Goal: Task Accomplishment & Management: Use online tool/utility

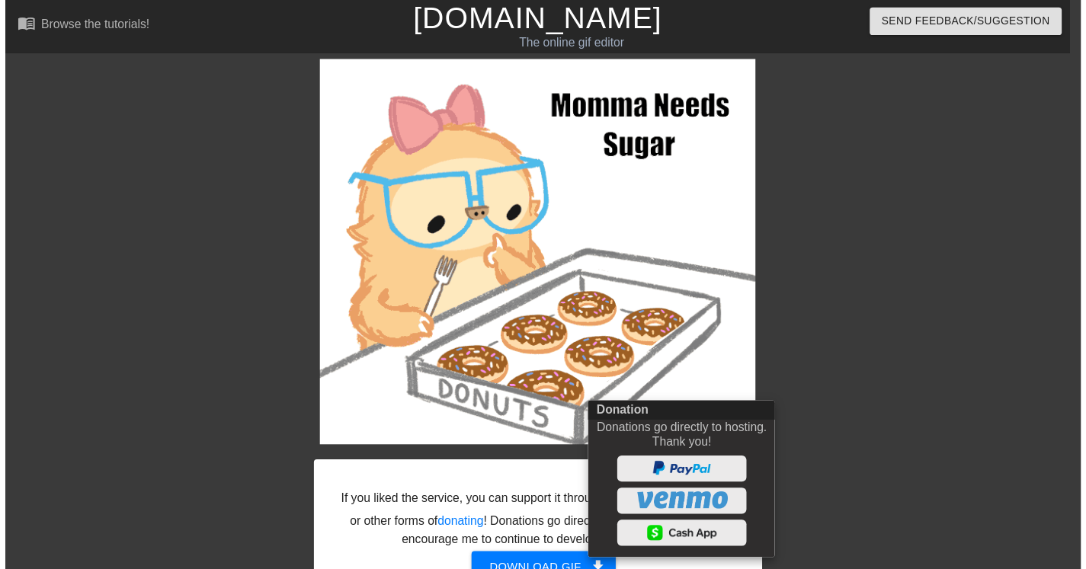
scroll to position [101, 0]
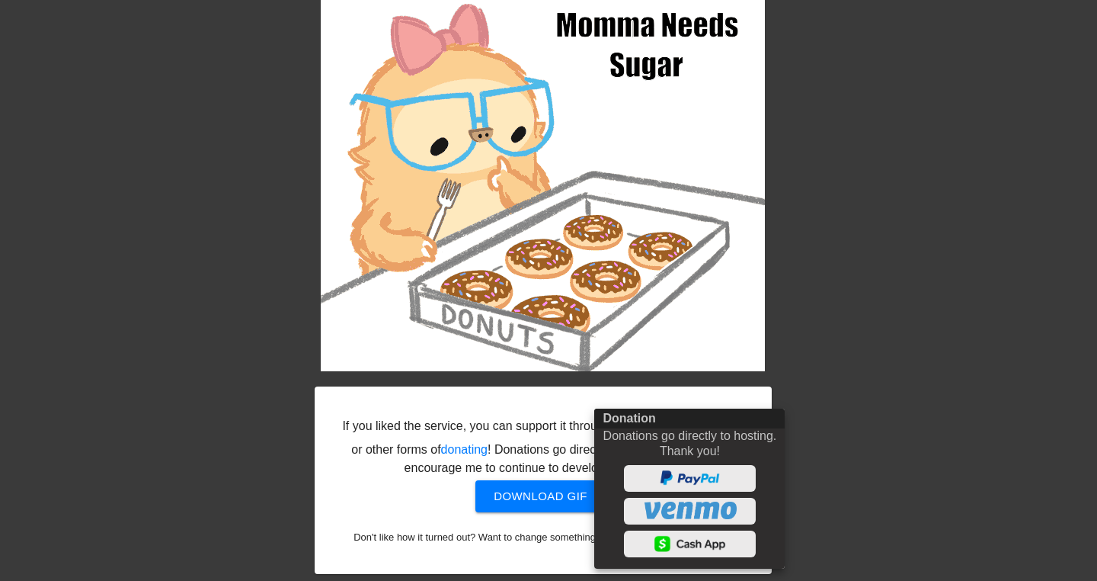
click at [847, 460] on div at bounding box center [548, 290] width 1097 height 581
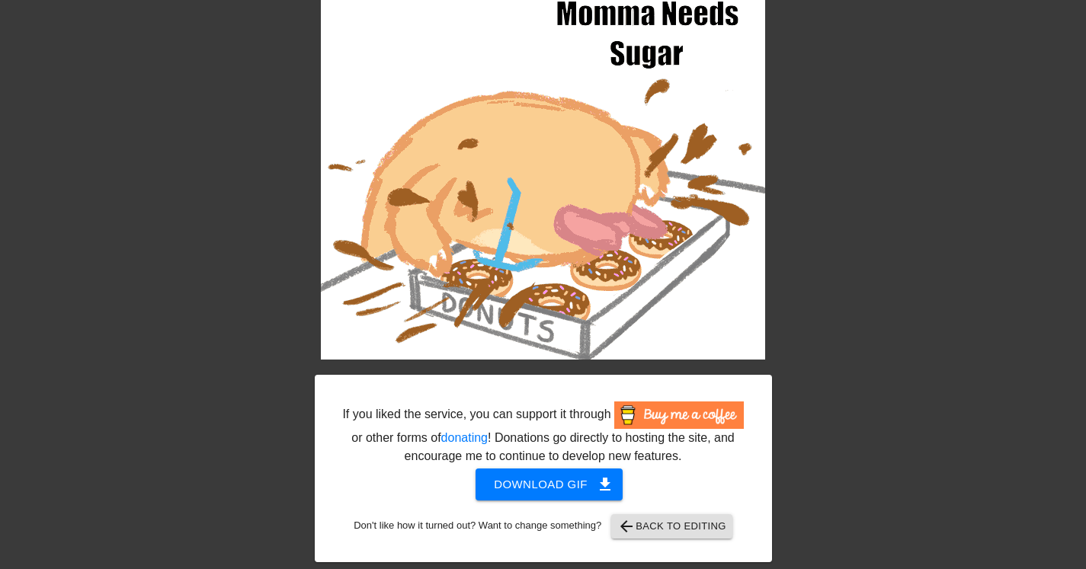
click at [706, 530] on span "arrow_back Back to Editing" at bounding box center [671, 526] width 109 height 18
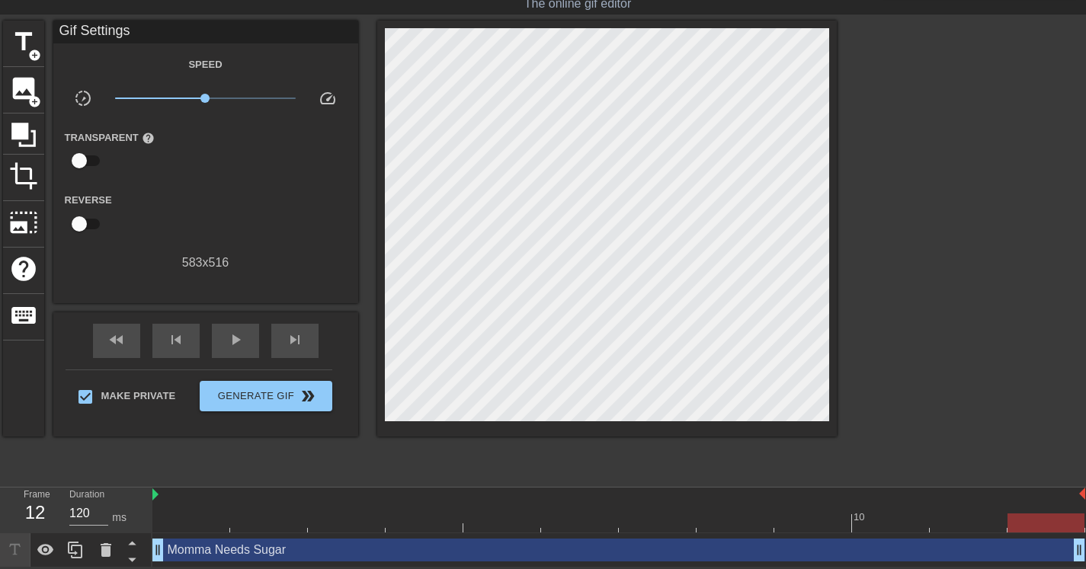
scroll to position [40, 0]
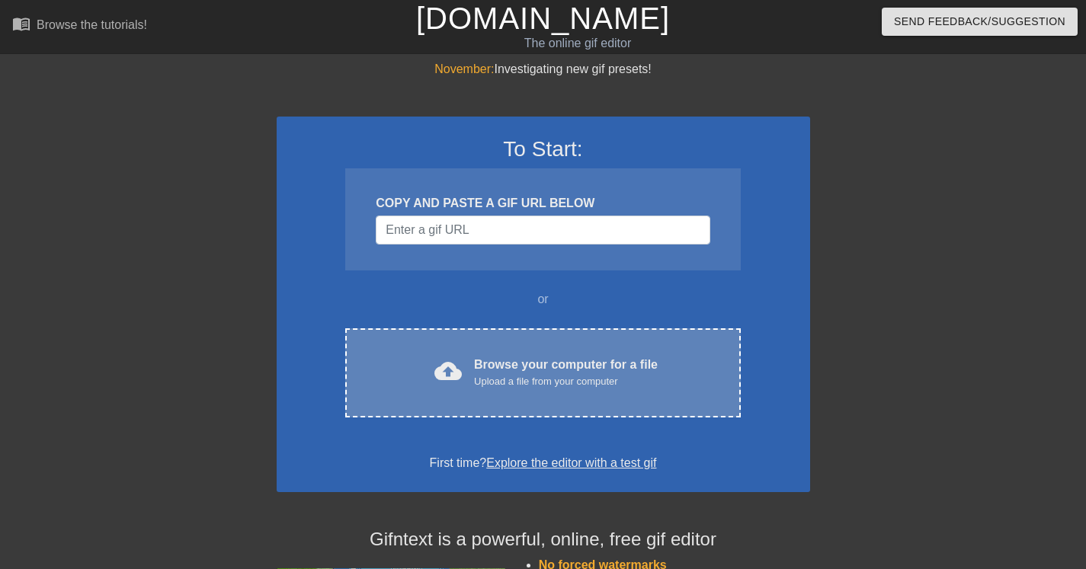
click at [488, 368] on div "Browse your computer for a file Upload a file from your computer" at bounding box center [566, 373] width 184 height 34
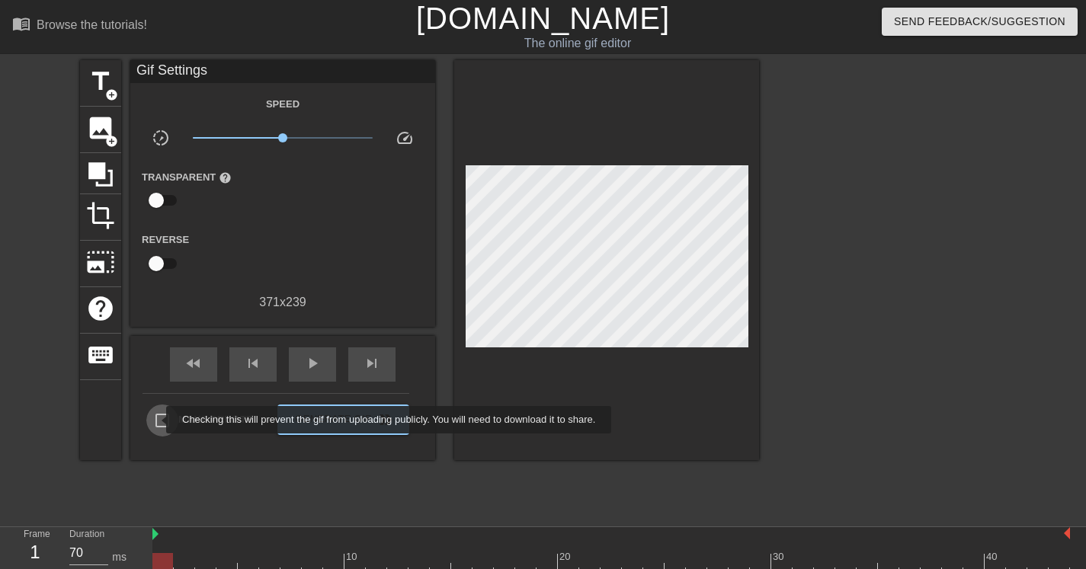
click at [157, 420] on input "Make Private" at bounding box center [162, 421] width 32 height 32
checkbox input "true"
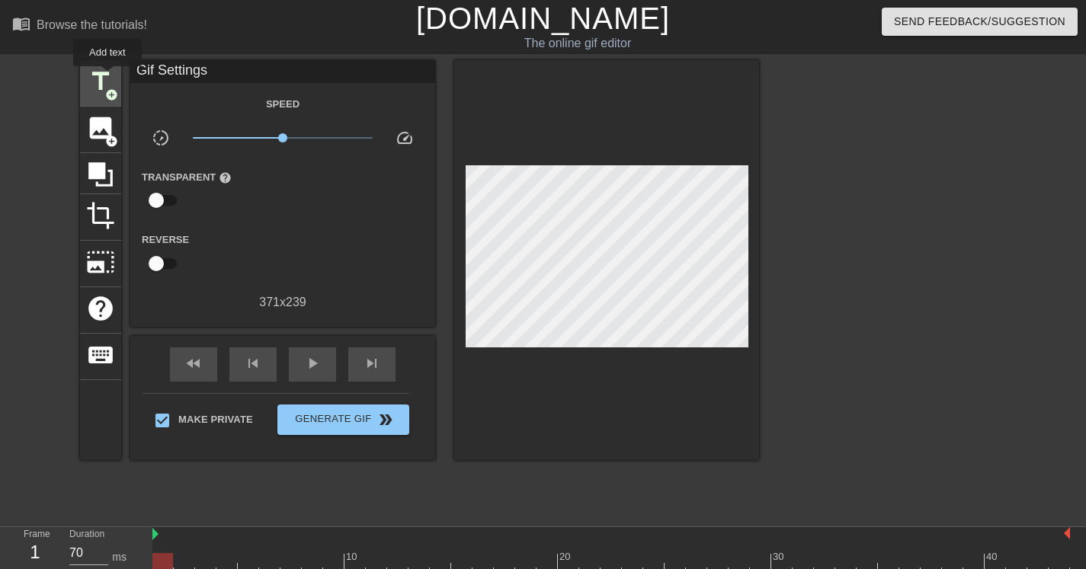
click at [108, 77] on span "title" at bounding box center [100, 81] width 29 height 29
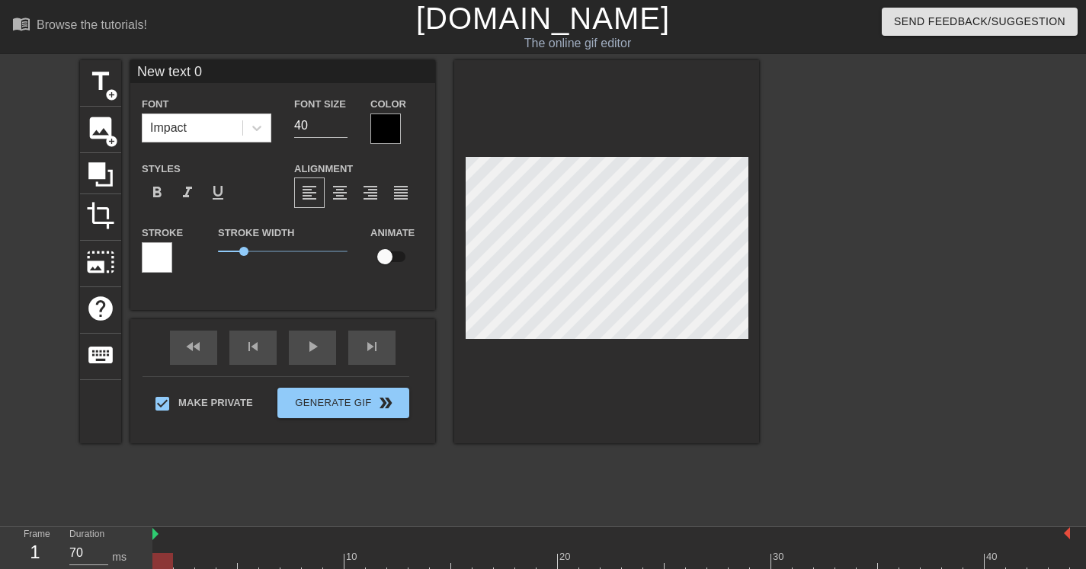
scroll to position [2, 3]
type input "D"
type textarea "D"
type input "Do"
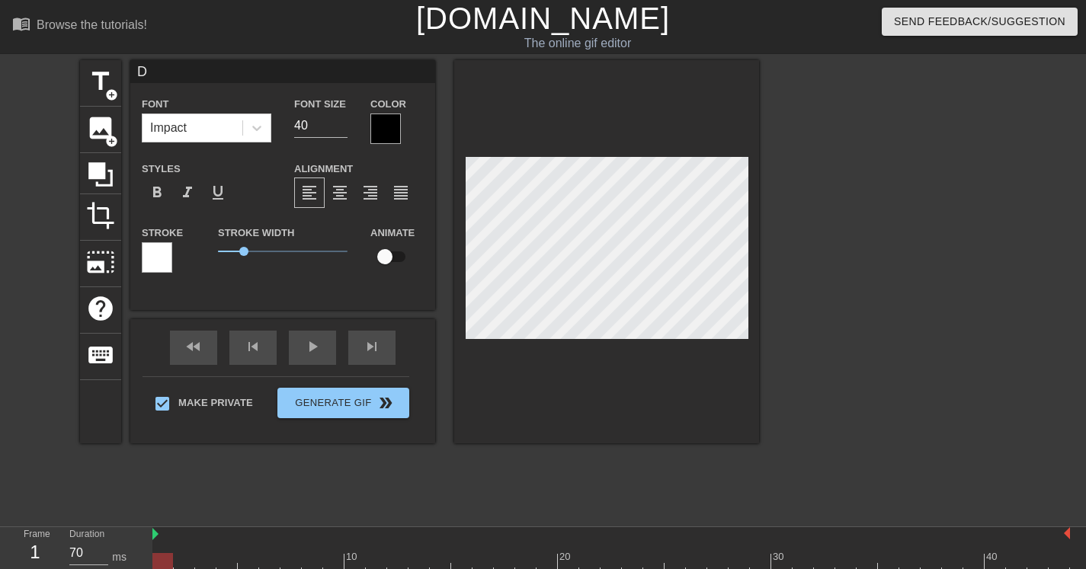
type textarea "Do"
type input "Don"
type textarea "Don"
type input "Don'"
type textarea "Don'"
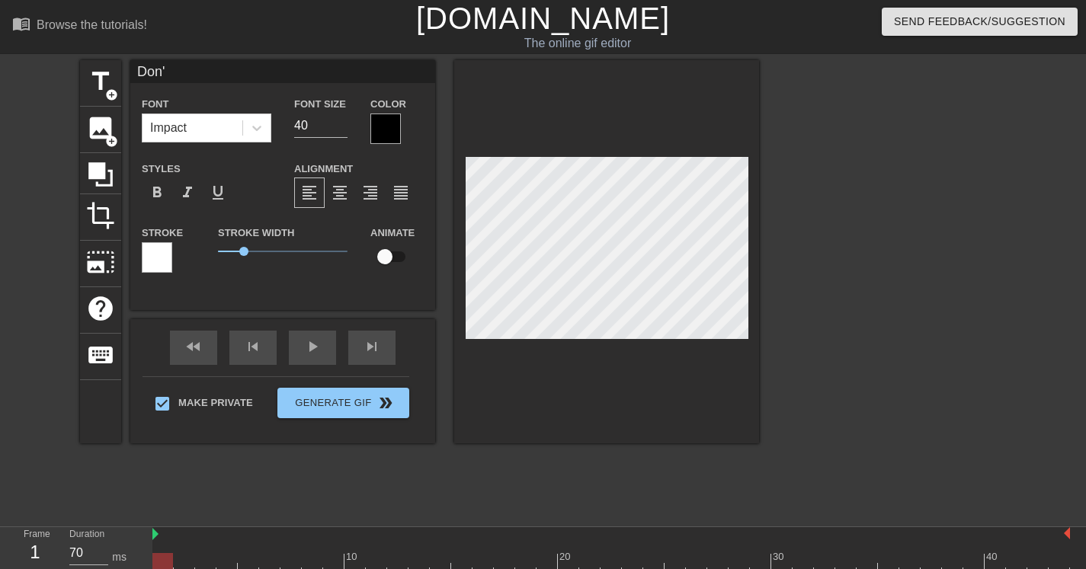
type input "Don't"
type textarea "Don't"
type input "Don't"
type textarea "Don't"
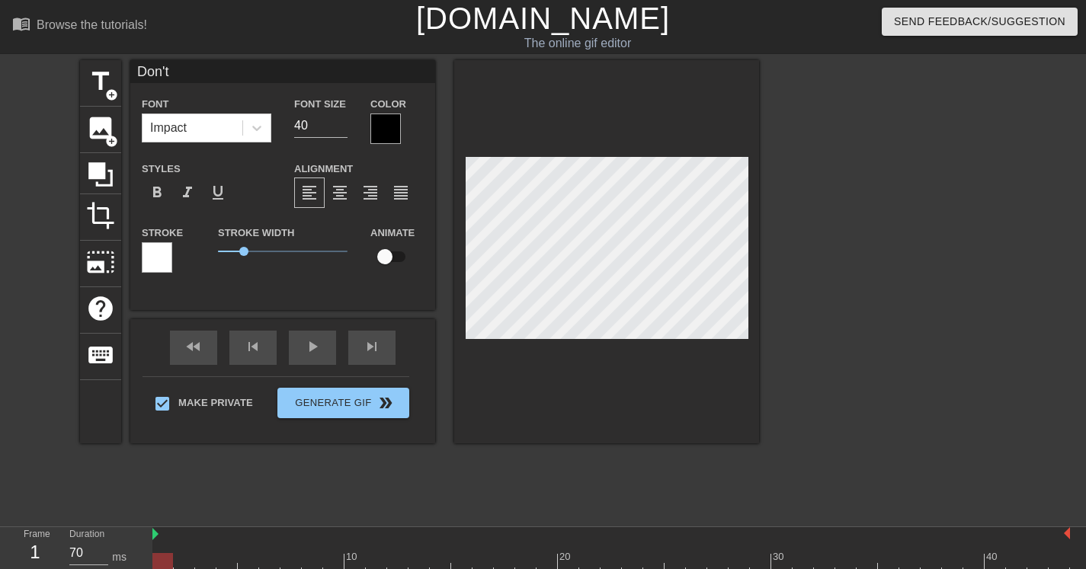
type input "Don't S"
type textarea "Don't S"
type input "Don't St"
type textarea "Don't St"
type input "Don't Ste"
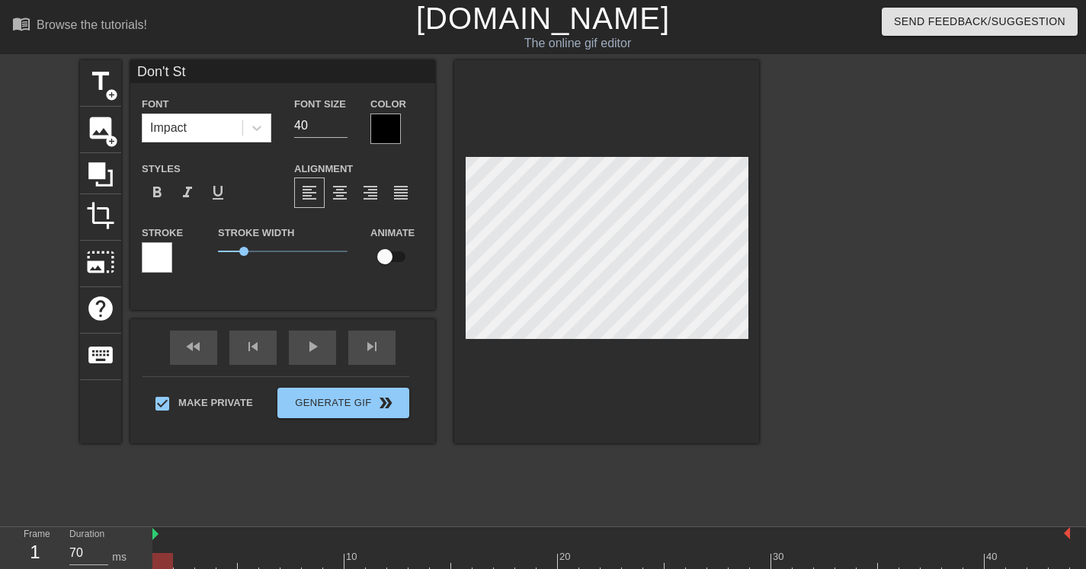
type textarea "Don't Ste"
type input "Don't Step"
type textarea "Don't Step"
type input "Don't Step"
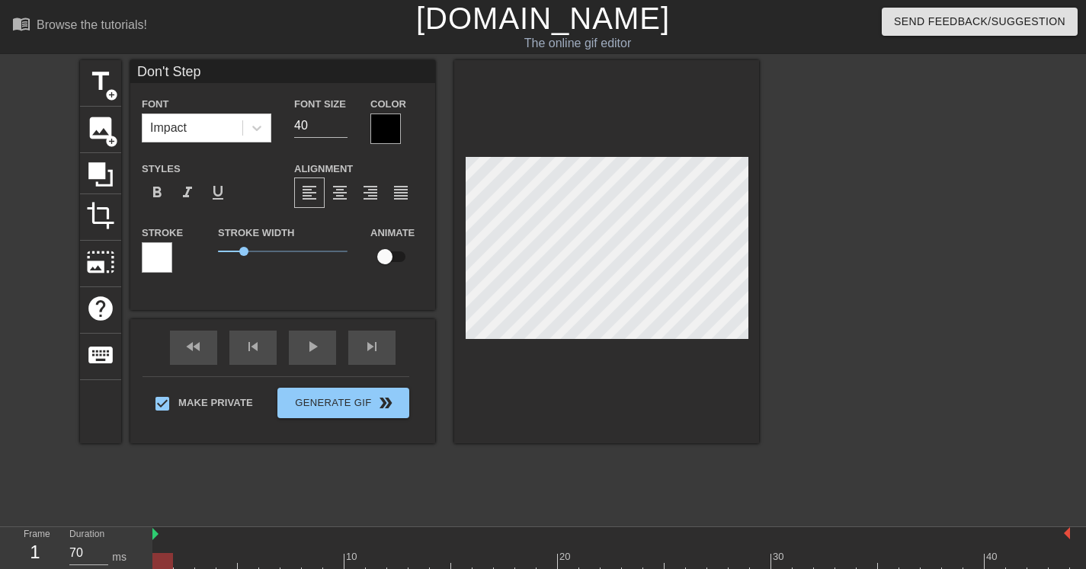
type textarea "Don't Step"
type input "Don't Step O"
type textarea "Don't Step O"
type input "Don't Step Ou"
type textarea "Don't Step Ou"
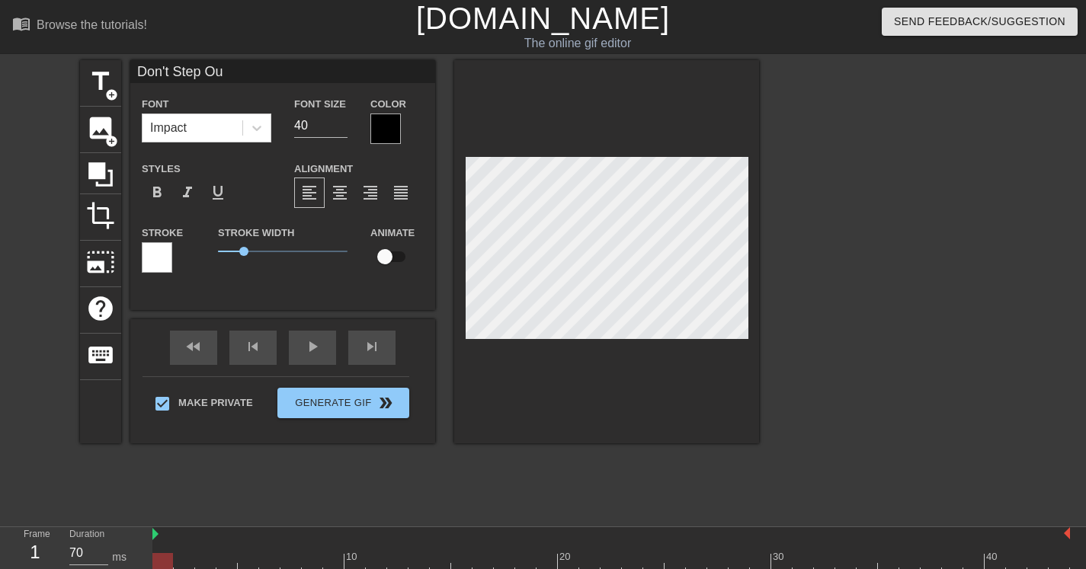
type input "Don't Step Out"
type textarea "Don't Step Out"
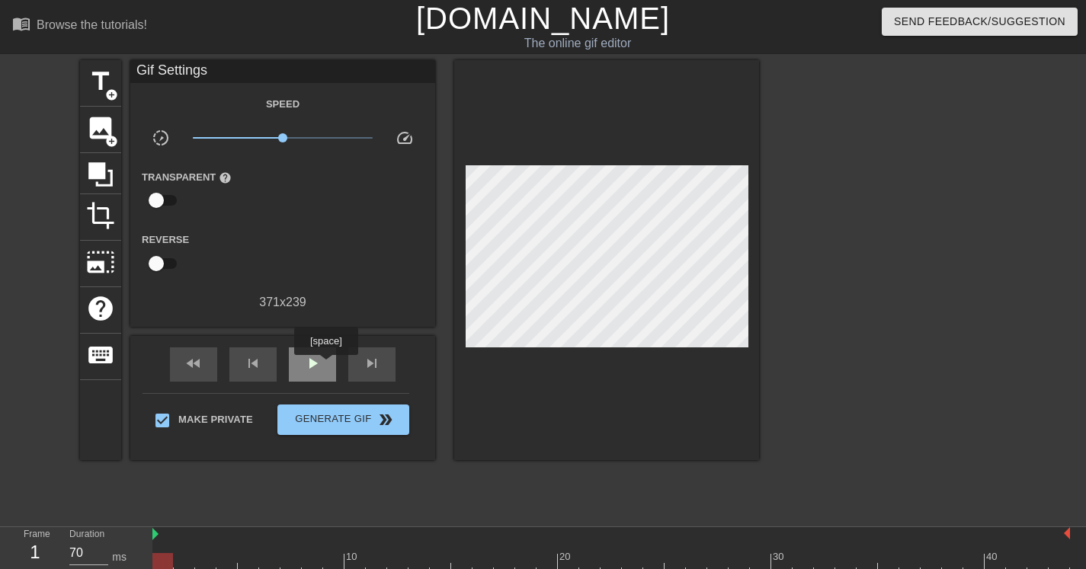
click at [328, 366] on div "play_arrow" at bounding box center [312, 364] width 47 height 34
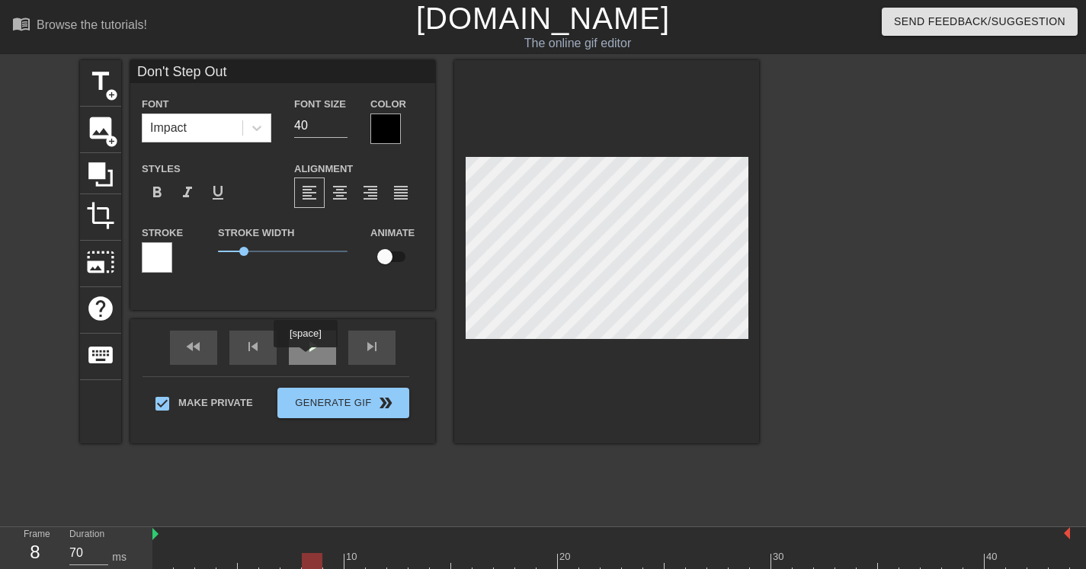
click at [310, 354] on span "play_arrow" at bounding box center [312, 347] width 18 height 18
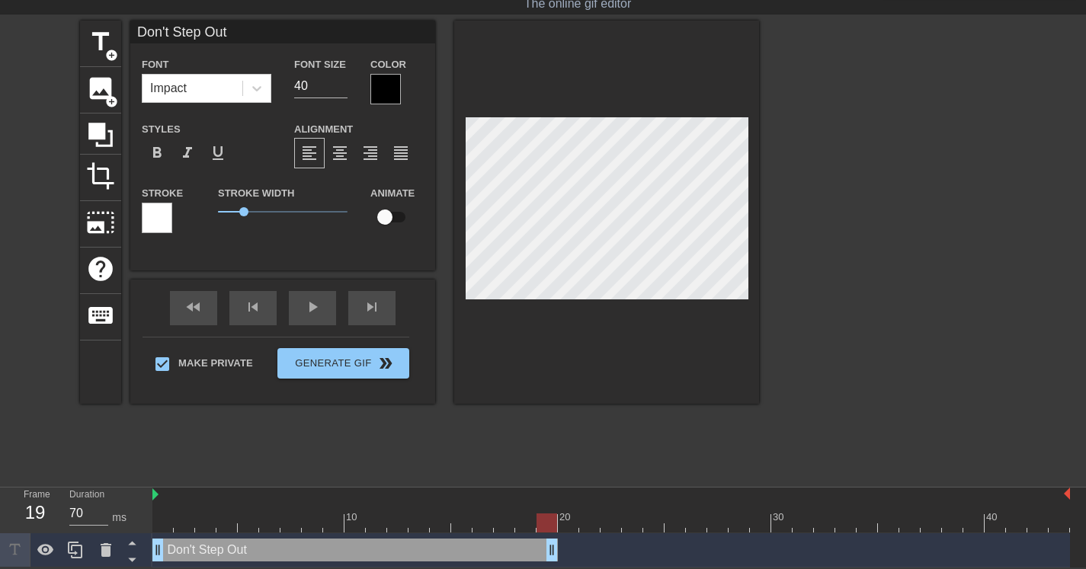
drag, startPoint x: 1064, startPoint y: 548, endPoint x: 557, endPoint y: 541, distance: 506.8
click at [280, 547] on div "Don't Step Out drag_handle drag_handle" at bounding box center [354, 550] width 405 height 23
drag, startPoint x: 629, startPoint y: 523, endPoint x: 553, endPoint y: 527, distance: 76.3
click at [554, 530] on div at bounding box center [546, 523] width 21 height 19
drag, startPoint x: 543, startPoint y: 523, endPoint x: 360, endPoint y: 523, distance: 182.9
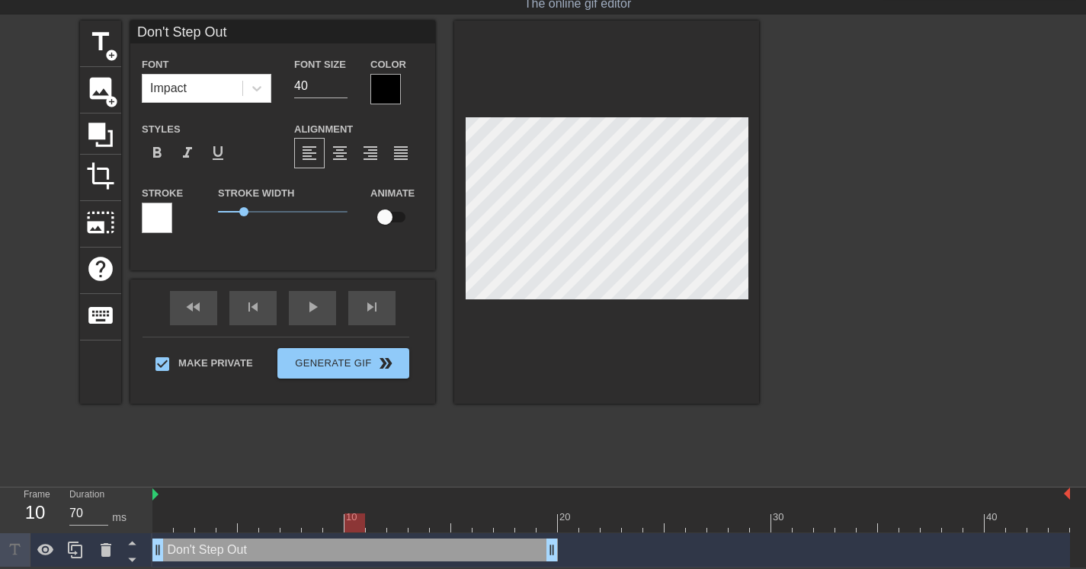
click at [351, 527] on div at bounding box center [354, 523] width 21 height 19
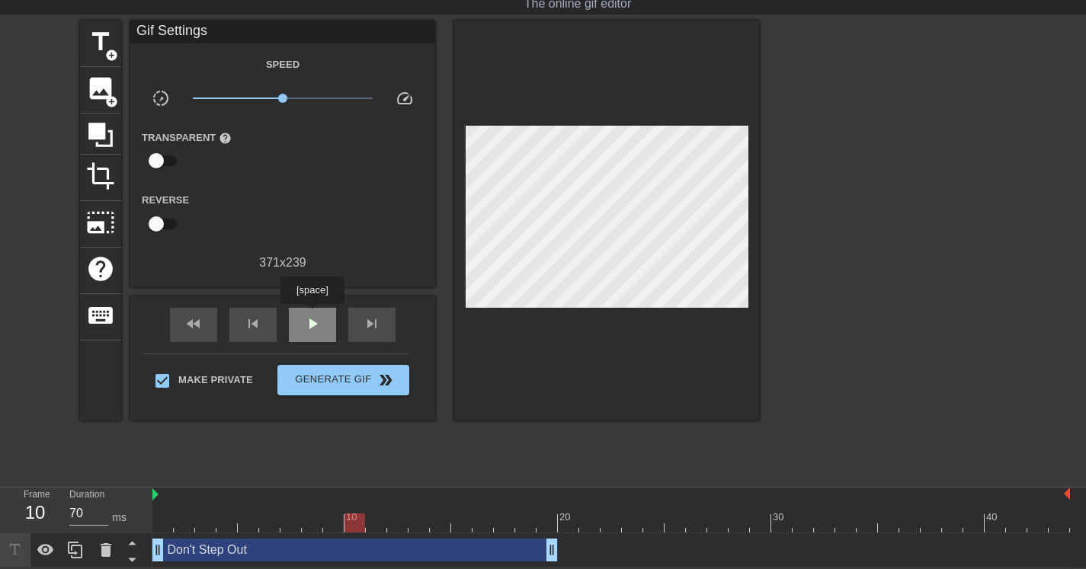
click at [315, 315] on span "play_arrow" at bounding box center [312, 324] width 18 height 18
drag, startPoint x: 550, startPoint y: 551, endPoint x: 480, endPoint y: 547, distance: 70.2
click at [313, 325] on span "play_arrow" at bounding box center [312, 324] width 18 height 18
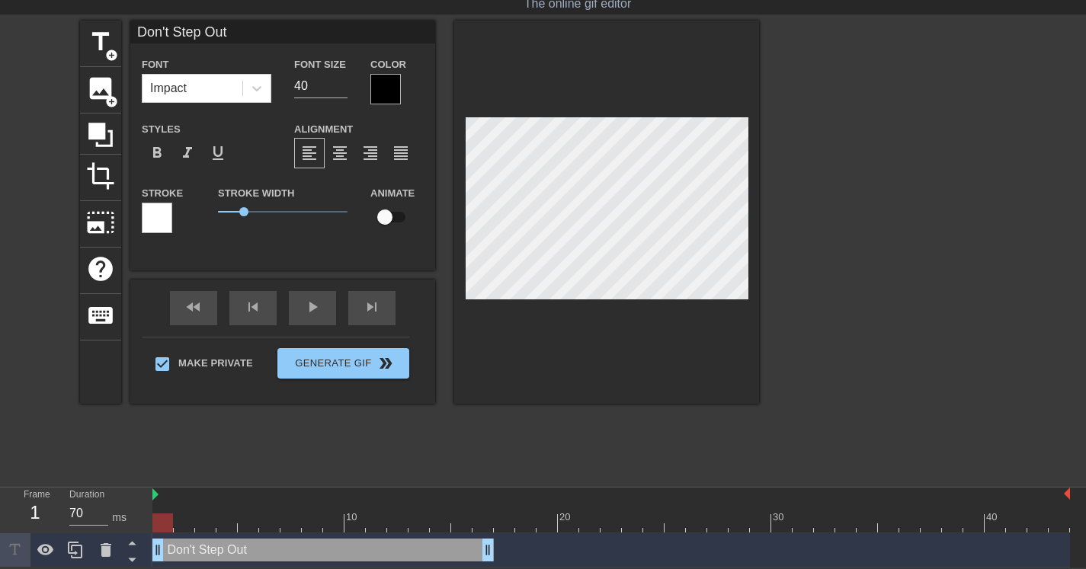
drag, startPoint x: 248, startPoint y: 522, endPoint x: 149, endPoint y: 530, distance: 98.7
click at [149, 530] on div "Frame 1 Duration 70 ms 10 20 30 40 Don't Step Out drag_handle drag_handle" at bounding box center [543, 528] width 1086 height 80
drag, startPoint x: 357, startPoint y: 520, endPoint x: 156, endPoint y: 518, distance: 200.4
click at [156, 518] on div at bounding box center [162, 523] width 21 height 19
click at [387, 213] on input "checkbox" at bounding box center [384, 217] width 87 height 29
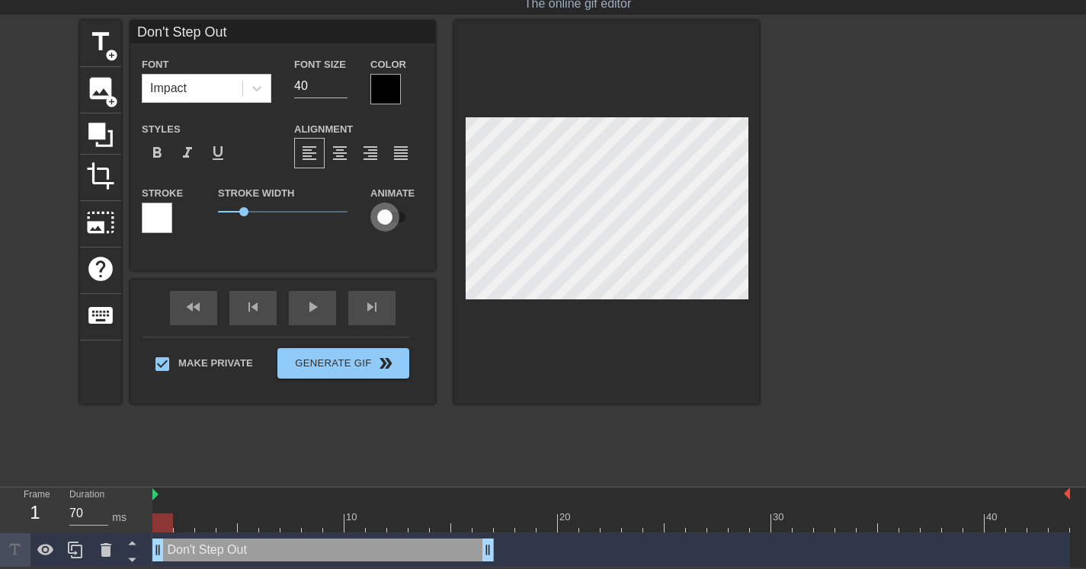
checkbox input "true"
click at [319, 319] on div "play_arrow" at bounding box center [312, 308] width 47 height 34
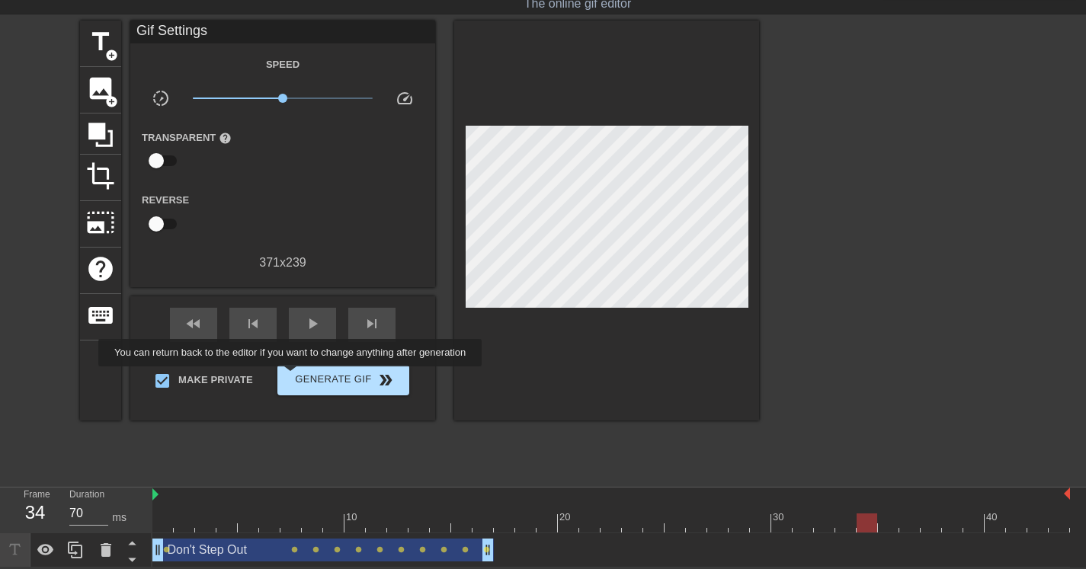
click at [301, 376] on span "Generate Gif double_arrow" at bounding box center [343, 380] width 120 height 18
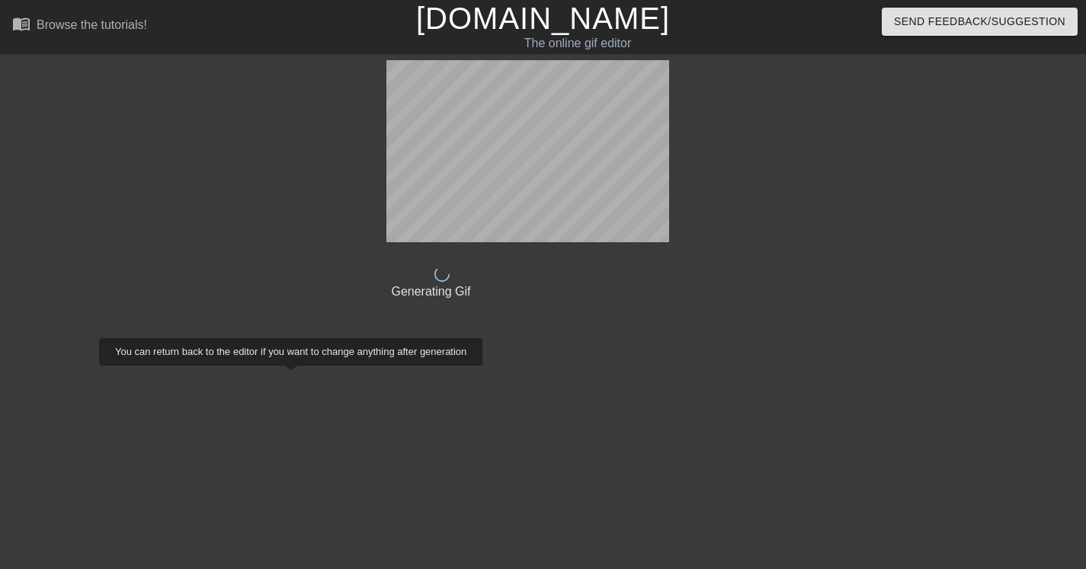
scroll to position [0, 0]
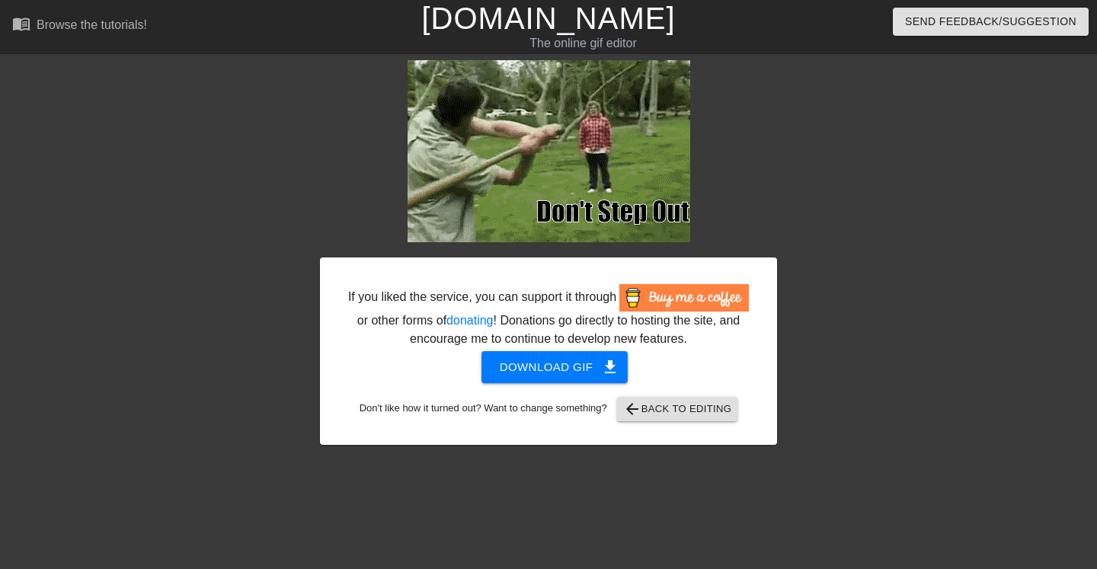
click at [543, 377] on span "Download gif get_app" at bounding box center [555, 367] width 110 height 20
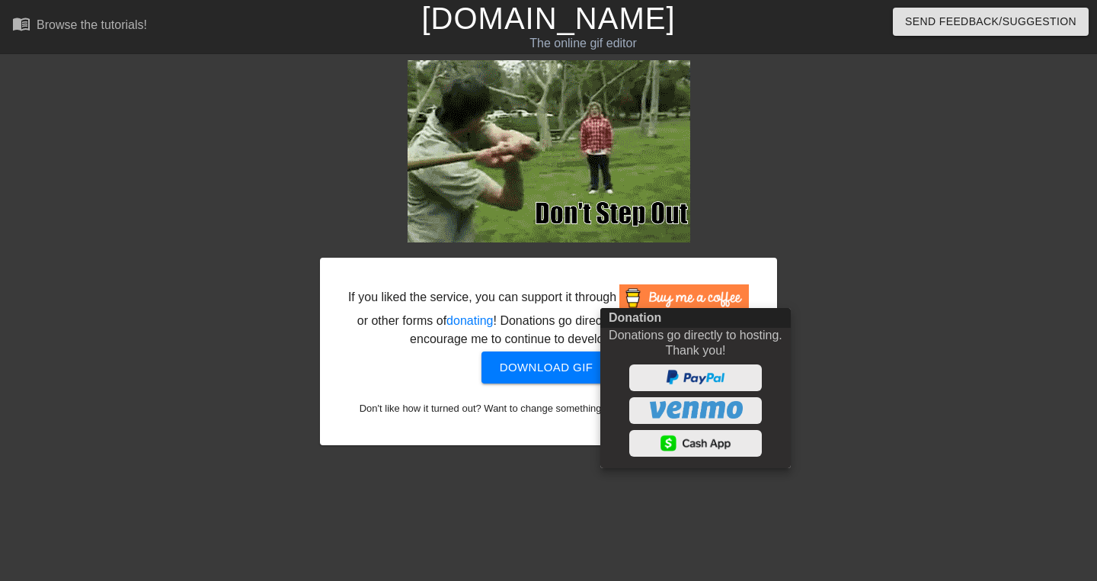
click at [843, 134] on div at bounding box center [548, 290] width 1097 height 581
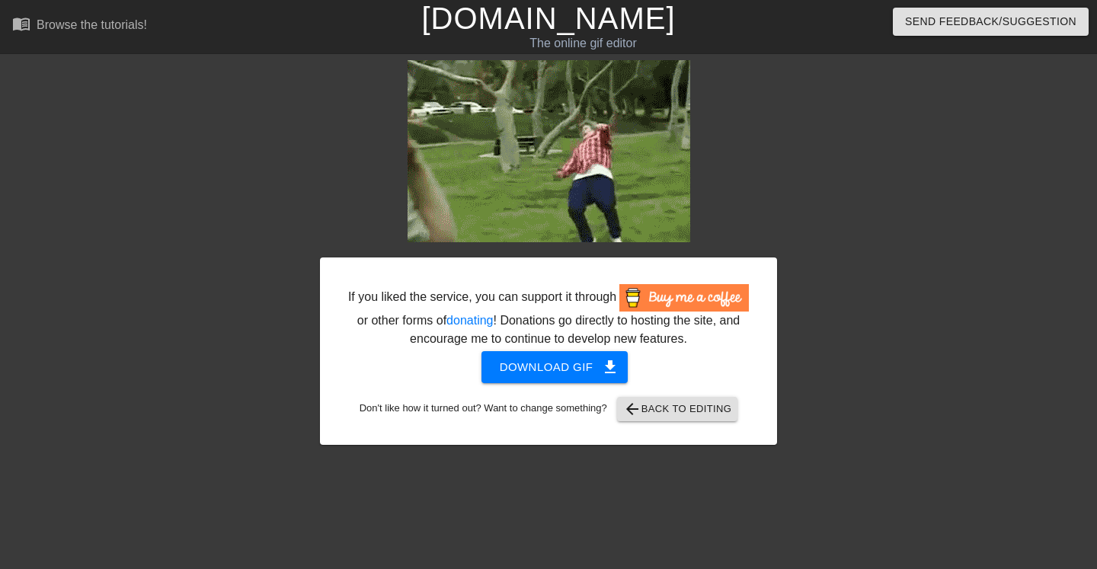
click at [709, 418] on button "arrow_back Back to Editing" at bounding box center [677, 409] width 121 height 24
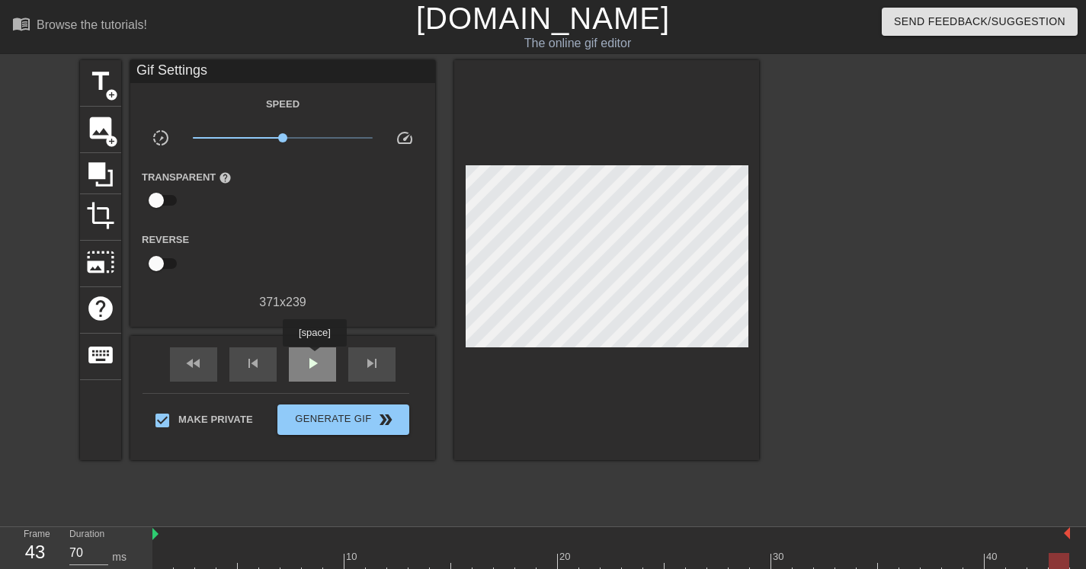
click at [316, 357] on span "play_arrow" at bounding box center [312, 363] width 18 height 18
click at [101, 85] on span "title" at bounding box center [100, 81] width 29 height 29
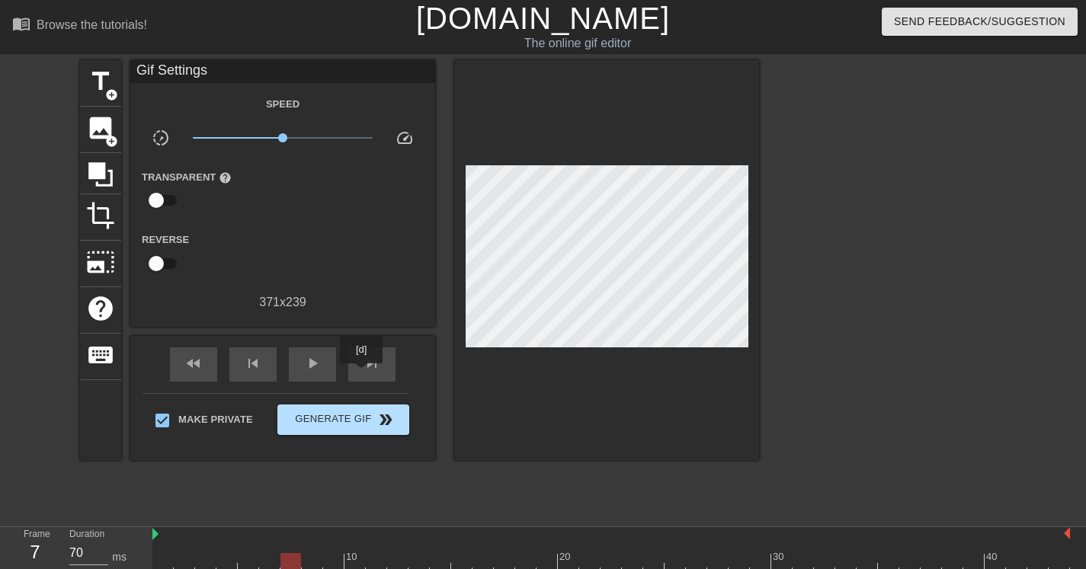
scroll to position [40, 0]
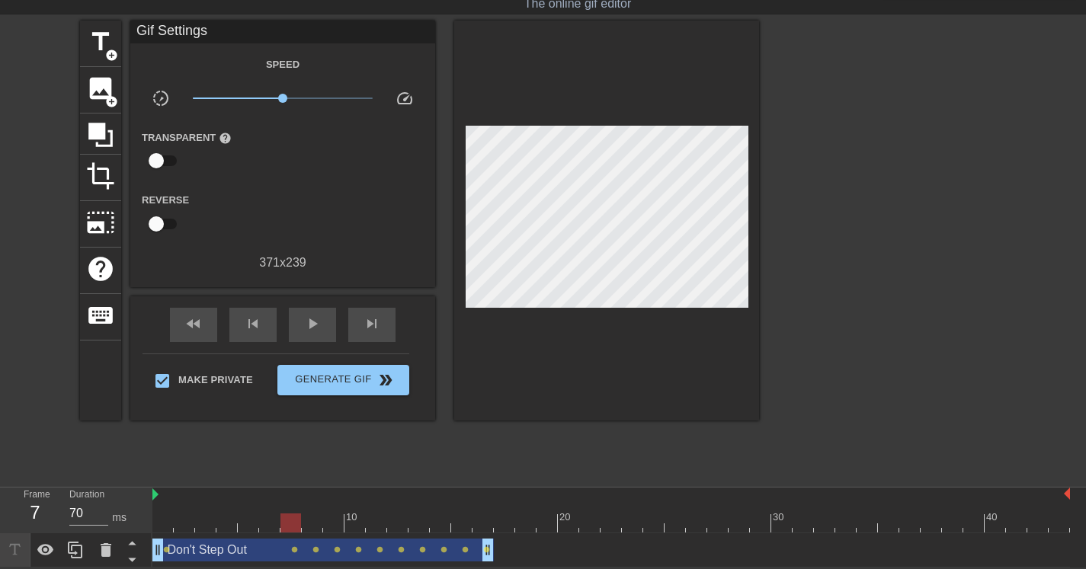
click at [391, 543] on div "Don't Step Out drag_handle drag_handle" at bounding box center [322, 550] width 341 height 23
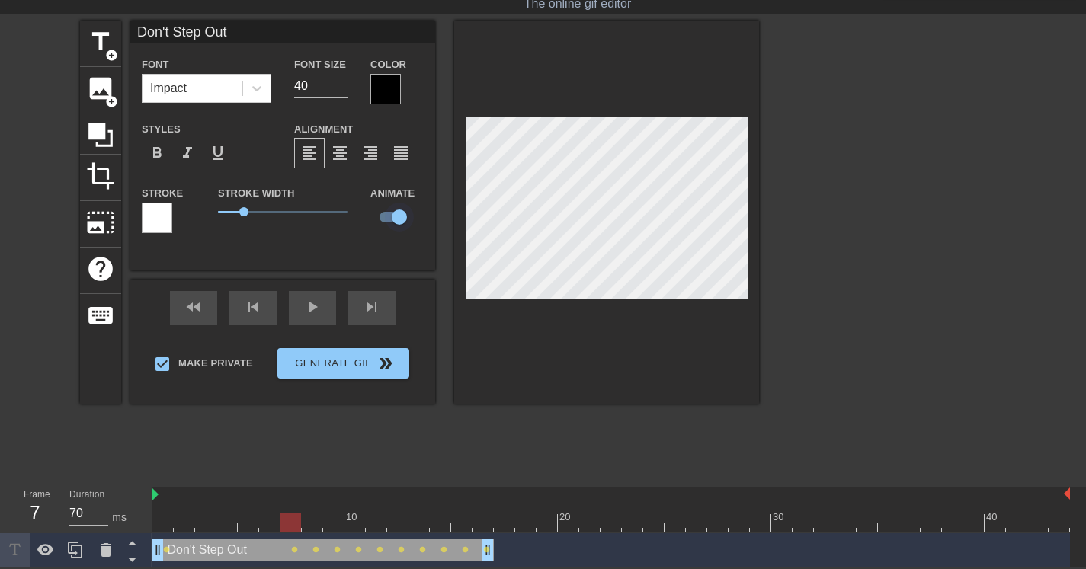
click at [404, 220] on input "checkbox" at bounding box center [399, 217] width 87 height 29
checkbox input "false"
click at [307, 311] on div "play_arrow" at bounding box center [312, 308] width 47 height 34
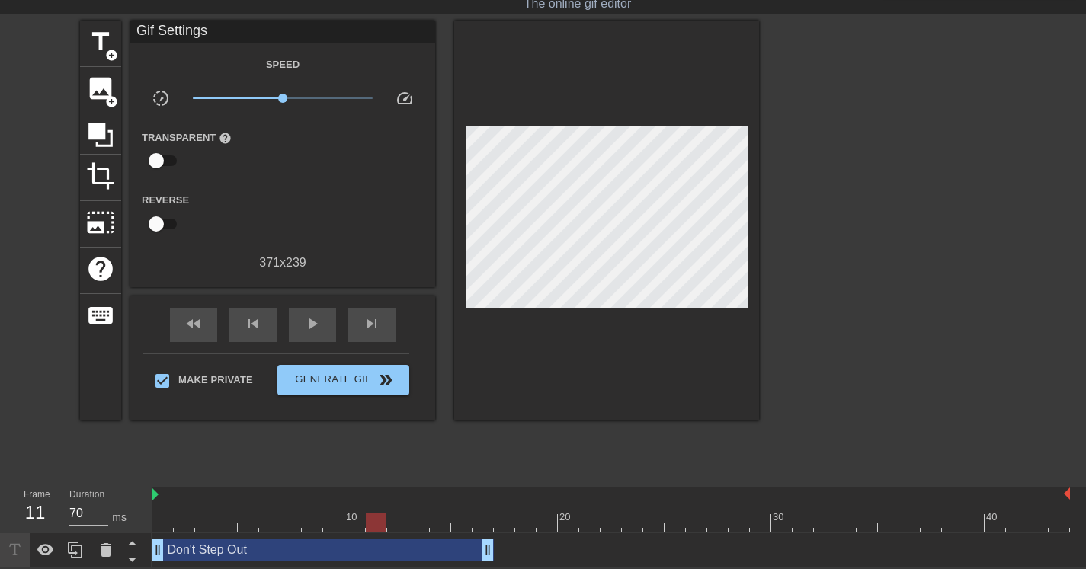
drag, startPoint x: 529, startPoint y: 520, endPoint x: 381, endPoint y: 540, distance: 149.1
click at [381, 540] on div "10 20 30 40 Don't Step Out drag_handle drag_handle" at bounding box center [618, 528] width 933 height 80
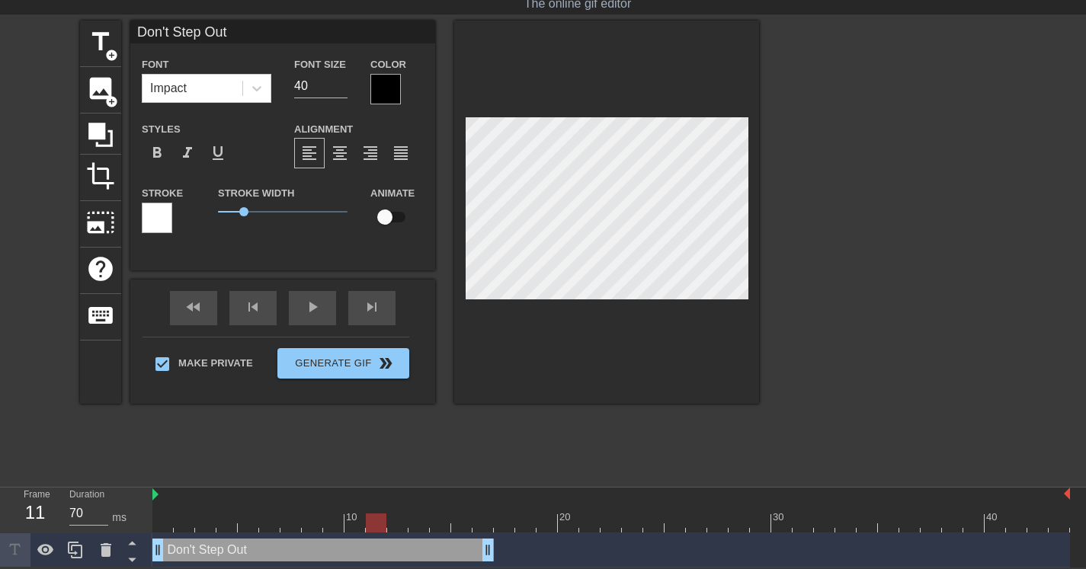
scroll to position [2, 7]
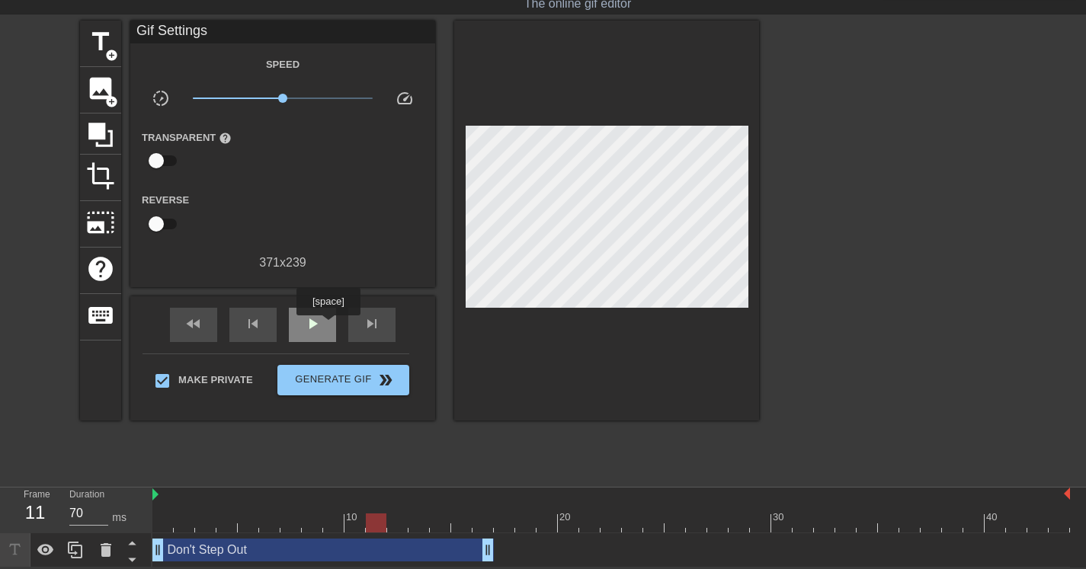
click at [328, 325] on div "play_arrow" at bounding box center [312, 325] width 47 height 34
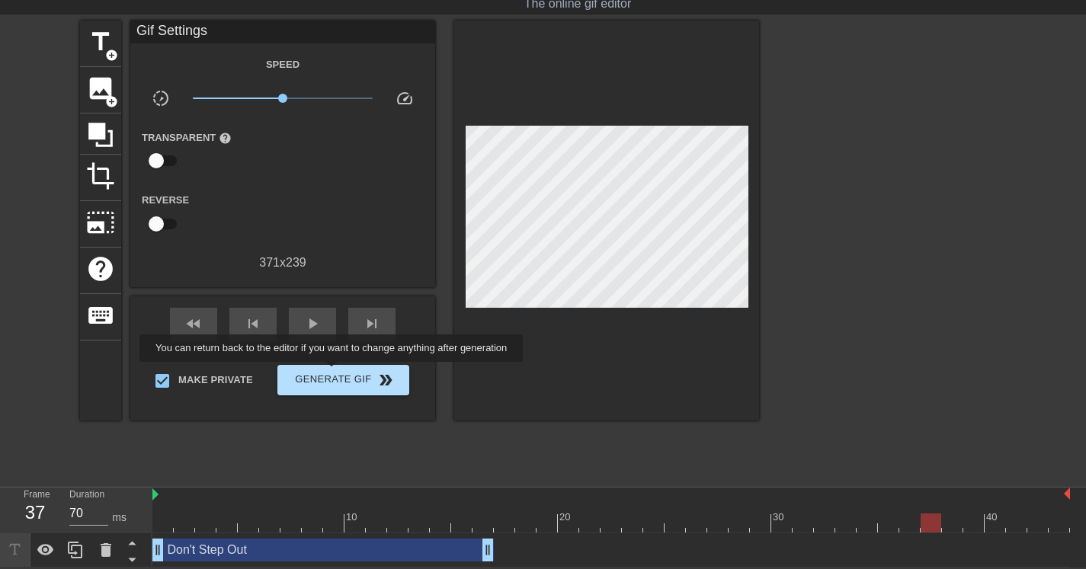
click at [341, 373] on span "Generate Gif double_arrow" at bounding box center [343, 380] width 120 height 18
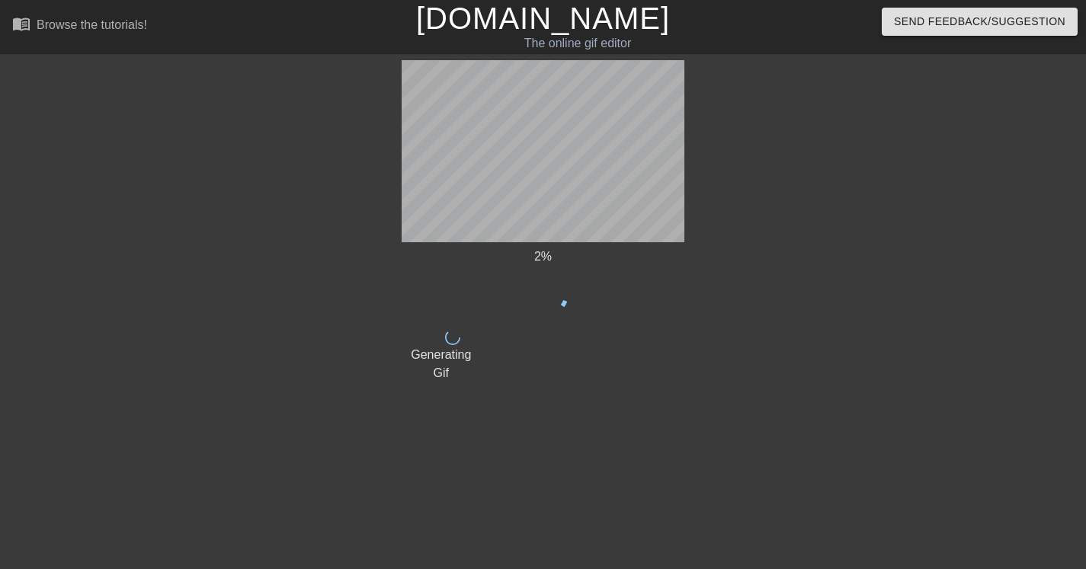
scroll to position [0, 0]
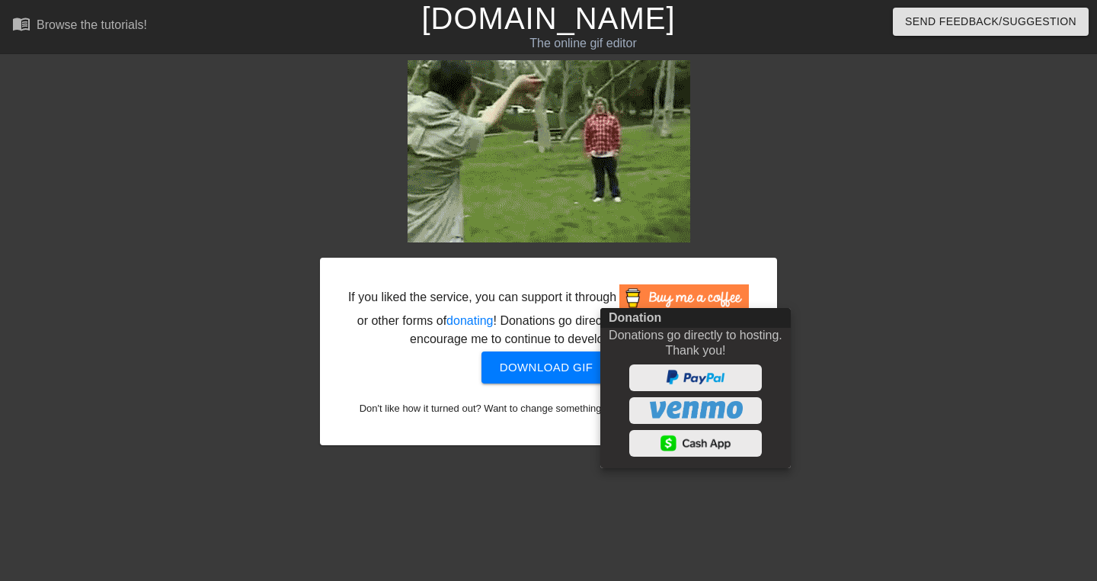
click at [731, 275] on div at bounding box center [548, 290] width 1097 height 581
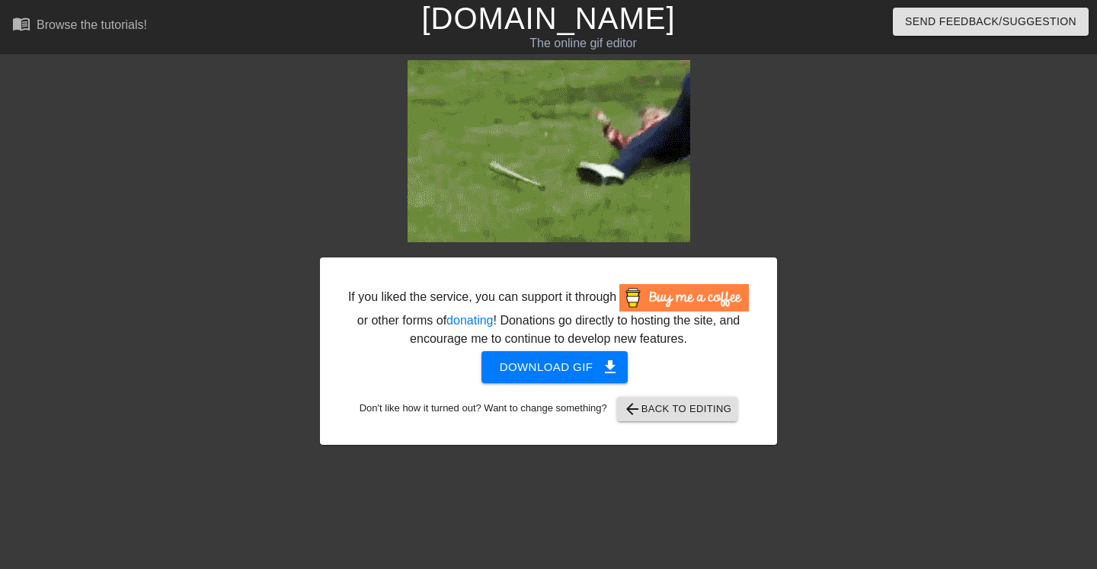
click at [536, 377] on span "Download gif get_app" at bounding box center [555, 367] width 110 height 20
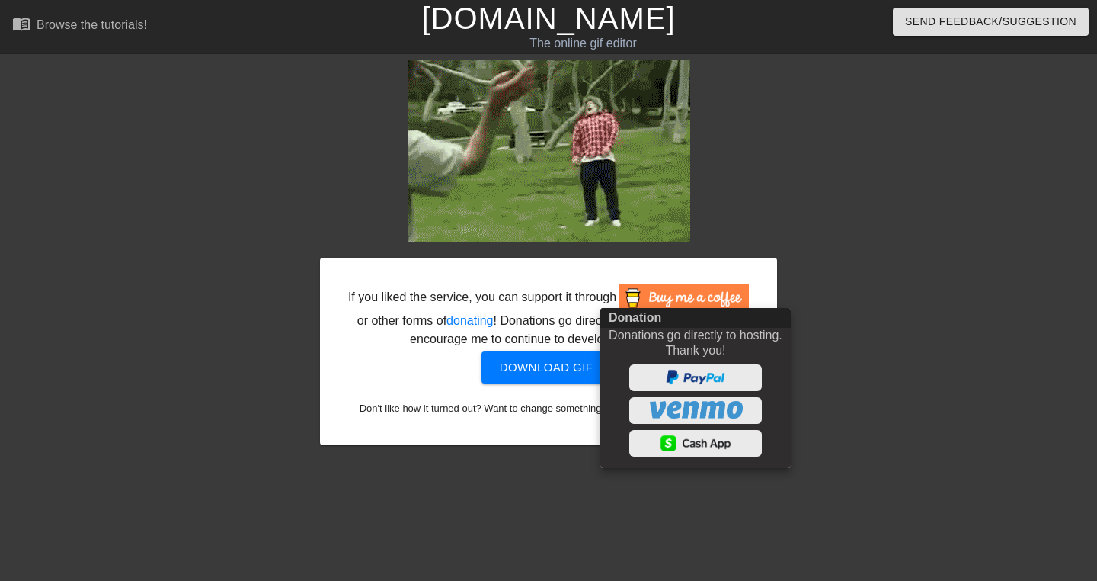
click at [872, 172] on div at bounding box center [548, 290] width 1097 height 581
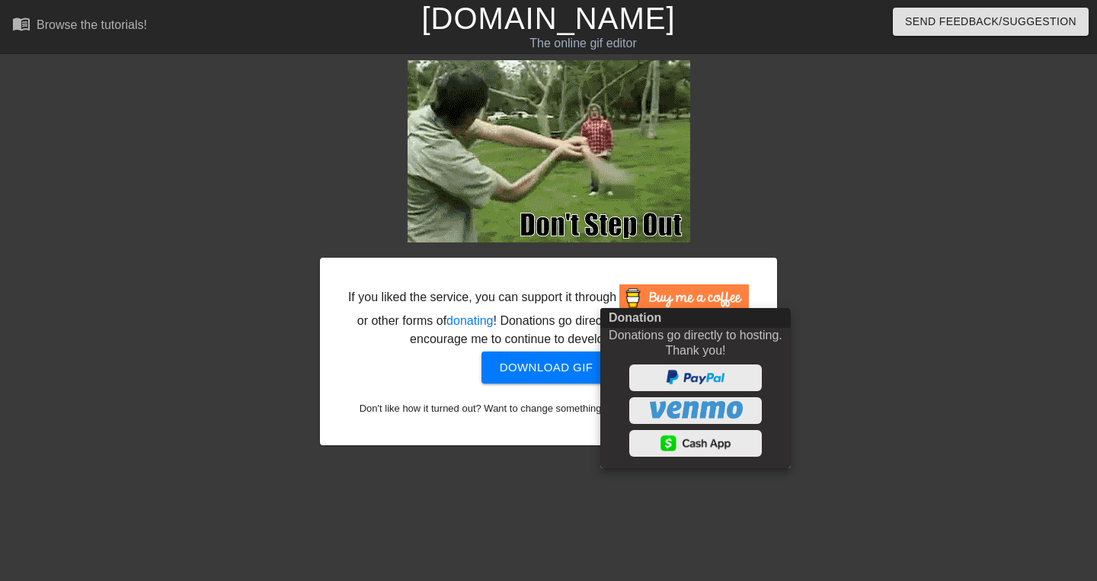
click at [897, 343] on div at bounding box center [548, 290] width 1097 height 581
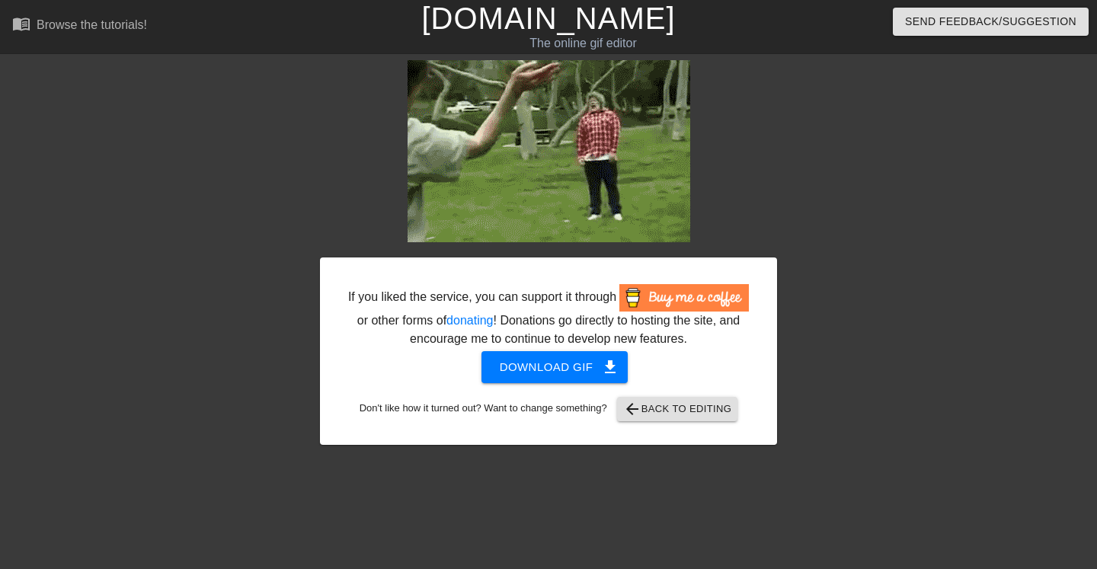
click at [709, 418] on span "arrow_back Back to Editing" at bounding box center [677, 409] width 109 height 18
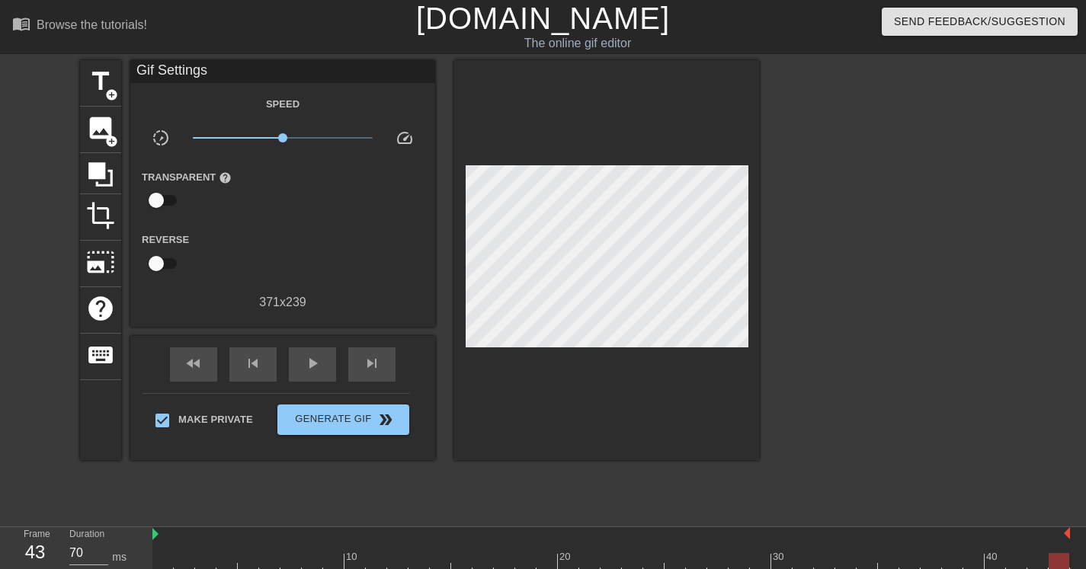
click at [869, 380] on div at bounding box center [891, 288] width 229 height 457
click at [153, 259] on input "checkbox" at bounding box center [156, 263] width 87 height 29
checkbox input "true"
click at [302, 363] on div "play_arrow" at bounding box center [312, 364] width 47 height 34
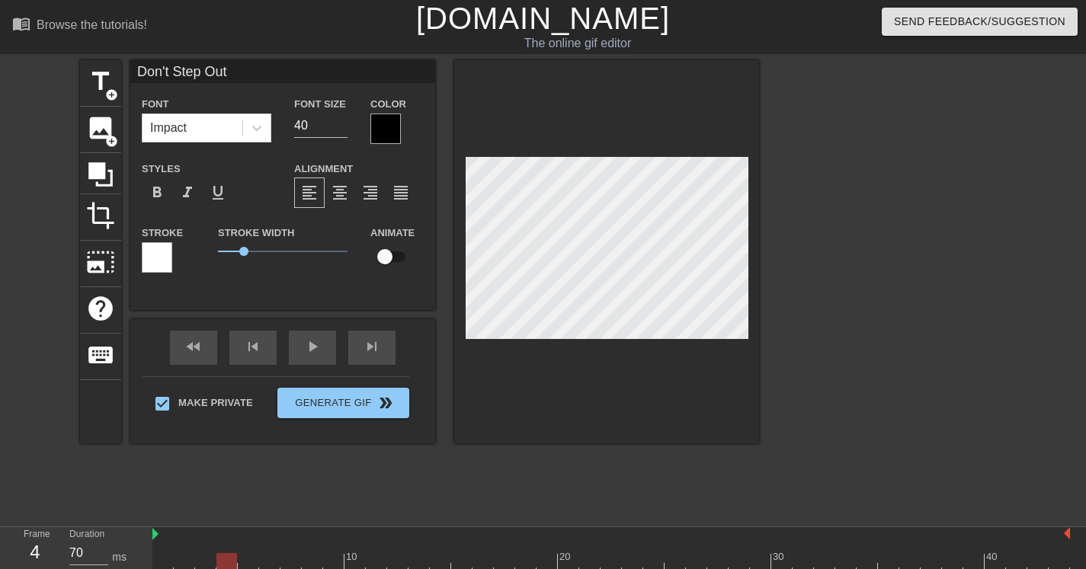
scroll to position [40, 0]
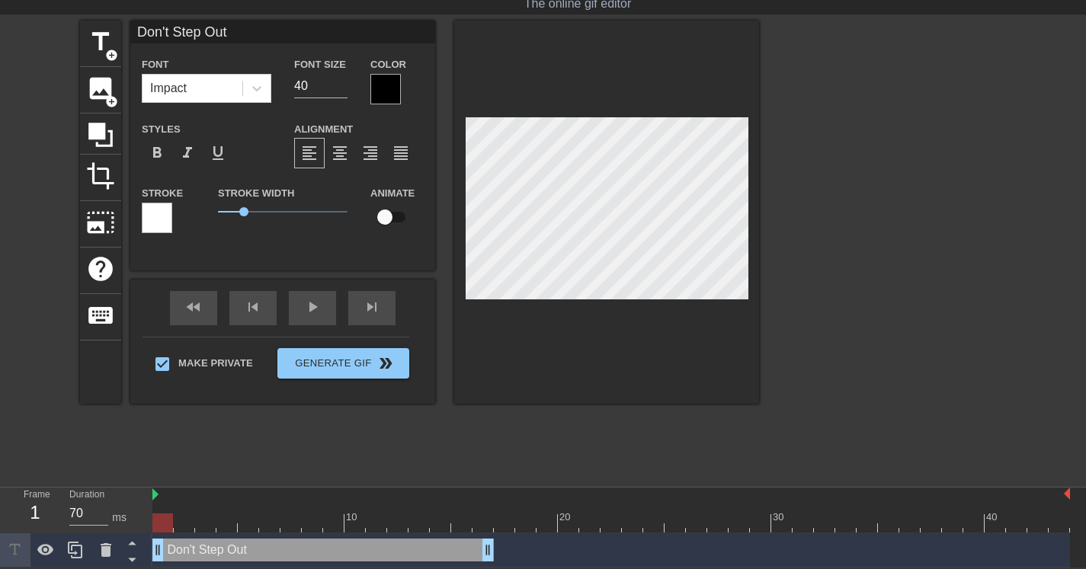
drag, startPoint x: 227, startPoint y: 523, endPoint x: 155, endPoint y: 530, distance: 72.7
click at [156, 533] on div "10 20 30 40 Don't Step Out drag_handle drag_handle" at bounding box center [618, 528] width 933 height 80
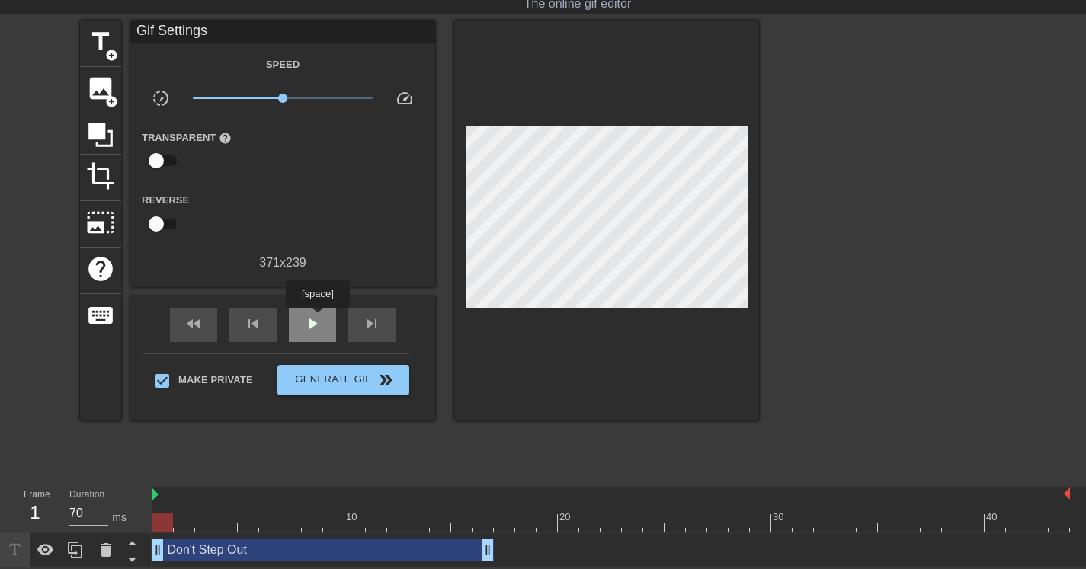
click at [319, 319] on span "play_arrow" at bounding box center [312, 324] width 18 height 18
drag, startPoint x: 698, startPoint y: 524, endPoint x: 469, endPoint y: 501, distance: 230.5
click at [469, 501] on div "10 20 30 40" at bounding box center [610, 510] width 917 height 45
drag, startPoint x: 466, startPoint y: 523, endPoint x: 456, endPoint y: 523, distance: 10.7
click at [456, 523] on div at bounding box center [610, 523] width 917 height 19
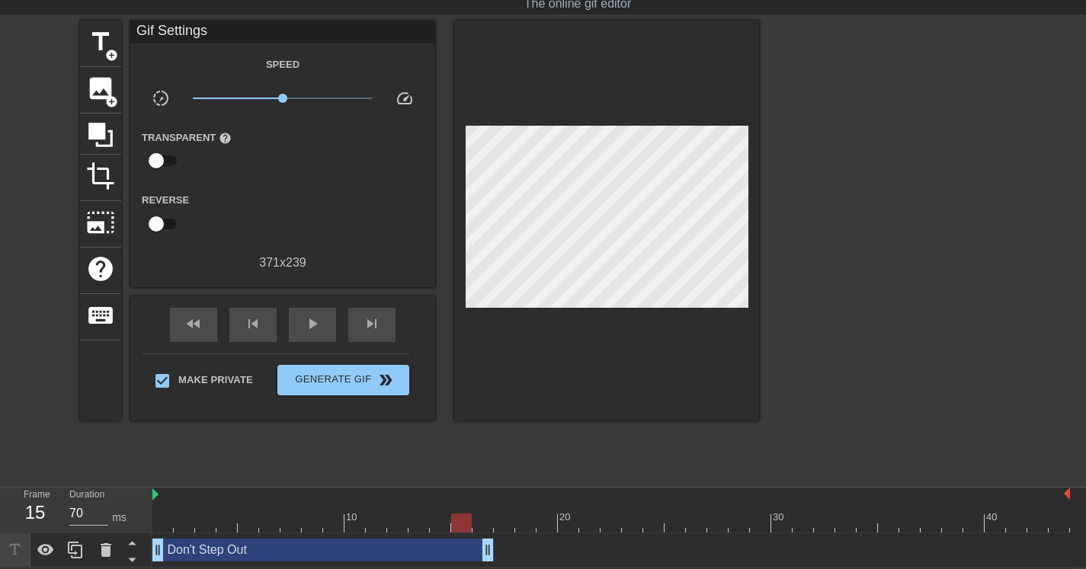
click at [456, 523] on div at bounding box center [610, 523] width 917 height 19
drag, startPoint x: 492, startPoint y: 552, endPoint x: 456, endPoint y: 549, distance: 35.9
click at [456, 549] on div "Don't Step Out drag_handle drag_handle" at bounding box center [610, 550] width 917 height 23
drag, startPoint x: 439, startPoint y: 520, endPoint x: 415, endPoint y: 511, distance: 26.3
click at [415, 514] on div at bounding box center [418, 523] width 21 height 19
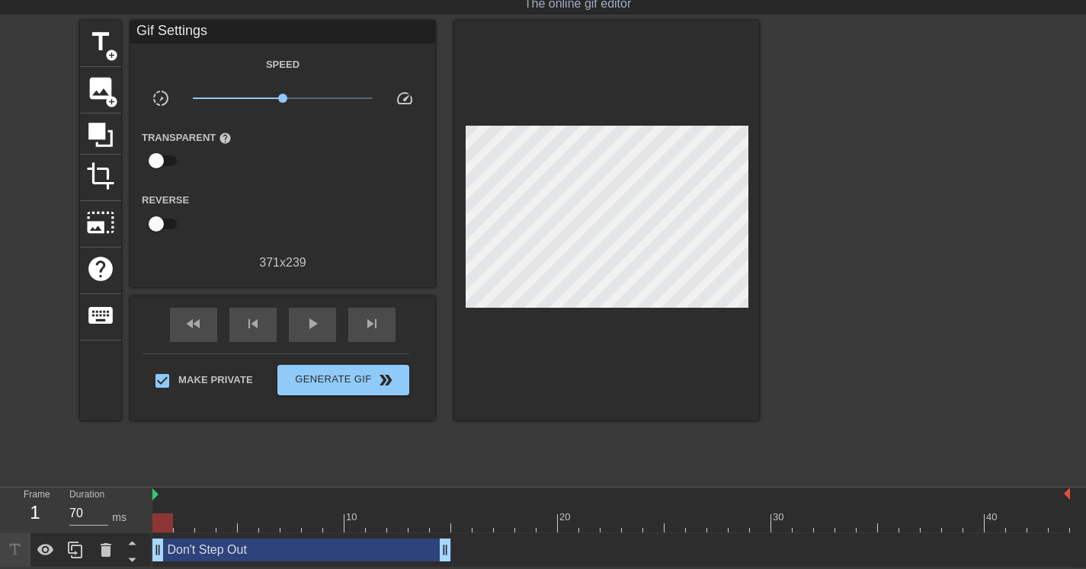
drag, startPoint x: 418, startPoint y: 519, endPoint x: 139, endPoint y: 511, distance: 279.0
click at [139, 511] on div "Frame 1 Duration 70 ms 10 20 30 40 Don't Step Out drag_handle drag_handle" at bounding box center [543, 528] width 1086 height 80
drag, startPoint x: 445, startPoint y: 553, endPoint x: 546, endPoint y: 549, distance: 100.7
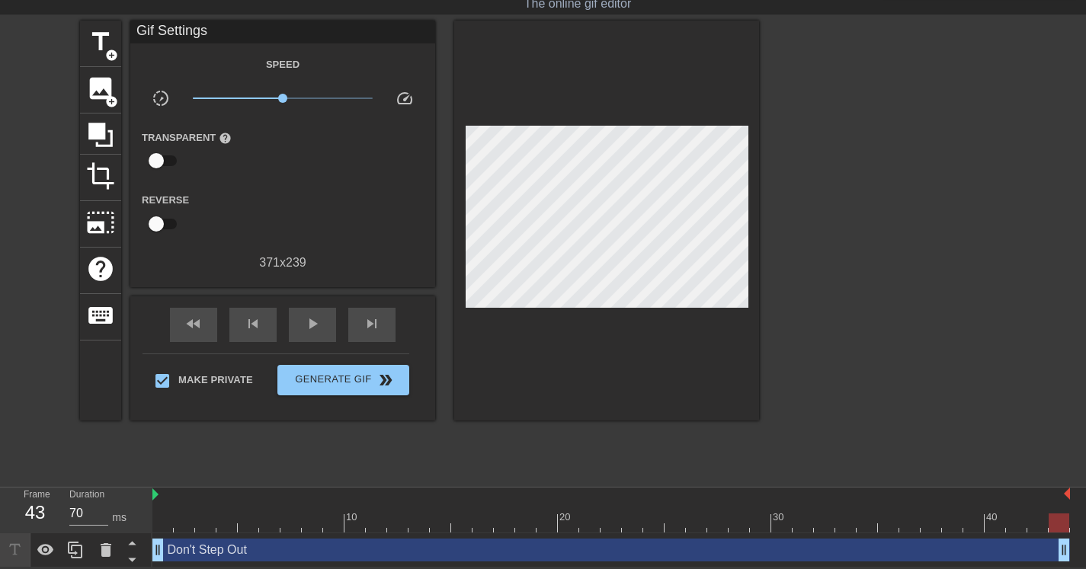
scroll to position [40, 11]
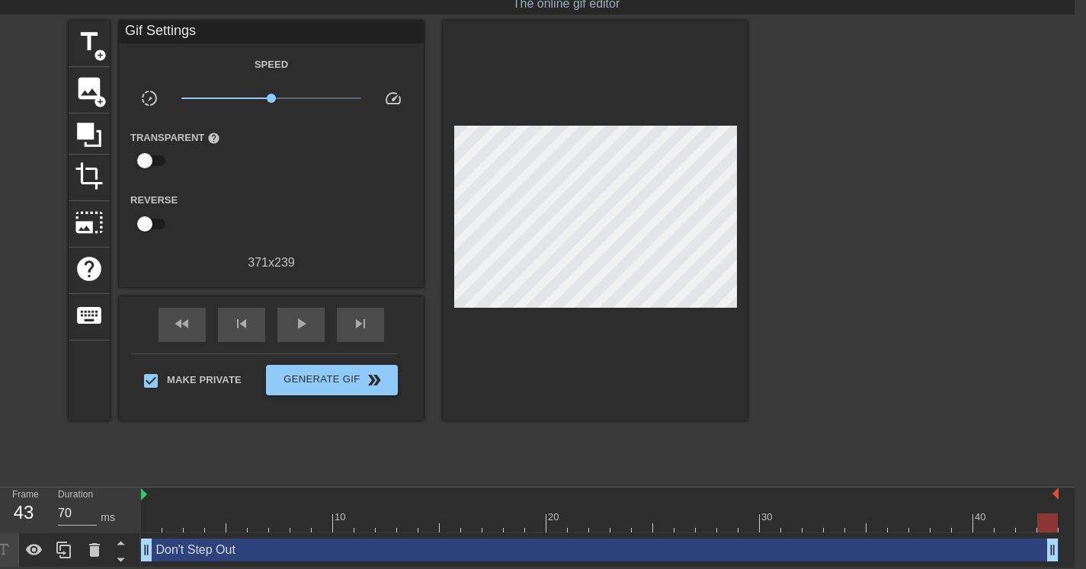
drag, startPoint x: 554, startPoint y: 553, endPoint x: 1097, endPoint y: 551, distance: 542.5
click at [1074, 551] on html "menu_book Browse the tutorials! Gifntext.com The online gif editor Send Feedbac…" at bounding box center [532, 263] width 1086 height 607
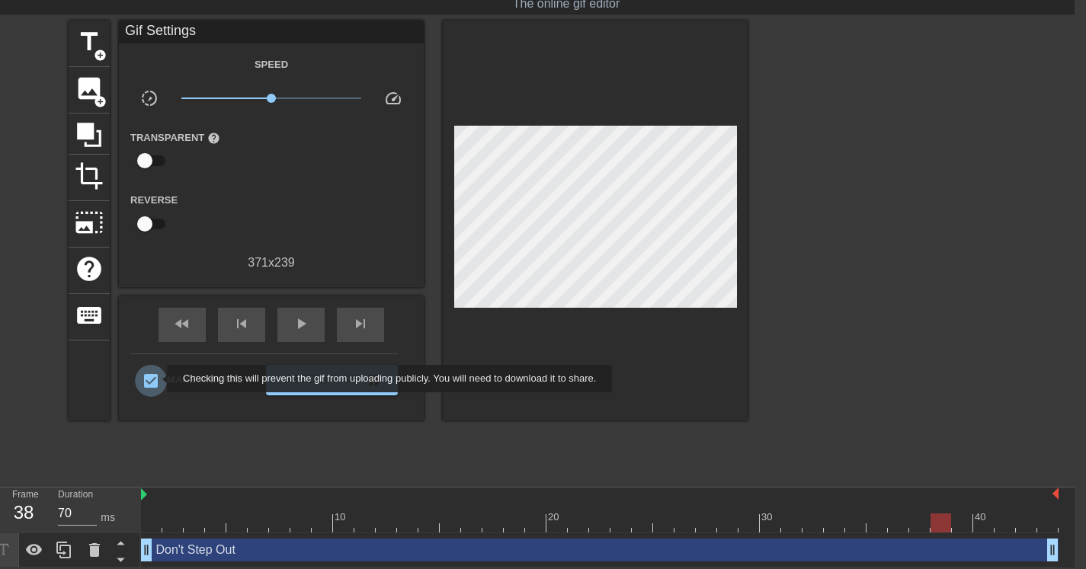
click at [157, 379] on input "Make Private" at bounding box center [151, 381] width 32 height 32
checkbox input "false"
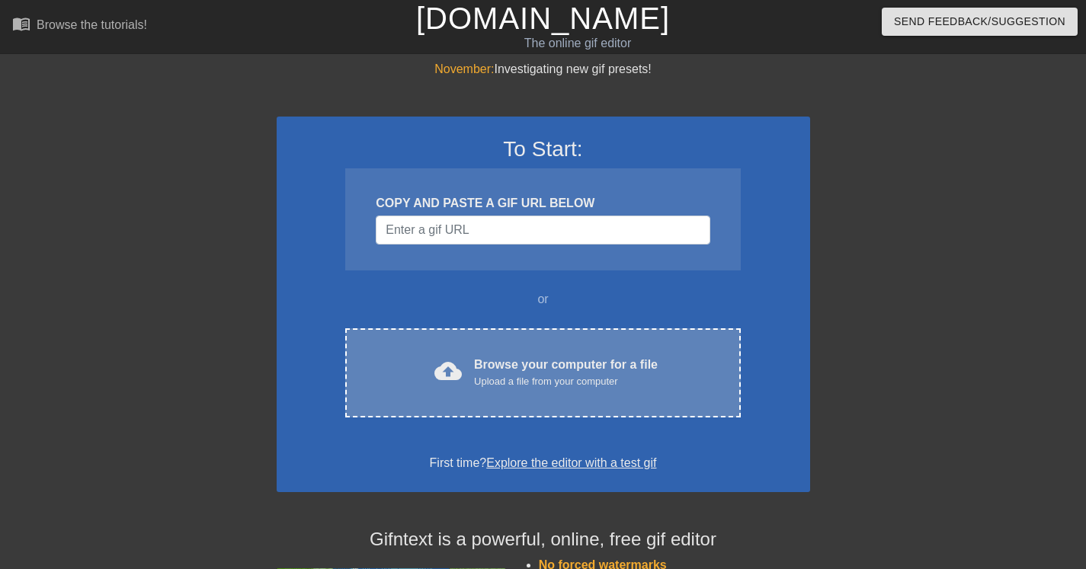
click at [507, 342] on div "cloud_upload Browse your computer for a file Upload a file from your computer C…" at bounding box center [542, 372] width 395 height 89
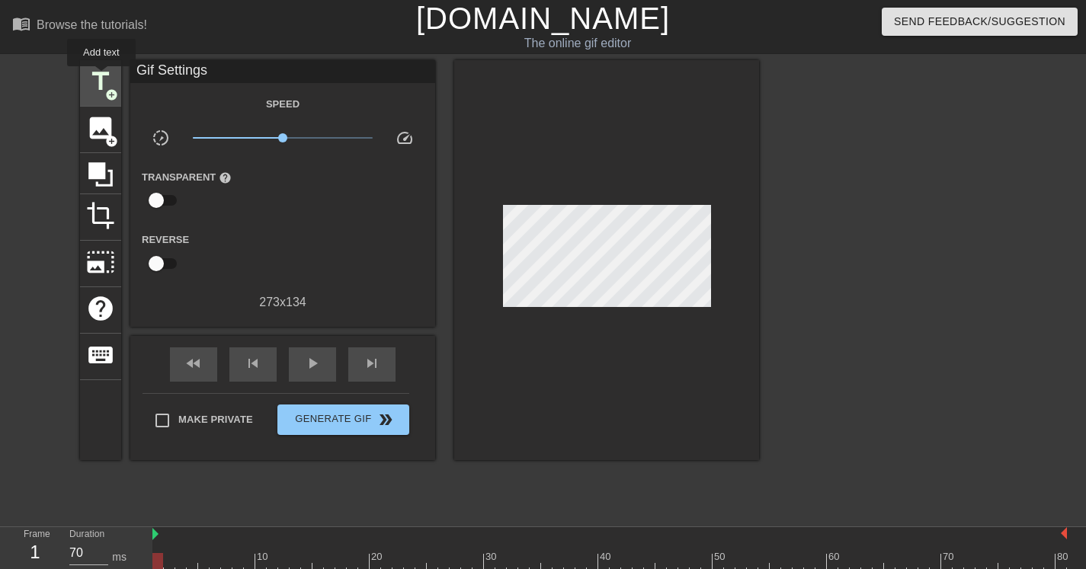
click at [102, 77] on span "title" at bounding box center [100, 81] width 29 height 29
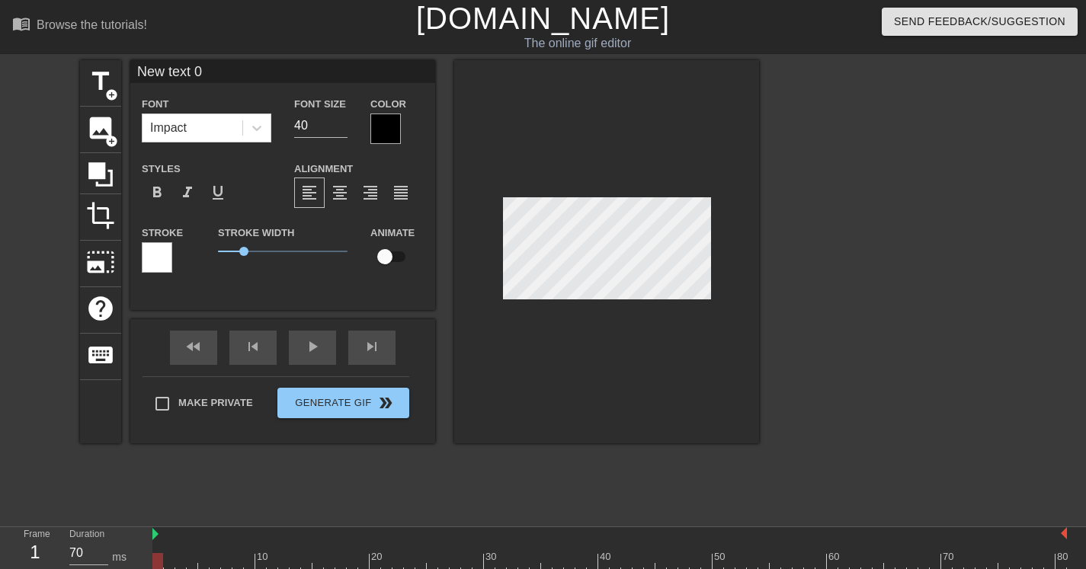
scroll to position [2, 4]
click at [714, 235] on div at bounding box center [606, 251] width 305 height 383
type input "D"
type textarea "D"
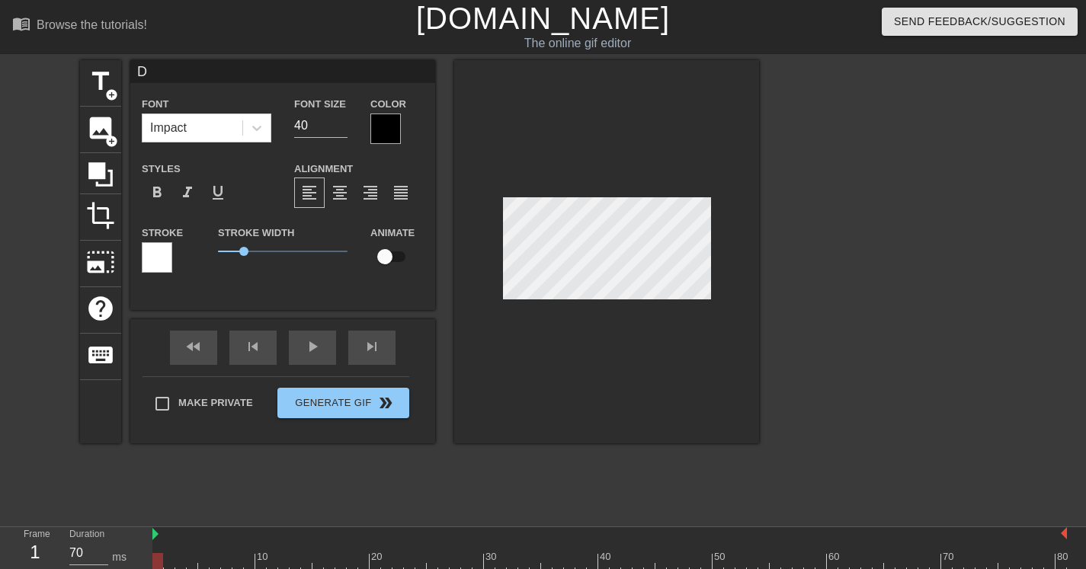
type input "Dr"
type textarea "Dri"
type input "Drin"
type textarea "Drin"
type input "Drink"
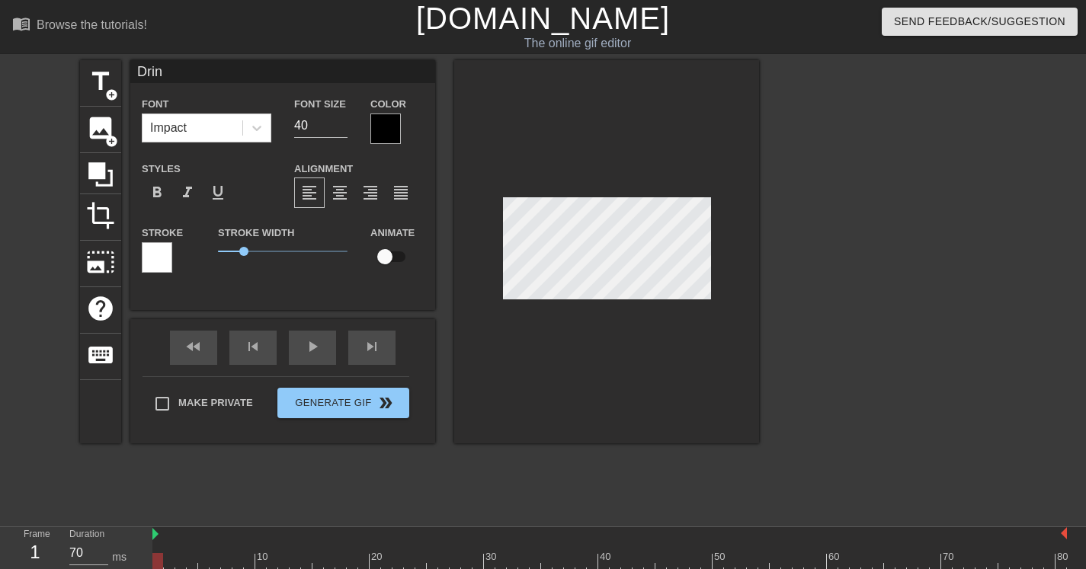
type textarea "Drink"
type input "Drink"
type textarea "Drink"
type input "Drink Y"
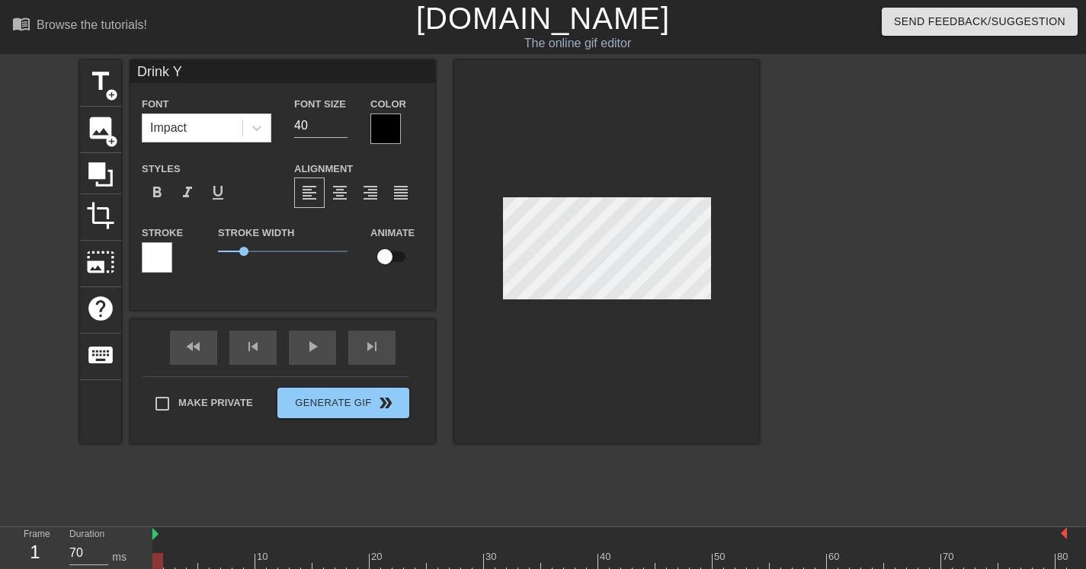
type textarea "Drink Y"
type input "Drink Yo"
type textarea "Drink Yo"
type input "Drink You"
type textarea "Drink You"
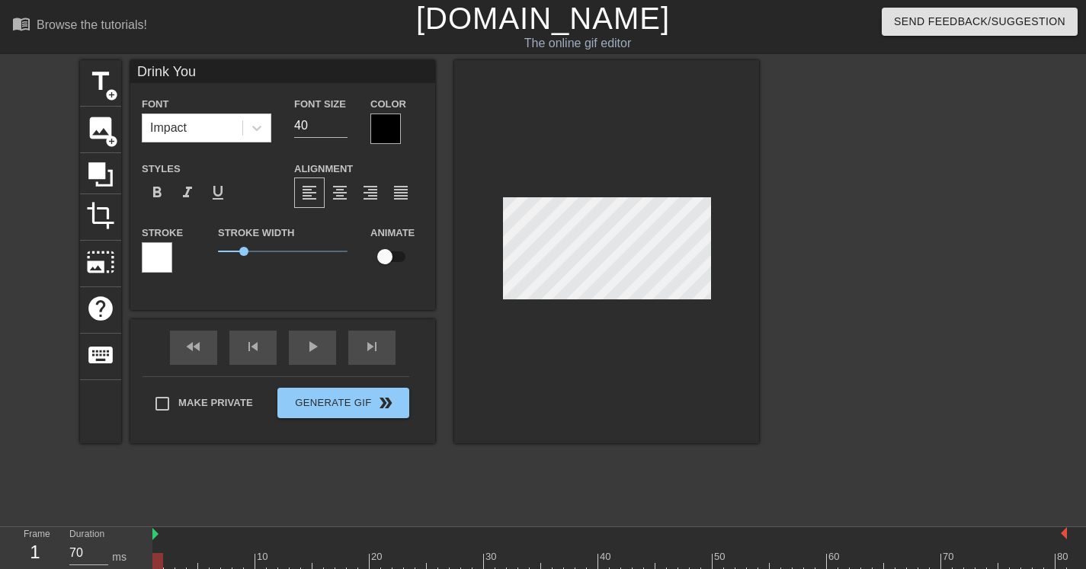
type input "Drink Your"
type textarea "Drink Your"
type input "Drink Your"
type textarea "Drink Your"
type input "Drink Your W"
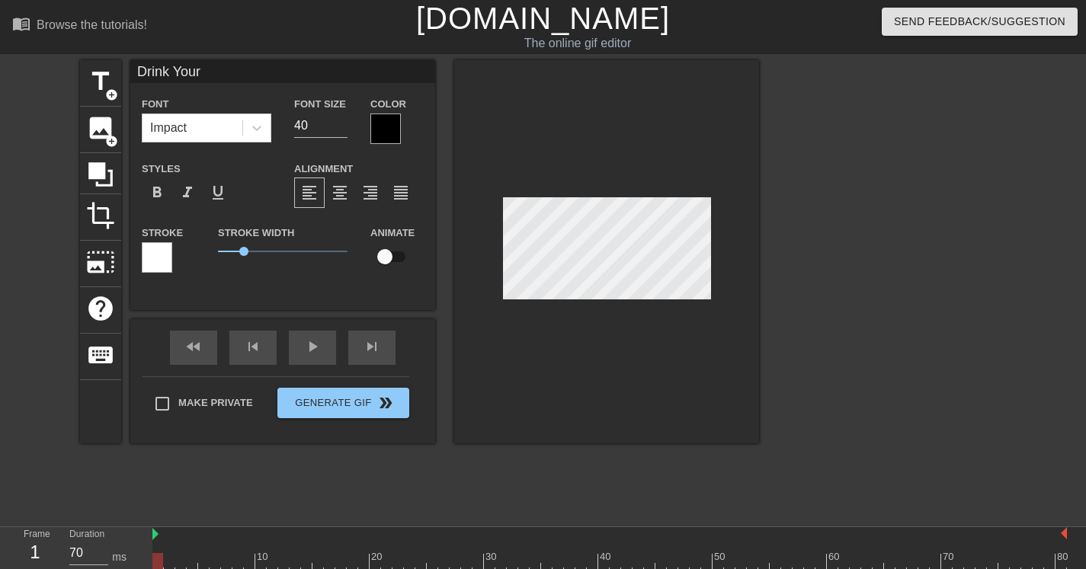
type textarea "Drink Your W"
type input "Drink Your Wa"
type textarea "Drink Your Wa"
type input "Drink Your Wat"
type textarea "Drink Your Wat"
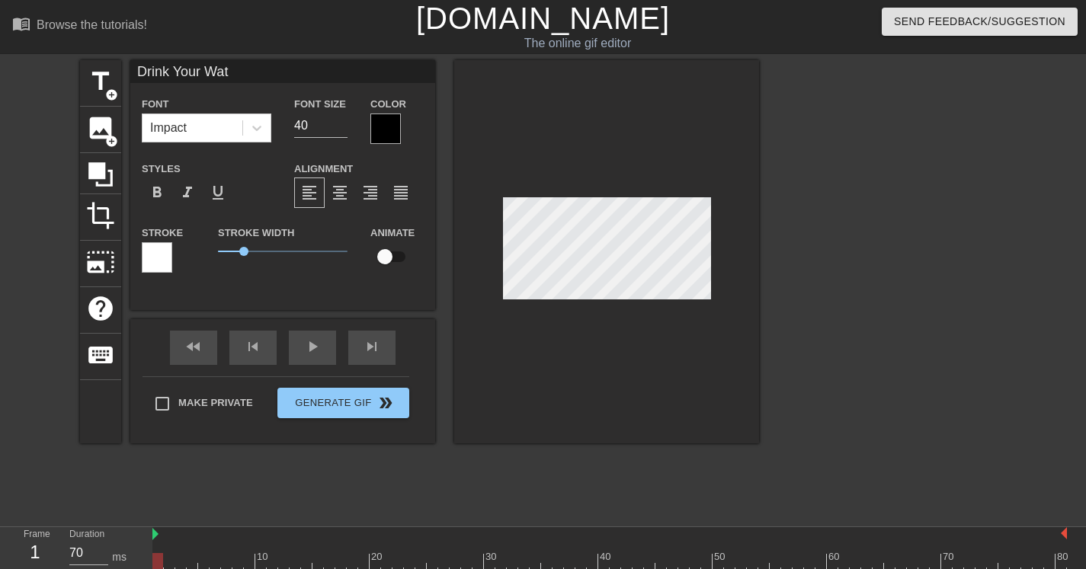
type input "Drink Your Wate"
type textarea "Drink Your Wate"
type input "Drink Your Water"
type textarea "Drink Your Water"
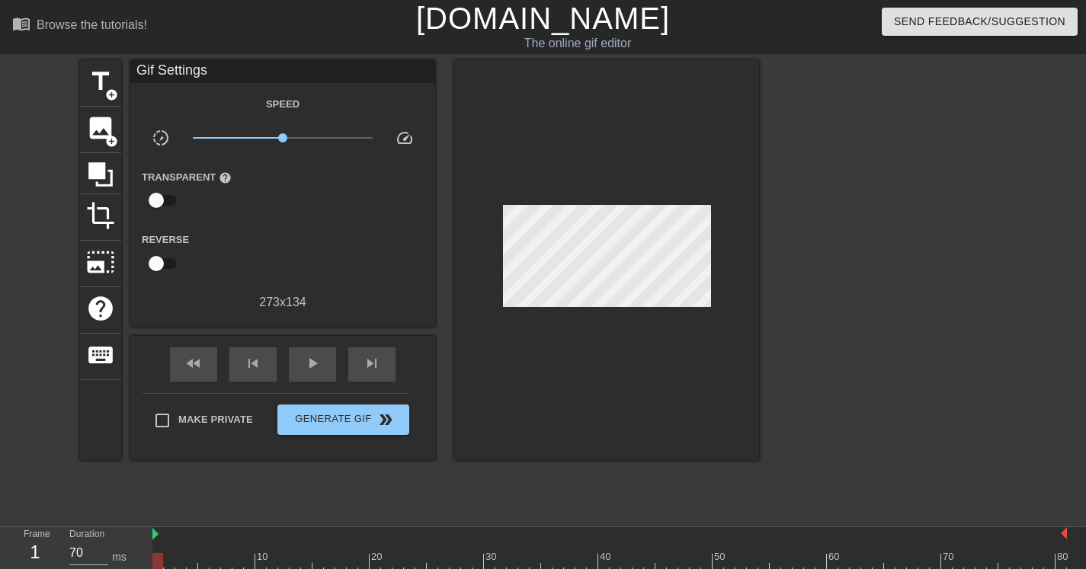
click at [686, 315] on div at bounding box center [606, 260] width 305 height 400
click at [323, 376] on div "play_arrow" at bounding box center [312, 364] width 47 height 34
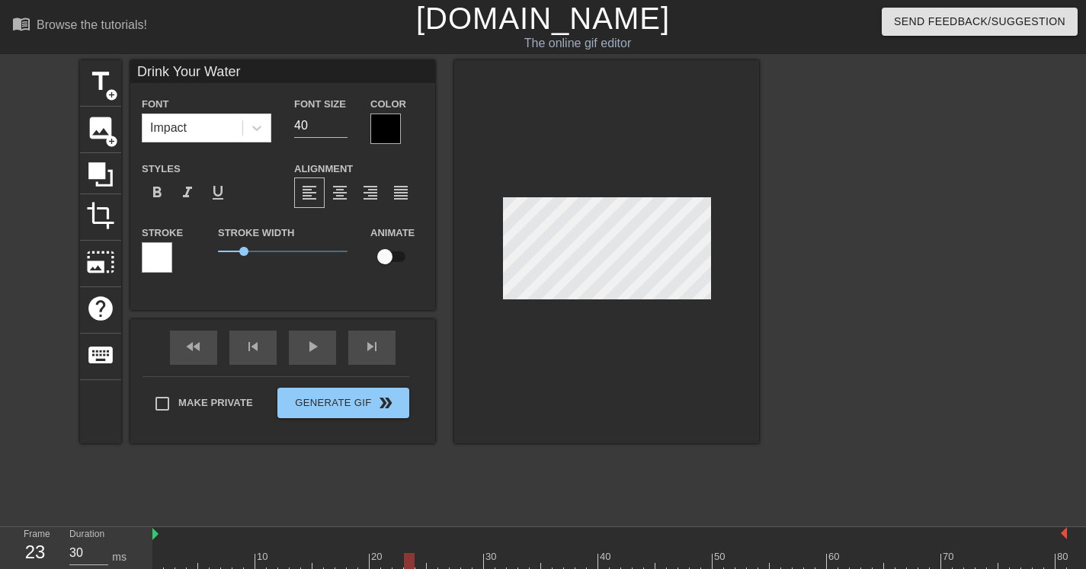
scroll to position [40, 0]
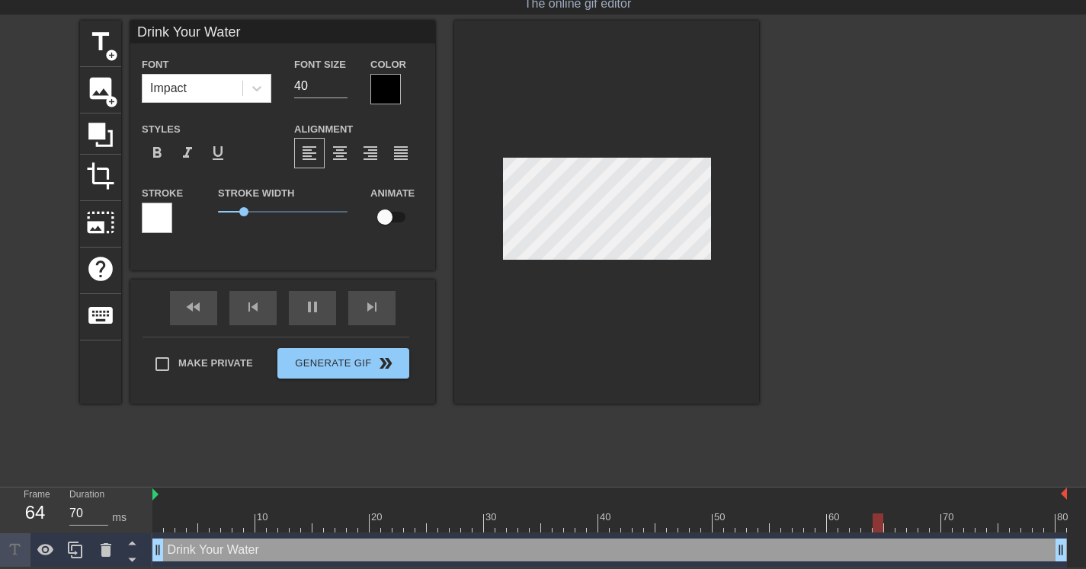
click at [604, 146] on div at bounding box center [606, 212] width 305 height 383
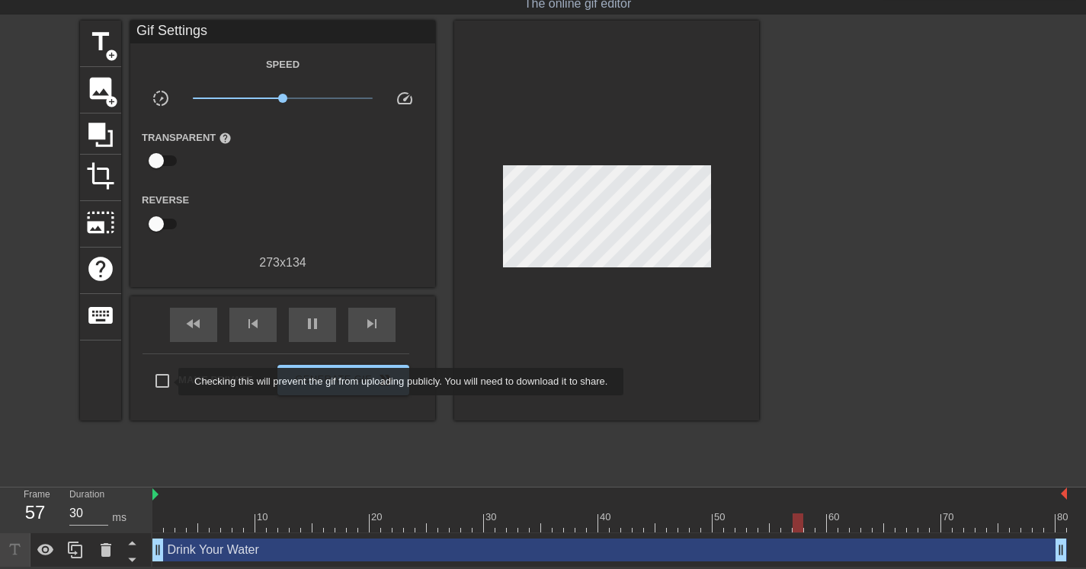
type input "70"
click at [167, 378] on input "Make Private" at bounding box center [162, 381] width 32 height 32
checkbox input "true"
type input "70"
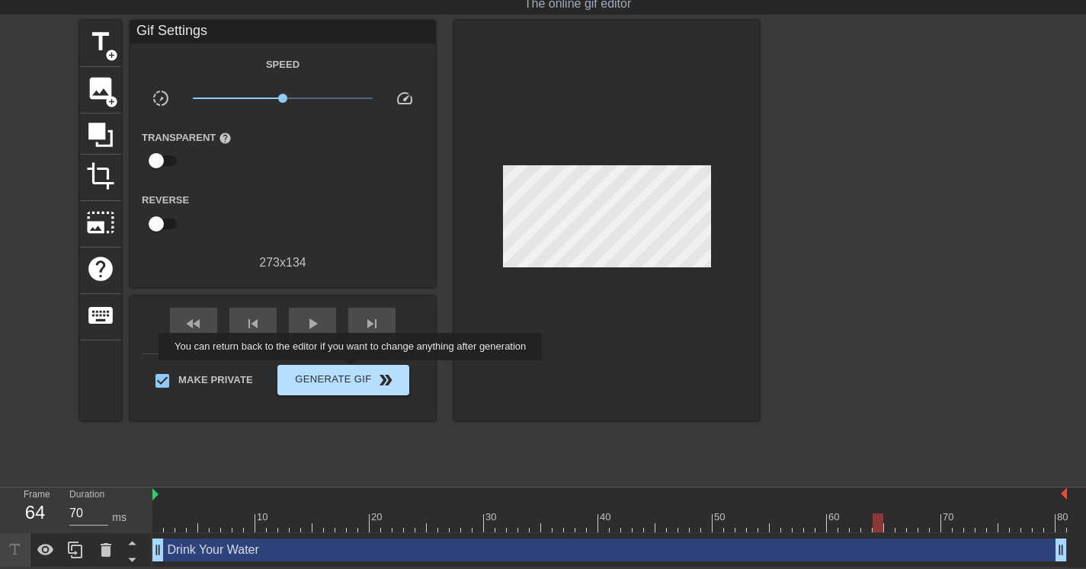
click at [360, 371] on span "Generate Gif double_arrow" at bounding box center [343, 380] width 120 height 18
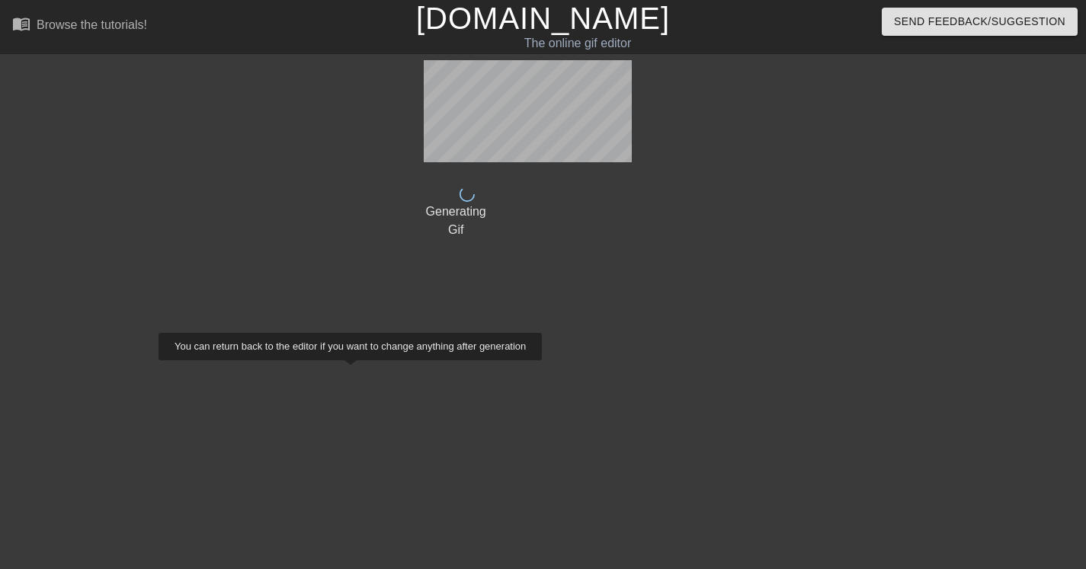
scroll to position [0, 0]
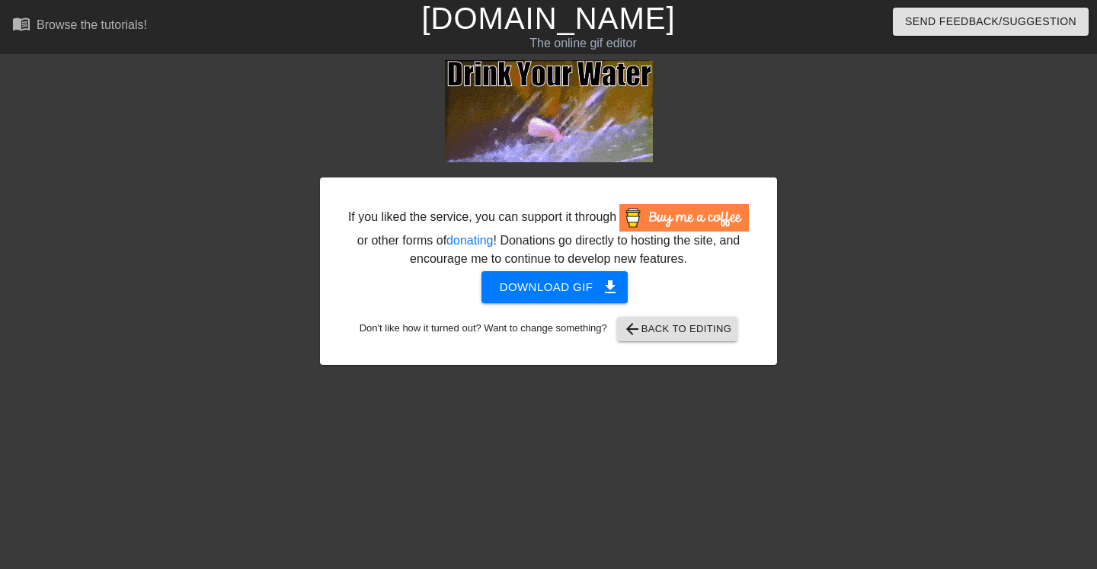
click at [562, 296] on span "Download gif get_app" at bounding box center [555, 287] width 110 height 20
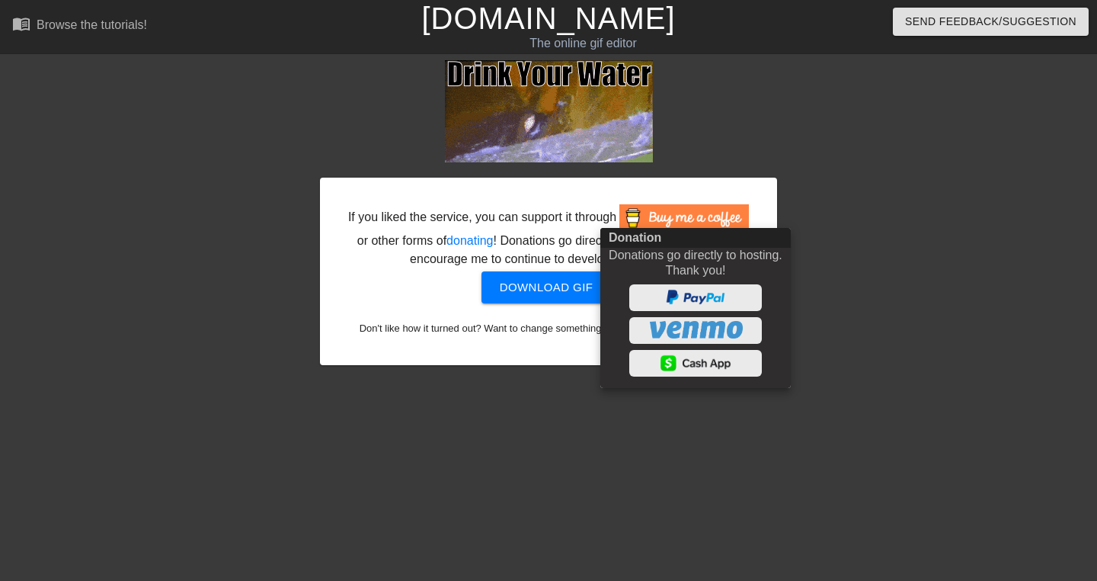
click at [883, 139] on div at bounding box center [548, 290] width 1097 height 581
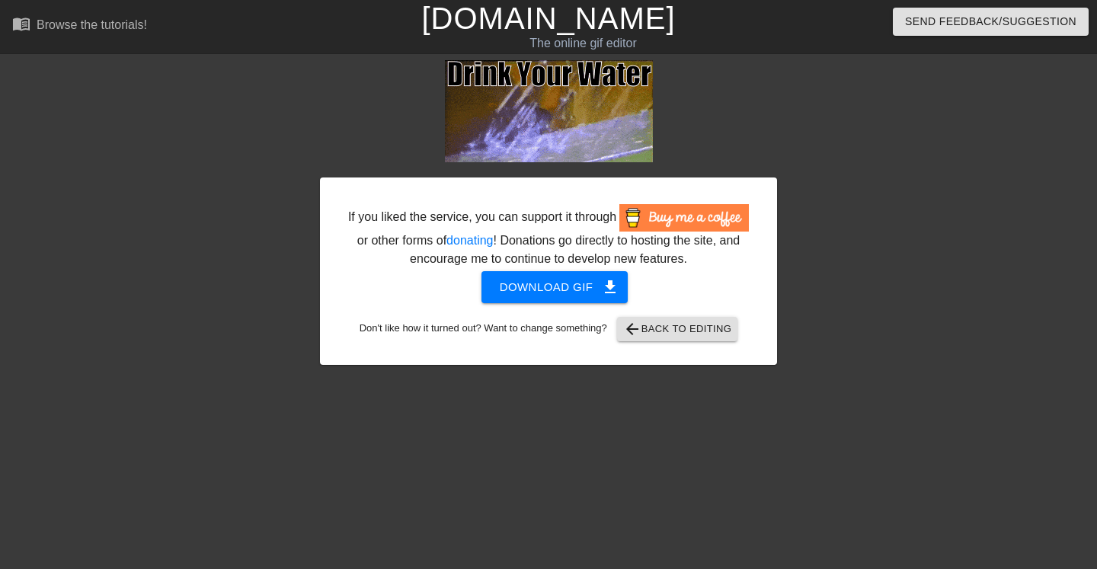
click at [729, 338] on span "arrow_back Back to Editing" at bounding box center [677, 329] width 109 height 18
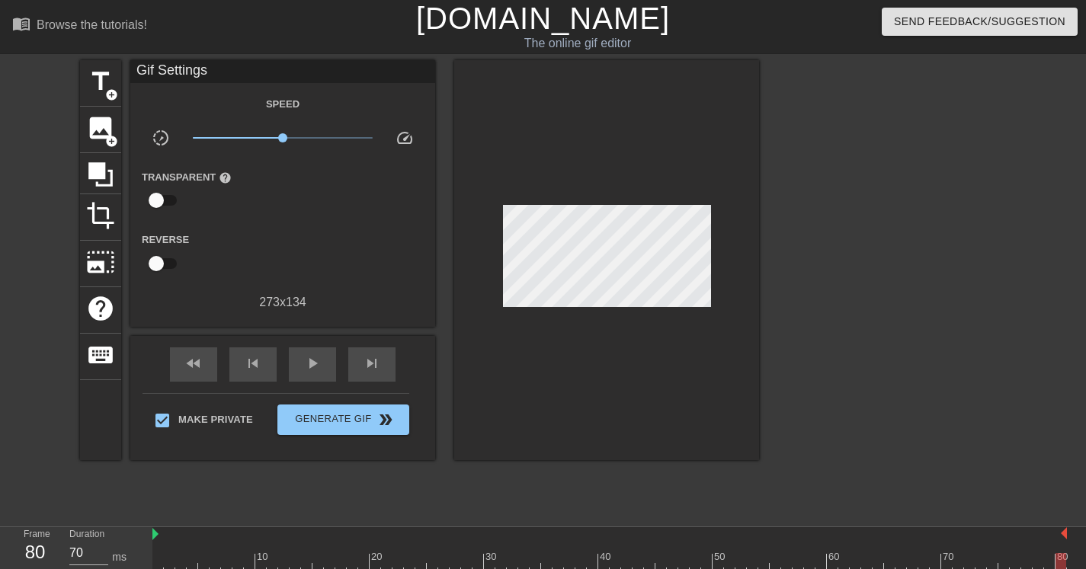
scroll to position [2, 8]
click at [699, 340] on div at bounding box center [606, 260] width 305 height 400
click at [756, 238] on div at bounding box center [606, 260] width 305 height 400
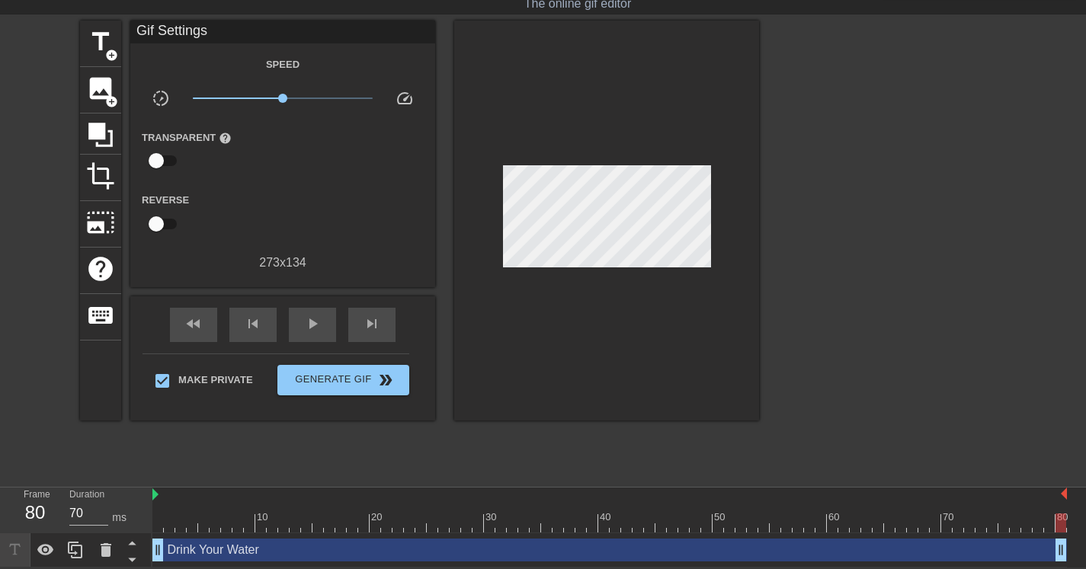
click at [471, 548] on div "Drink Your Water drag_handle drag_handle" at bounding box center [609, 550] width 914 height 23
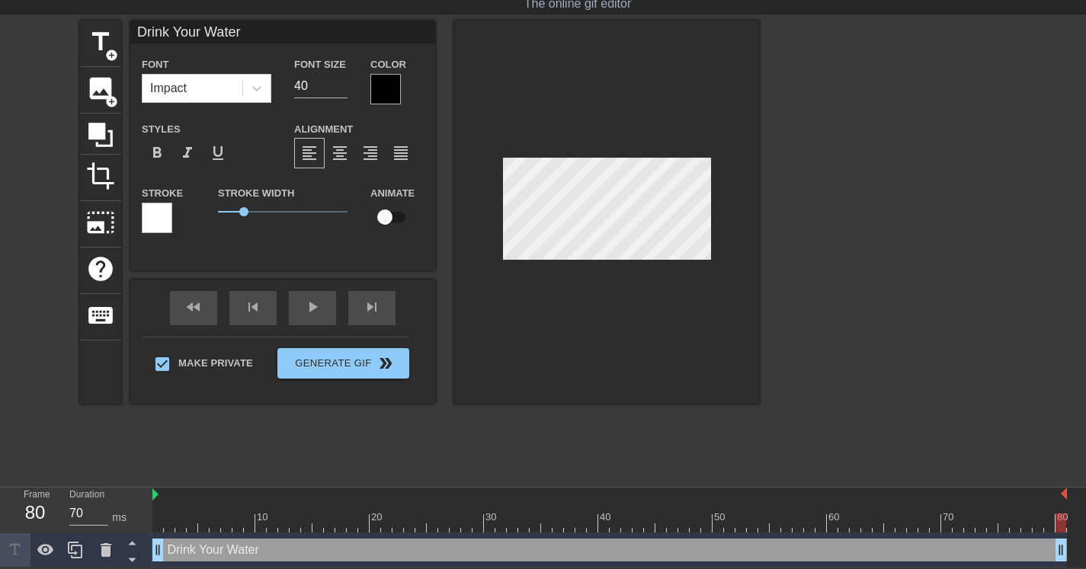
scroll to position [2, 6]
drag, startPoint x: 241, startPoint y: 210, endPoint x: 196, endPoint y: 207, distance: 45.1
click at [197, 208] on div "Stroke Stroke Width 0 Animate" at bounding box center [282, 215] width 305 height 63
click at [387, 82] on div at bounding box center [385, 89] width 30 height 30
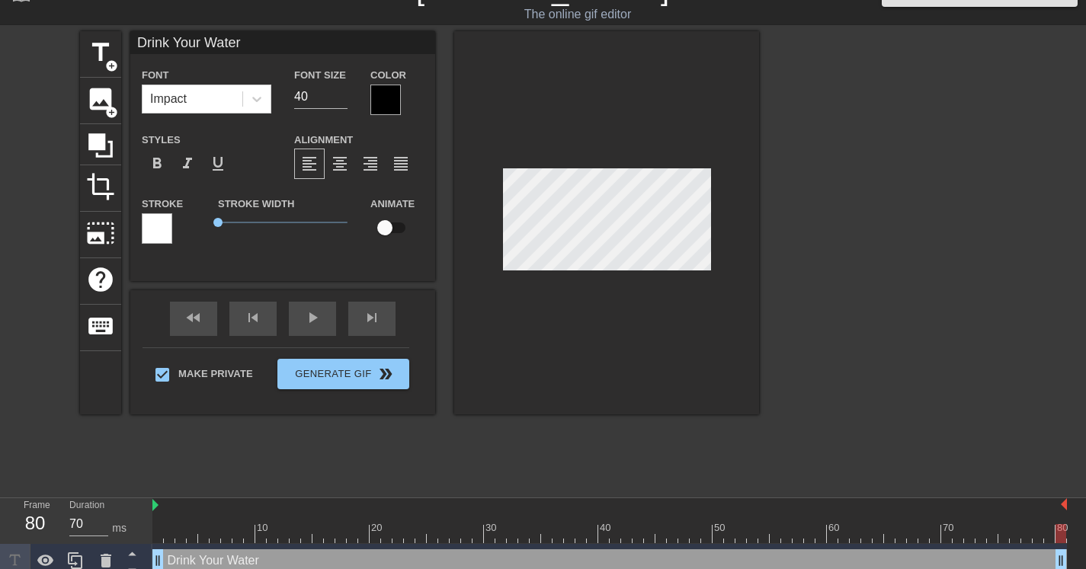
drag, startPoint x: 374, startPoint y: 84, endPoint x: 427, endPoint y: 160, distance: 93.0
click at [428, 163] on div "title add_circle image add_circle crop photo_size_select_large help keyboard Dr…" at bounding box center [419, 222] width 679 height 383
click at [399, 107] on div at bounding box center [385, 100] width 30 height 30
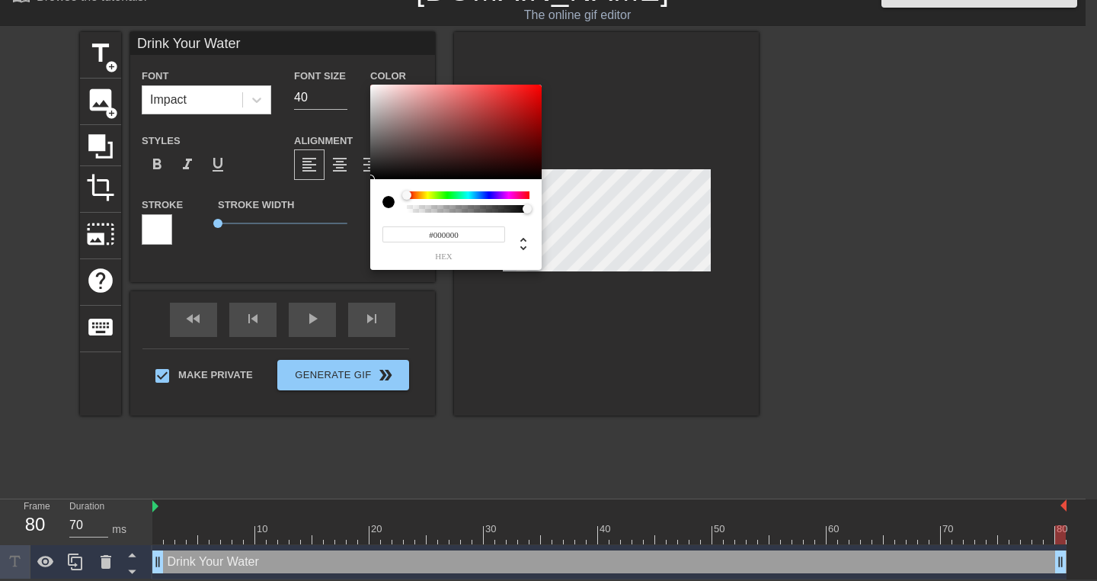
type input "#FDFAFA"
click at [373, 85] on div at bounding box center [455, 132] width 171 height 94
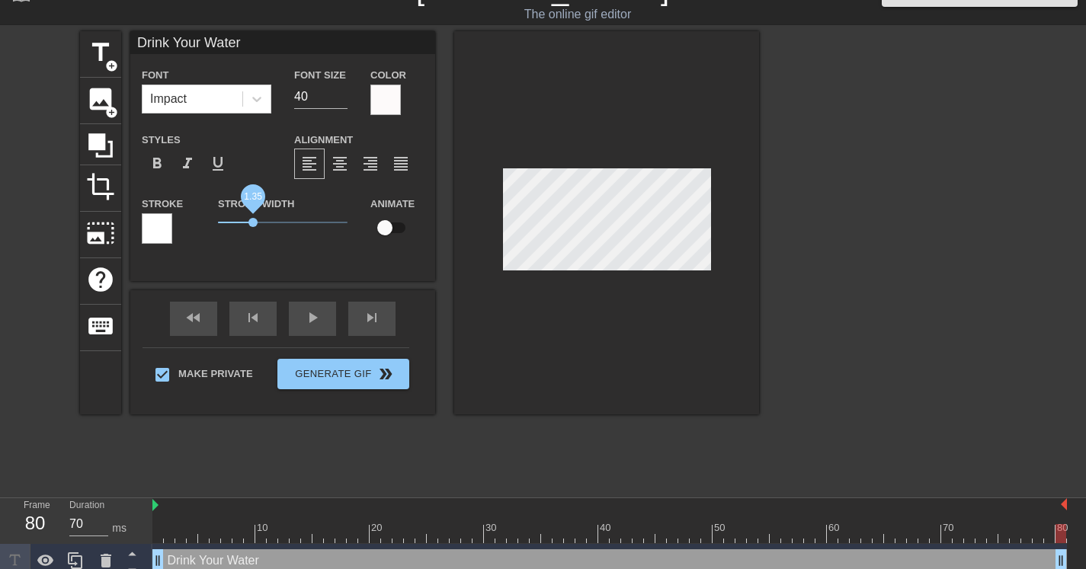
drag, startPoint x: 219, startPoint y: 223, endPoint x: 253, endPoint y: 227, distance: 33.7
click at [252, 228] on span "1.35" at bounding box center [283, 222] width 130 height 18
click at [262, 98] on icon at bounding box center [256, 98] width 15 height 15
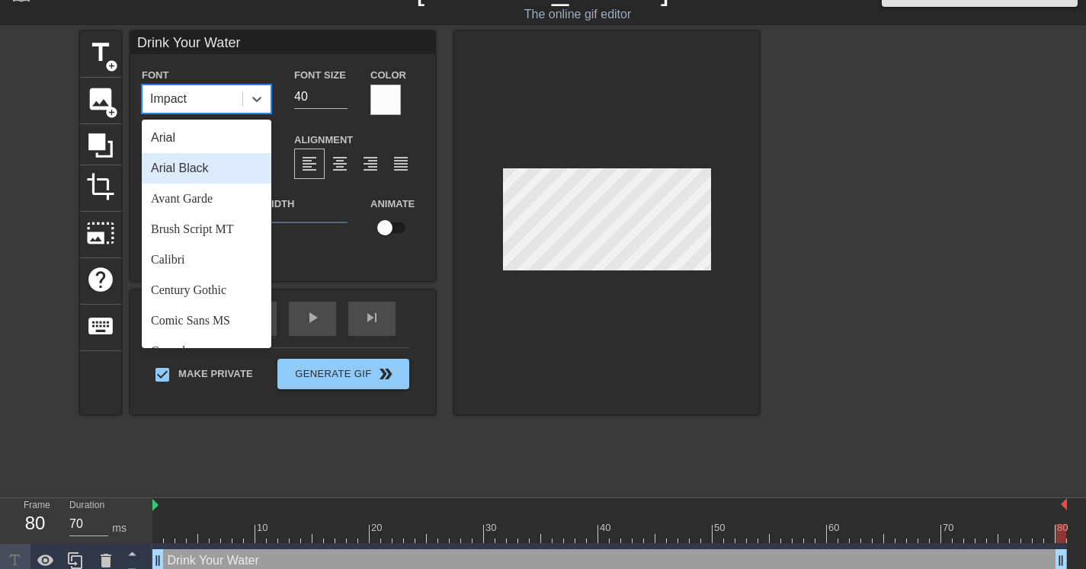
click at [203, 171] on div "Arial Black" at bounding box center [207, 168] width 130 height 30
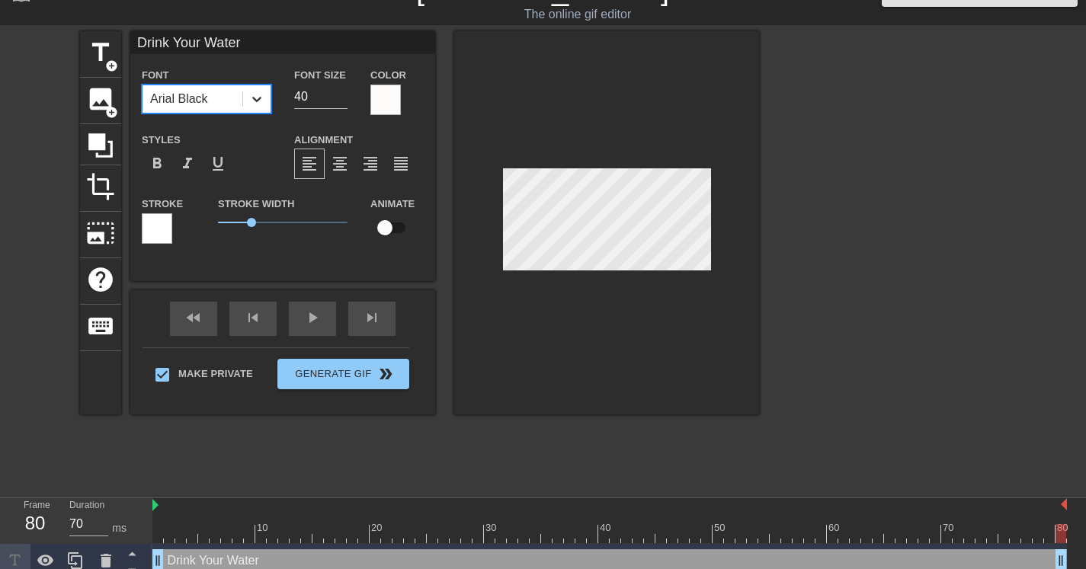
drag, startPoint x: 260, startPoint y: 94, endPoint x: 251, endPoint y: 103, distance: 12.4
click at [260, 94] on icon at bounding box center [256, 98] width 15 height 15
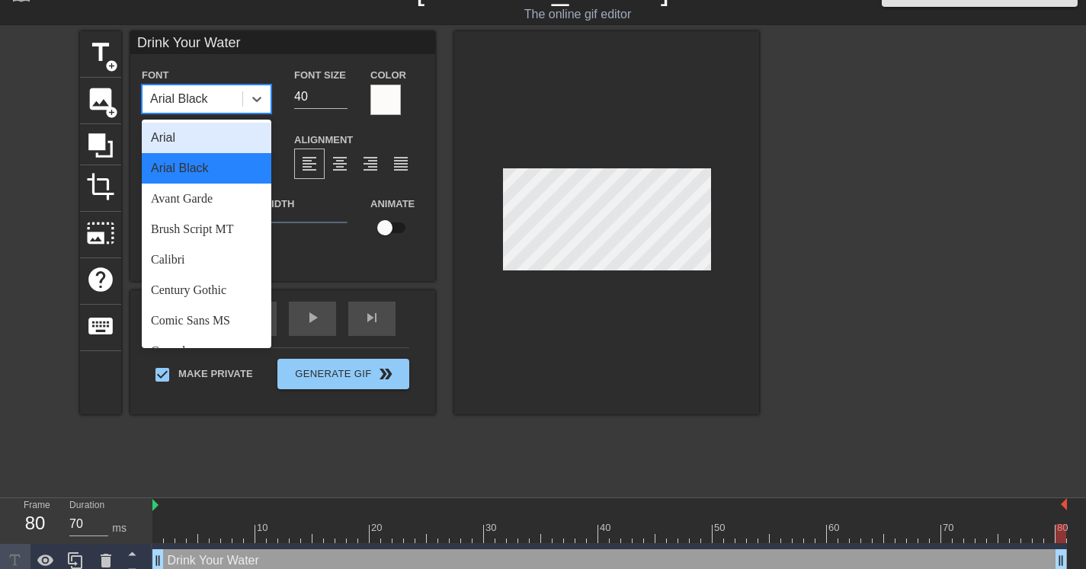
click at [219, 133] on div "Arial" at bounding box center [207, 138] width 130 height 30
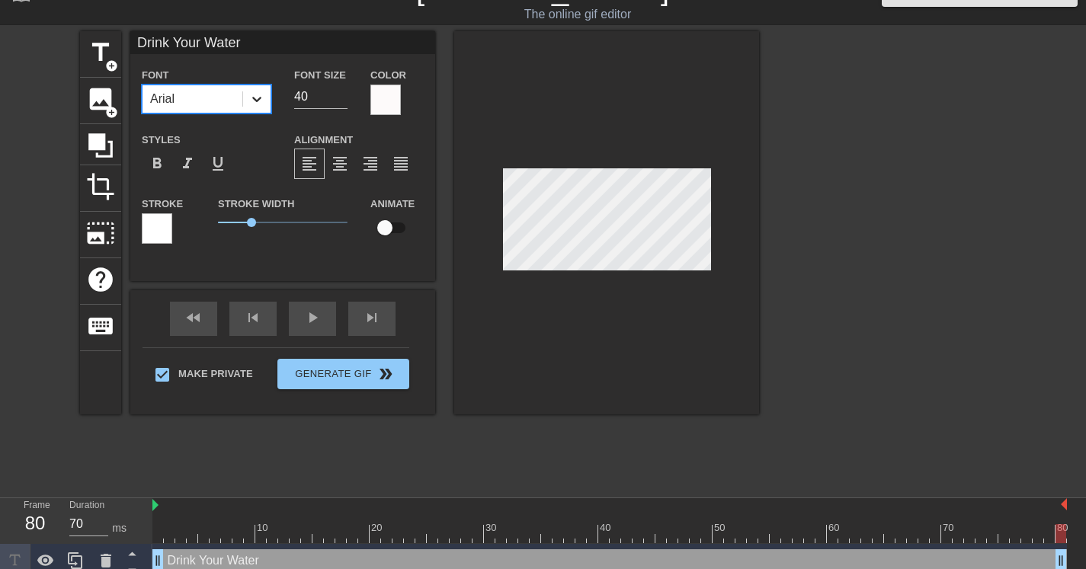
click at [264, 95] on div at bounding box center [256, 98] width 27 height 27
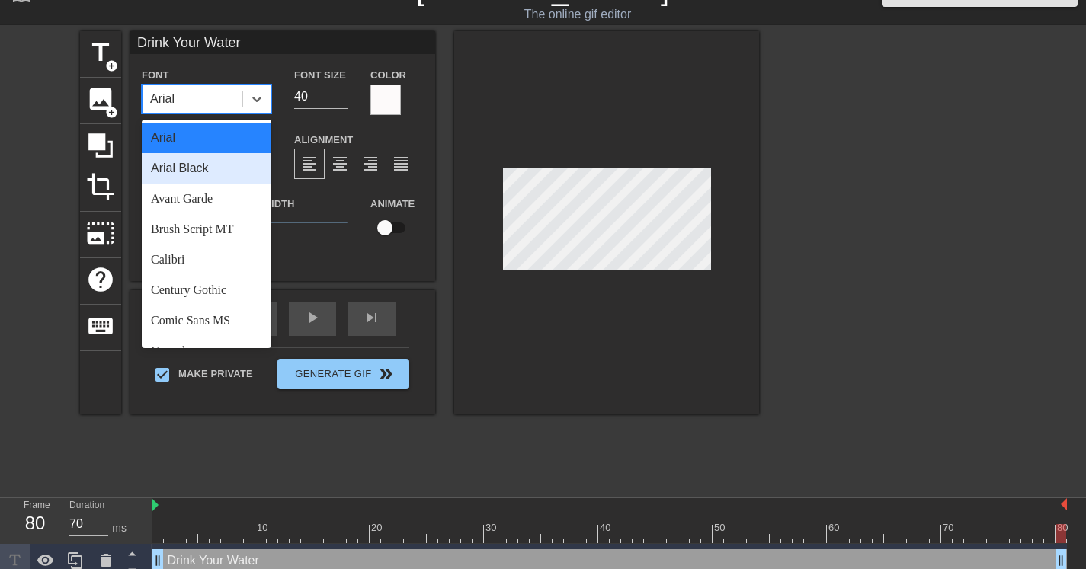
click at [229, 174] on div "Arial Black" at bounding box center [207, 168] width 130 height 30
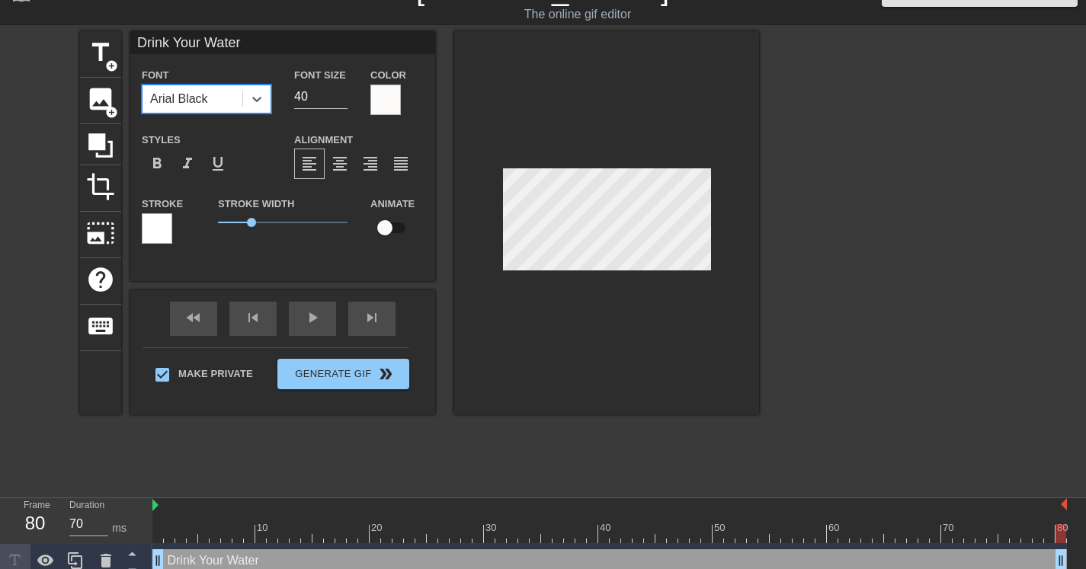
click at [261, 100] on icon at bounding box center [256, 98] width 15 height 15
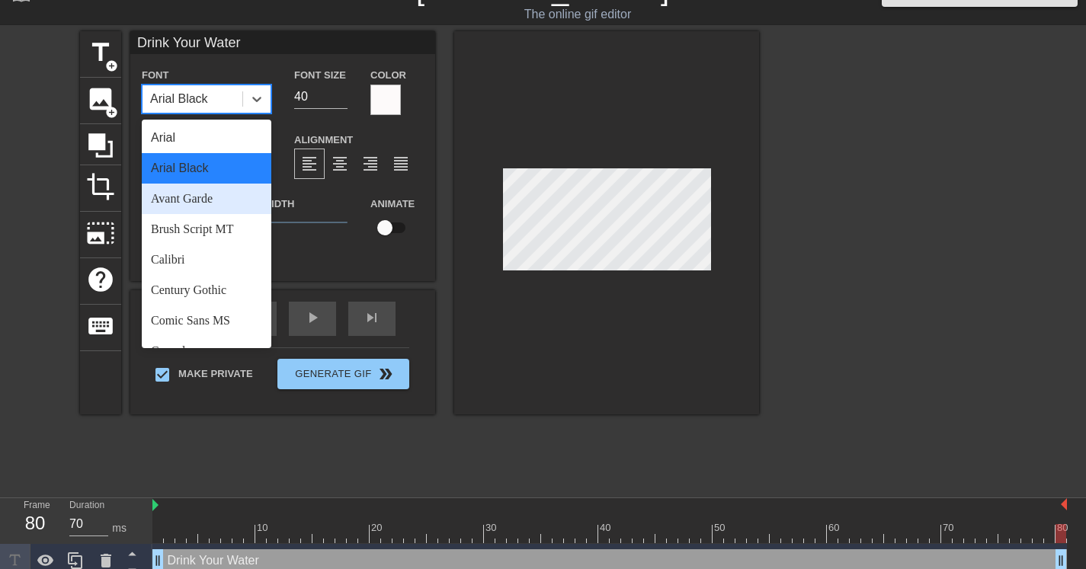
click at [219, 197] on div "Avant Garde" at bounding box center [207, 199] width 130 height 30
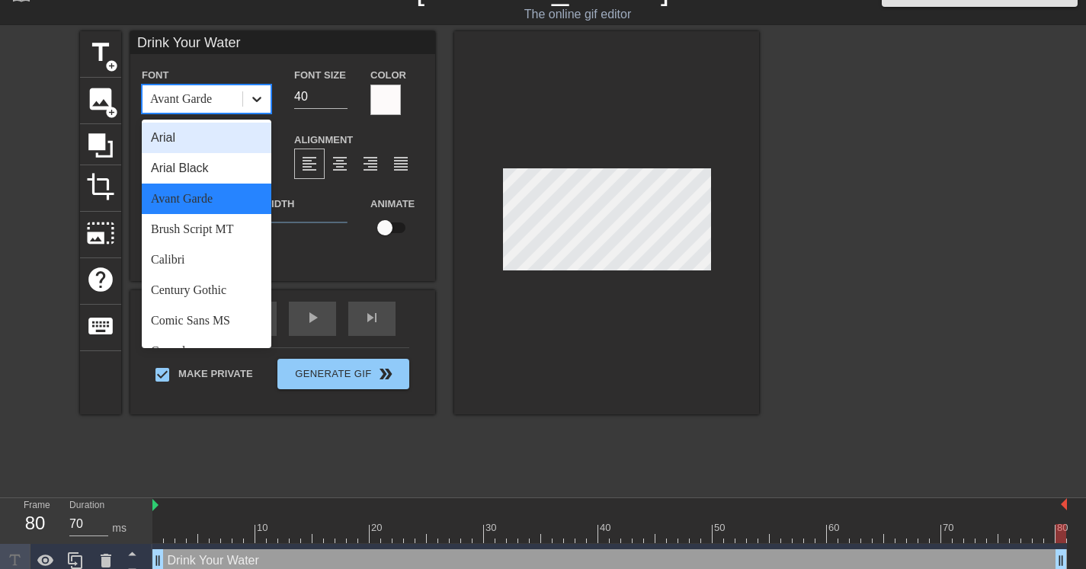
click at [255, 111] on div at bounding box center [256, 98] width 27 height 27
click at [239, 216] on div "Brush Script MT" at bounding box center [207, 229] width 130 height 30
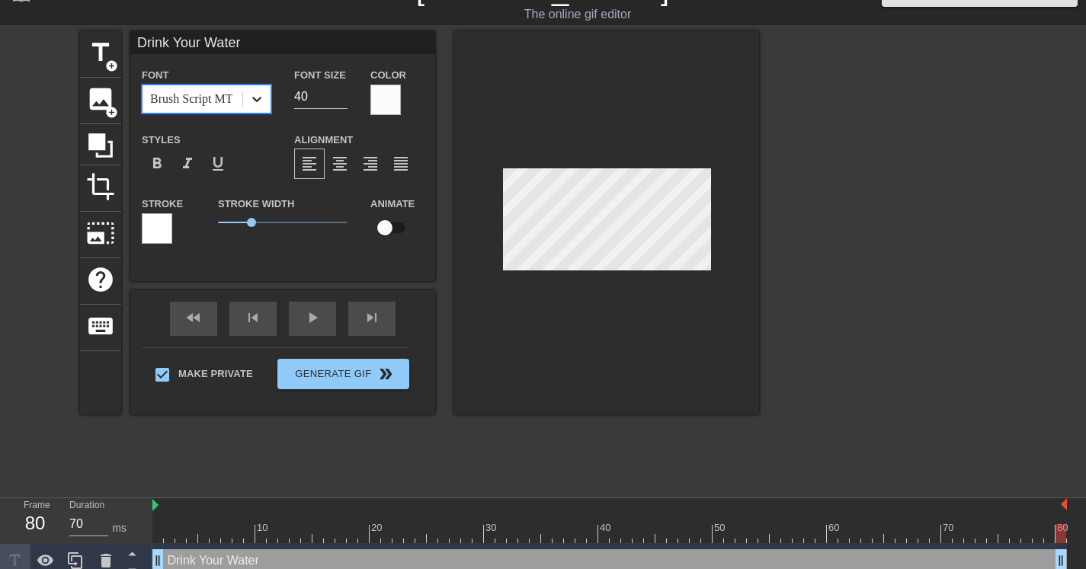
click at [255, 100] on icon at bounding box center [256, 99] width 9 height 5
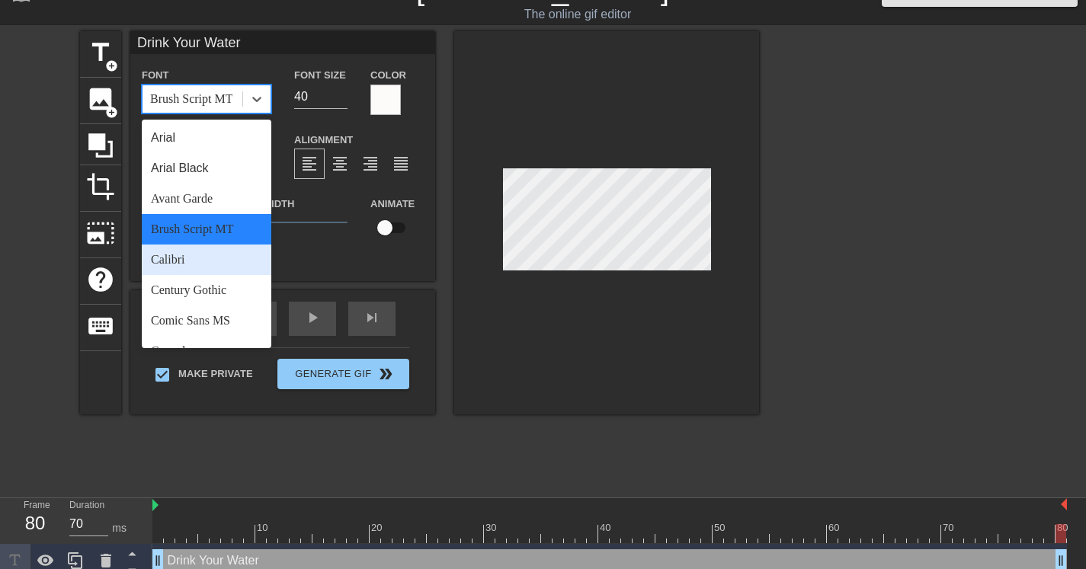
click at [203, 258] on div "Calibri" at bounding box center [207, 260] width 130 height 30
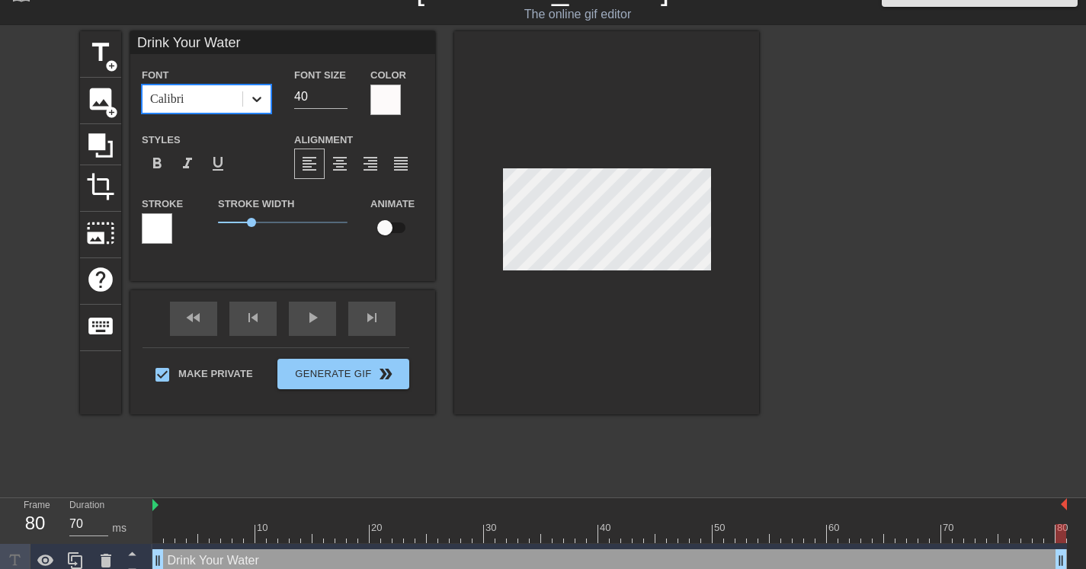
click at [259, 108] on div at bounding box center [256, 98] width 27 height 27
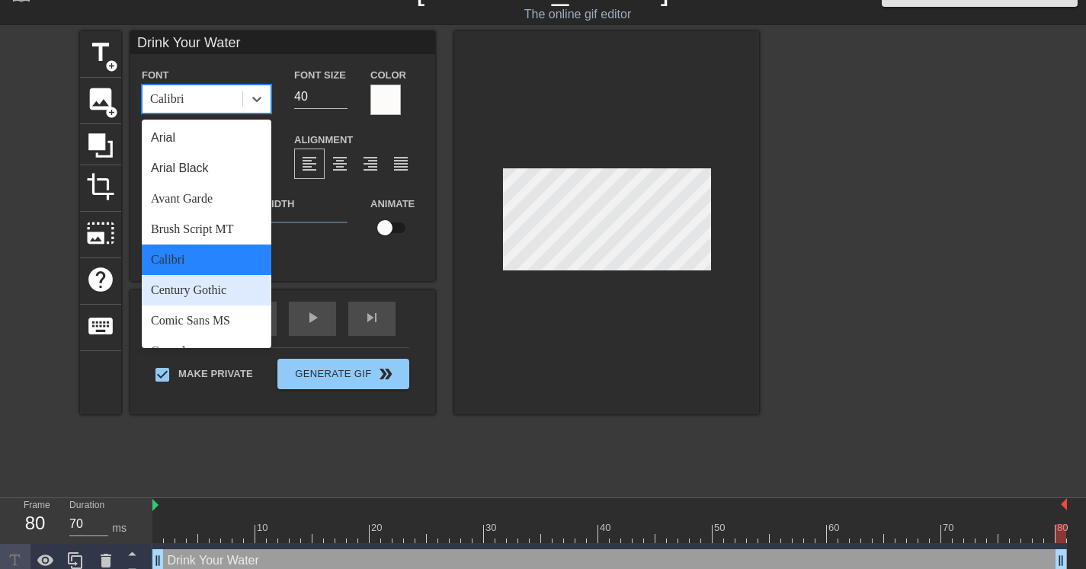
click at [188, 295] on div "Century Gothic" at bounding box center [207, 290] width 130 height 30
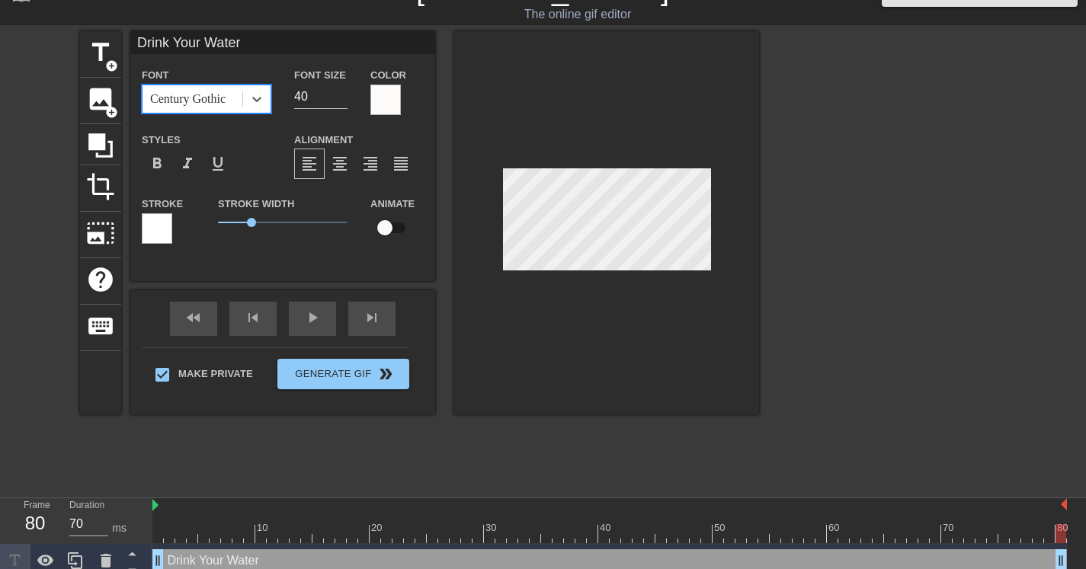
click at [266, 114] on div "Font option Century Gothic, selected. 0 results available. Select is focused ,t…" at bounding box center [206, 91] width 152 height 50
click at [261, 102] on icon at bounding box center [256, 98] width 15 height 15
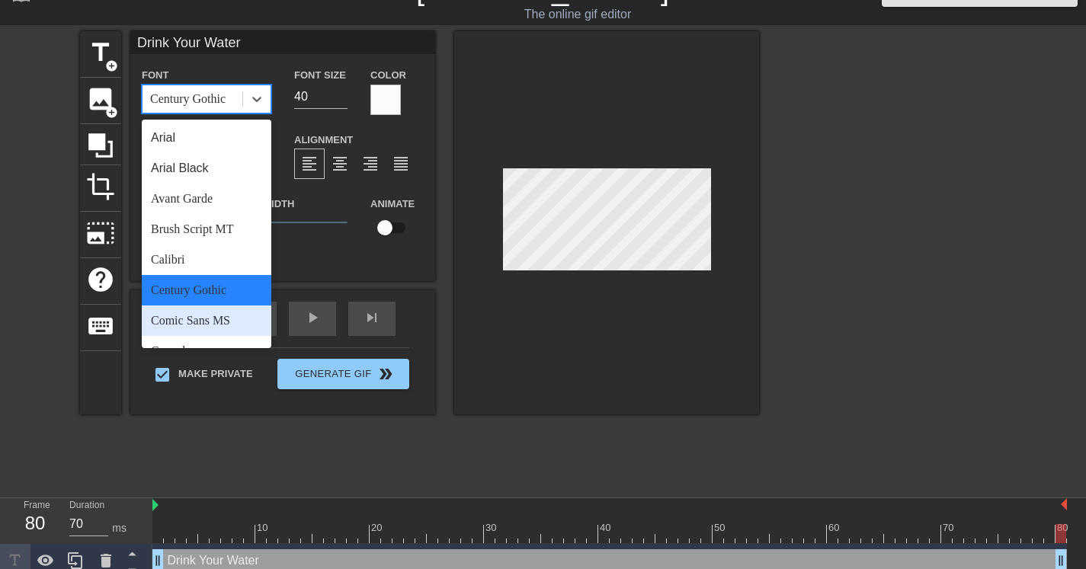
click at [204, 325] on div "Comic Sans MS" at bounding box center [207, 321] width 130 height 30
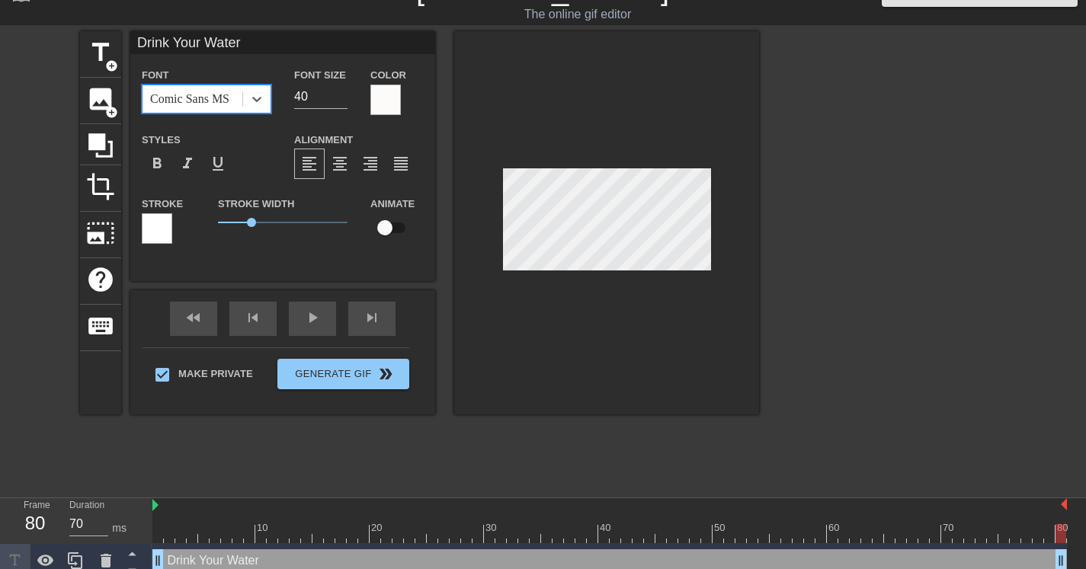
drag, startPoint x: 266, startPoint y: 94, endPoint x: 263, endPoint y: 117, distance: 23.1
click at [266, 94] on div at bounding box center [256, 98] width 27 height 27
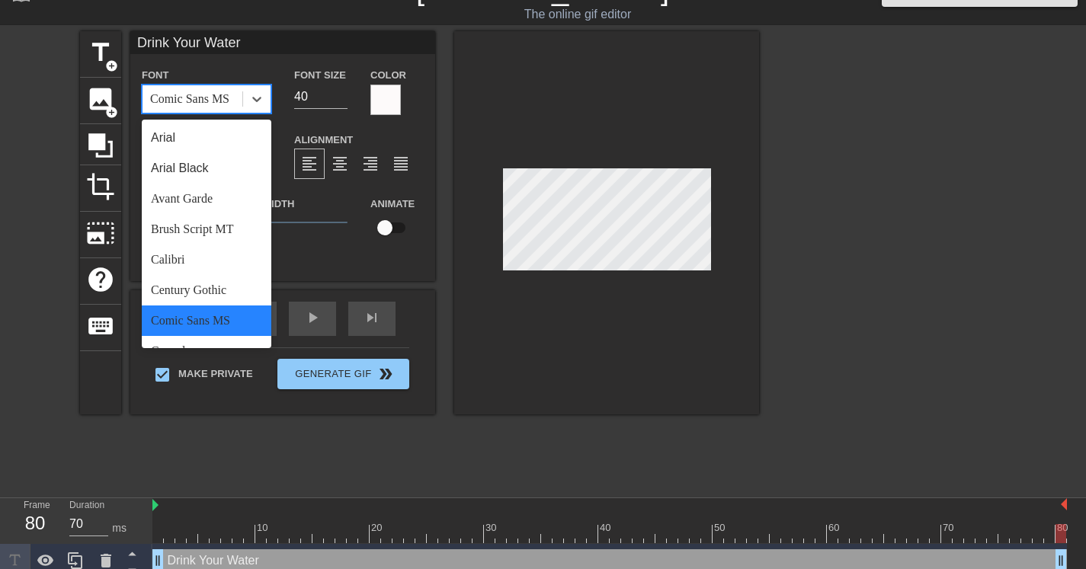
scroll to position [326, 0]
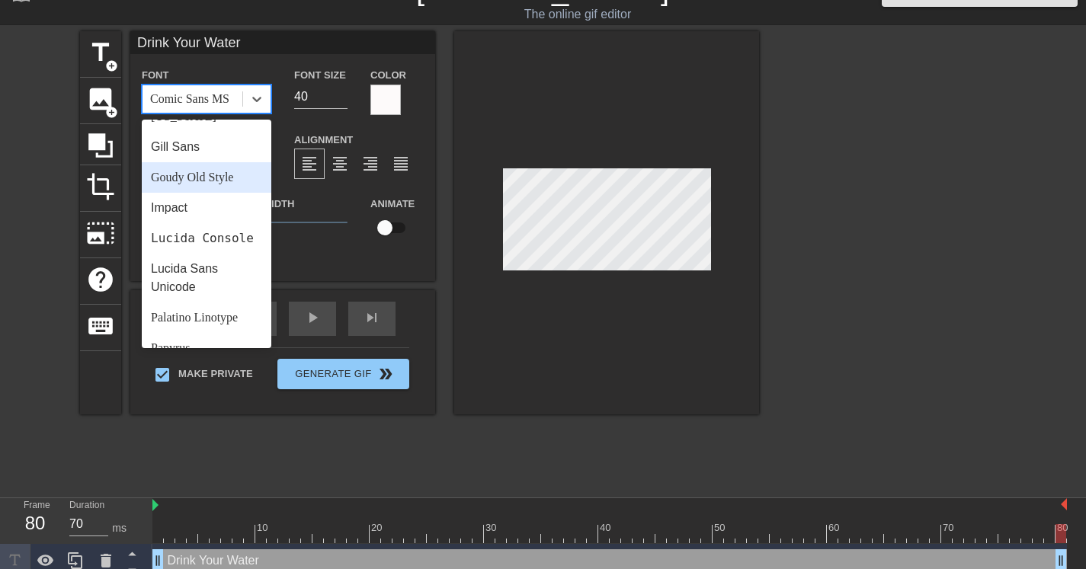
click at [212, 181] on div "Goudy Old Style" at bounding box center [207, 177] width 130 height 30
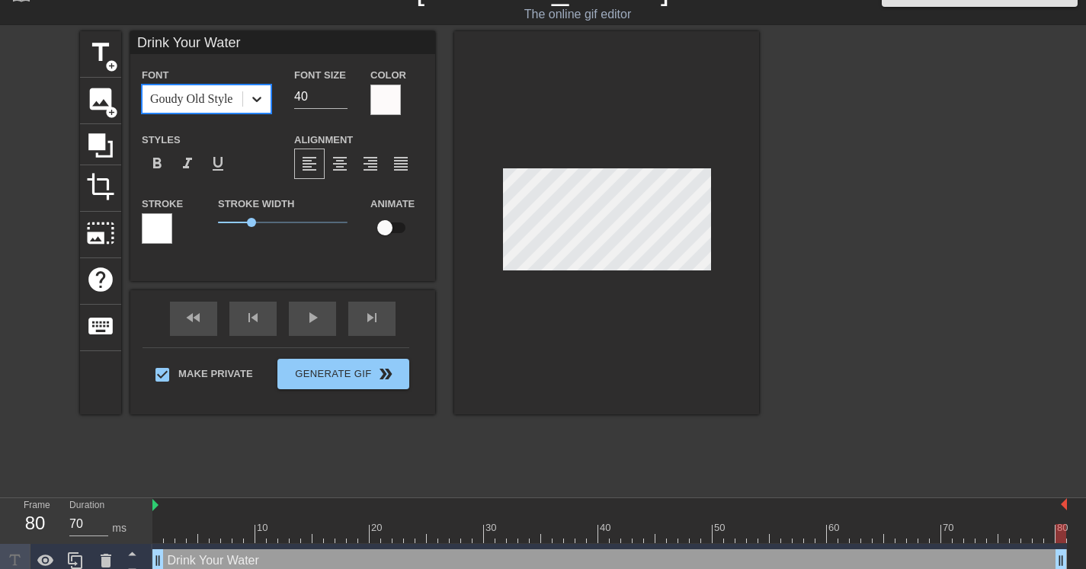
click at [265, 103] on div at bounding box center [256, 98] width 27 height 27
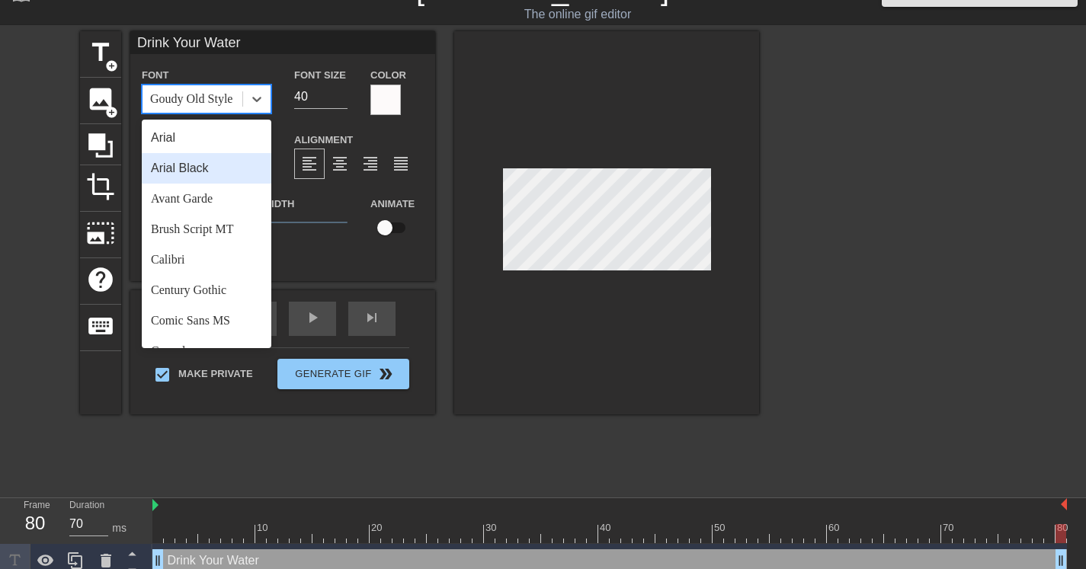
scroll to position [546, 0]
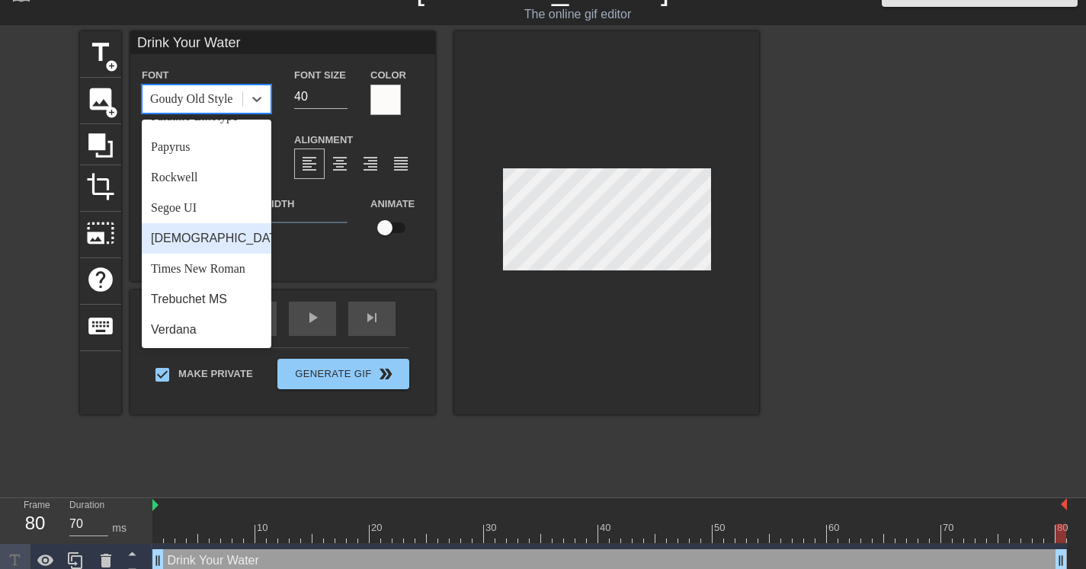
click at [216, 227] on div "Tahoma" at bounding box center [207, 238] width 130 height 30
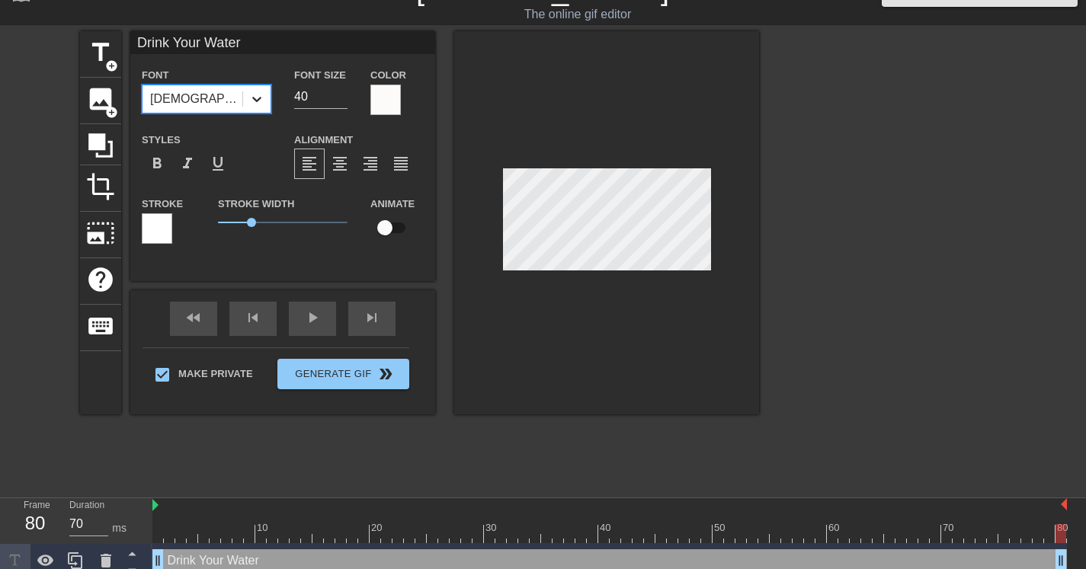
click at [264, 104] on div at bounding box center [256, 98] width 27 height 27
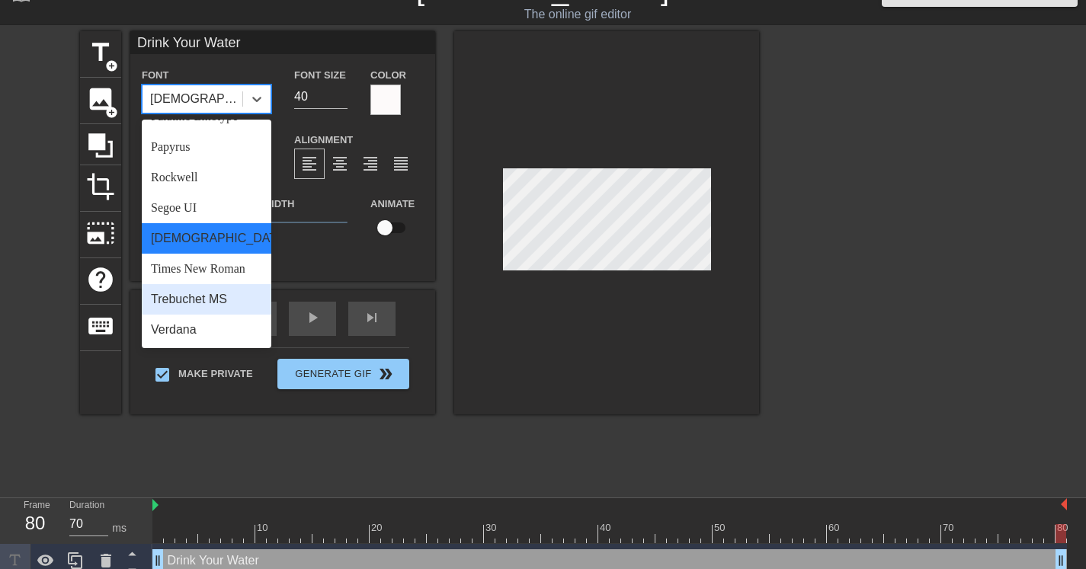
click at [211, 304] on div "Trebuchet MS" at bounding box center [207, 299] width 130 height 30
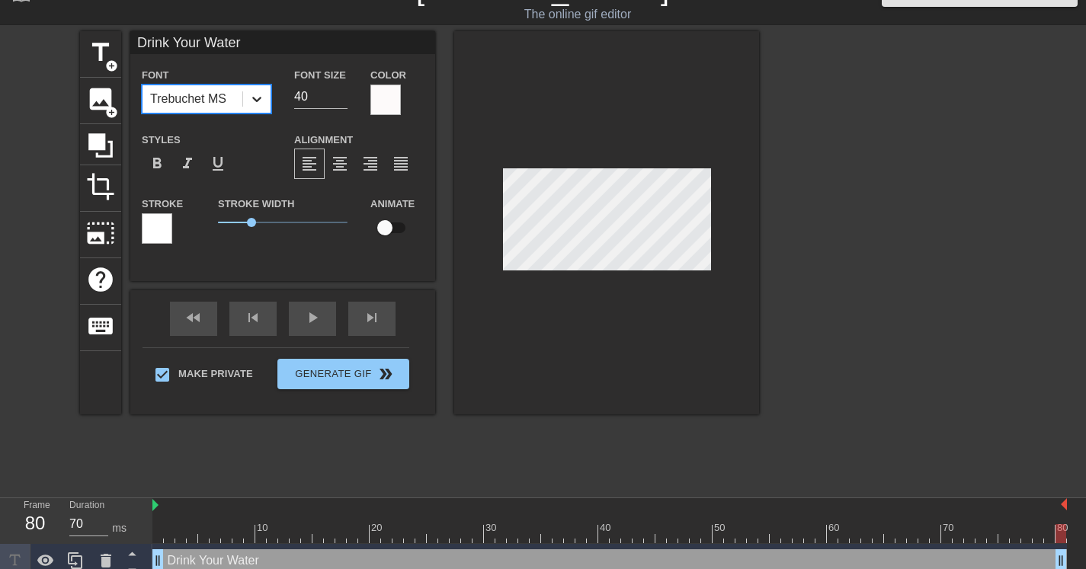
click at [249, 92] on div at bounding box center [256, 98] width 27 height 27
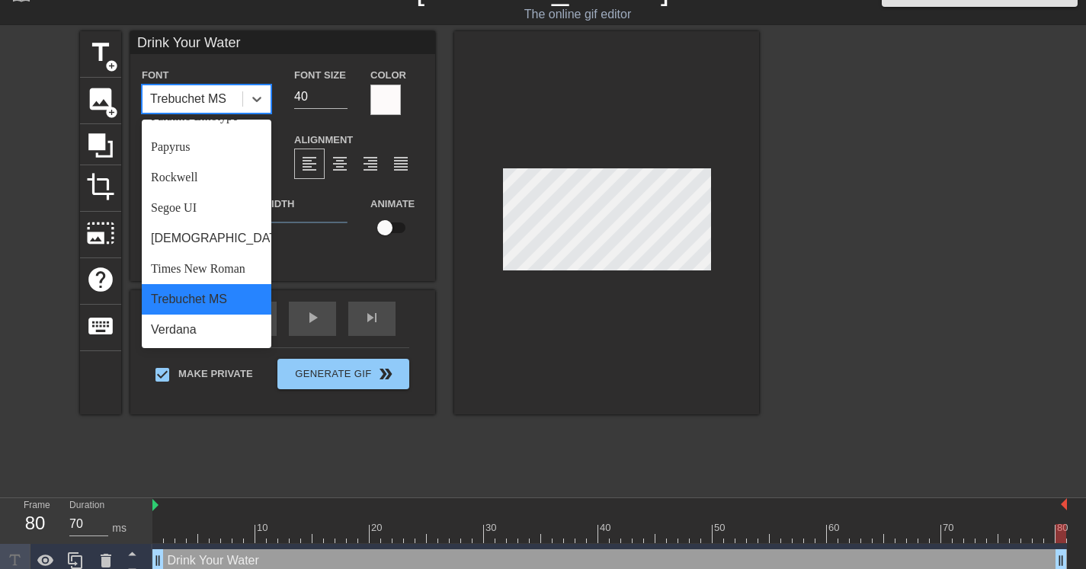
click at [207, 308] on div "Trebuchet MS" at bounding box center [207, 299] width 130 height 30
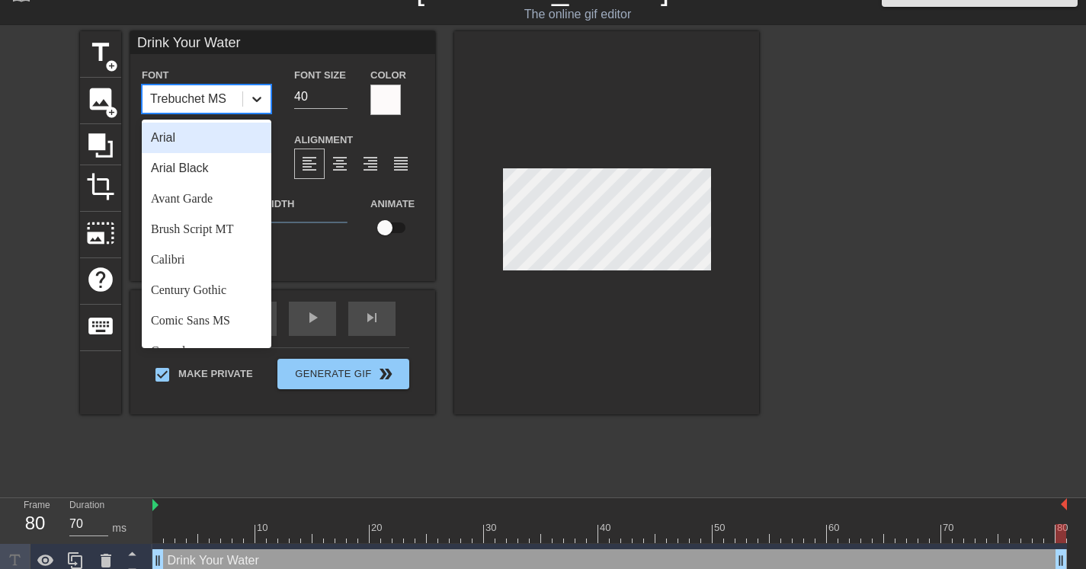
click at [264, 101] on icon at bounding box center [256, 98] width 15 height 15
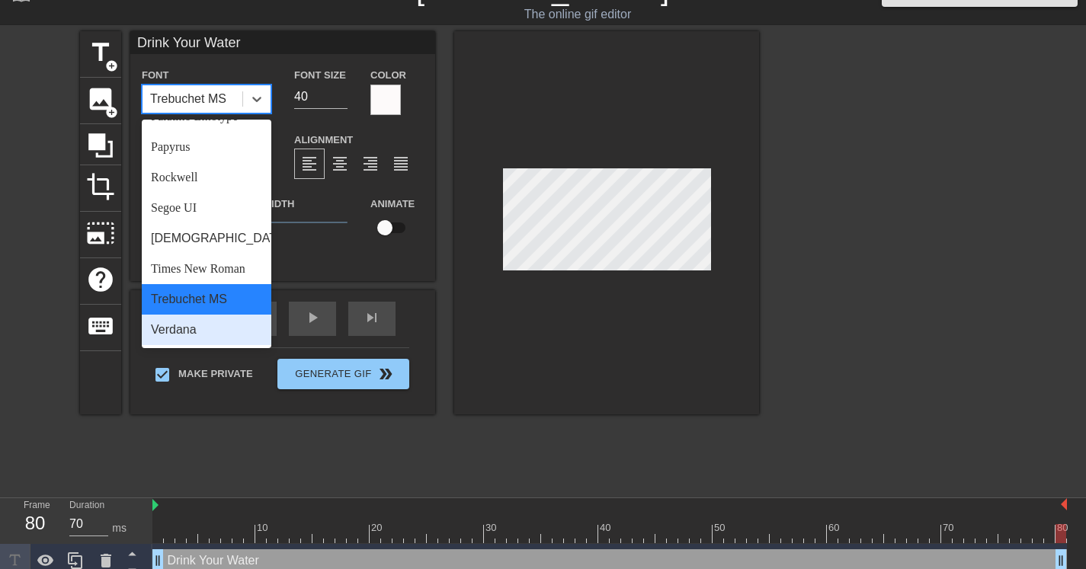
click at [197, 332] on div "Verdana" at bounding box center [207, 330] width 130 height 30
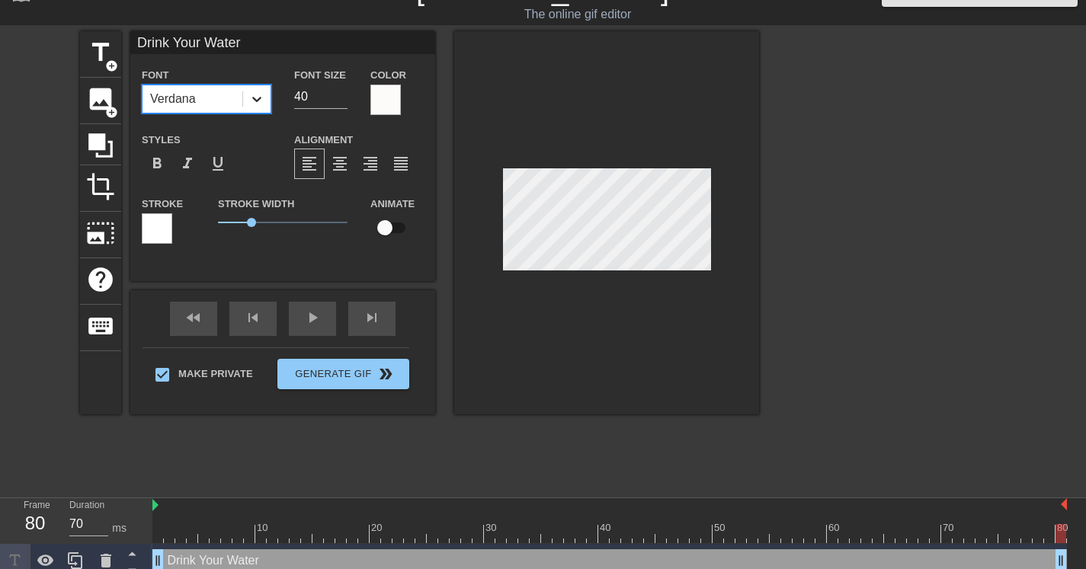
click at [266, 101] on div at bounding box center [256, 98] width 27 height 27
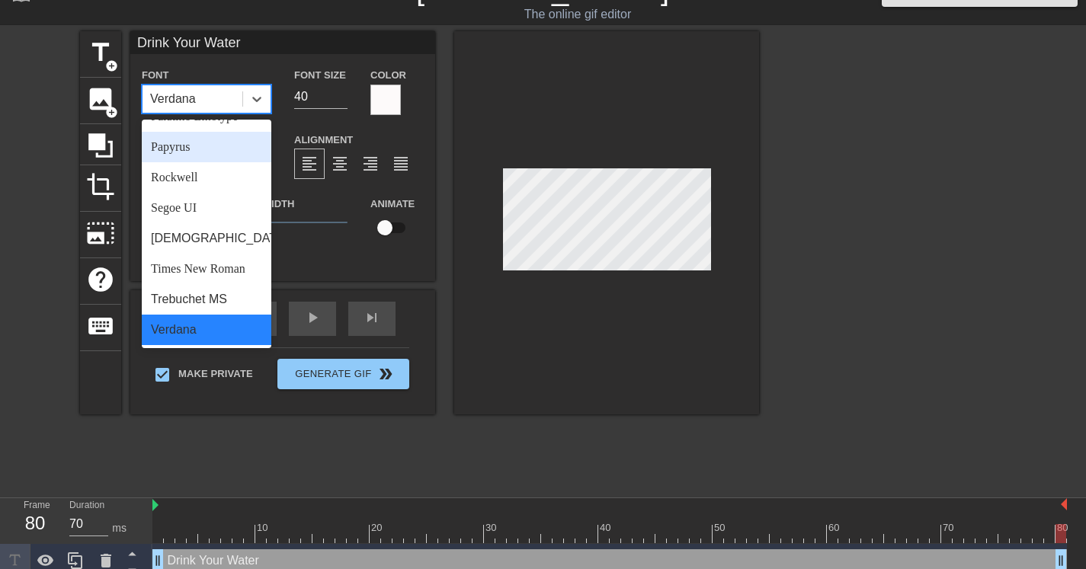
click at [217, 153] on div "Papyrus" at bounding box center [207, 147] width 130 height 30
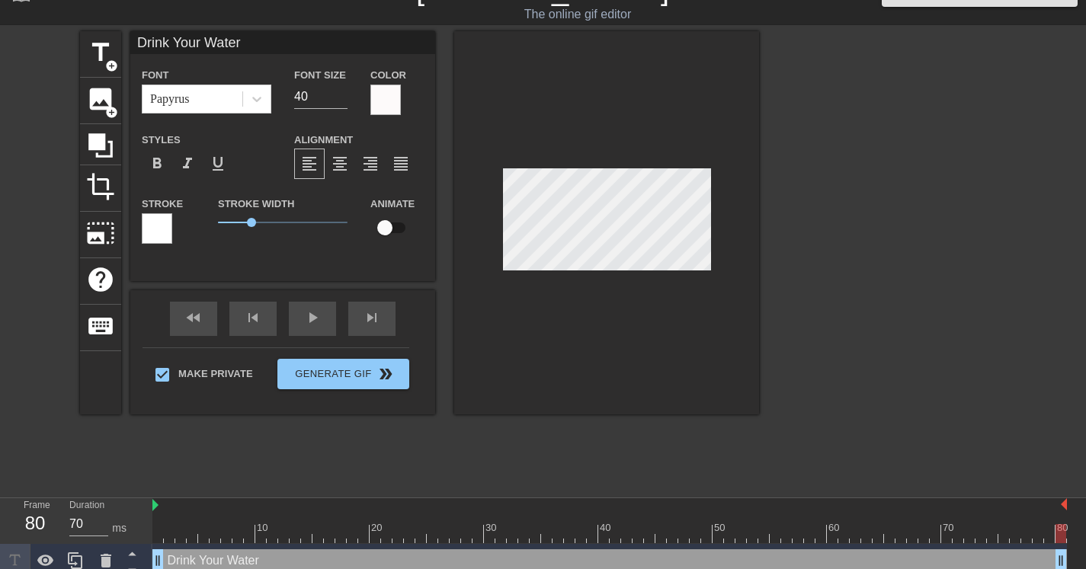
click at [716, 189] on div at bounding box center [606, 222] width 305 height 383
click at [712, 178] on div at bounding box center [606, 222] width 305 height 383
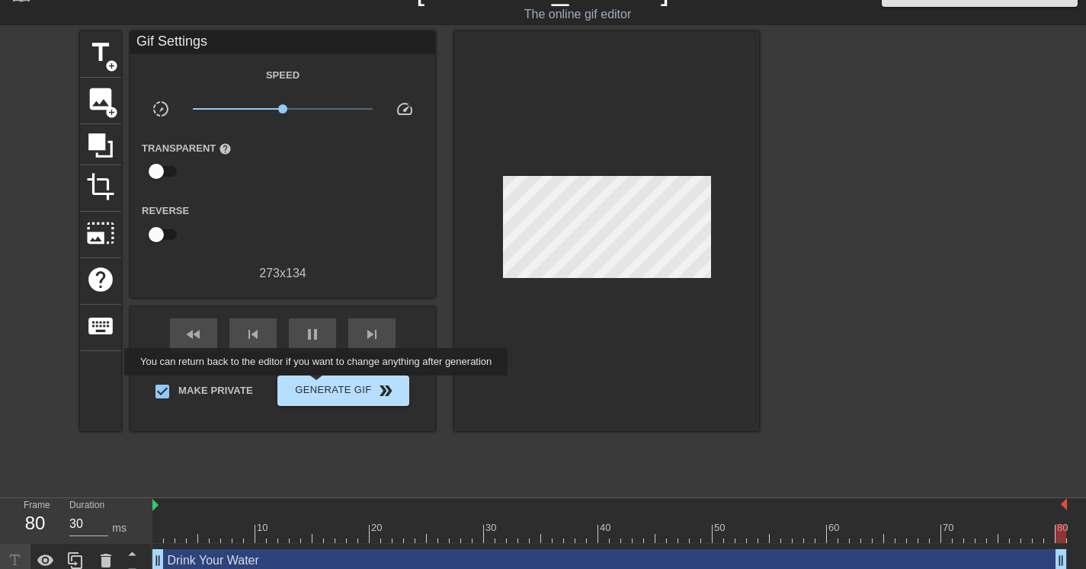
type input "70"
click at [328, 386] on span "Generate Gif double_arrow" at bounding box center [343, 391] width 120 height 18
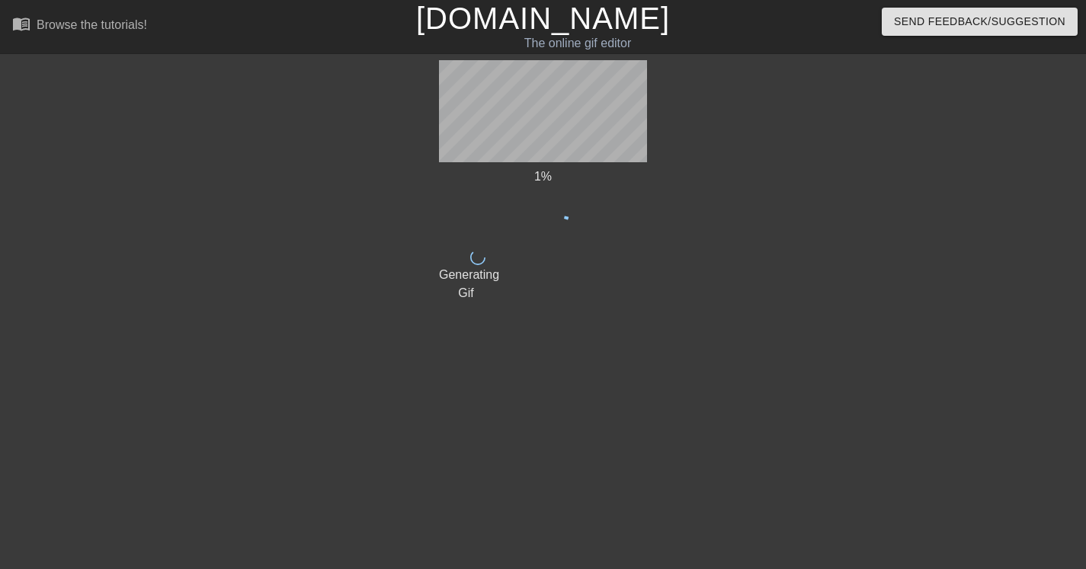
scroll to position [0, 0]
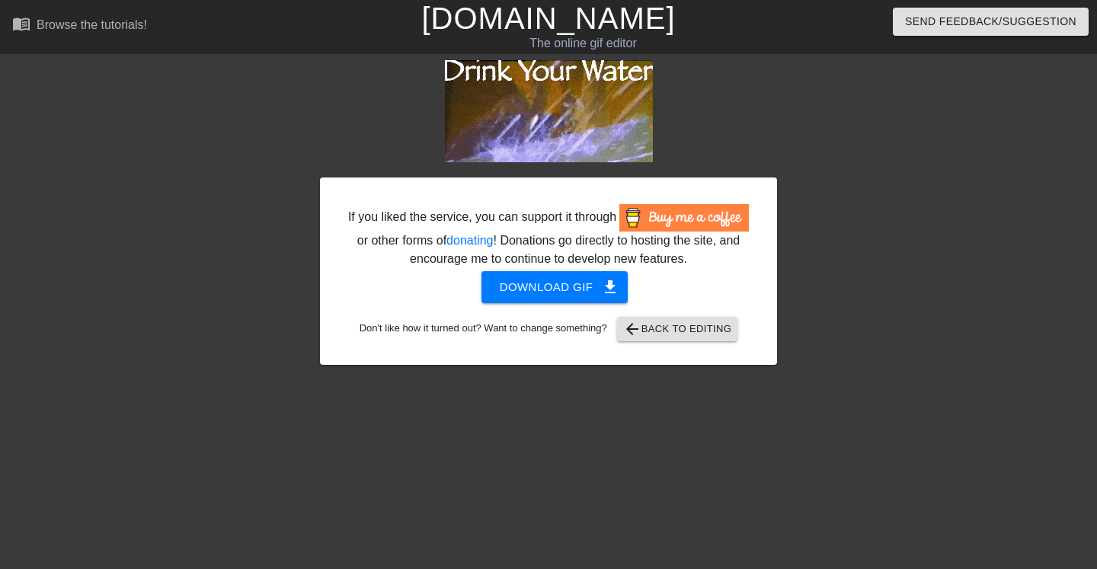
click at [549, 296] on span "Download gif get_app" at bounding box center [555, 287] width 110 height 20
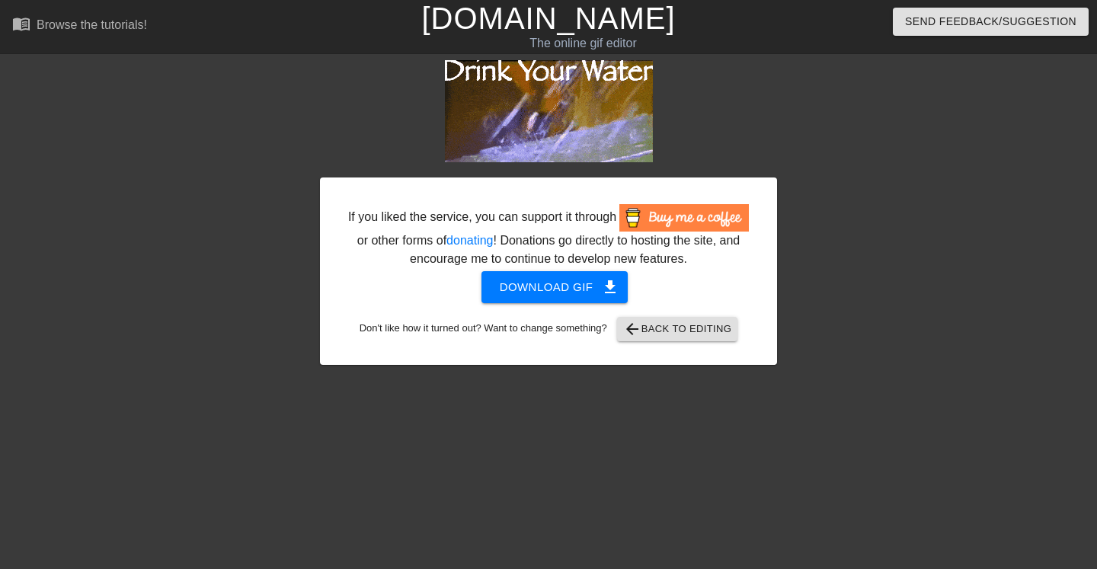
click at [690, 338] on span "arrow_back Back to Editing" at bounding box center [677, 329] width 109 height 18
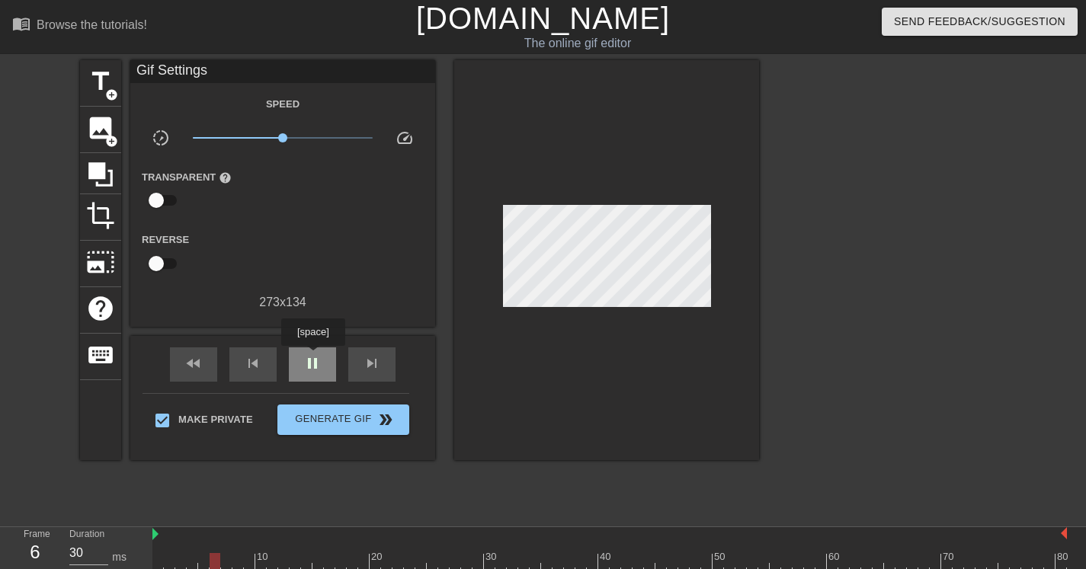
type input "110"
click at [315, 362] on span "pause" at bounding box center [312, 363] width 18 height 18
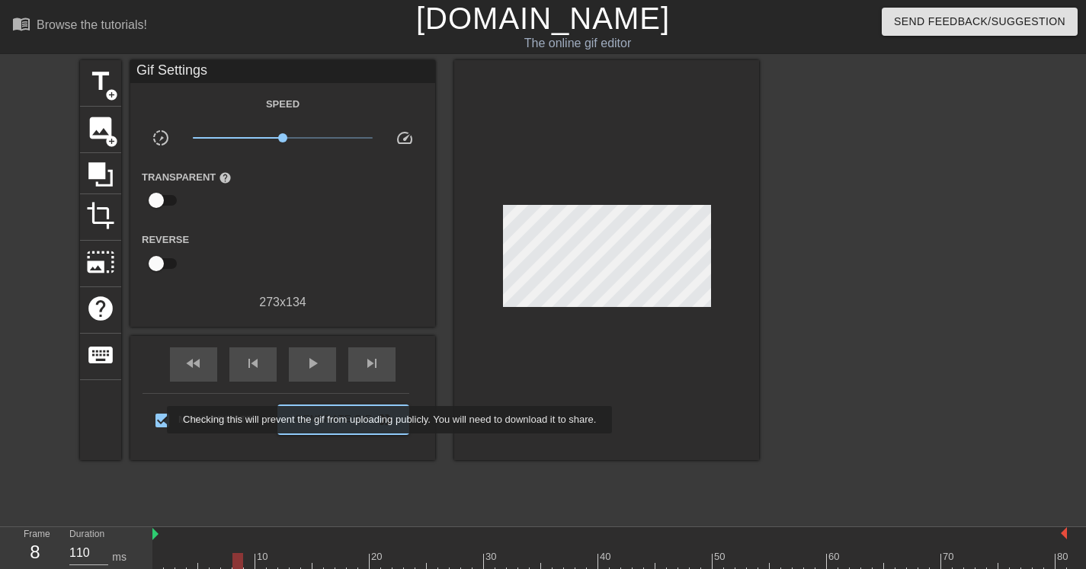
click at [158, 418] on input "Make Private" at bounding box center [162, 421] width 32 height 32
checkbox input "false"
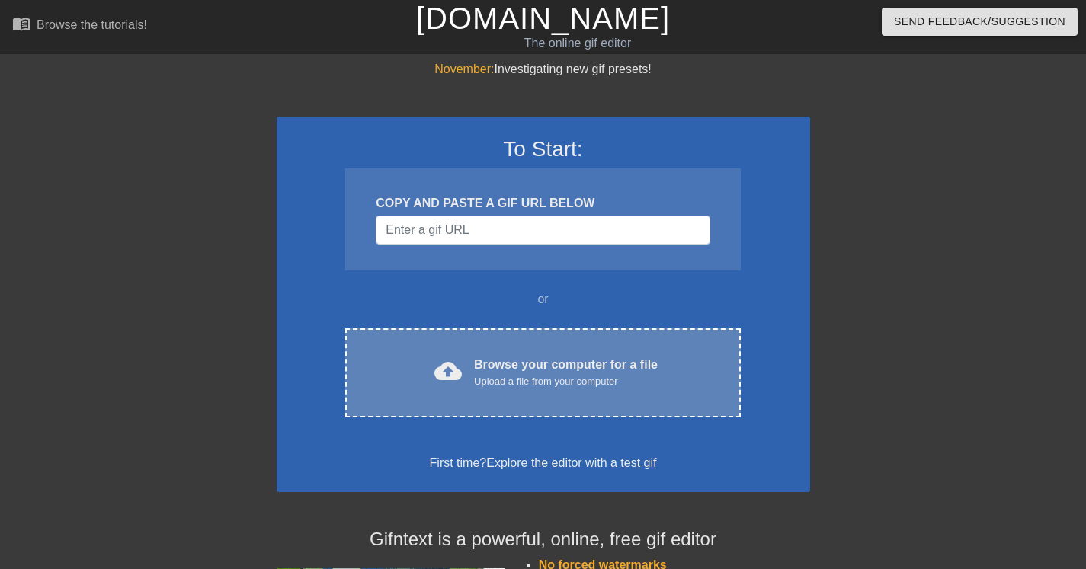
click at [547, 367] on div "Browse your computer for a file Upload a file from your computer" at bounding box center [566, 373] width 184 height 34
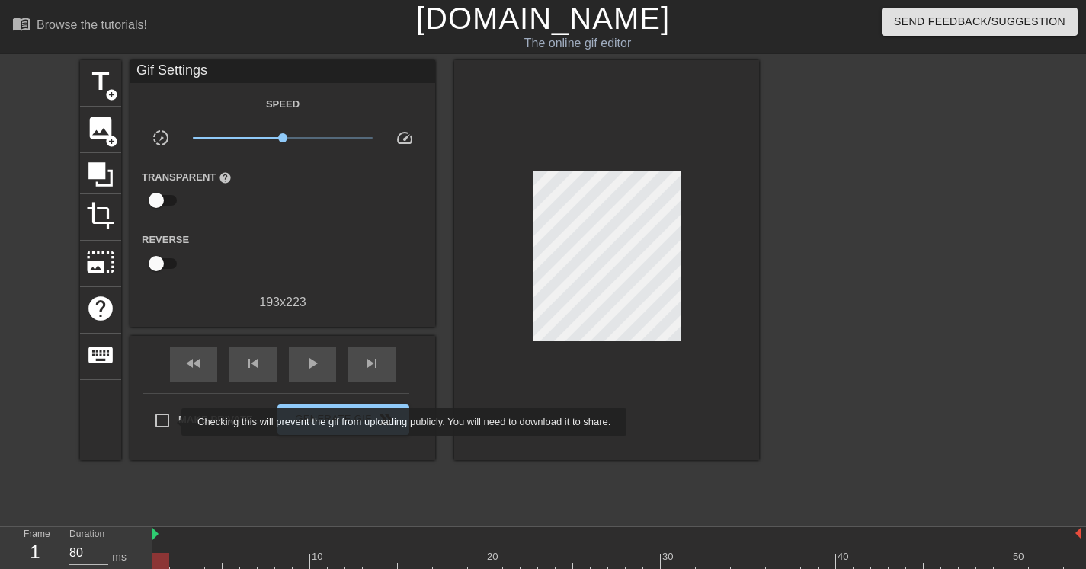
click at [168, 421] on input "Make Private" at bounding box center [162, 421] width 32 height 32
checkbox input "true"
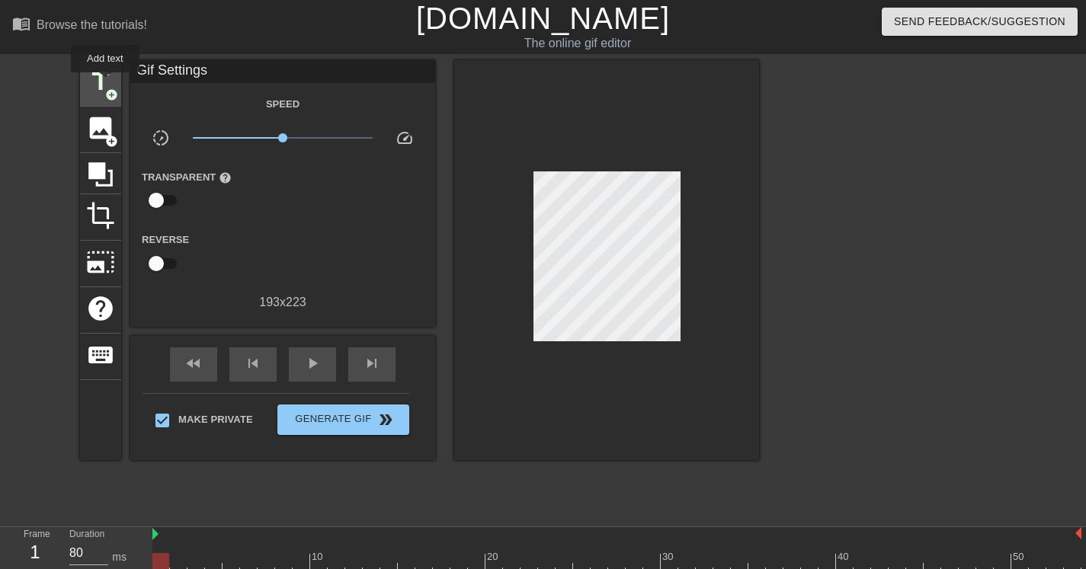
click at [106, 83] on span "title" at bounding box center [100, 81] width 29 height 29
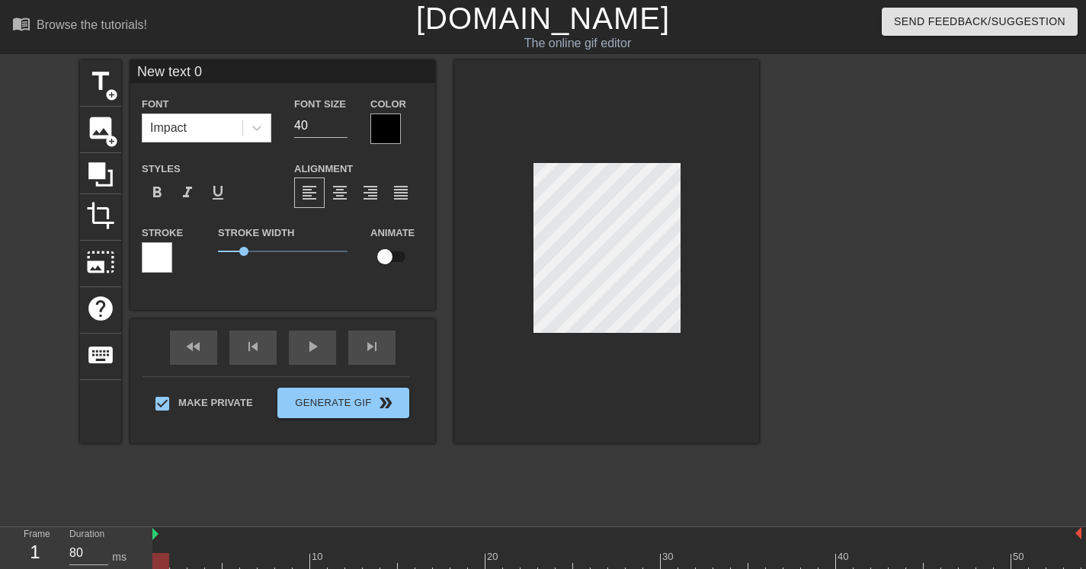
scroll to position [2, 4]
click at [689, 321] on div at bounding box center [606, 251] width 305 height 383
type input "T"
type textarea "T"
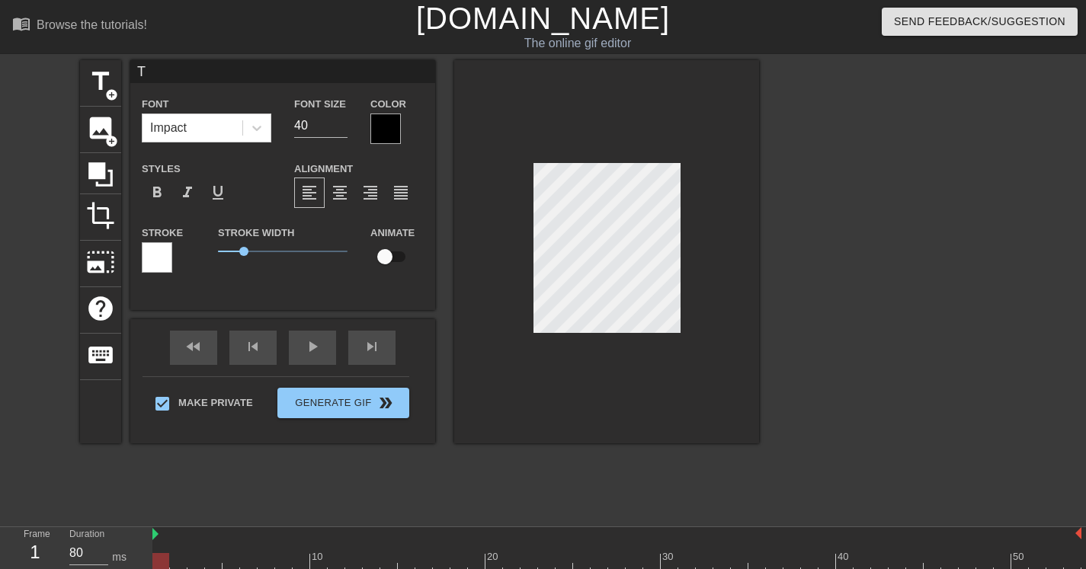
type input "Tr"
type textarea "Tr"
type input "Try"
type textarea "Try"
type input "Tryn"
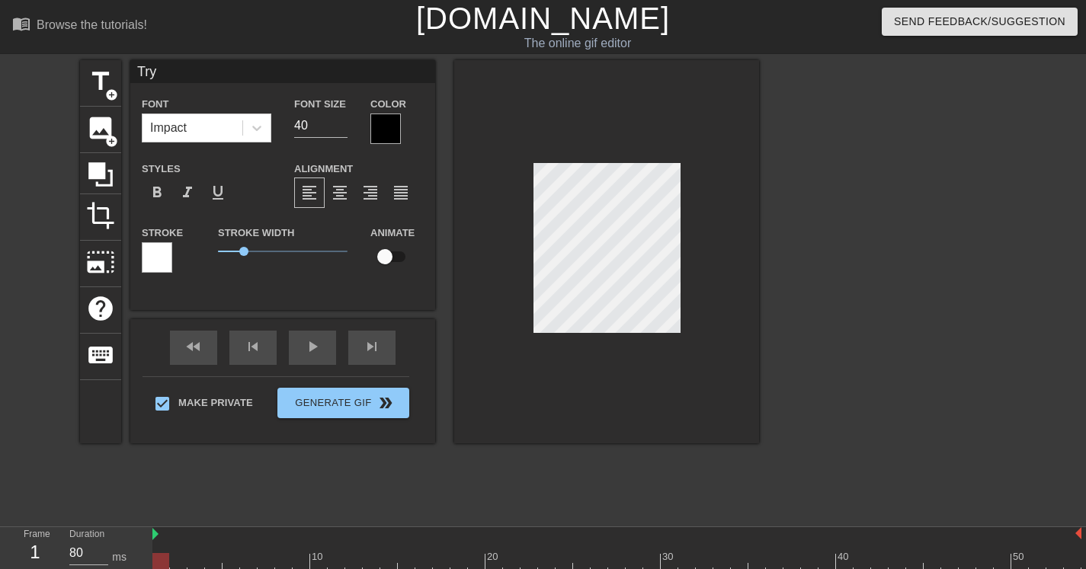
type textarea "Tryn"
type input "Tryna"
type textarea "Tryna"
type input "Tryna"
type textarea "Tryna"
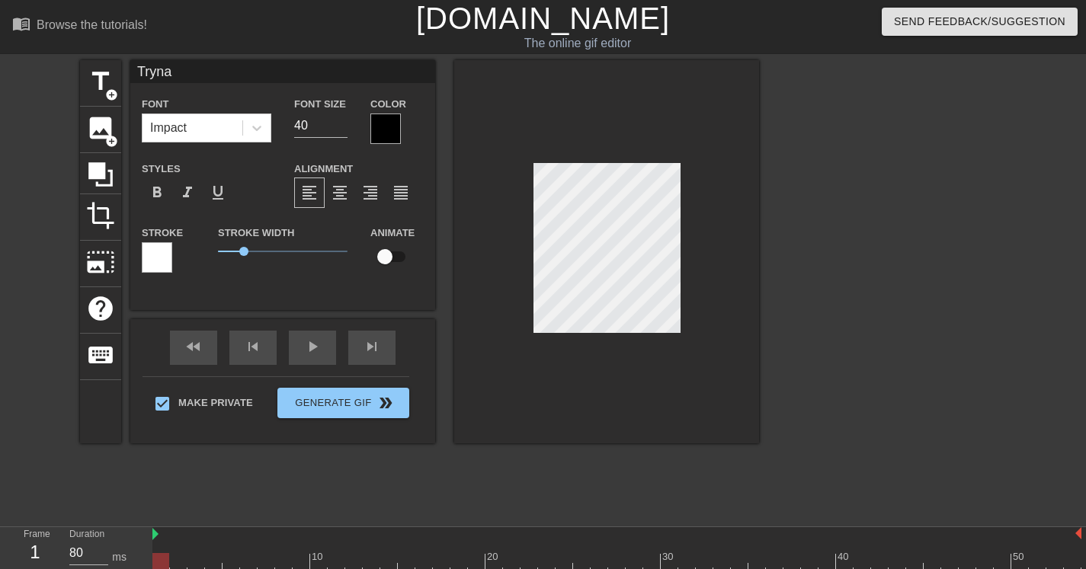
type input "Tryna K"
type textarea "Tryna K"
type input "Tryna Ki"
type textarea "Tryna Ki"
type input "Tryna Kic"
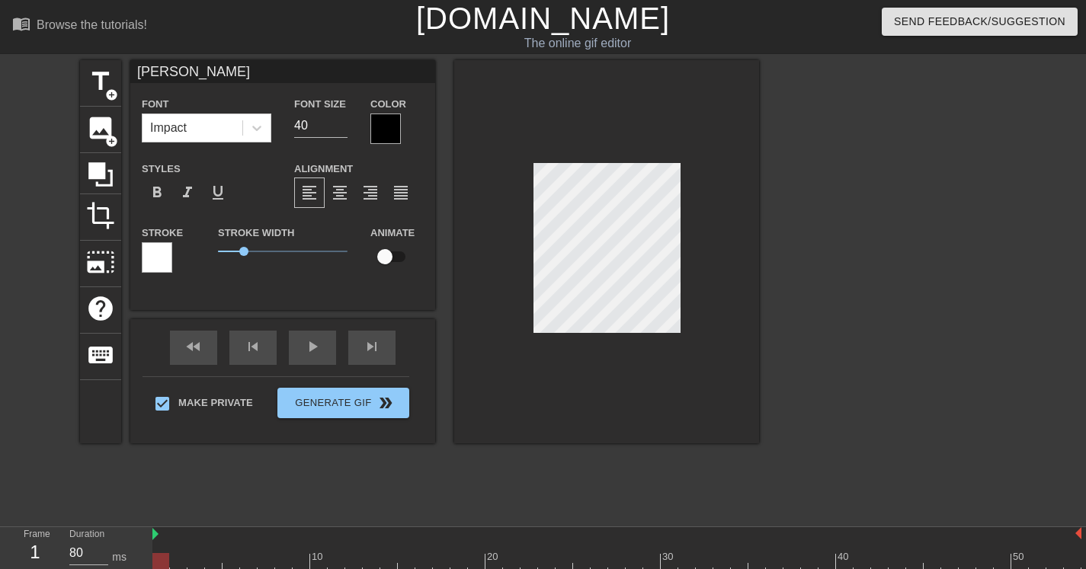
type textarea "Tryna Kic"
type input "Tryna Kick"
type textarea "Tryna Kick"
type input "Tryna Kick"
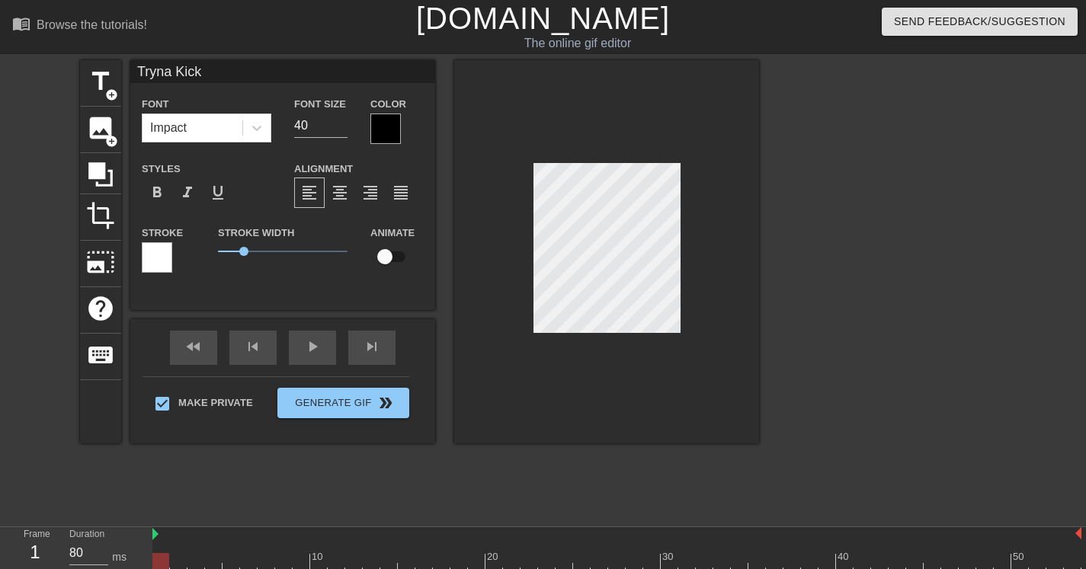
type textarea "Tryna Kick"
type input "Tryna Kick I"
type textarea "Tryna Kick I"
type input "Tryna Kick It"
type textarea "Tryna Kick It"
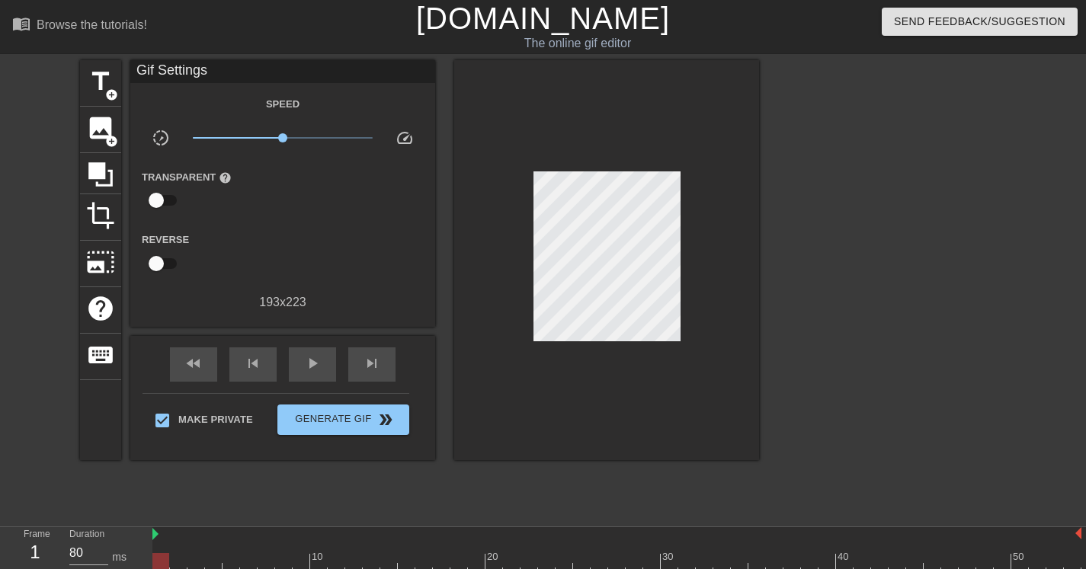
click at [759, 256] on div "title add_circle image add_circle crop photo_size_select_large help keyboard Gi…" at bounding box center [543, 288] width 1086 height 457
click at [321, 362] on span "play_arrow" at bounding box center [312, 363] width 18 height 18
click at [620, 337] on div at bounding box center [606, 260] width 305 height 400
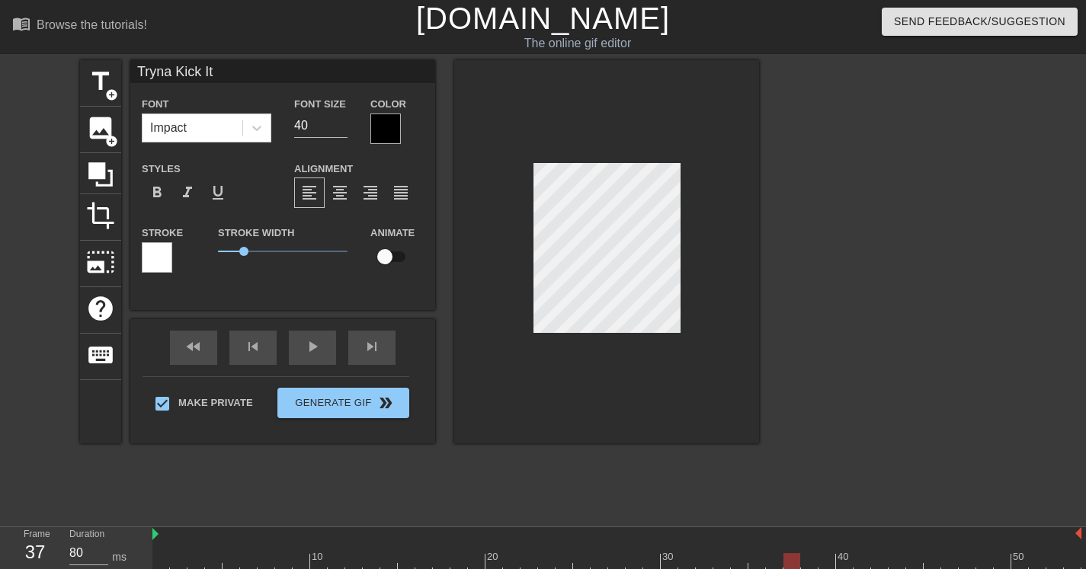
scroll to position [2, 4]
click at [324, 344] on div "fast_rewind skip_previous play_arrow skip_next" at bounding box center [282, 347] width 248 height 57
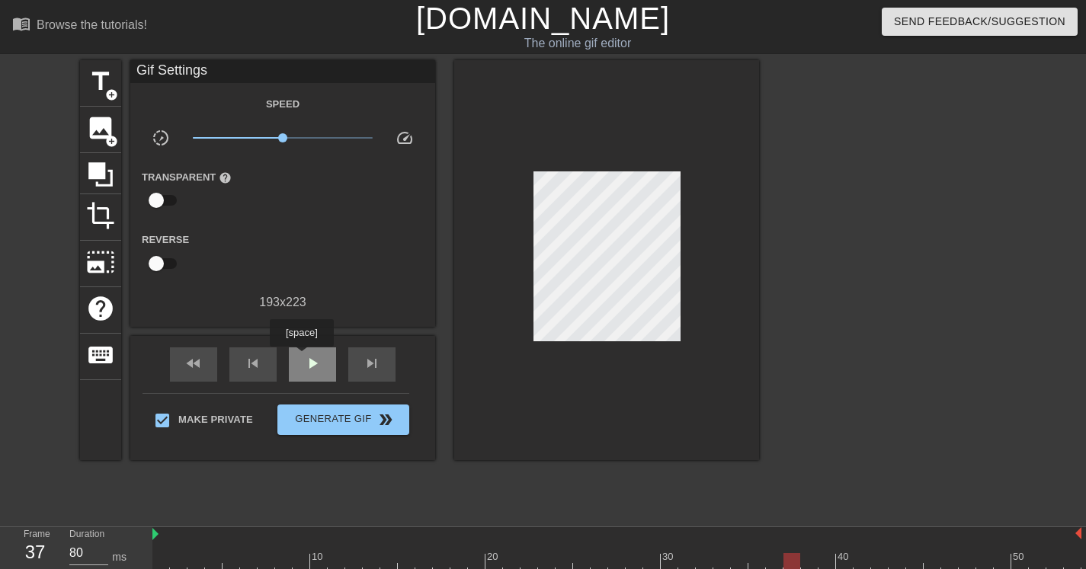
click at [303, 357] on span "play_arrow" at bounding box center [312, 363] width 18 height 18
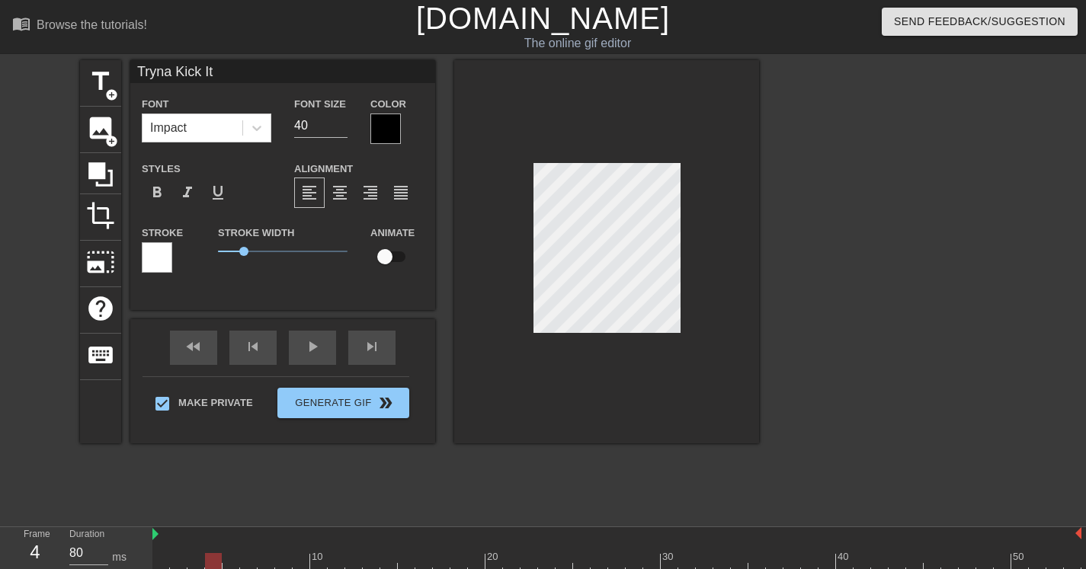
scroll to position [40, 0]
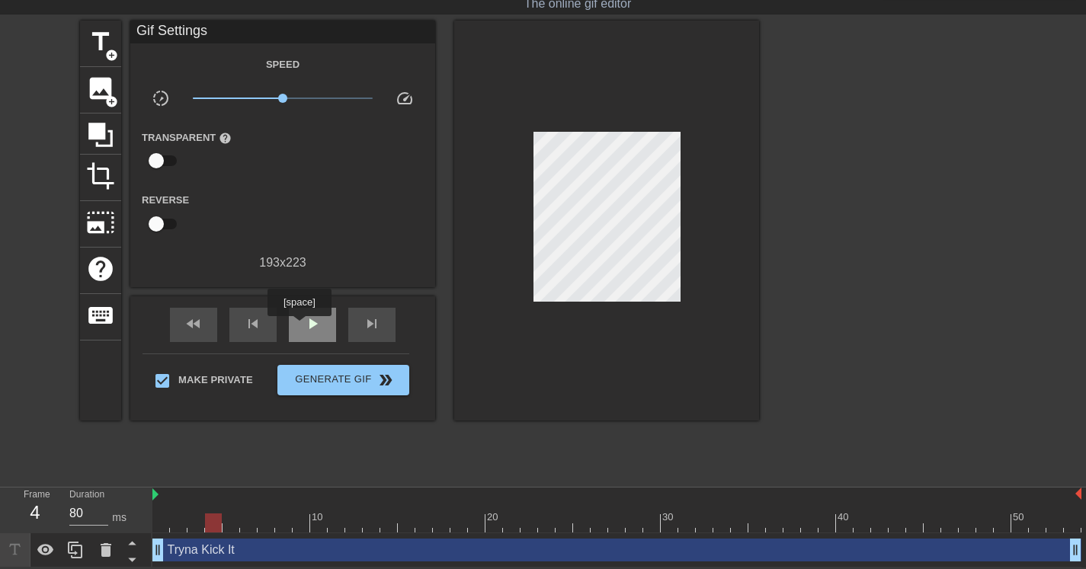
click at [305, 325] on span "play_arrow" at bounding box center [312, 324] width 18 height 18
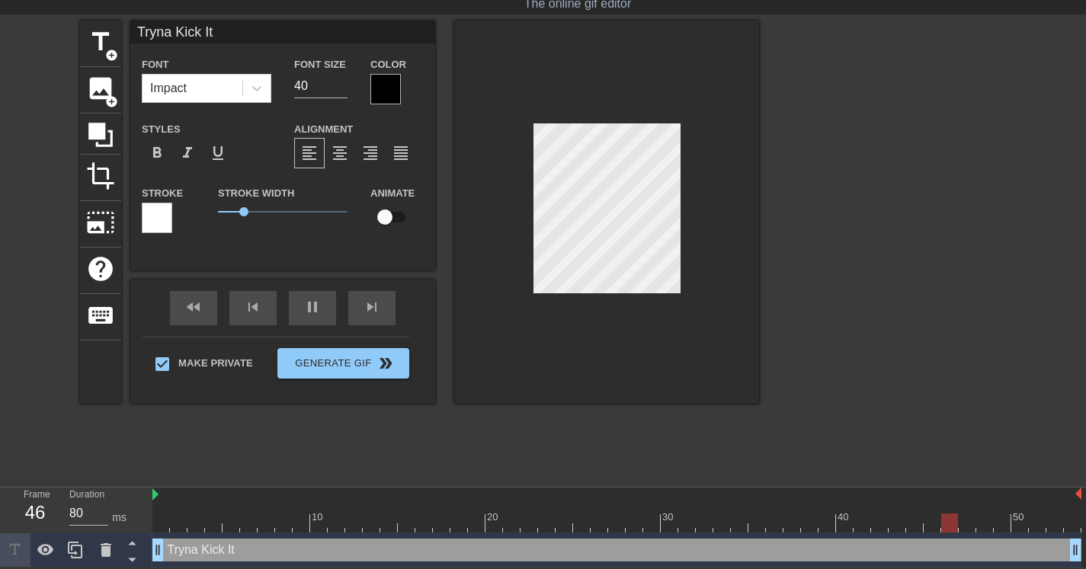
click at [597, 97] on div at bounding box center [606, 212] width 305 height 383
type input "Tryn Kick It"
type textarea "Tryn Kick It"
type input "Try Kick It"
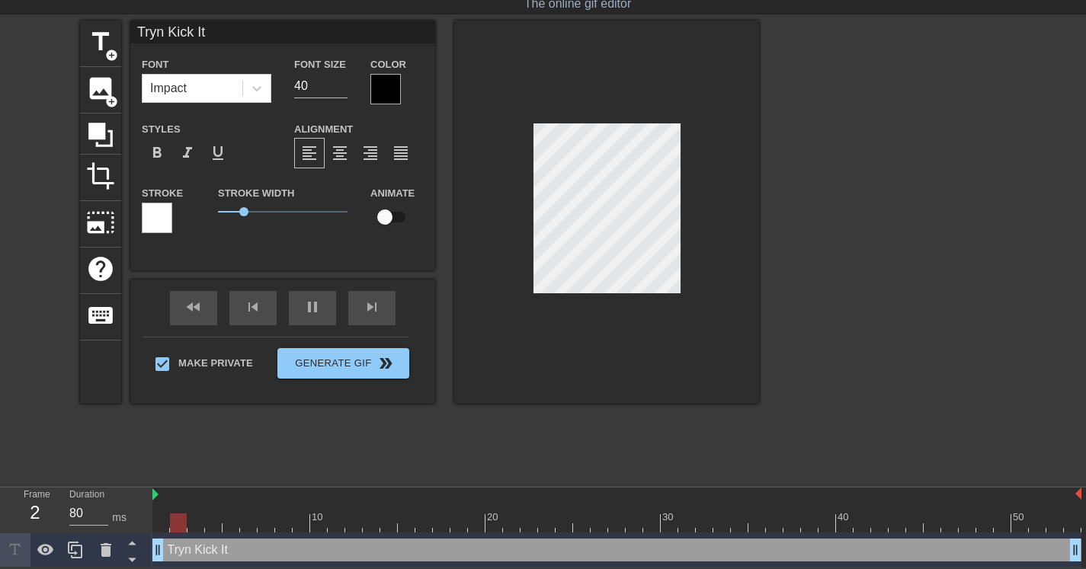
type textarea "Try Kick It"
type input "Tryi Kick It"
type textarea "Tryi Kick It"
type input "Tryin Kick It"
type textarea "Tryin Kick It"
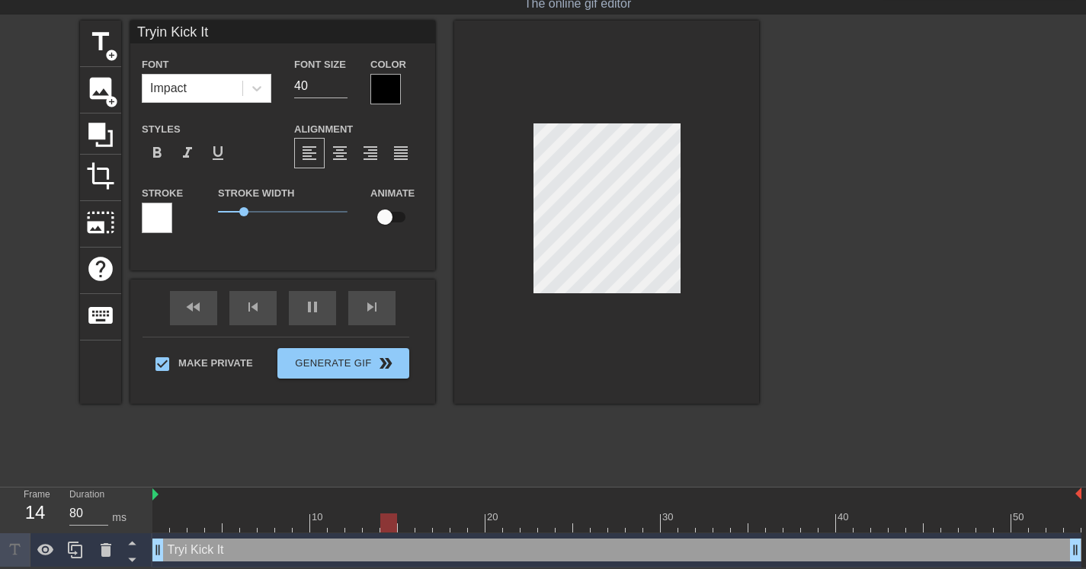
scroll to position [2, 5]
type input "Trying Kick It"
type textarea "Trying Kick It"
type input "Trying Kick It"
type textarea "Trying Kick It"
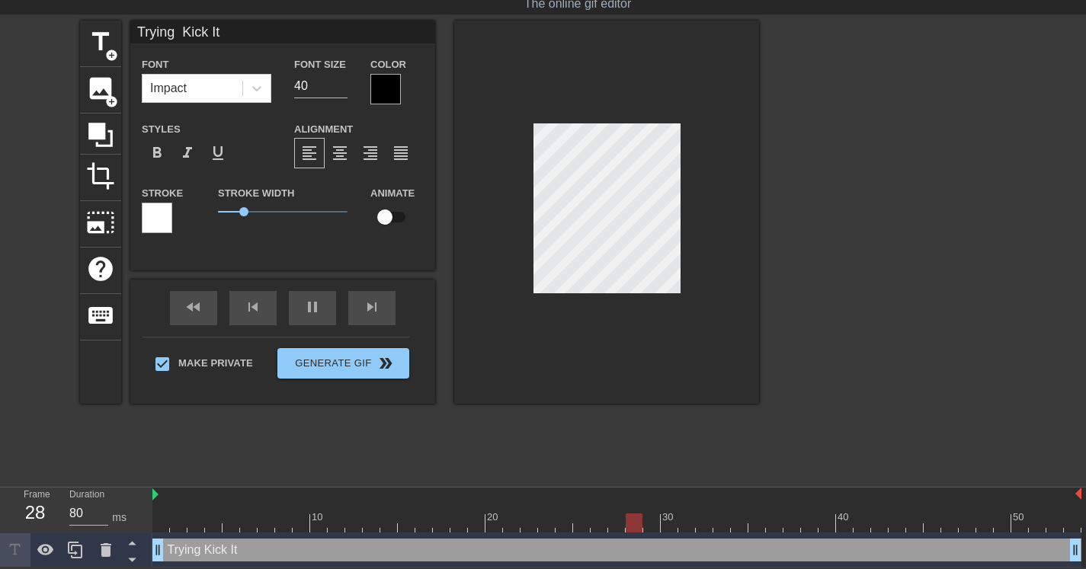
type input "Trying T Kick It"
type textarea "Trying T Kick It"
type input "Trying To Kick It"
type textarea "Trying To Kick It"
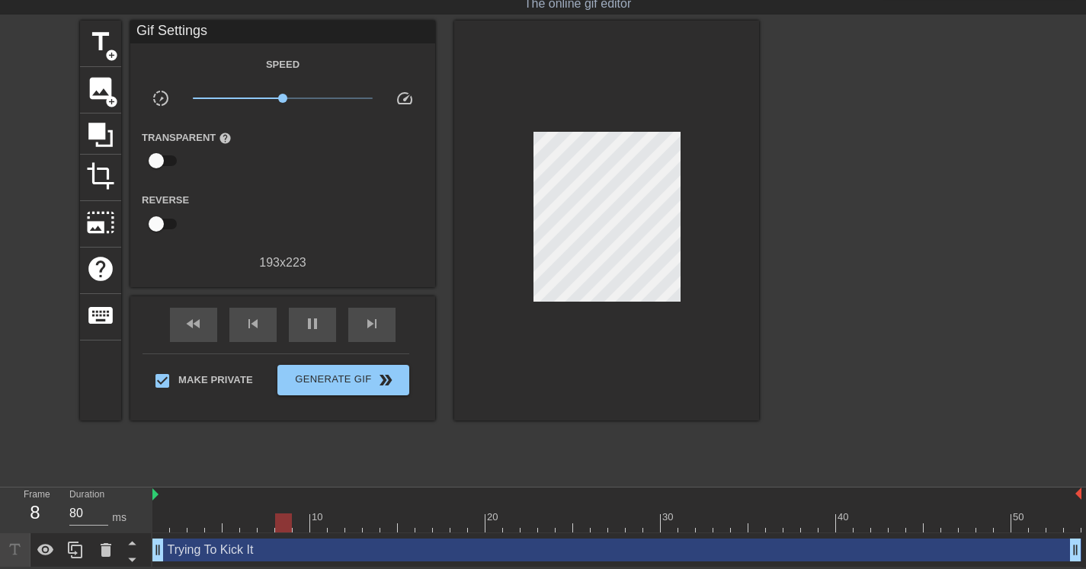
click at [712, 166] on div at bounding box center [606, 221] width 305 height 400
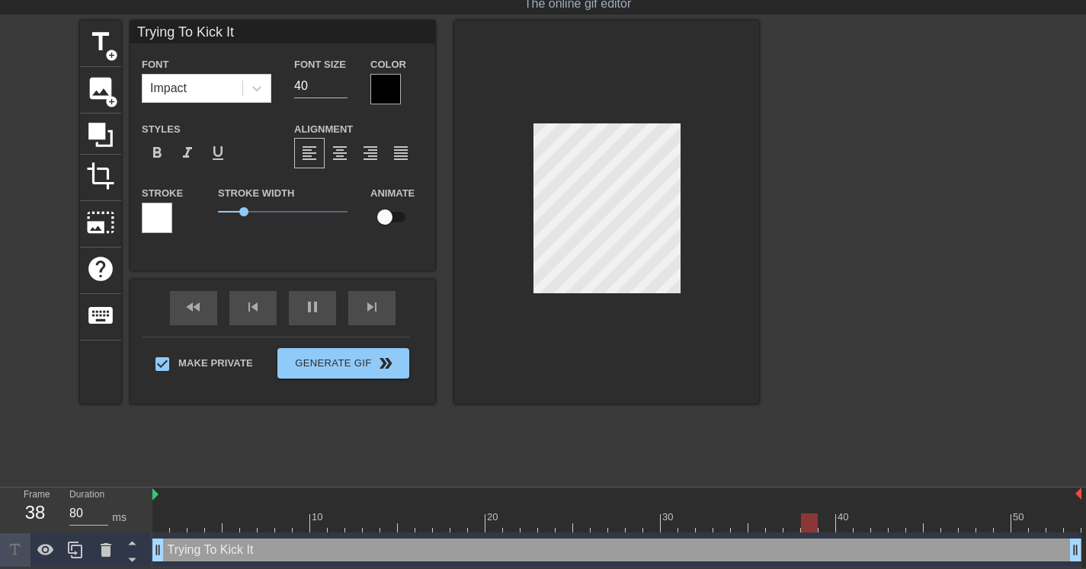
scroll to position [2, 8]
type textarea "Trying To Kick It?"
type input "Trying To Kick It?"
type input "Trying To Kick It"
type textarea "Trying To Kick It"
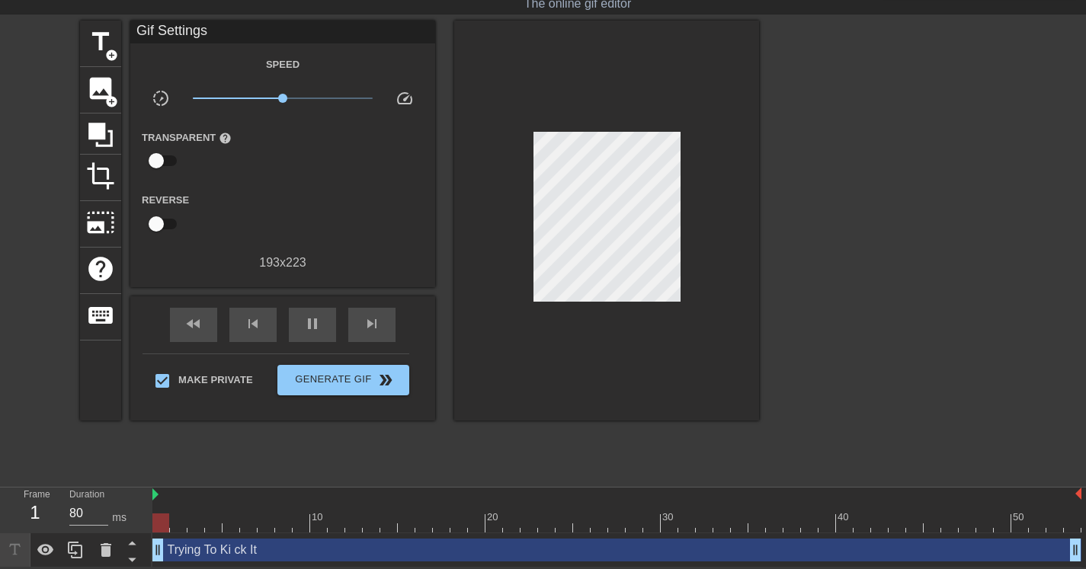
scroll to position [2, 7]
click at [642, 360] on div at bounding box center [606, 221] width 305 height 400
click at [523, 136] on div at bounding box center [606, 221] width 305 height 400
click at [695, 141] on div at bounding box center [606, 221] width 305 height 400
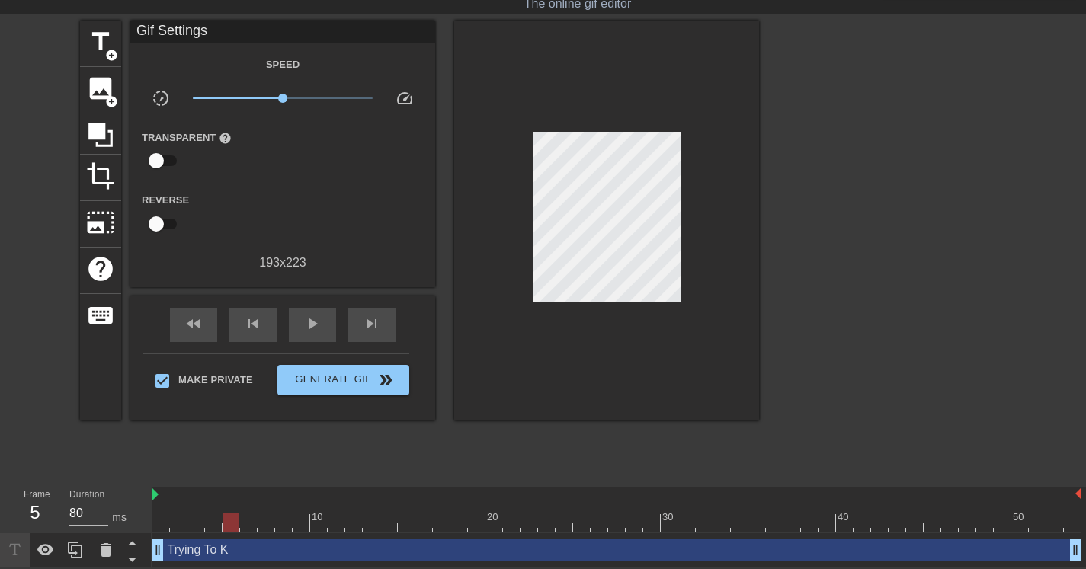
scroll to position [2, 6]
type textarea "Trying To Kick It"
click at [278, 559] on div "Trying To Kick It drag_handle drag_handle" at bounding box center [616, 550] width 929 height 23
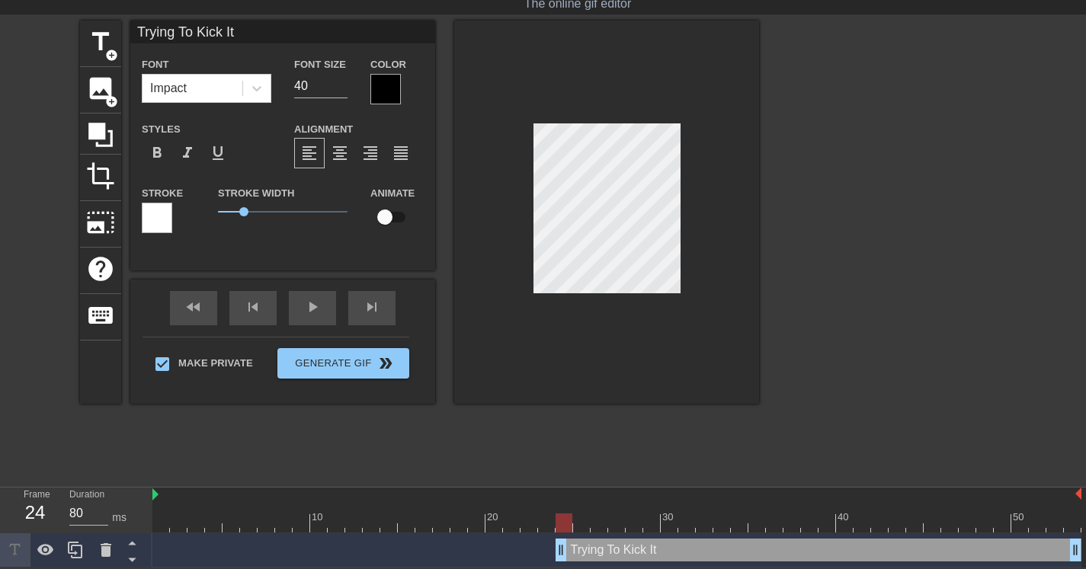
drag, startPoint x: 159, startPoint y: 547, endPoint x: 561, endPoint y: 476, distance: 407.8
click at [561, 476] on div "menu_book Browse the tutorials! Gifntext.com The online gif editor Send Feedbac…" at bounding box center [543, 263] width 1086 height 607
drag, startPoint x: 562, startPoint y: 550, endPoint x: 613, endPoint y: 550, distance: 51.1
click at [110, 37] on span "title" at bounding box center [100, 41] width 29 height 29
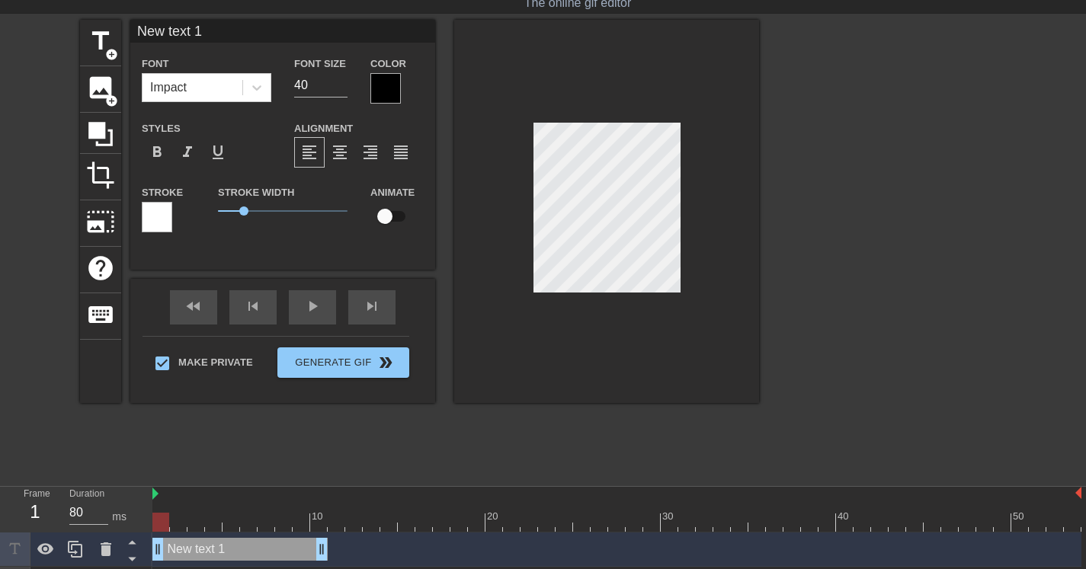
drag, startPoint x: 982, startPoint y: 552, endPoint x: 55, endPoint y: 474, distance: 930.6
click at [0, 488] on div "Frame 1 Duration 80 ms 10 20 30 40 50 New text 1 drag_handle drag_handle Trying…" at bounding box center [543, 544] width 1086 height 114
click at [732, 209] on div at bounding box center [606, 211] width 305 height 383
type input "I"
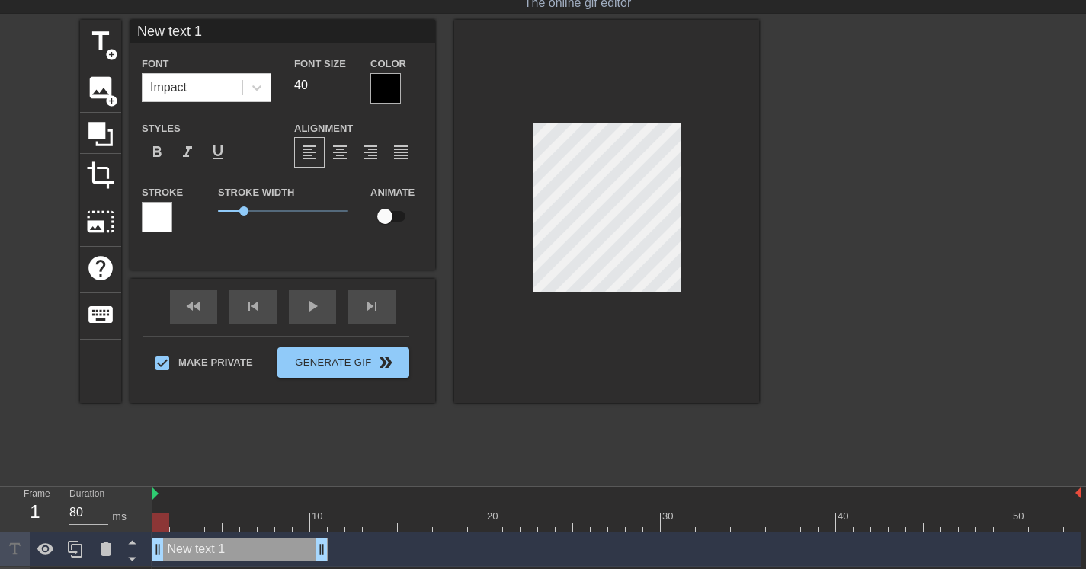
type textarea "I"
type input "I'"
type textarea "I'"
type input "I'm"
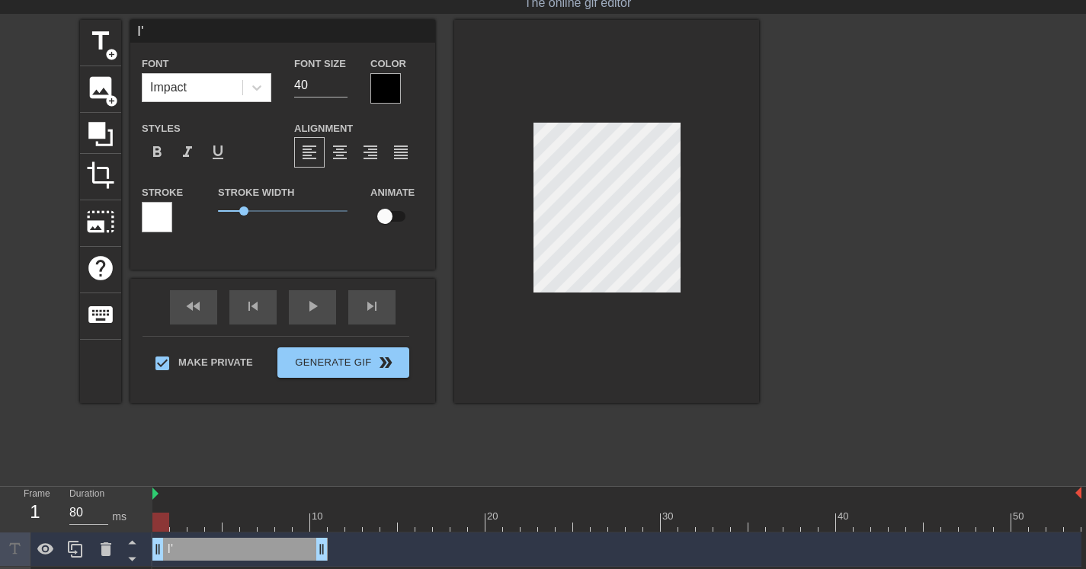
type textarea "I'm"
type input "I'm"
type textarea "I'm"
type input "I'm J"
type textarea "I'm J"
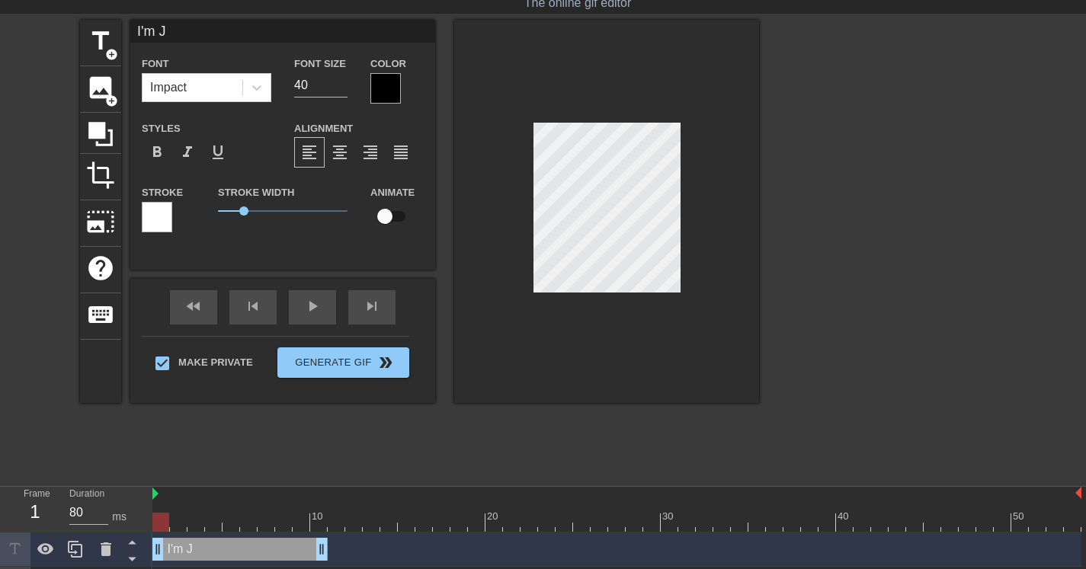
type input "I'm Ju"
type textarea "I'm Ju"
type input "I'm Jus"
type textarea "I'm Jus"
type input "I'm Just"
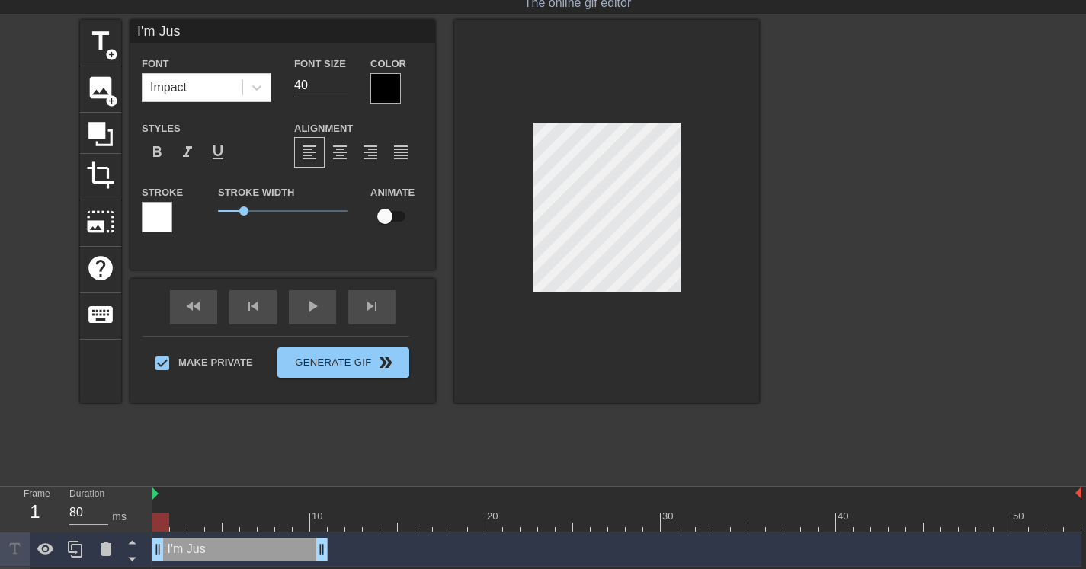
type textarea "I'm Just"
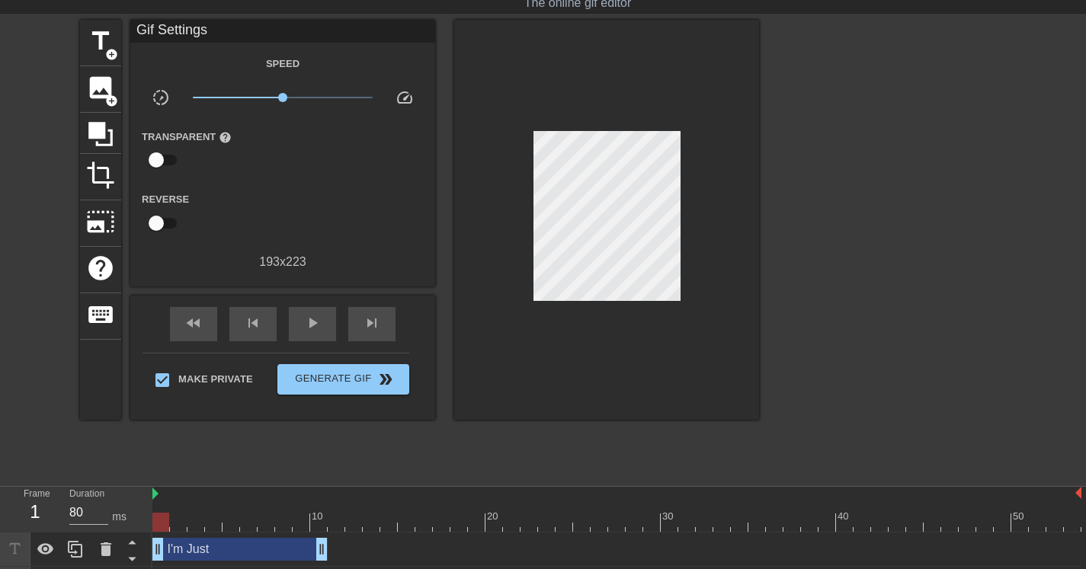
click at [739, 219] on div at bounding box center [606, 220] width 305 height 400
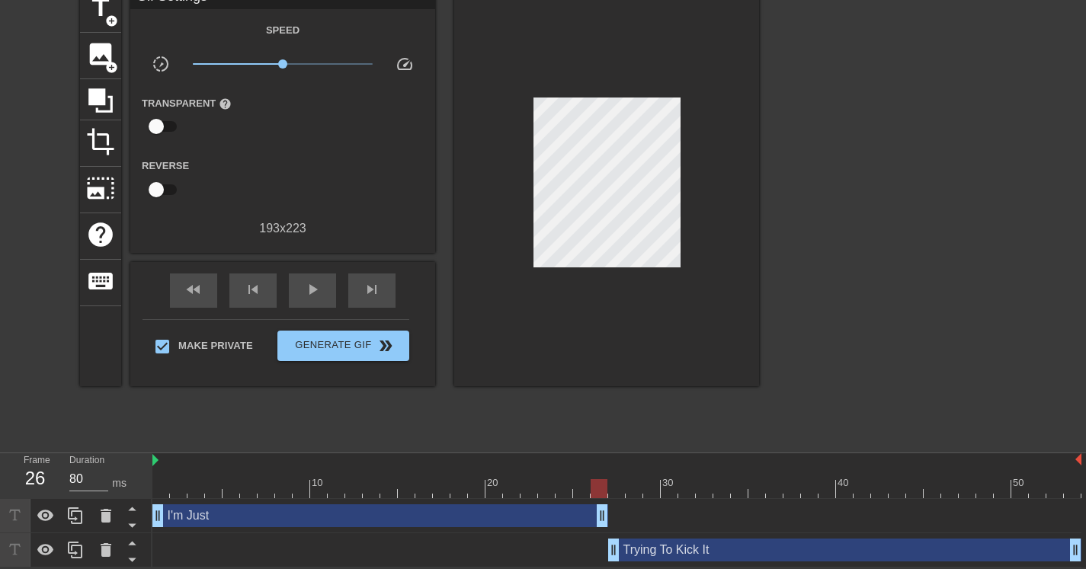
drag, startPoint x: 323, startPoint y: 520, endPoint x: 610, endPoint y: 514, distance: 287.4
click at [610, 514] on div "I'm Just drag_handle drag_handle" at bounding box center [616, 515] width 929 height 23
click at [658, 548] on div "Trying To Kick It drag_handle drag_handle" at bounding box center [844, 550] width 473 height 23
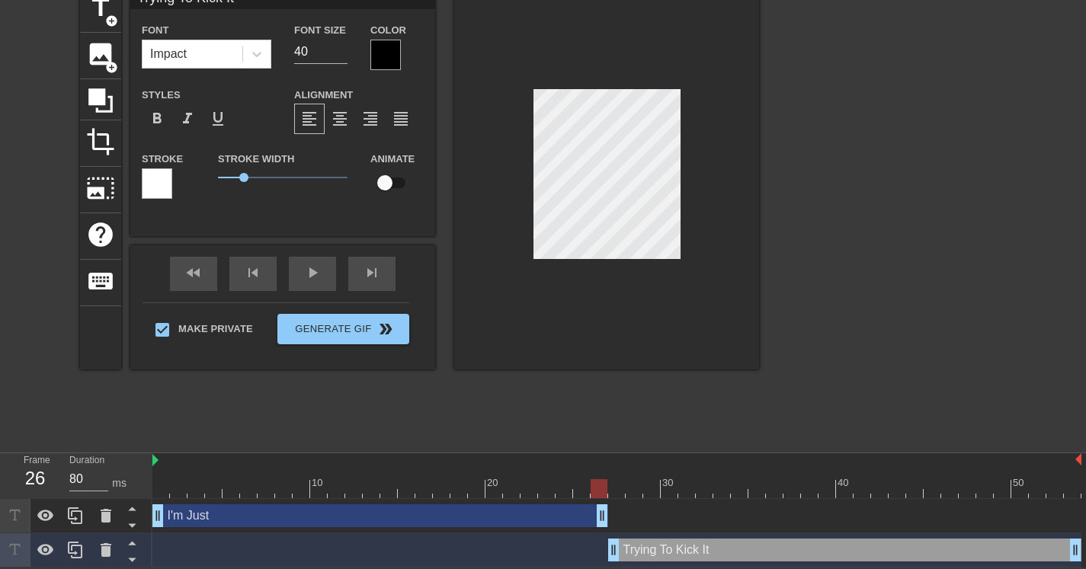
click at [581, 517] on div "I'm Just drag_handle drag_handle" at bounding box center [380, 515] width 456 height 23
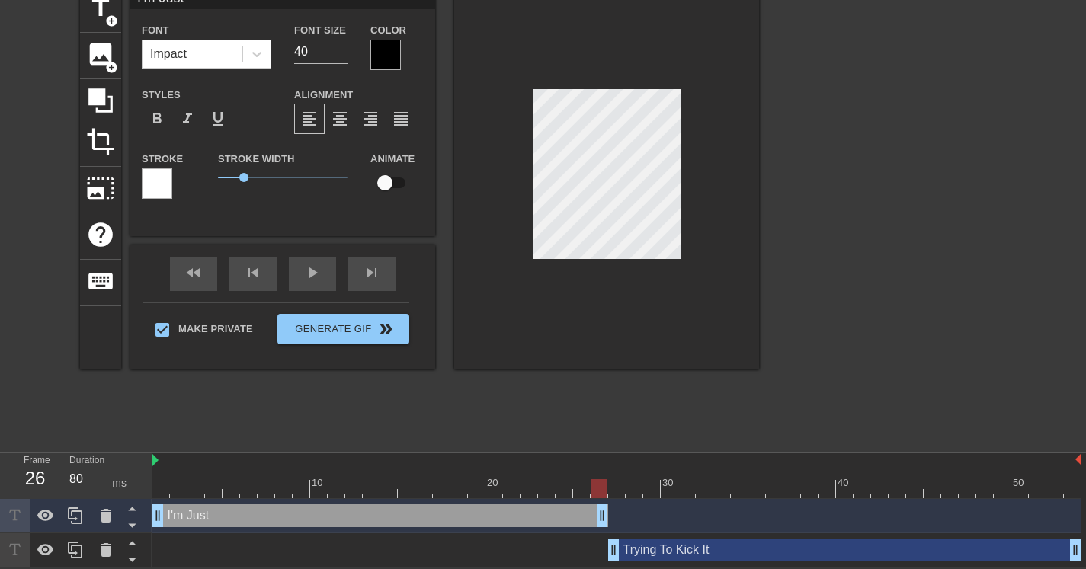
click at [658, 551] on div "Trying To Kick It drag_handle drag_handle" at bounding box center [844, 550] width 473 height 23
type input "Trying To Kick It"
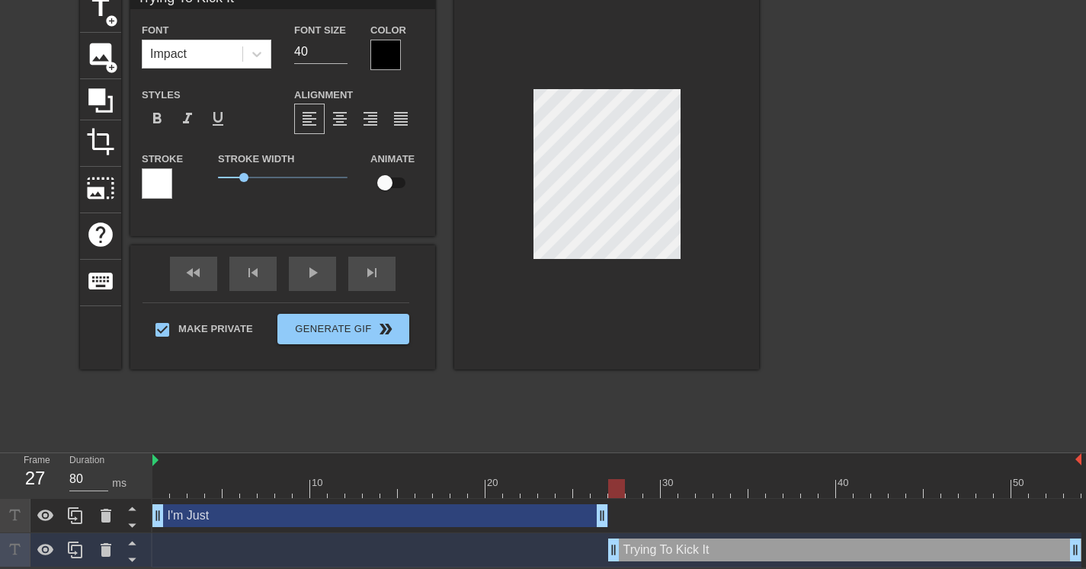
drag, startPoint x: 599, startPoint y: 488, endPoint x: 610, endPoint y: 488, distance: 11.5
click at [610, 488] on div at bounding box center [616, 488] width 17 height 19
type input "Trying To Kick It"
type textarea "Trying To Kick It"
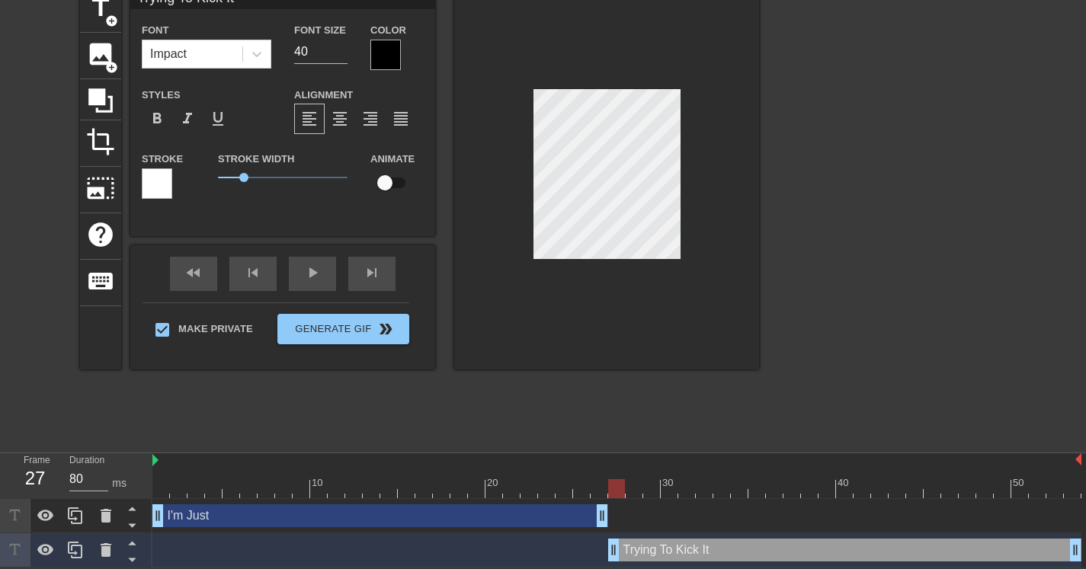
type input "Trying To Kick ItB"
type textarea "Trying To Kick It B"
type input "Trying To Kick ItBr"
type textarea "Trying To Kick It Br"
type input "Trying To Kick ItBru"
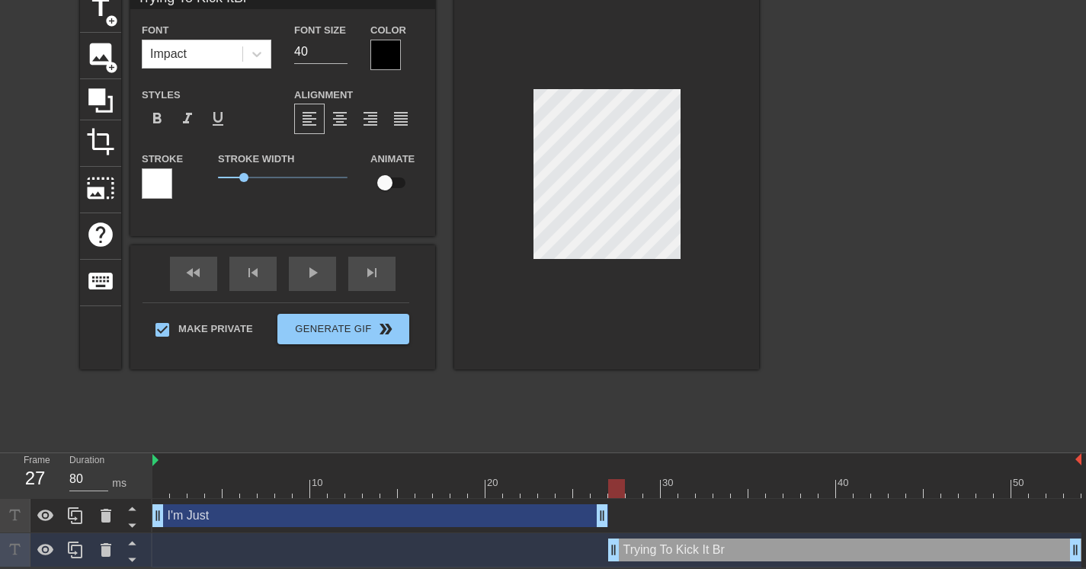
type textarea "Trying To Kick It Bru"
type input "Trying To Kick ItBruh"
type textarea "Trying To Kick It Bruh"
type input "Trying To Kick It Bruh"
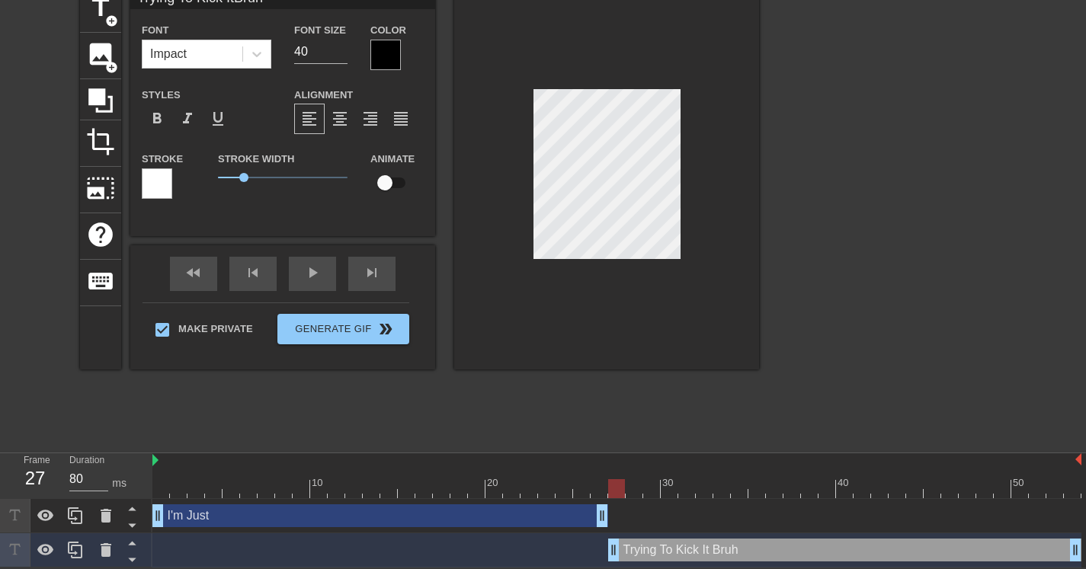
type textarea "Trying To Kick It Bruh"
type input "Trying To Kick It Bruh"
type textarea "Trying To Kick It Bruh"
type input "Trying To Kick It Bruh"
type textarea "Trying To Kick It Bruh"
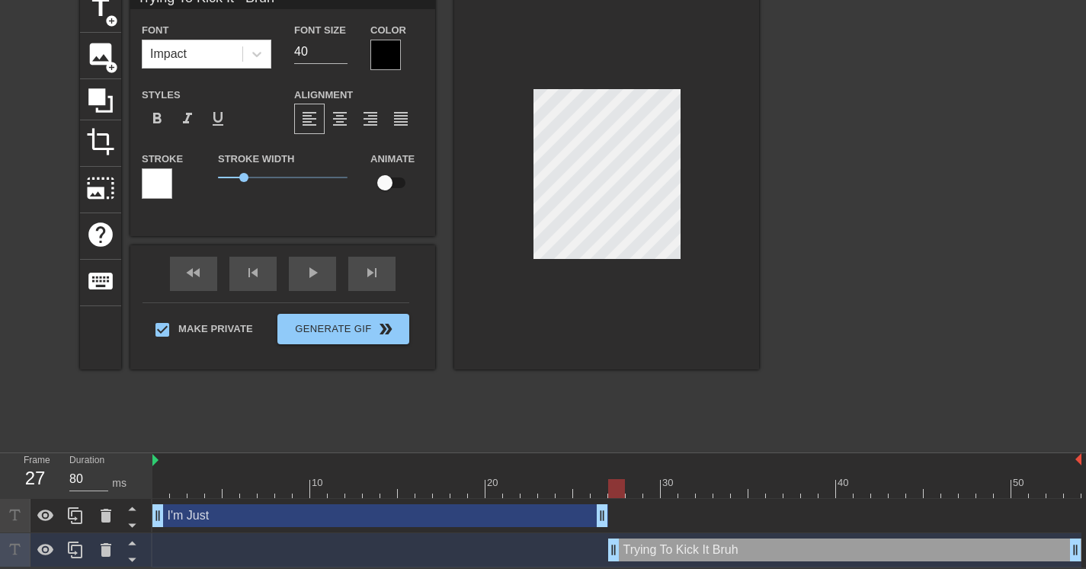
type input "Trying To Kick It Bruh"
type textarea "Trying To Kick It Bruh"
type input "Trying To Kick It Bruh"
type textarea "Trying To Kick It Bruh"
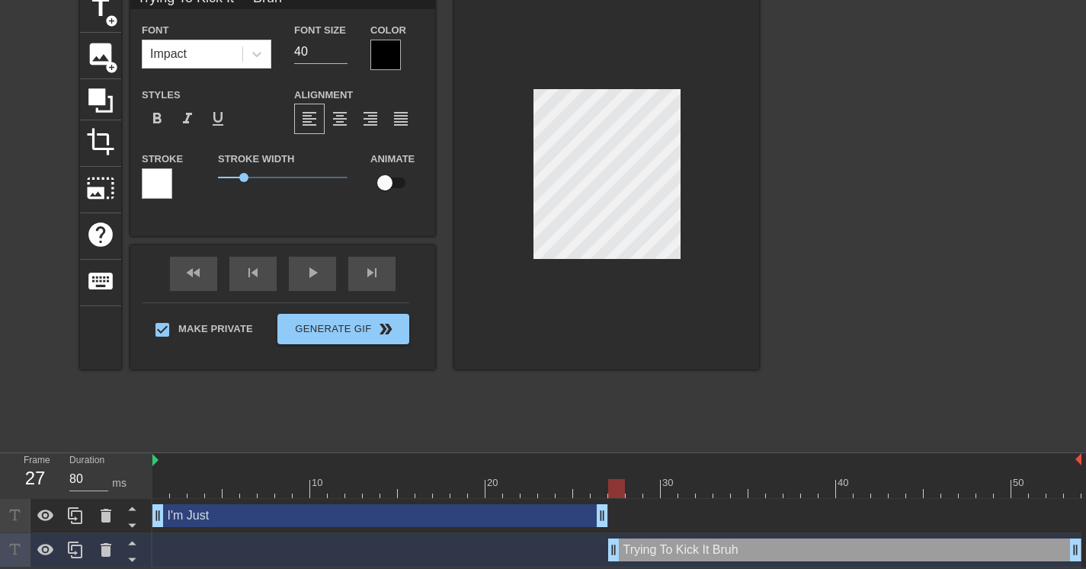
type input "Trying To Kick It Bruh"
type textarea "Trying To Kick It Bruh"
type input "Trying To Kick It Bruh"
type textarea "Trying To Kick It Bruh"
type input "Trying To Kick It Bruh"
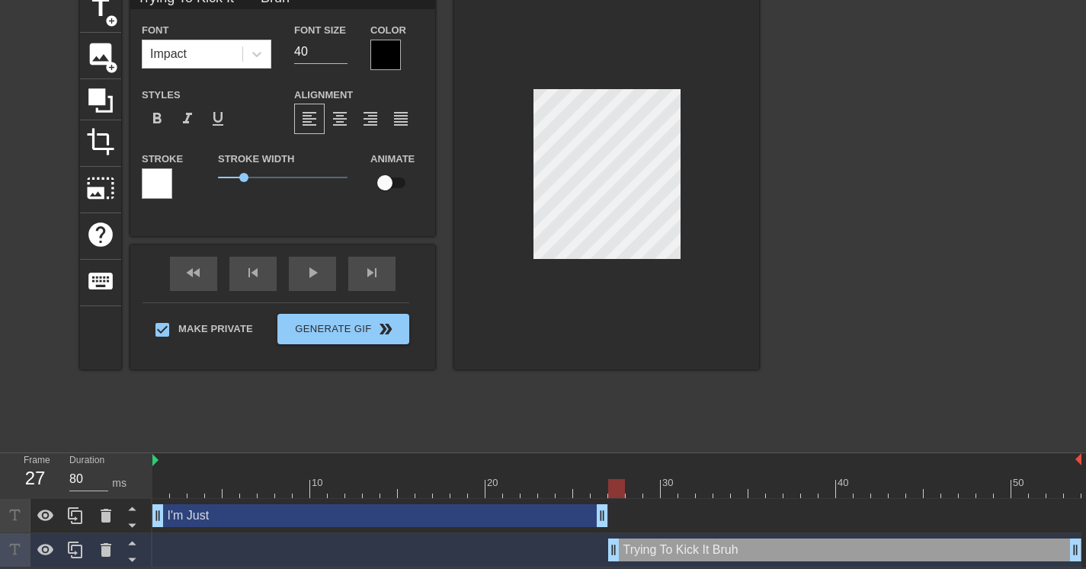
type textarea "Trying To Kick It Bruh"
type input "Trying To Kick It Bruh"
type textarea "Trying To Kick It Bruh"
type input "Trying To Kick It Bruh"
type textarea "Trying To Kick It Bruh"
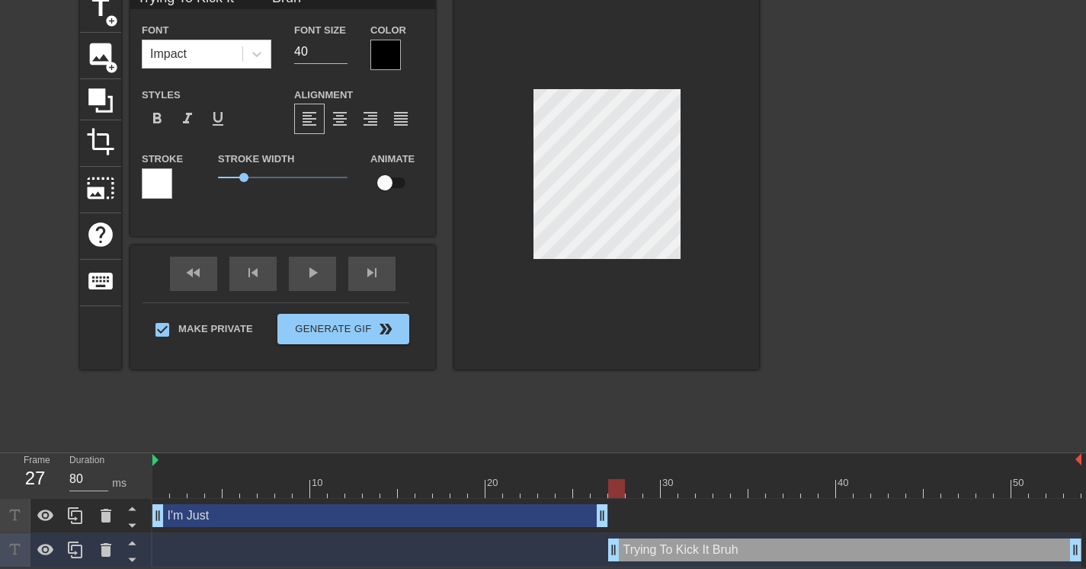
type input "Trying To Kick It Bruh"
type textarea "Trying To Kick It Bruh"
type input "Trying To Kick It Bruh"
type textarea "Trying To Kick It Bruh"
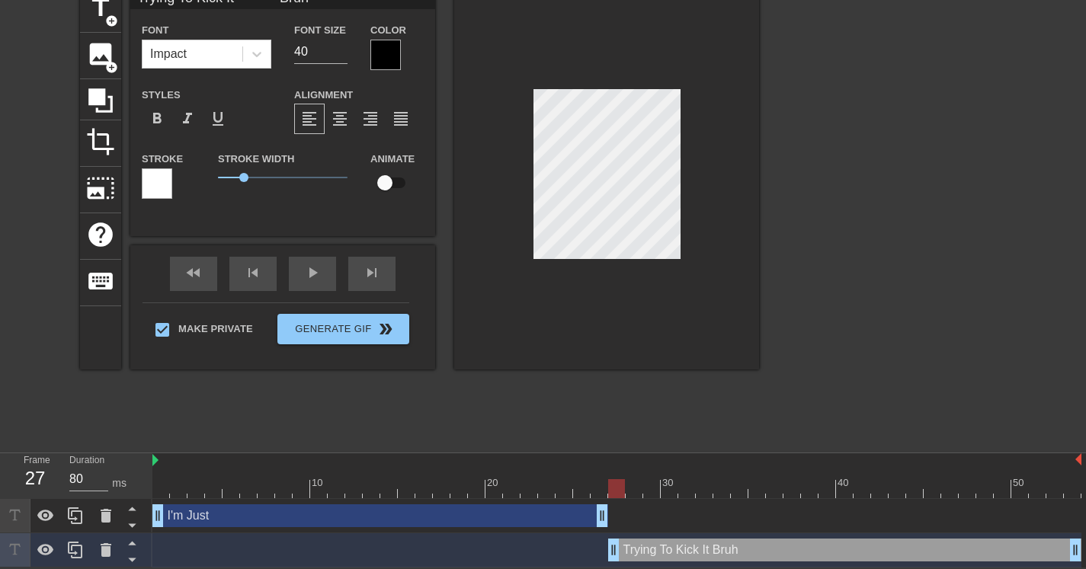
type input "Trying To Kick It Bruh"
type textarea "Trying To Kick It Bruh"
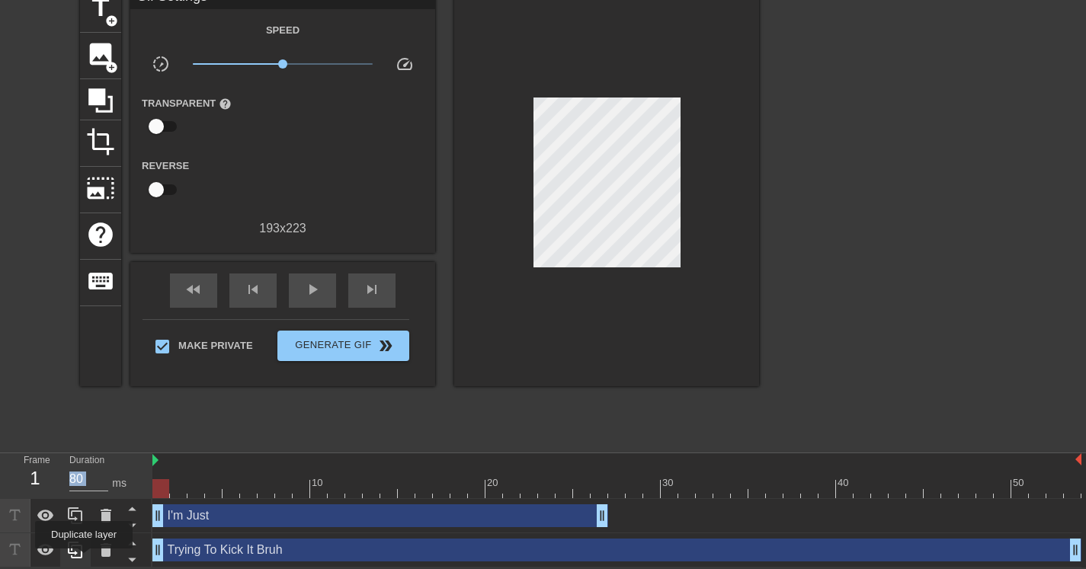
drag, startPoint x: 610, startPoint y: 555, endPoint x: 83, endPoint y: 560, distance: 527.3
click at [83, 560] on div "Frame 1 Duration 80 ms 10 20 30 40 50 I'm Just drag_handle drag_handle Trying T…" at bounding box center [543, 510] width 1086 height 114
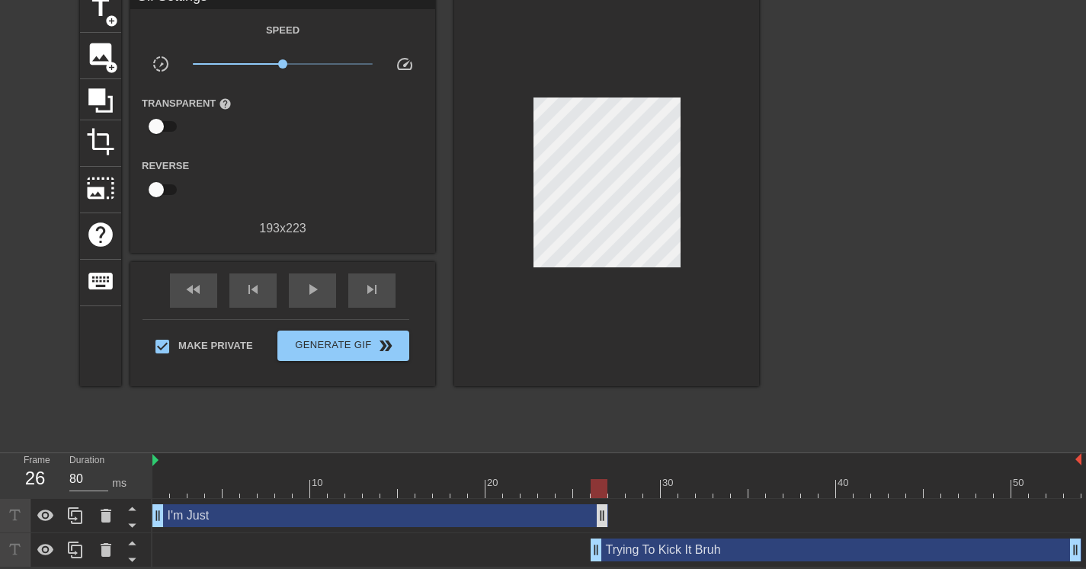
drag, startPoint x: 161, startPoint y: 550, endPoint x: 600, endPoint y: 504, distance: 442.1
click at [600, 504] on div "I'm Just drag_handle drag_handle Trying To Kick It Bruh drag_handle drag_handle" at bounding box center [618, 533] width 933 height 69
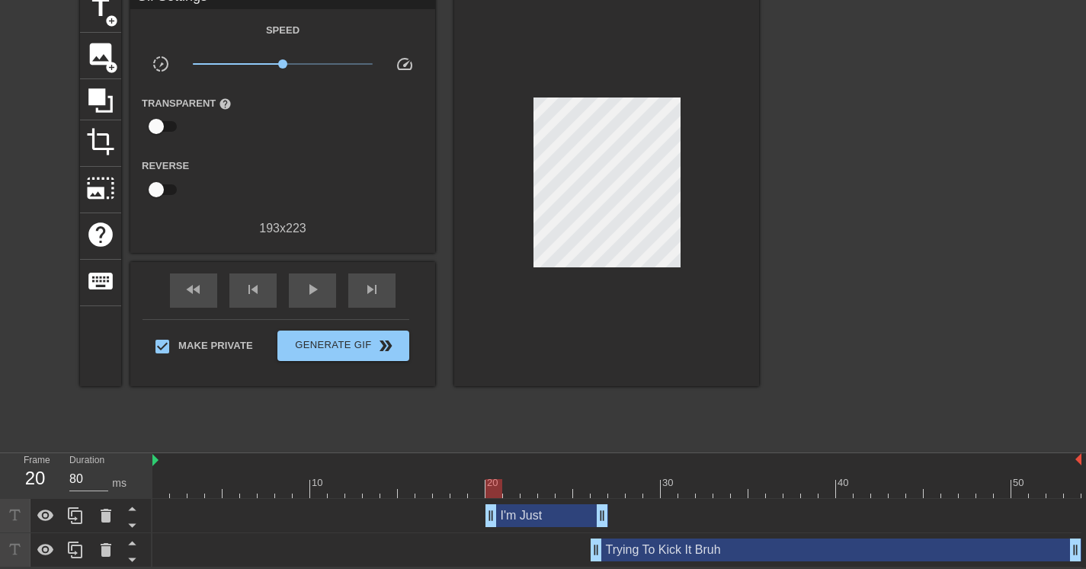
drag, startPoint x: 158, startPoint y: 512, endPoint x: 486, endPoint y: 495, distance: 328.9
click at [486, 495] on div "10 20 30 40 50 I'm Just drag_handle drag_handle Trying To Kick It Bruh drag_han…" at bounding box center [618, 510] width 933 height 114
drag, startPoint x: 601, startPoint y: 514, endPoint x: 655, endPoint y: 495, distance: 56.9
click at [655, 495] on div "10 20 30 40 50 I'm Just drag_handle drag_handle Trying To Kick It Bruh drag_han…" at bounding box center [618, 510] width 933 height 114
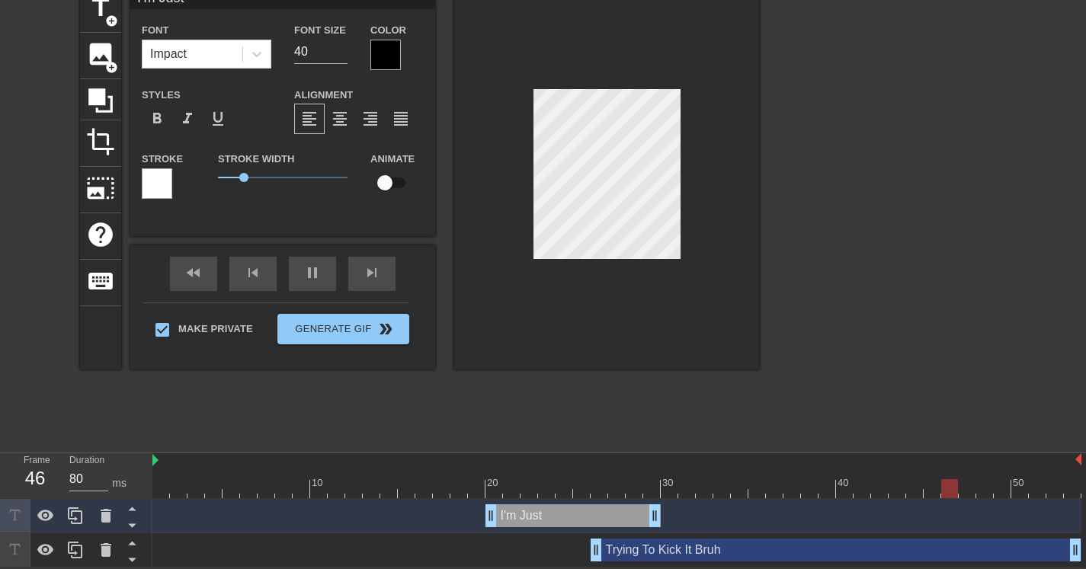
click at [702, 180] on div at bounding box center [606, 177] width 305 height 383
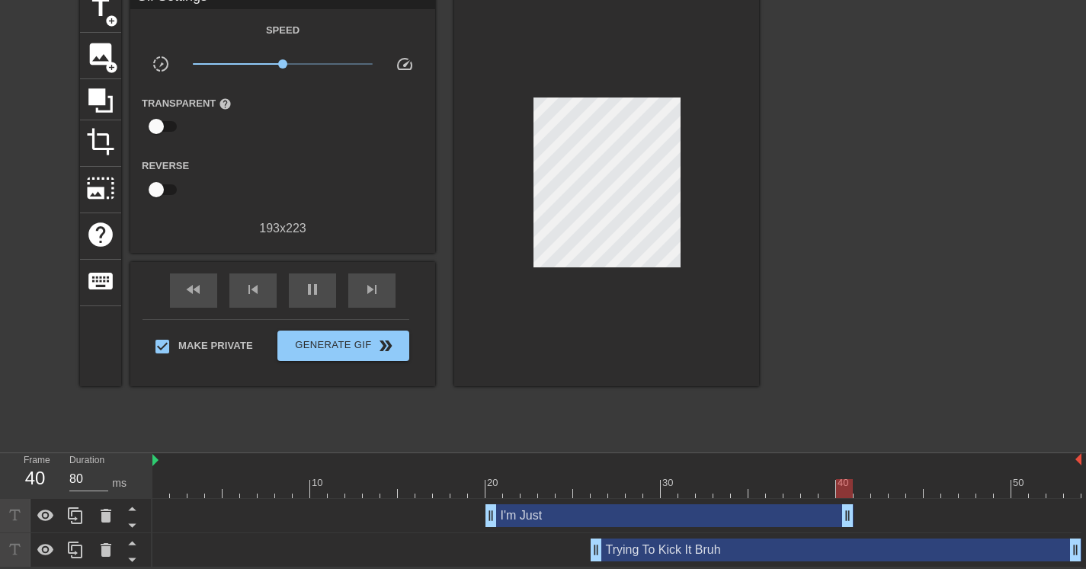
scroll to position [75, 11]
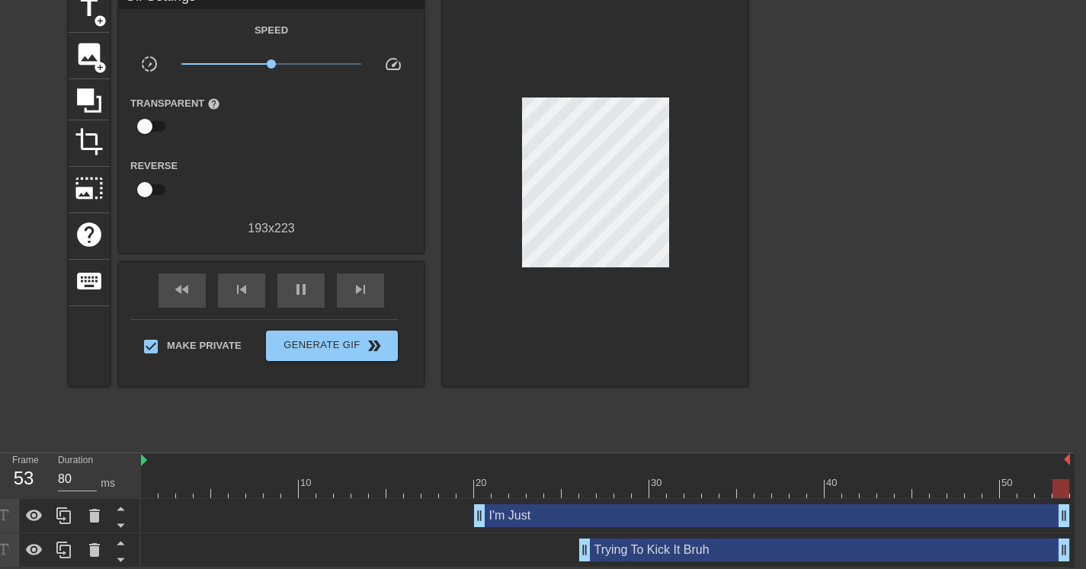
drag, startPoint x: 738, startPoint y: 507, endPoint x: 1071, endPoint y: 507, distance: 333.8
click at [1074, 504] on html "menu_book Browse the tutorials! Gifntext.com The online gif editor Send Feedbac…" at bounding box center [532, 247] width 1086 height 642
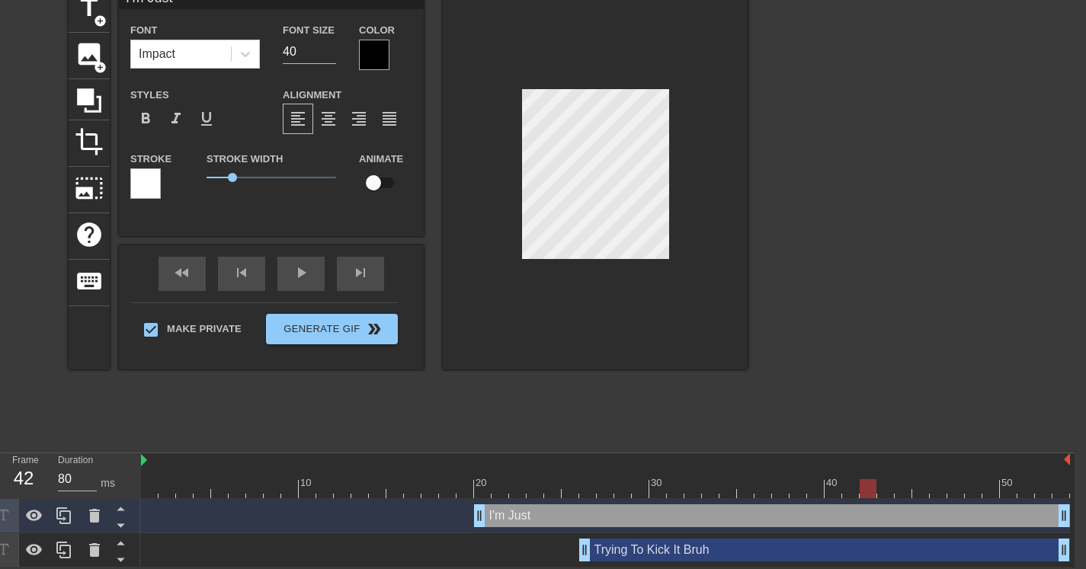
scroll to position [2, 4]
type input "I'm Just."
type textarea "I'm Just."
type input "I'm Just.."
type textarea "I'm Just.."
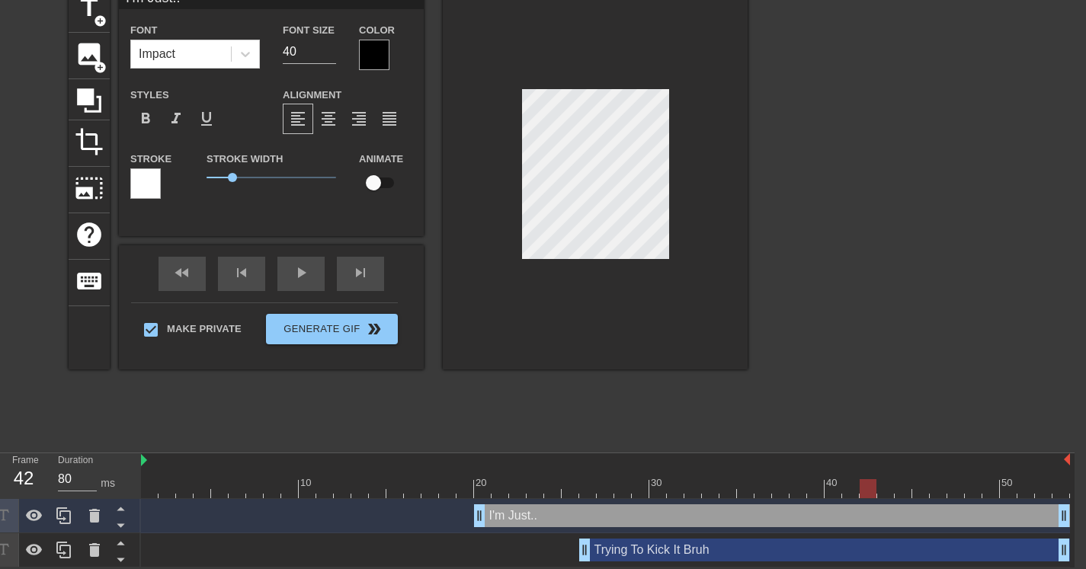
type input "I'm Just..."
type textarea "I'm Just..."
type input "I'm Just...."
type textarea "I'm Just...."
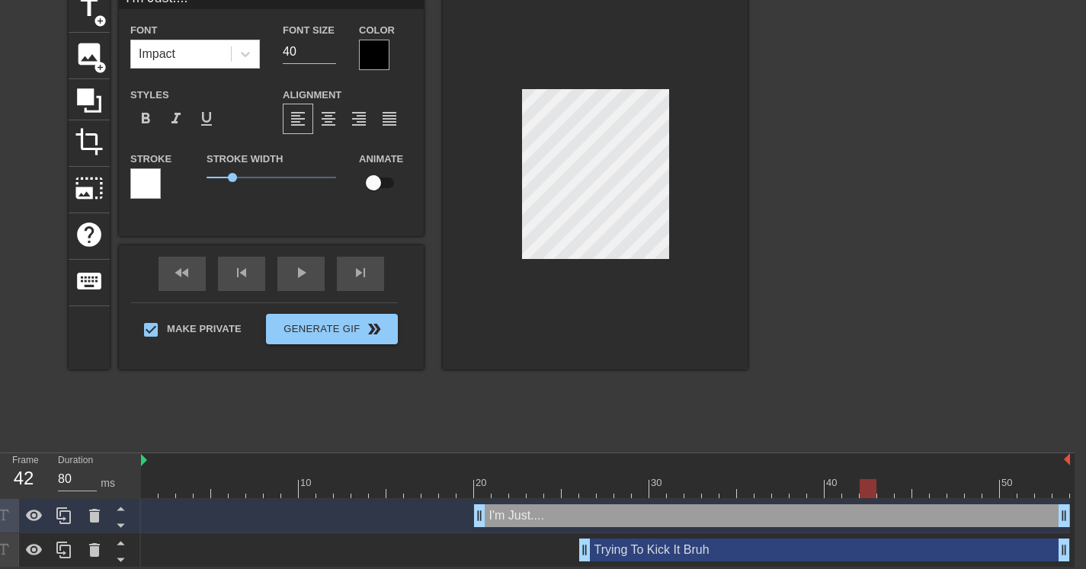
type input "I'm Just....."
type textarea "I'm Just....."
type input "I'm Just......"
type textarea "I'm Just......"
type input "I'm Just......."
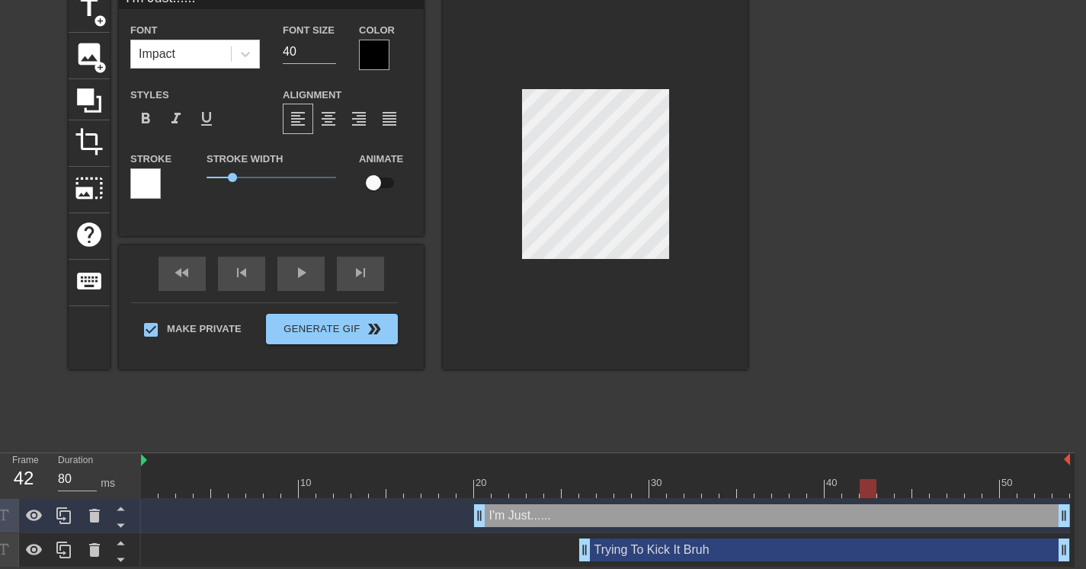
type textarea "I'm Just......."
type input "I'm Just........"
type textarea "I'm Just........"
type input "I'm Just........."
type textarea "I'm Just........."
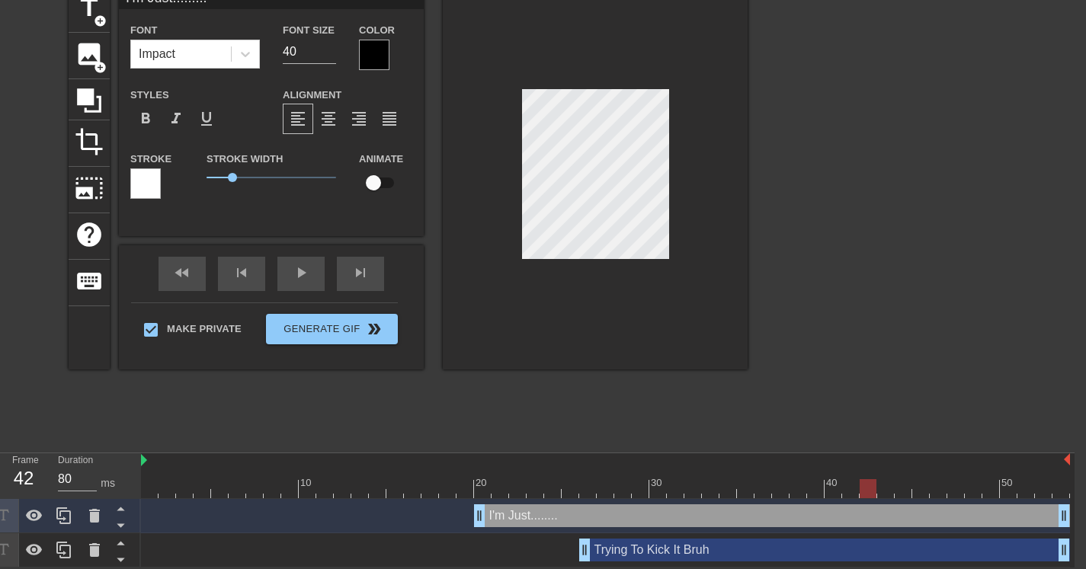
scroll to position [2, 7]
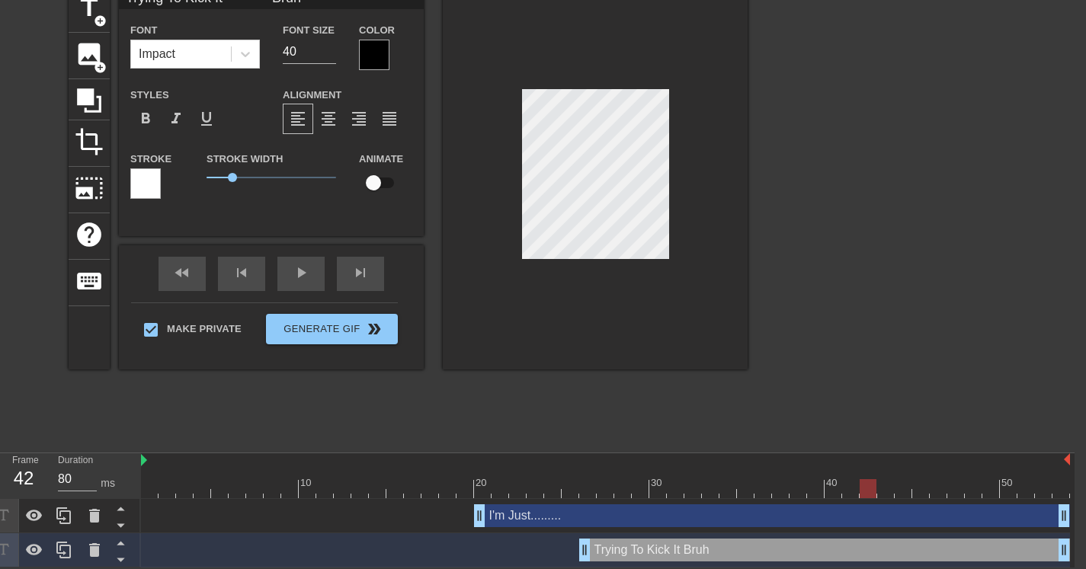
type input "I'm Just........."
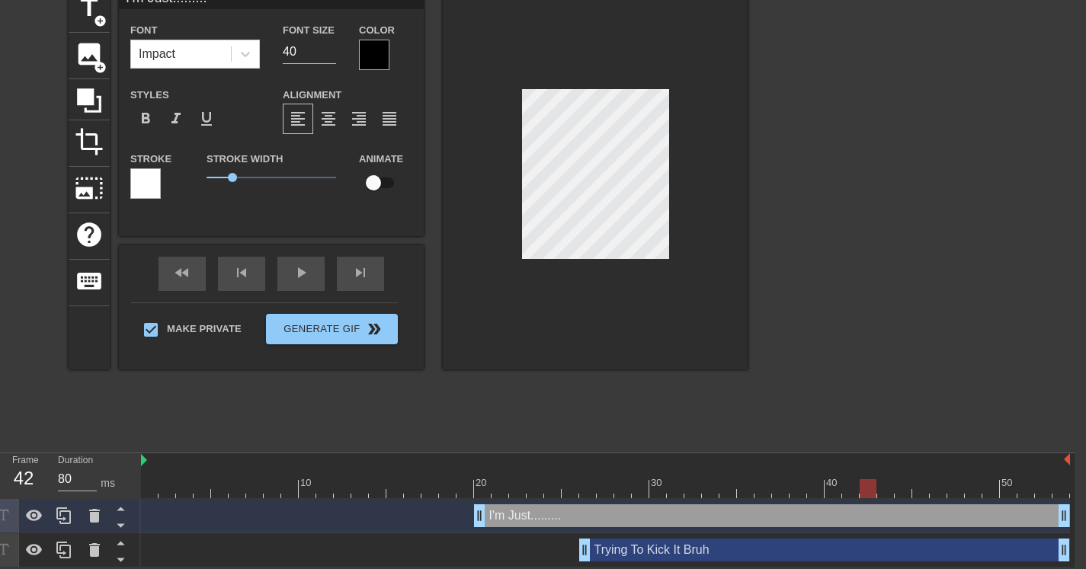
click at [674, 172] on div at bounding box center [595, 177] width 305 height 383
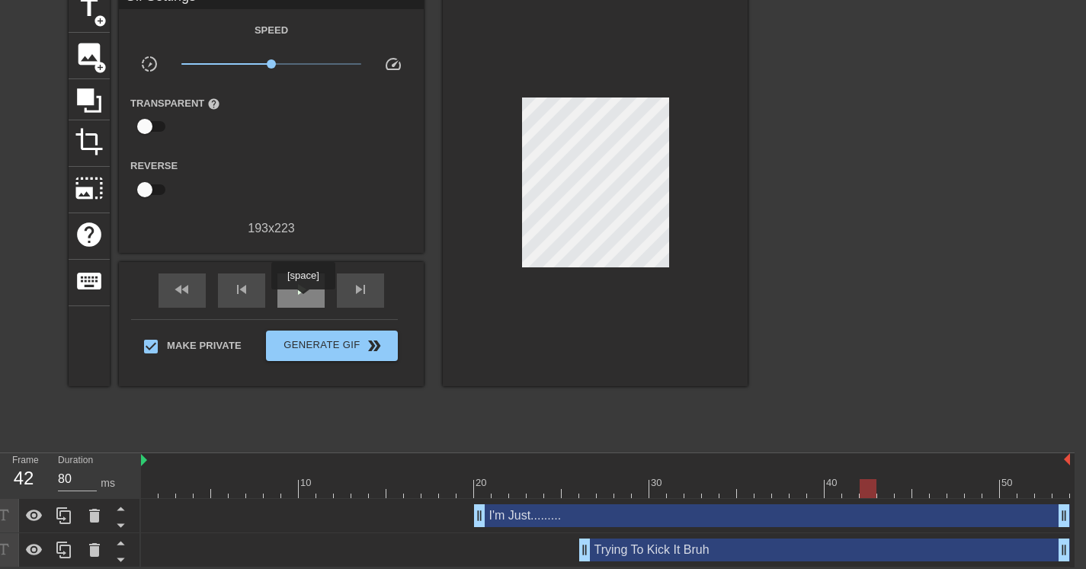
click at [305, 300] on div "play_arrow" at bounding box center [300, 291] width 47 height 34
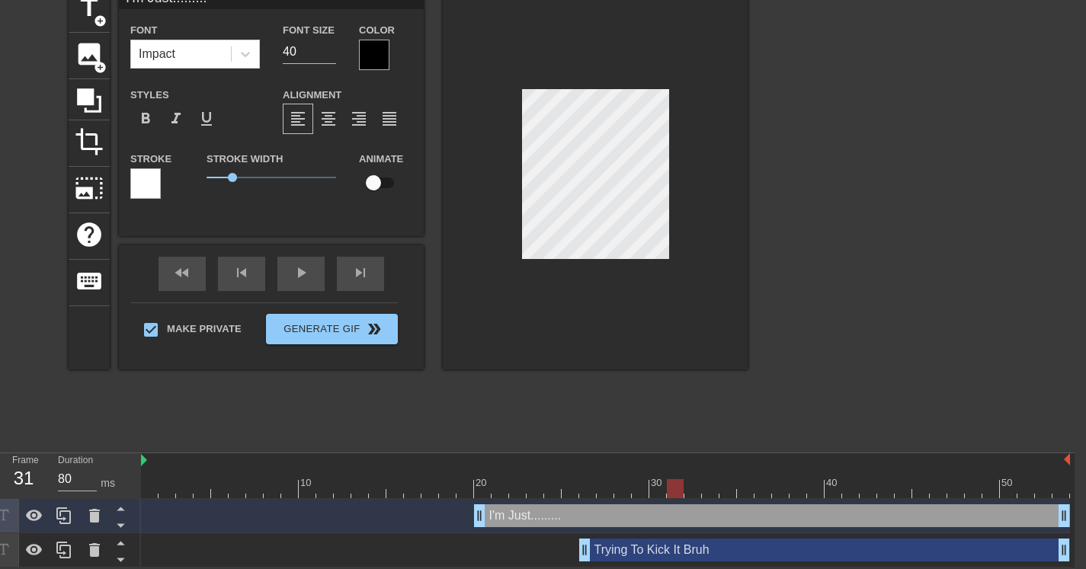
scroll to position [2, 6]
click at [690, 136] on div at bounding box center [595, 177] width 305 height 383
type input "I'm Just"
type textarea "I'm Just"
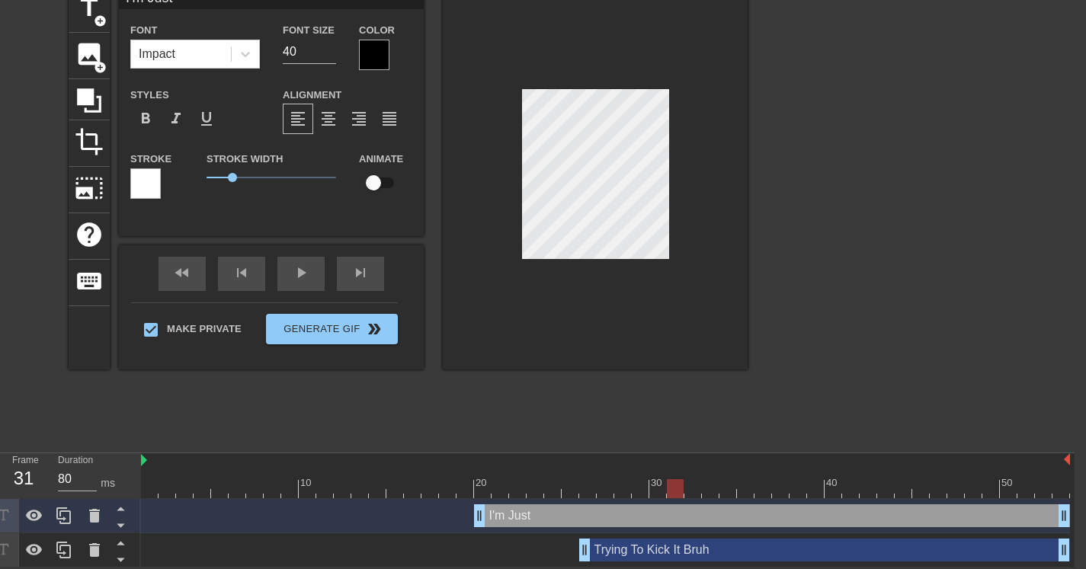
scroll to position [2, 2]
type input "Trying To Kick It Bruh"
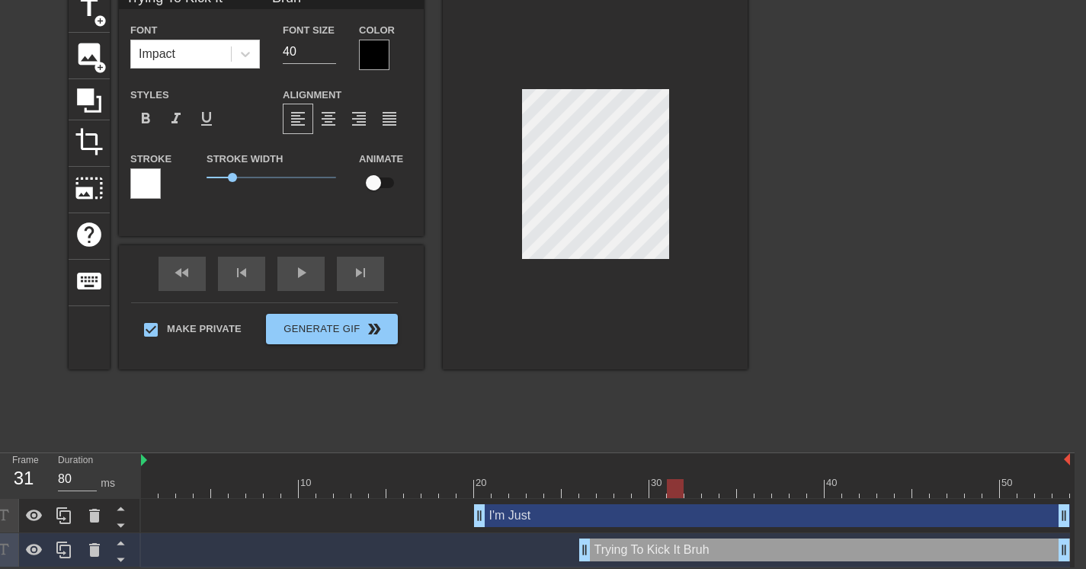
type input "I'm Just"
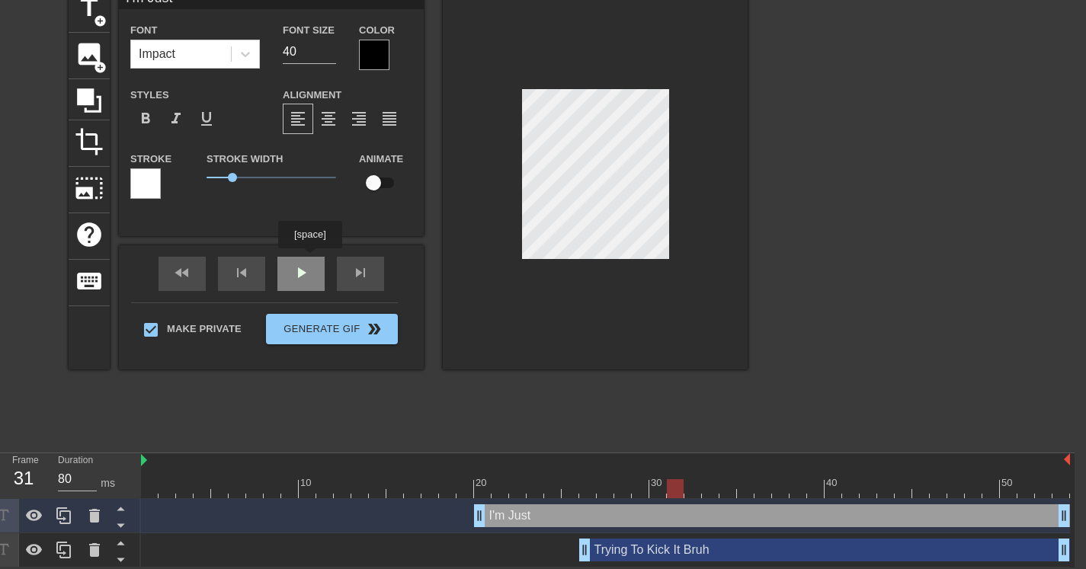
click at [309, 262] on div "fast_rewind skip_previous play_arrow skip_next" at bounding box center [271, 273] width 248 height 57
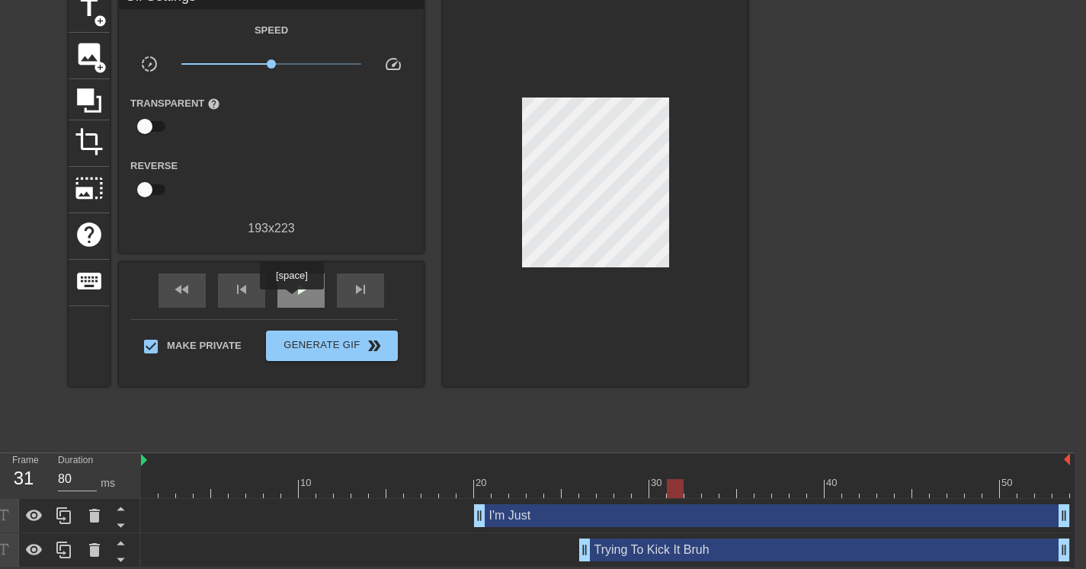
click at [293, 300] on div "play_arrow" at bounding box center [300, 291] width 47 height 34
click at [670, 546] on div "Trying To Kick It Bruh drag_handle drag_handle" at bounding box center [824, 550] width 491 height 23
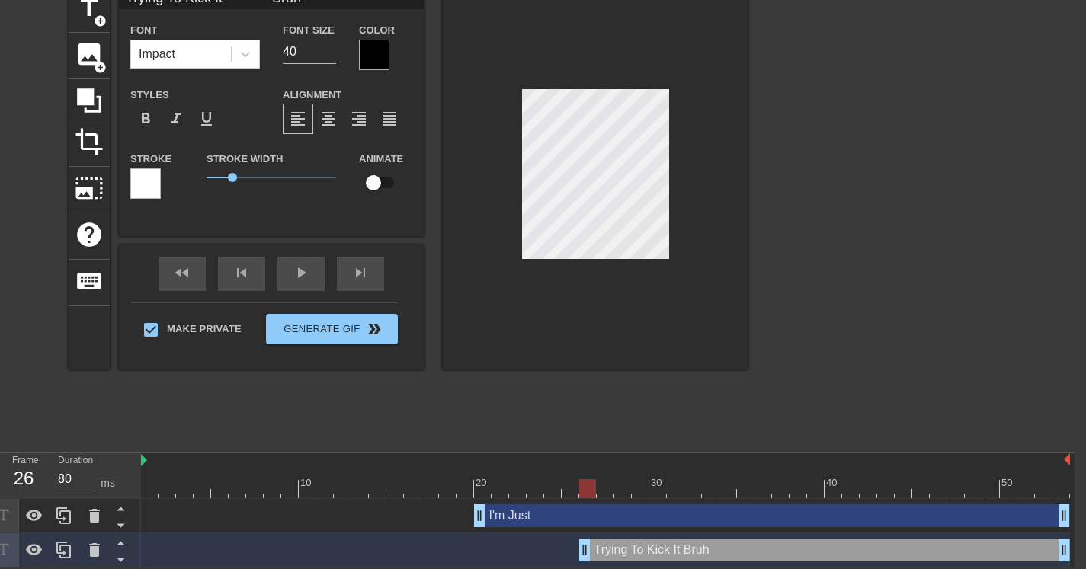
drag, startPoint x: 270, startPoint y: 483, endPoint x: 590, endPoint y: 471, distance: 320.3
click at [590, 471] on div "10 20 30 40 50" at bounding box center [605, 475] width 929 height 45
type input "Trying To Kick It Bruh"
type textarea "Trying To Kick It Bruh"
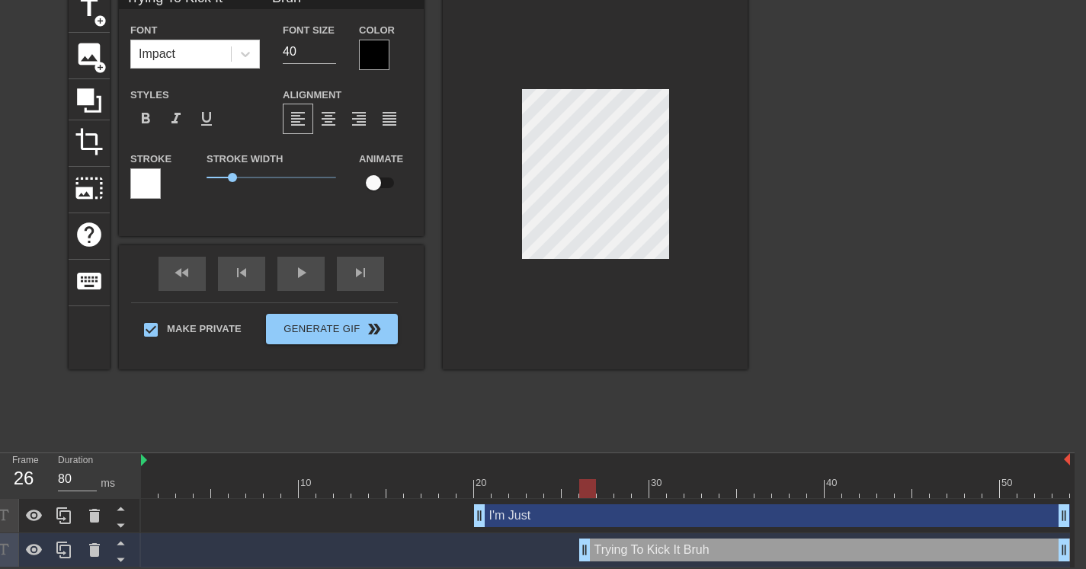
scroll to position [2, 2]
type input "Trying To Kick It Bruh"
type textarea "Trying To Kick It Bruh"
click at [702, 171] on div at bounding box center [595, 177] width 305 height 383
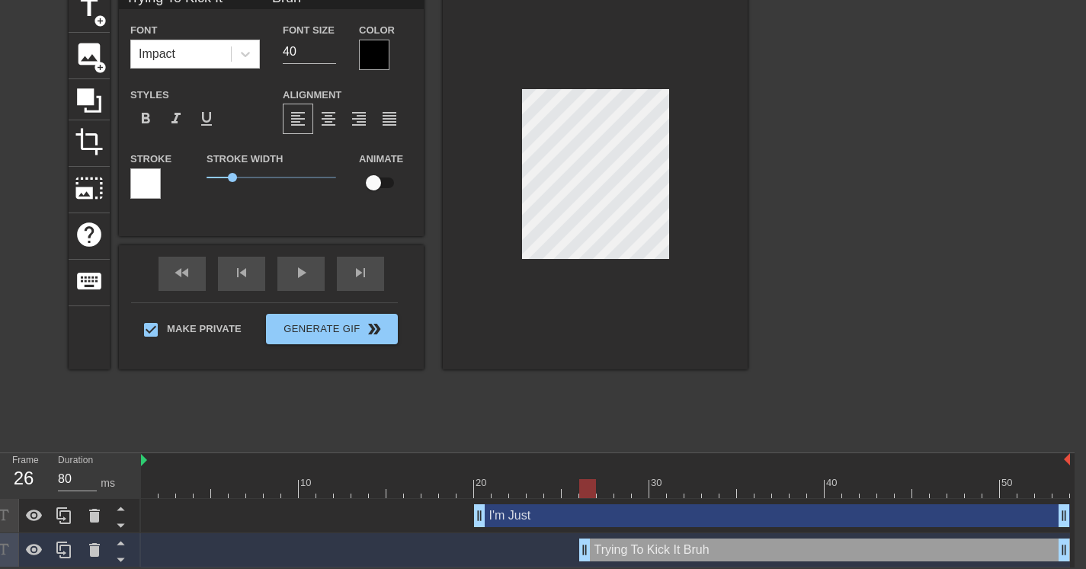
type input "Trying"
type textarea "Trying"
type input "Trying To Kick It Bruh"
type textarea "Trying To Kick It Bruh"
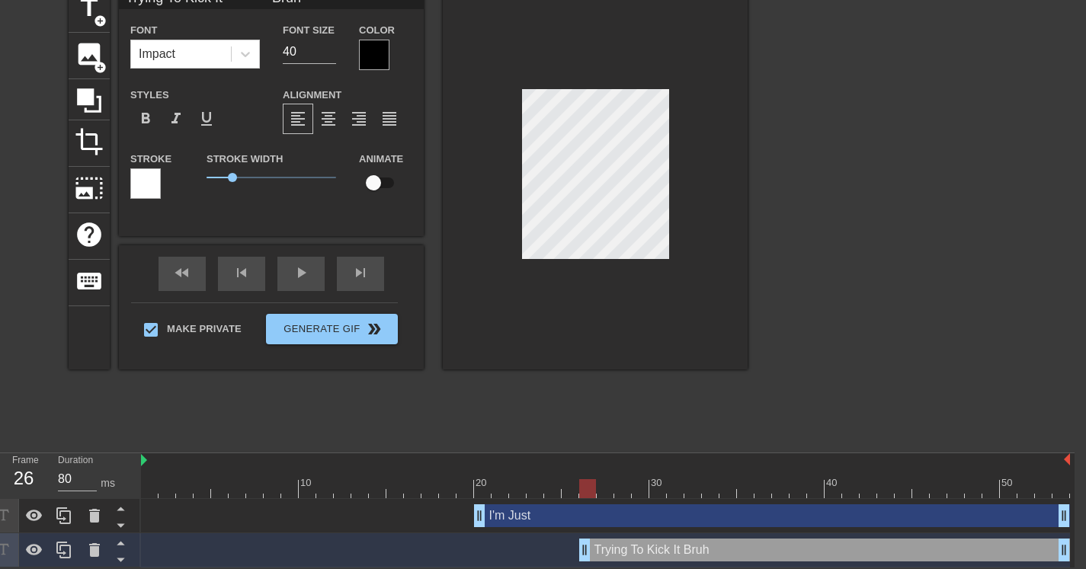
type input "Trying"
type textarea "Trying"
type input "Trying To Kick It Bruh"
type textarea "Trying To Kick It Bruh"
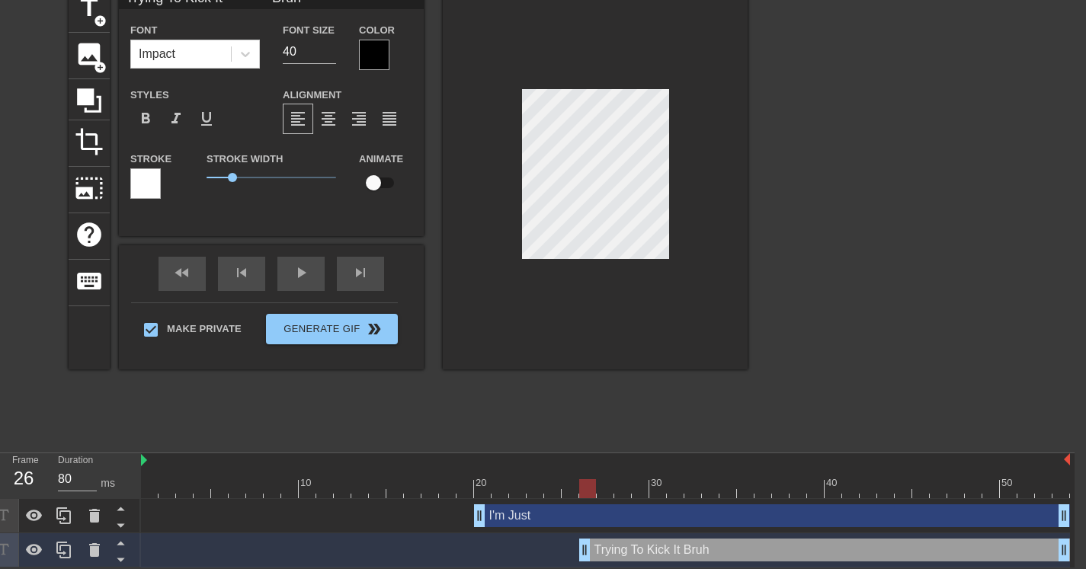
type input "To Kick It Bruh"
type textarea "To Kick It Bruh"
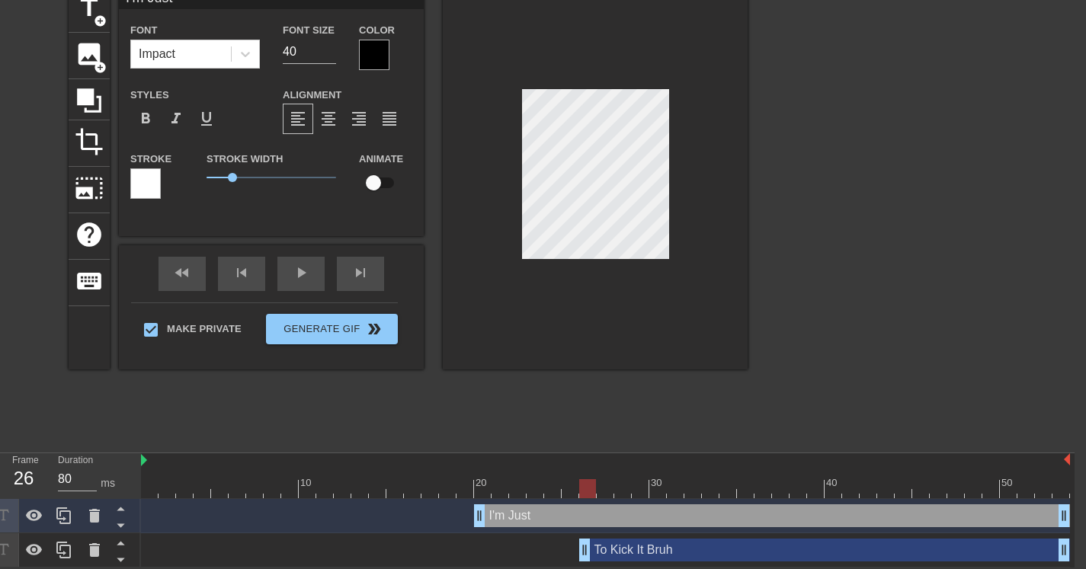
scroll to position [2, 5]
type input "I'm Just"
type textarea "I'm Just"
type input "I'm Just T"
type textarea "I'm Just T"
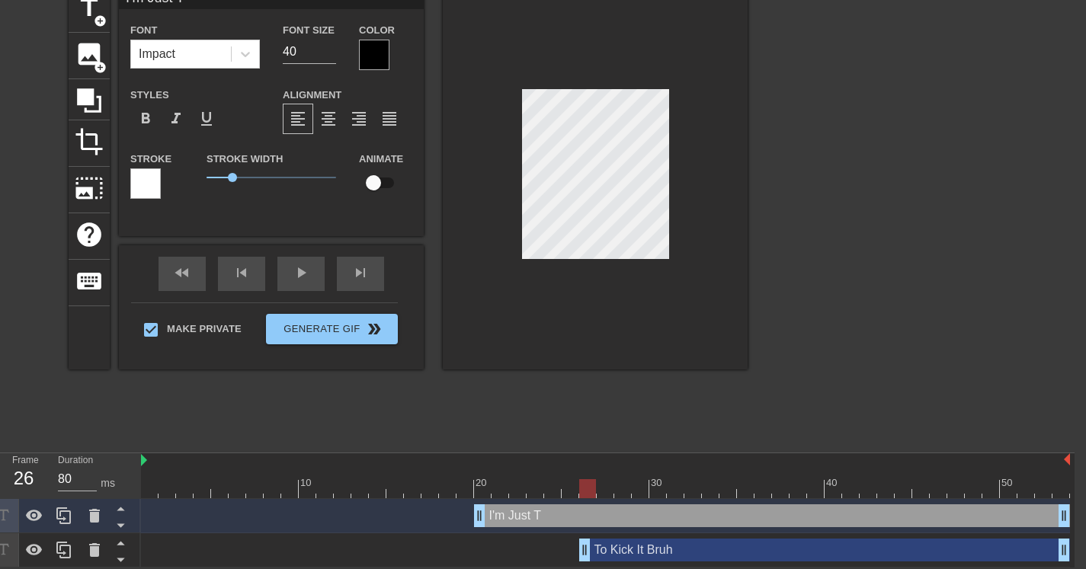
type input "I'm Just Tr"
type textarea "I'm Just Tr"
type input "I'm Just Try"
type textarea "I'm Just Try"
type input "I'm Just Tryi"
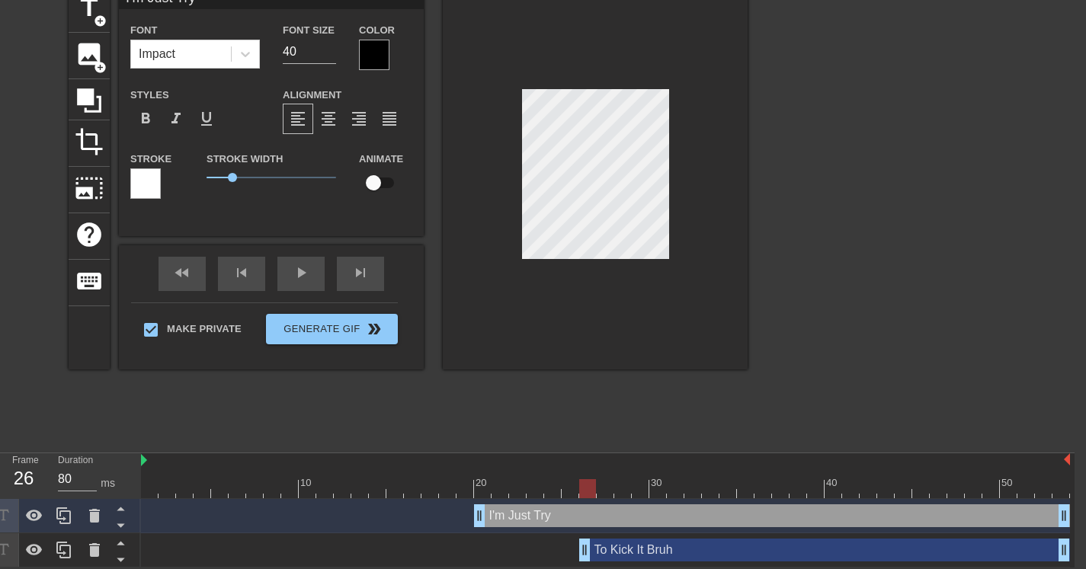
type textarea "I'm Just Tryi"
type input "I'm Just Tryin"
type textarea "I'm Just Tryin"
type input "I'm Just Tryinh"
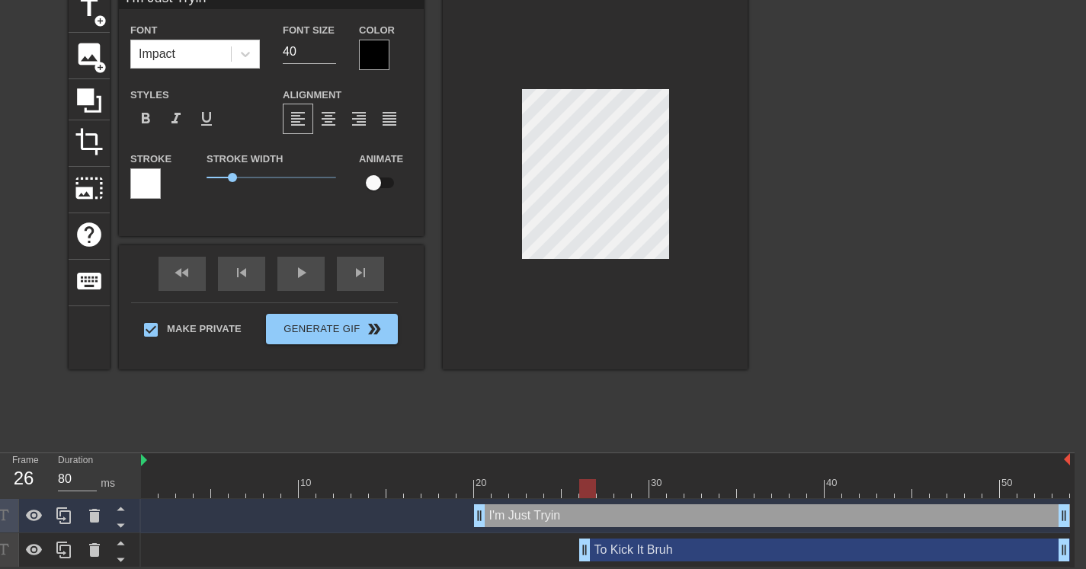
type textarea "I'm Just Tryinh"
type input "I'm Just Tryin"
type textarea "I'm Just Tryin"
type input "I'm Just Tryinh"
type textarea "I'm Just Tryinh"
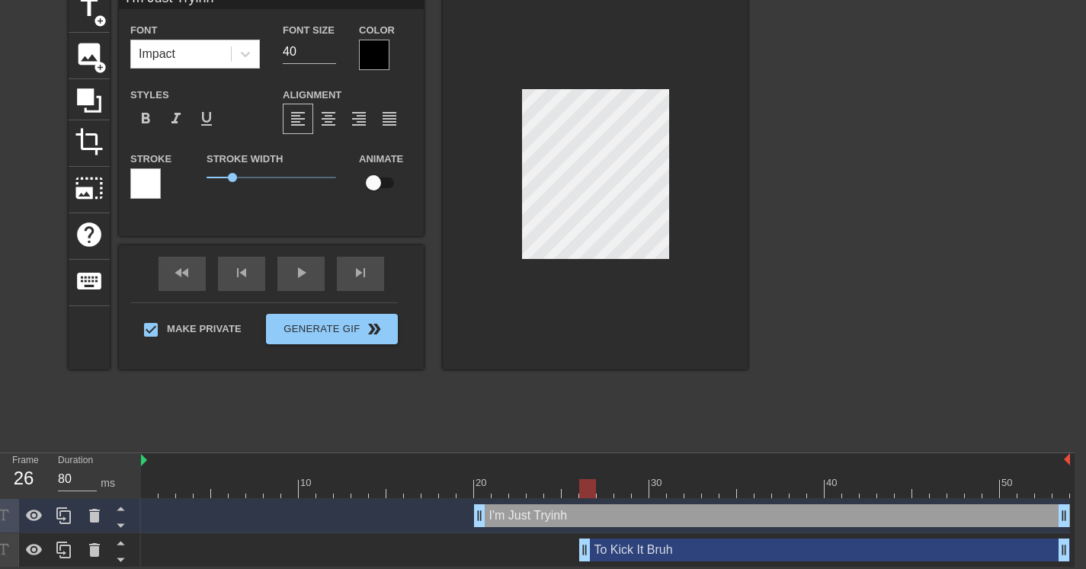
type input "I'm Just Tryin"
type textarea "I'm Just Tryin"
type input "I'm Just Trying"
type textarea "I'm Just Trying"
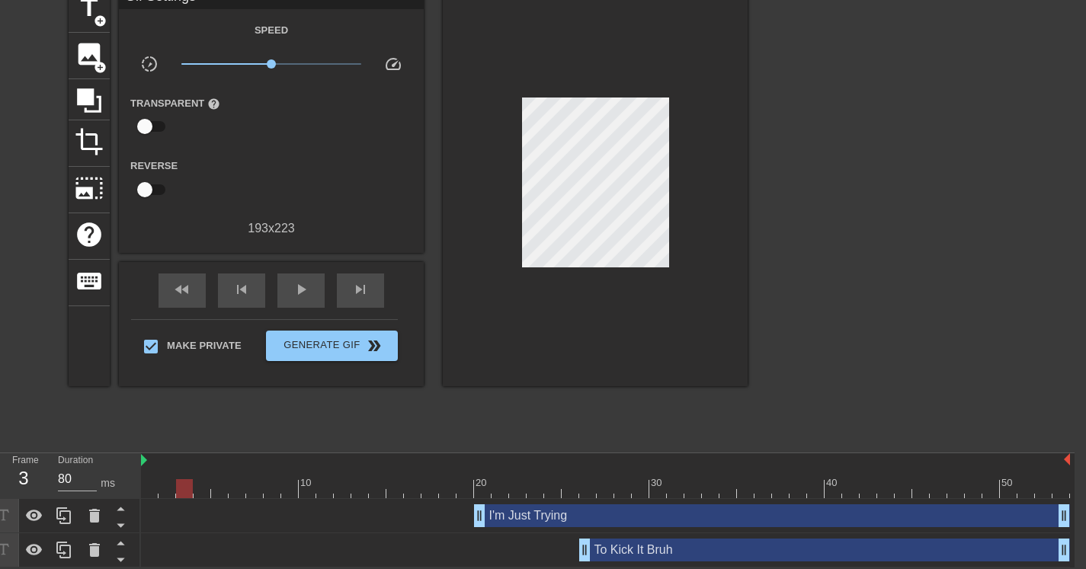
click at [550, 512] on div "I'm Just Trying drag_handle drag_handle" at bounding box center [772, 515] width 596 height 23
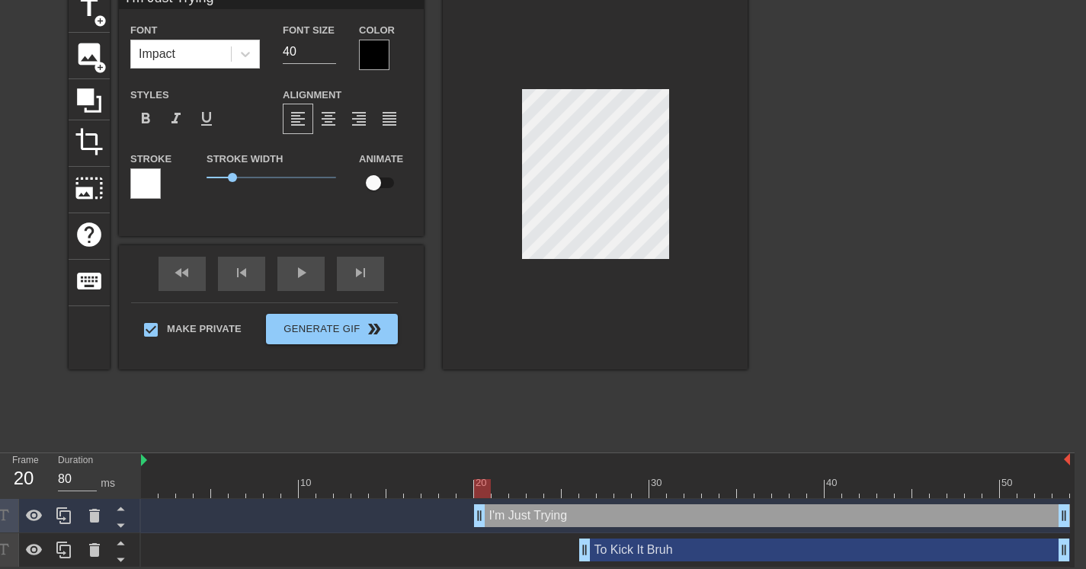
drag, startPoint x: 184, startPoint y: 488, endPoint x: 475, endPoint y: 474, distance: 291.4
click at [477, 475] on div "10 20 30 40 50" at bounding box center [605, 475] width 929 height 45
type input "I'm Just"
type textarea "I'm Just"
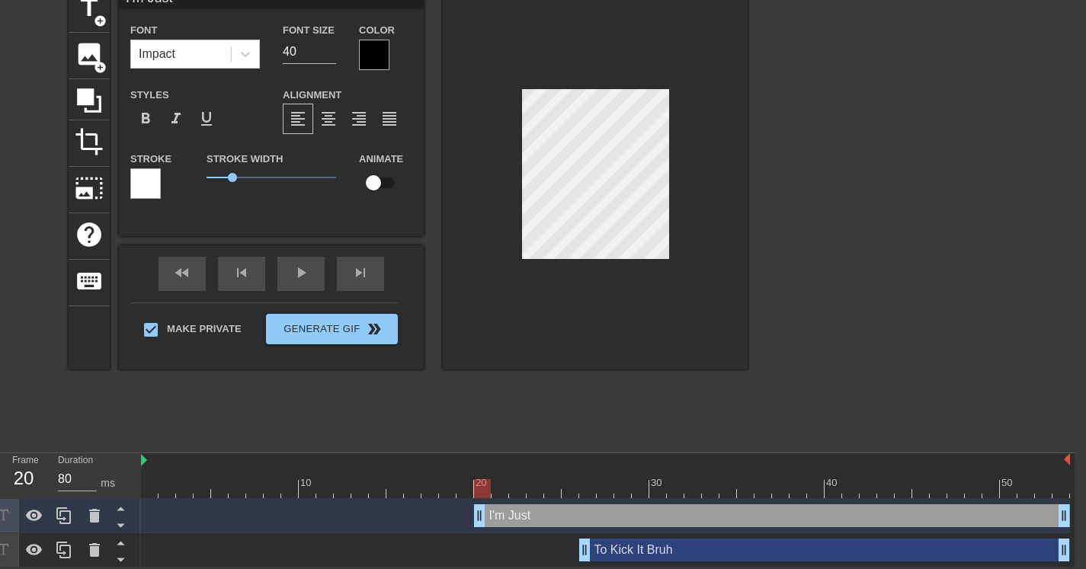
scroll to position [2, 5]
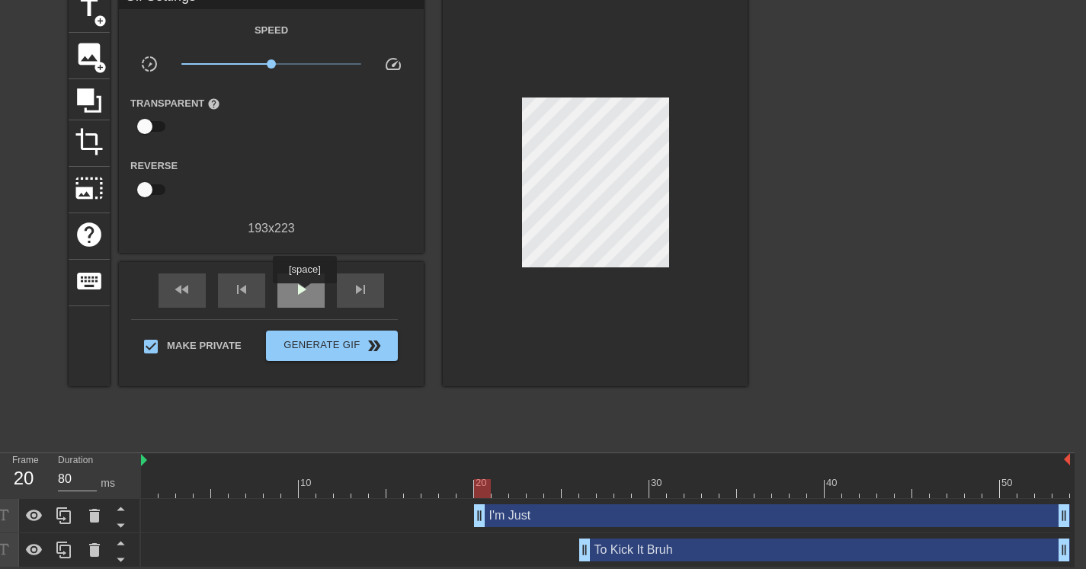
click at [306, 294] on span "play_arrow" at bounding box center [301, 289] width 18 height 18
click at [700, 553] on div "To Kick It Bruh drag_handle drag_handle" at bounding box center [824, 550] width 491 height 23
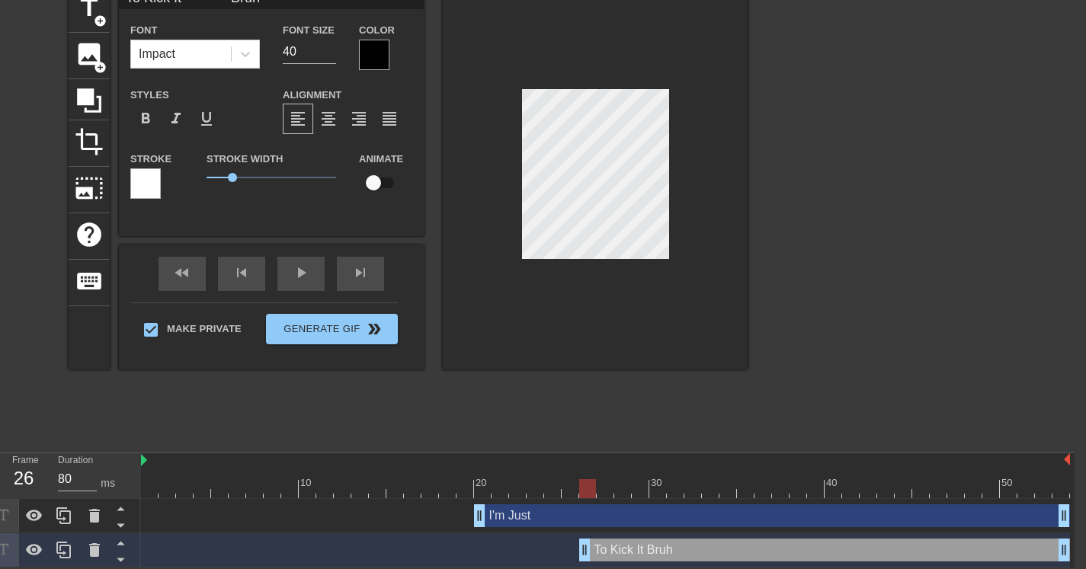
drag, startPoint x: 321, startPoint y: 487, endPoint x: 592, endPoint y: 479, distance: 271.4
click at [592, 479] on div at bounding box center [587, 488] width 17 height 19
type input "TTo Kick It Bruh"
type textarea "TTo Kick It Bruh"
type input "TrTo Kick It Bruh"
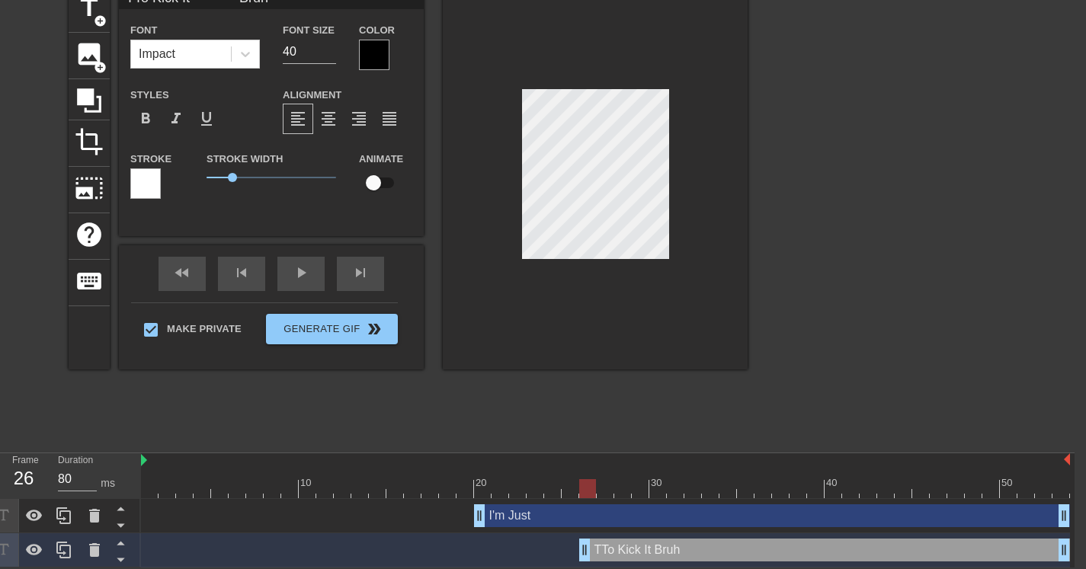
type textarea "TrTo Kick It Bruh"
type input "TryTo Kick It Bruh"
type textarea "TryTo Kick It Bruh"
type input "TryiTo Kick It Bruh"
type textarea "TryiTo Kick It Bruh"
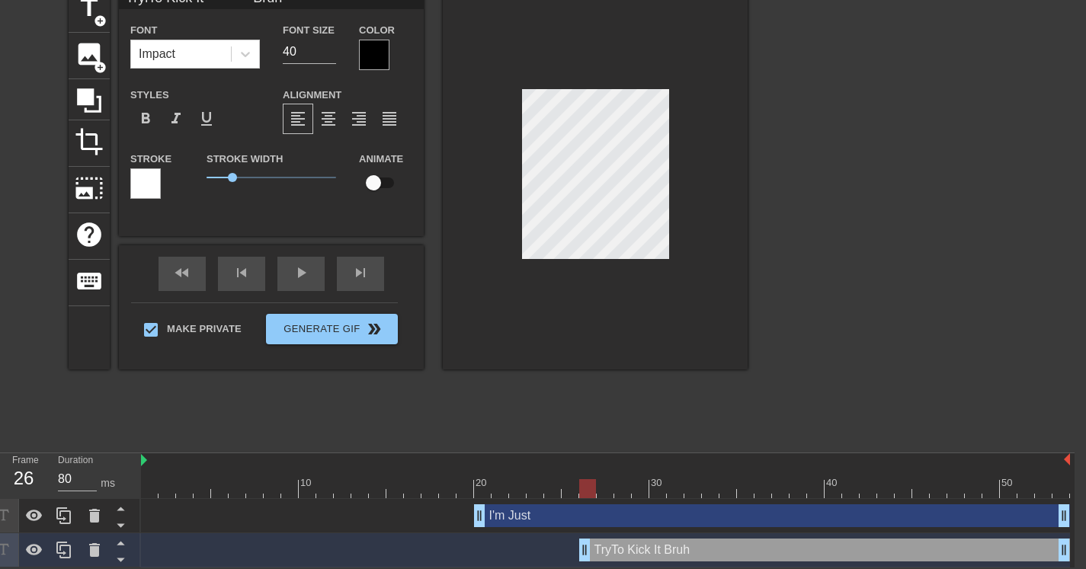
type input "TryinTo Kick It Bruh"
type textarea "TryinTo Kick It Bruh"
type input "TryinhTo Kick It Bruh"
type textarea "TryinhTo Kick It Bruh"
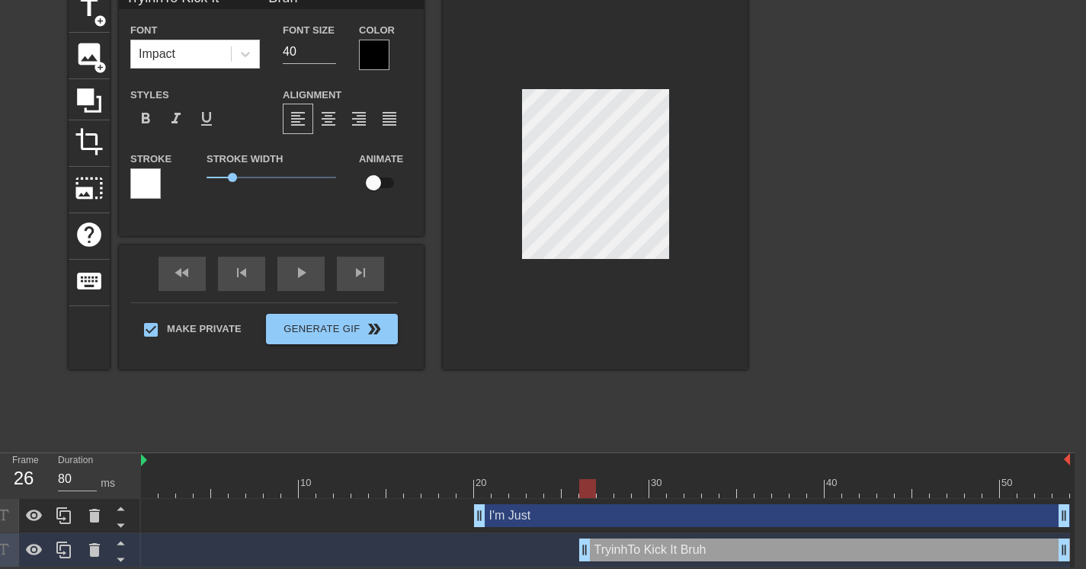
type input "Tryinh To Kick It Bruh"
type textarea "Tryinh To Kick It Bruh"
type input "TryinhTo Kick It Bruh"
type textarea "TryinhTo Kick It Bruh"
type input "TryinTo Kick It Bruh"
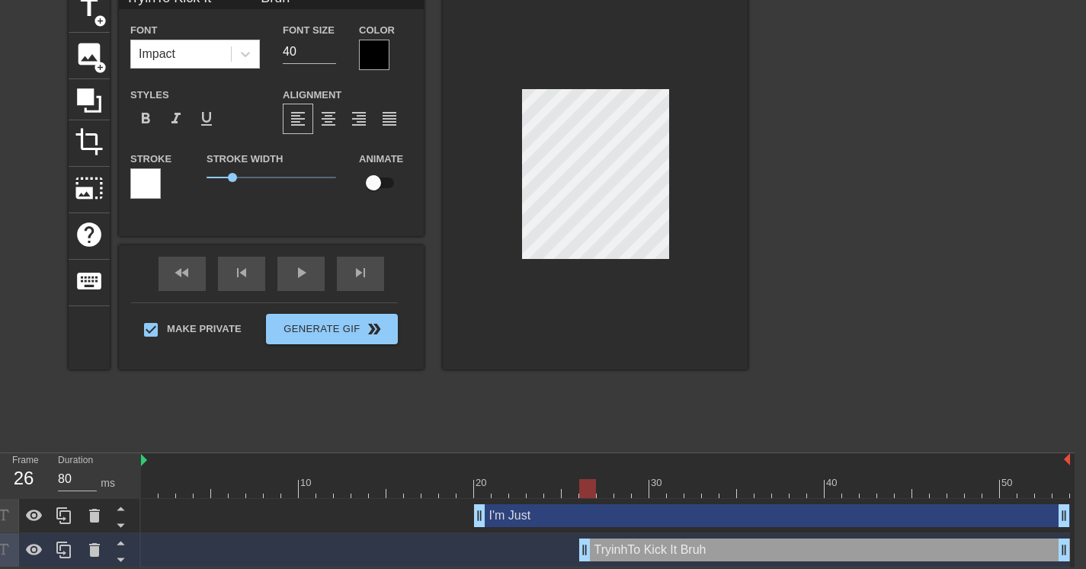
type textarea "TryinTo Kick It Bruh"
type input "TryingTo Kick It Bruh"
type textarea "TryingTo Kick It Bruh"
type input "Trying To Kick It Bruh"
type textarea "Trying To Kick It Bruh"
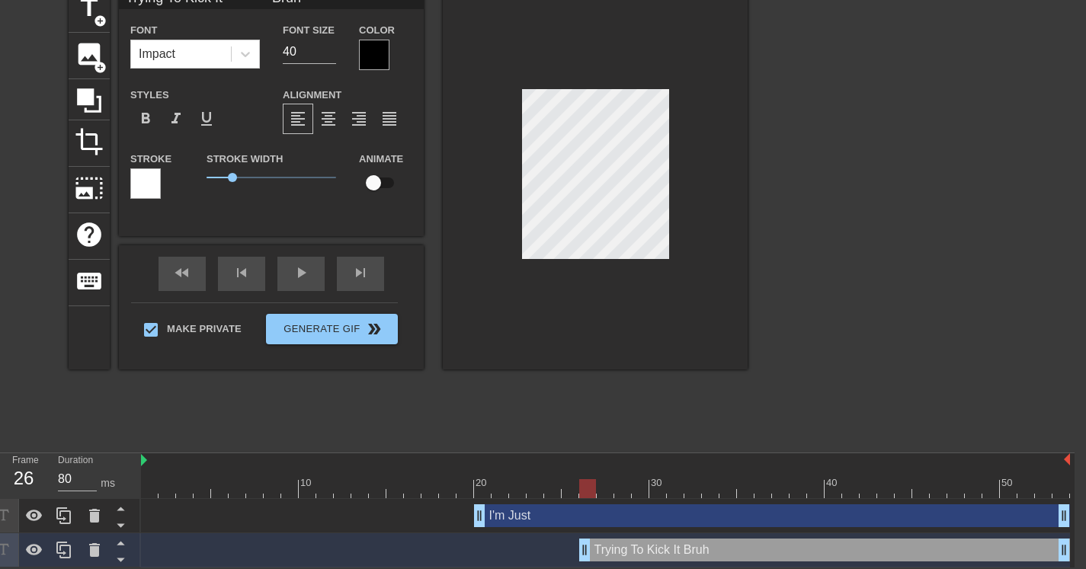
type input "Trying To Kick It Bruh"
type textarea "Trying To Kick It Bruh"
type input "Trying To Kick It Bruh"
type textarea "Trying To Kick It Bruh"
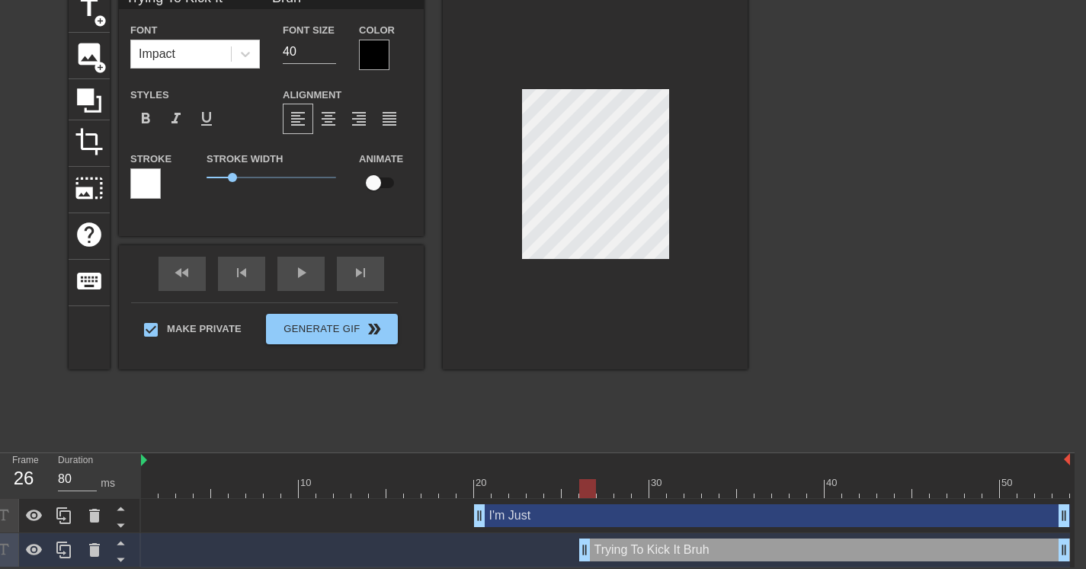
scroll to position [2, 8]
type input "Trying To KickIt Bruh"
type textarea "Trying To KickIt Bruh"
type input "Trying To KickIt Bruh"
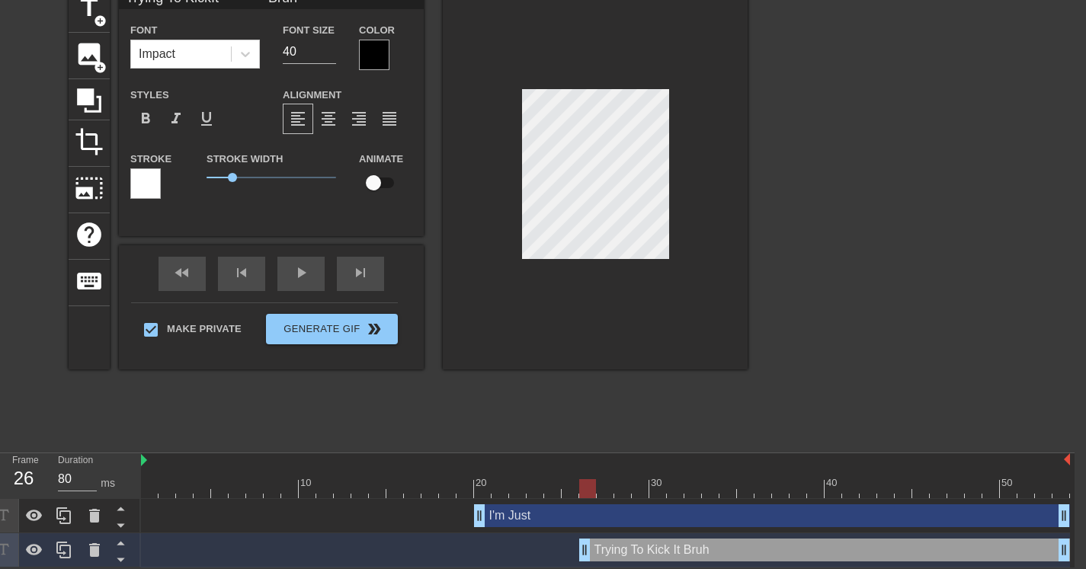
type textarea "Trying To Kick It Bruh"
type input "Trying To KickIt Bruh"
type textarea "Trying To Kick It Bruh"
type input "Trying To KickIt Bruh"
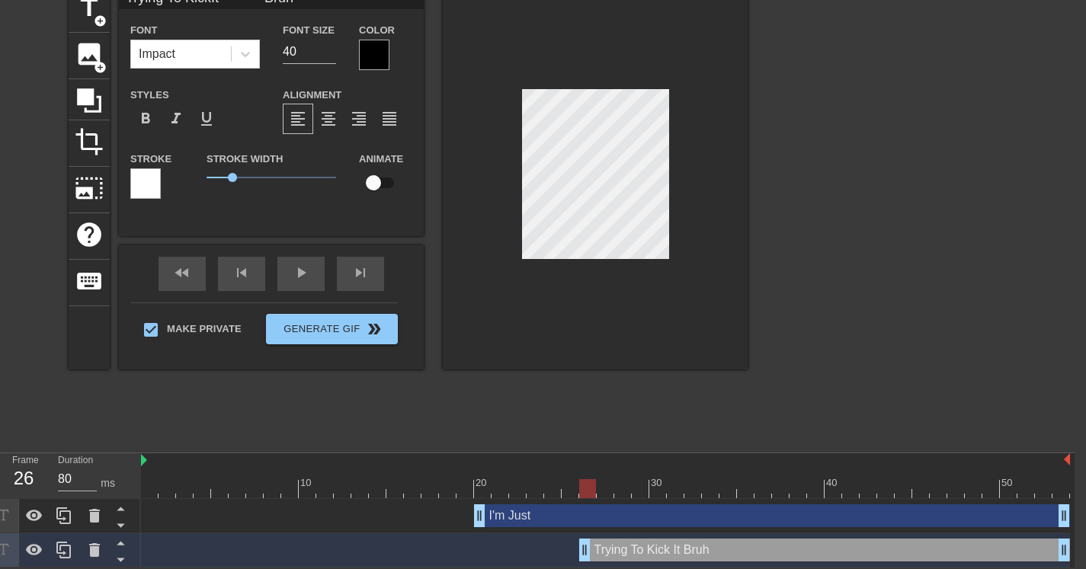
type textarea "Trying To Kick It Bruh"
type input "Trying To KickIt Bruh"
type textarea "Trying To Kick It Bruh"
type input "Trying To KickIt Bruh"
type textarea "Trying To Kick It Bruh"
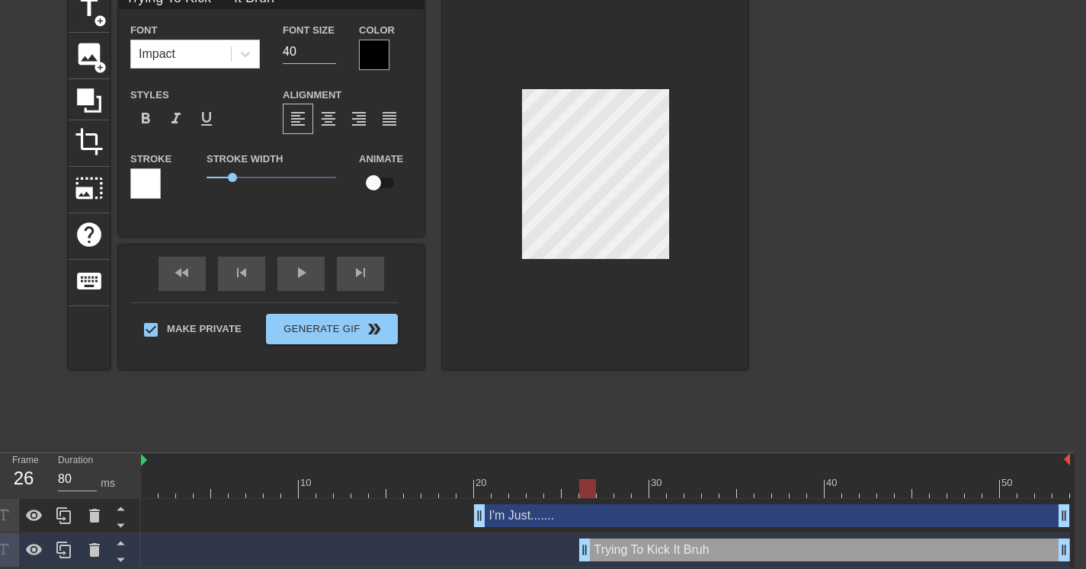
scroll to position [2, 5]
drag, startPoint x: 235, startPoint y: 174, endPoint x: 181, endPoint y: 174, distance: 54.9
click at [181, 174] on div "Stroke Stroke Width 0 Animate" at bounding box center [271, 180] width 305 height 63
drag, startPoint x: 205, startPoint y: 178, endPoint x: 203, endPoint y: 186, distance: 8.5
click at [201, 186] on div "Stroke Width 0" at bounding box center [271, 180] width 152 height 63
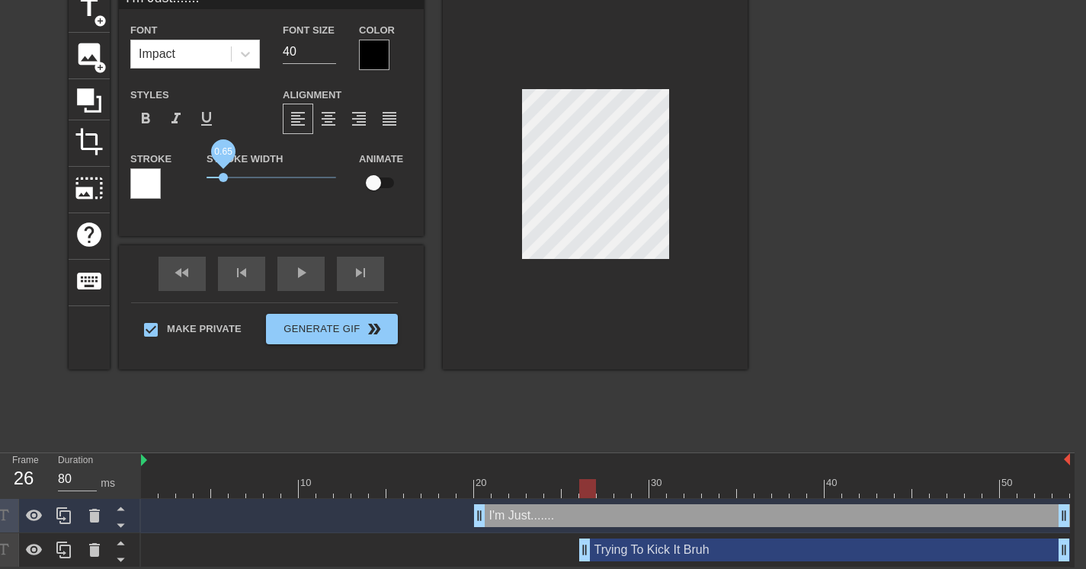
drag, startPoint x: 234, startPoint y: 172, endPoint x: 223, endPoint y: 173, distance: 10.7
click at [223, 173] on span "0.65" at bounding box center [272, 177] width 130 height 18
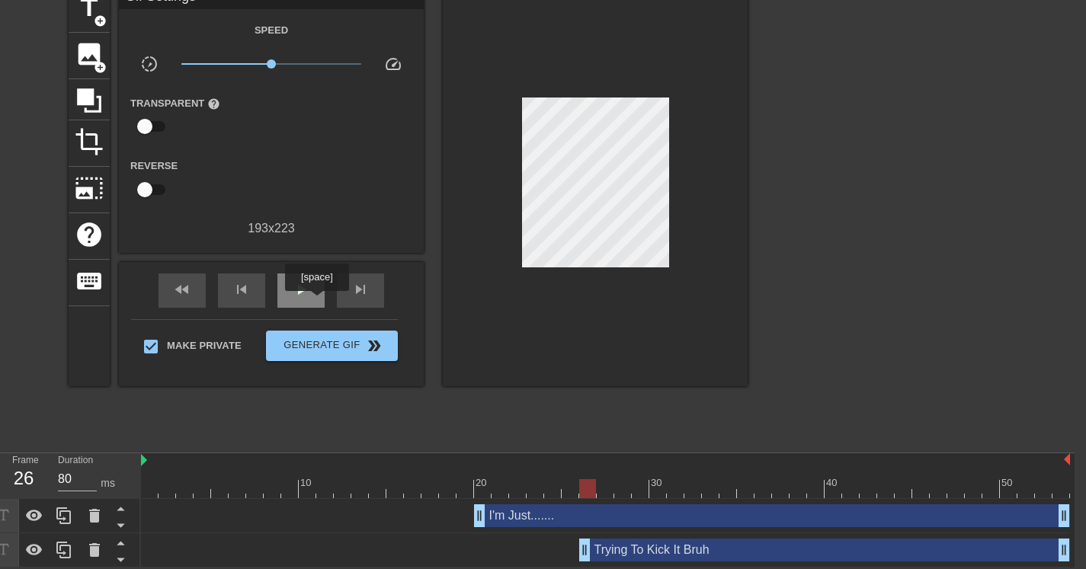
click at [319, 302] on div "play_arrow" at bounding box center [300, 291] width 47 height 34
drag, startPoint x: 482, startPoint y: 520, endPoint x: 583, endPoint y: 525, distance: 101.5
click at [607, 517] on div "I'm Just....... drag_handle drag_handle" at bounding box center [824, 515] width 491 height 23
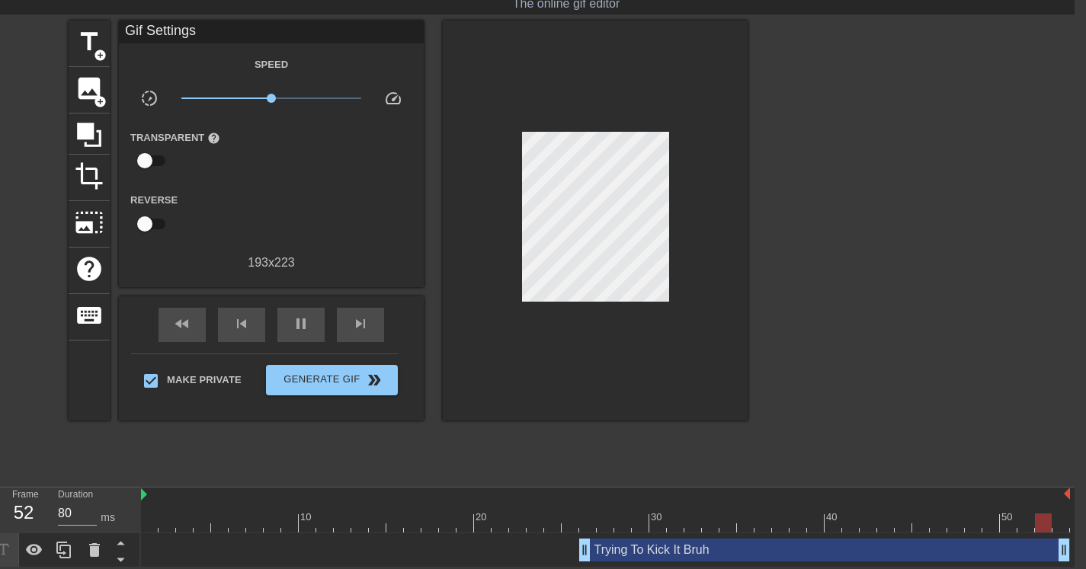
scroll to position [40, 11]
click at [626, 554] on div "Trying To Kick It Bruh drag_handle drag_handle" at bounding box center [824, 550] width 491 height 23
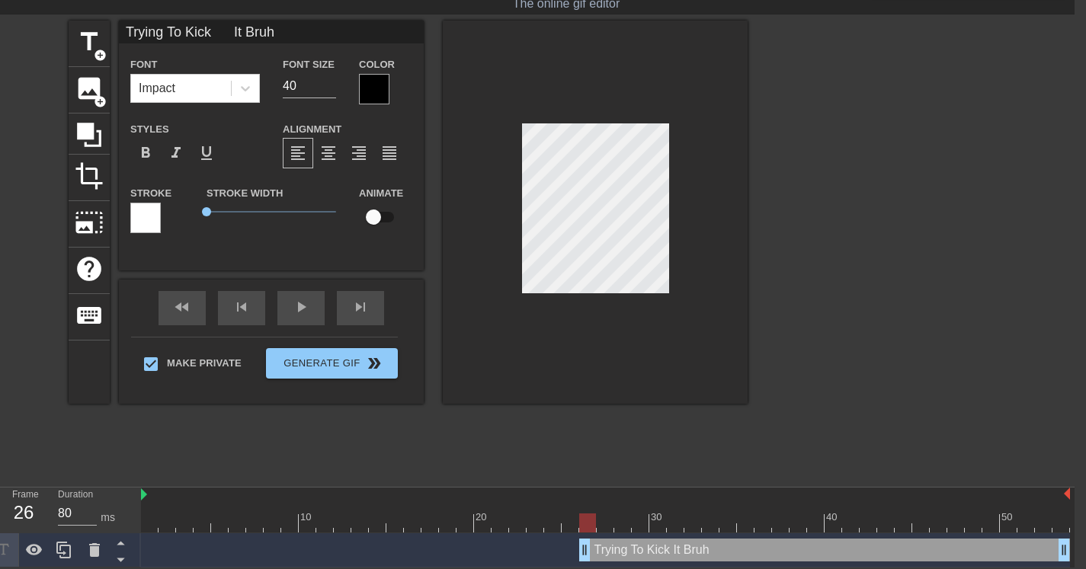
drag, startPoint x: 450, startPoint y: 520, endPoint x: 589, endPoint y: 529, distance: 138.9
click at [584, 534] on div "10 20 30 40 50 Trying To Kick It Bruh drag_handle drag_handle" at bounding box center [607, 528] width 933 height 80
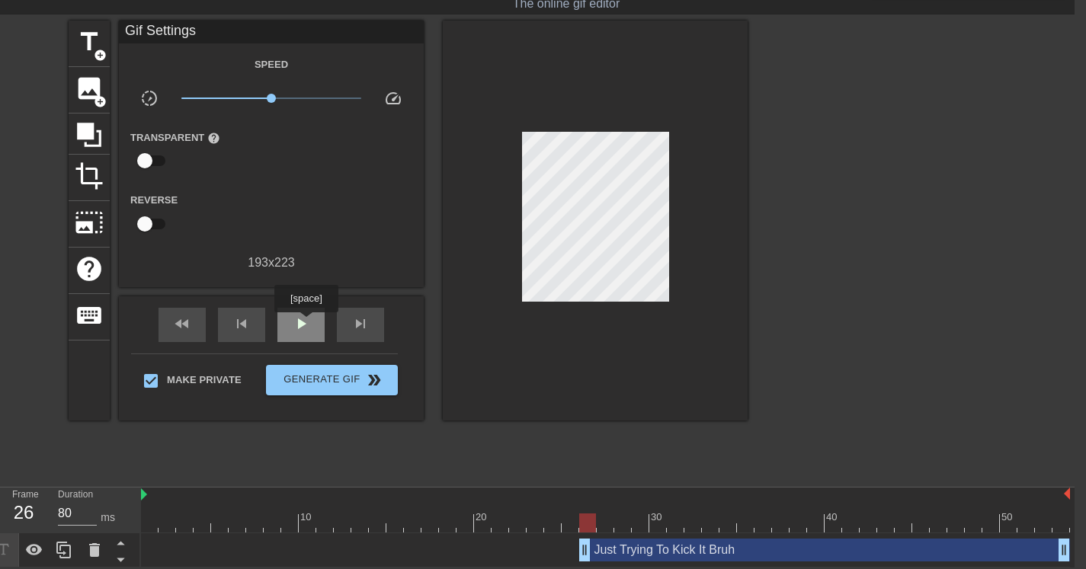
click at [307, 322] on span "play_arrow" at bounding box center [301, 324] width 18 height 18
click at [664, 550] on div "Just Trying To Kick It Bruh drag_handle drag_handle" at bounding box center [824, 550] width 491 height 23
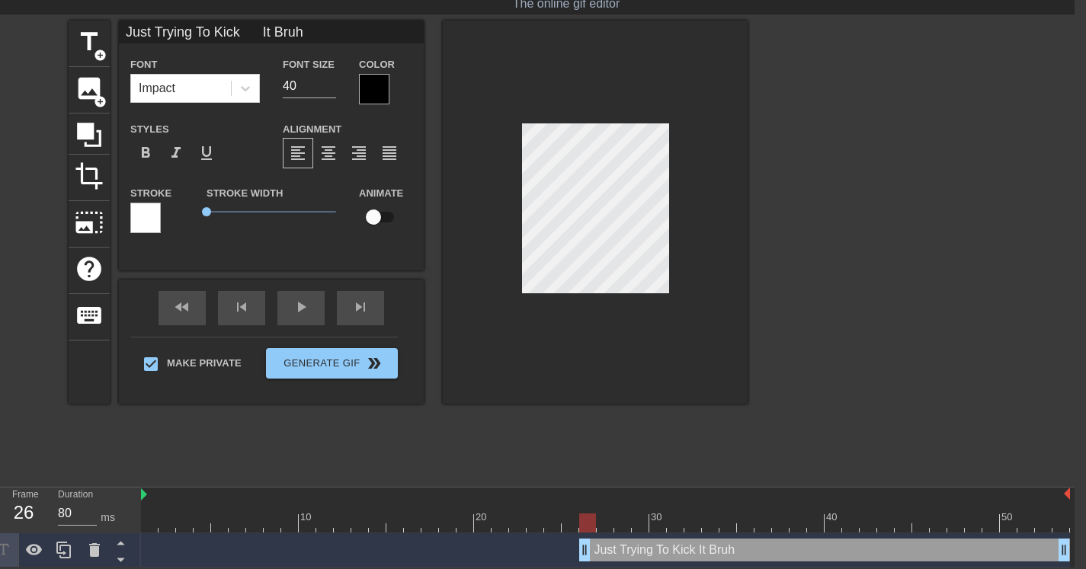
drag, startPoint x: 413, startPoint y: 517, endPoint x: 581, endPoint y: 518, distance: 167.6
click at [581, 518] on div at bounding box center [587, 523] width 17 height 19
click at [507, 182] on div at bounding box center [595, 212] width 305 height 383
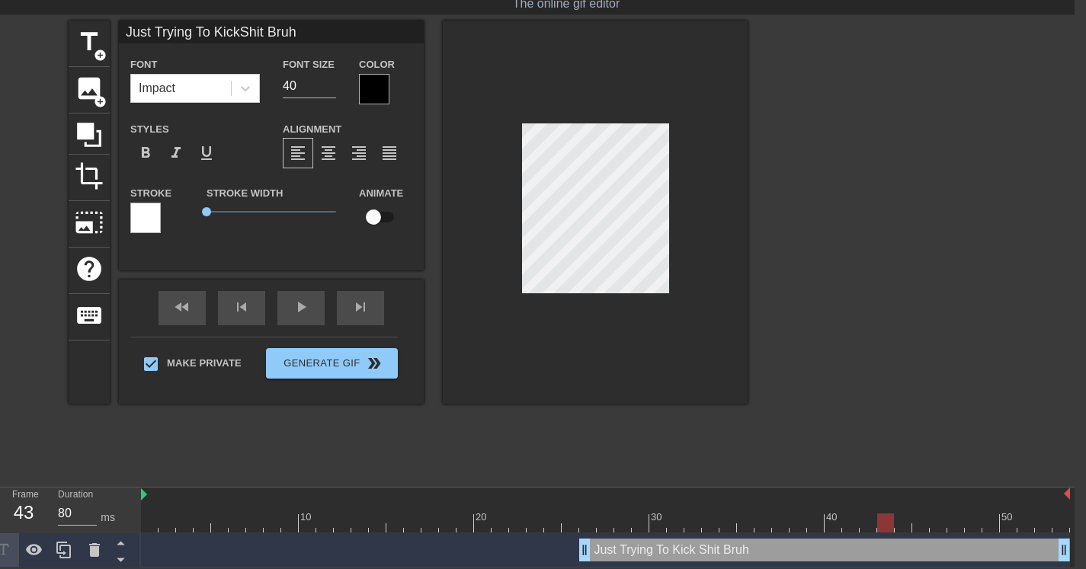
scroll to position [2, 4]
click at [514, 188] on div at bounding box center [595, 212] width 305 height 383
click at [677, 123] on div at bounding box center [595, 212] width 305 height 383
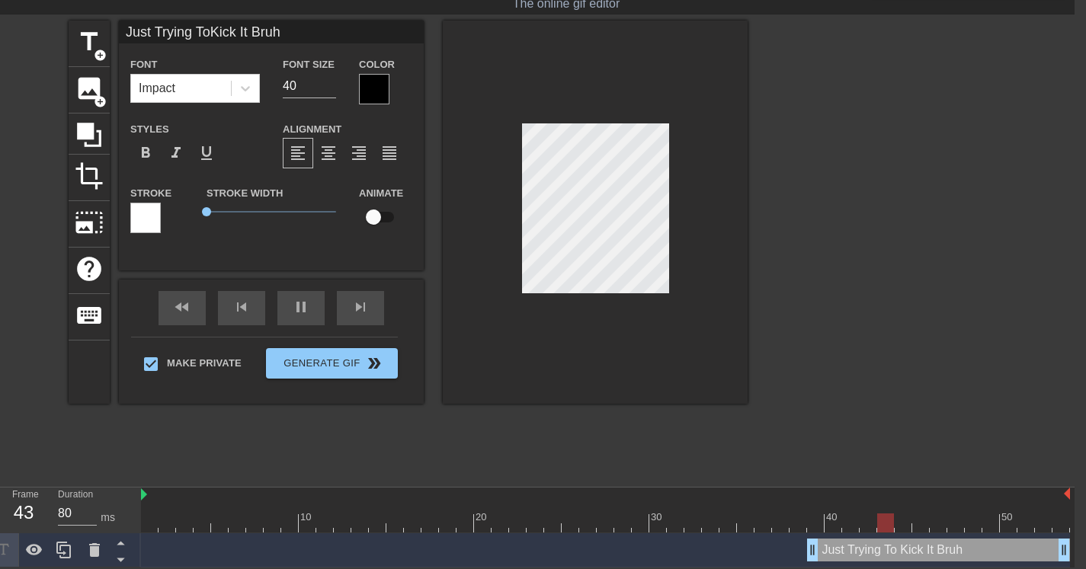
drag, startPoint x: 588, startPoint y: 552, endPoint x: 819, endPoint y: 553, distance: 231.7
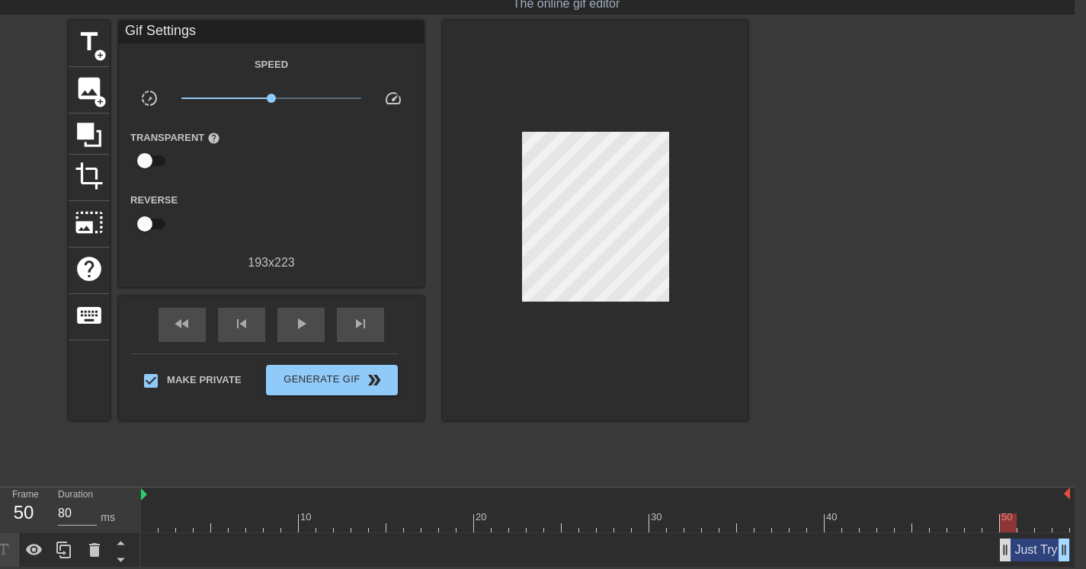
drag, startPoint x: 815, startPoint y: 551, endPoint x: 1002, endPoint y: 549, distance: 186.7
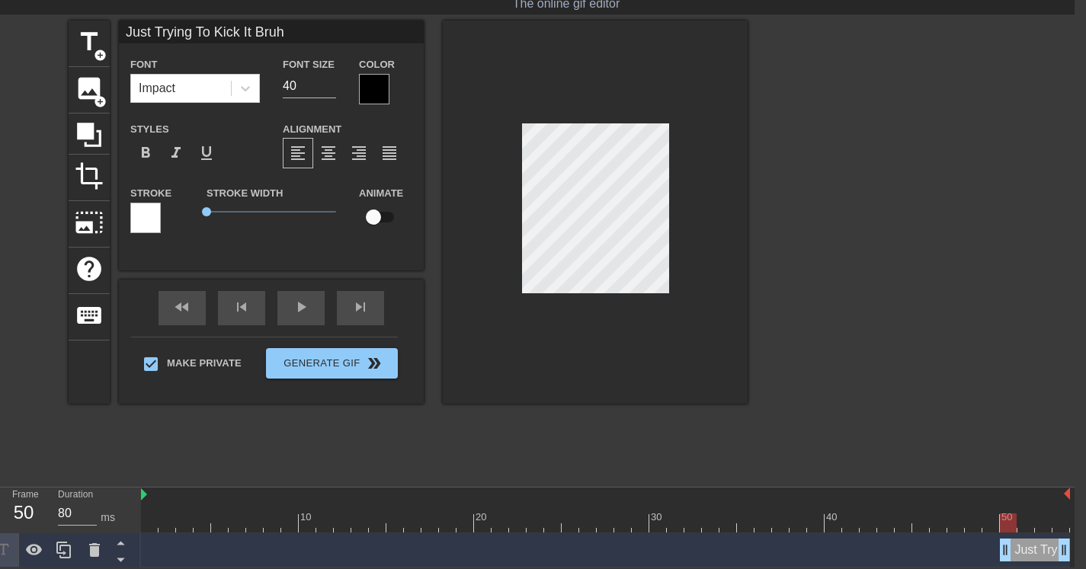
scroll to position [2, 2]
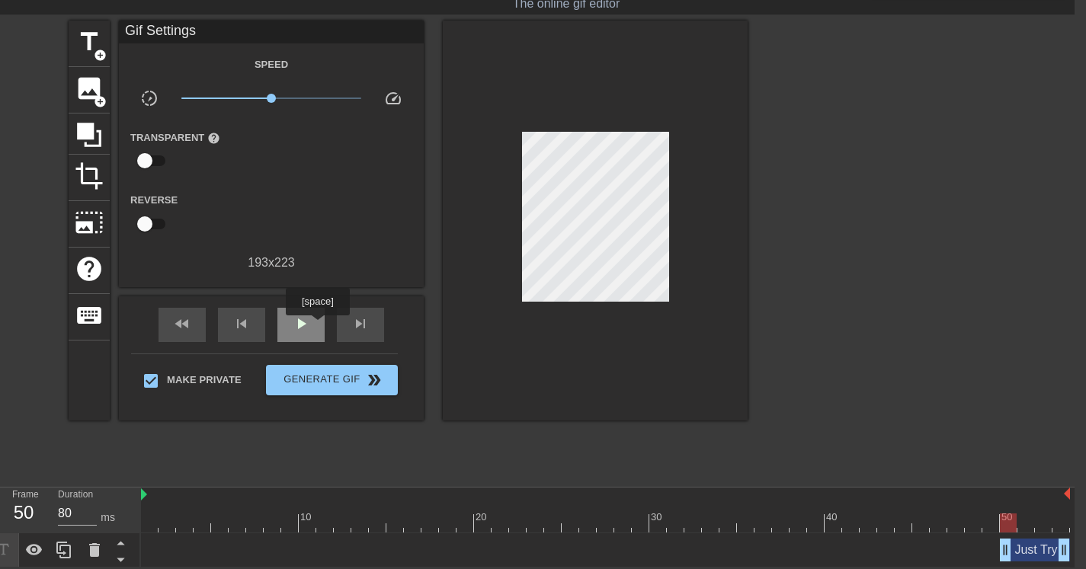
click at [319, 325] on div "play_arrow" at bounding box center [300, 325] width 47 height 34
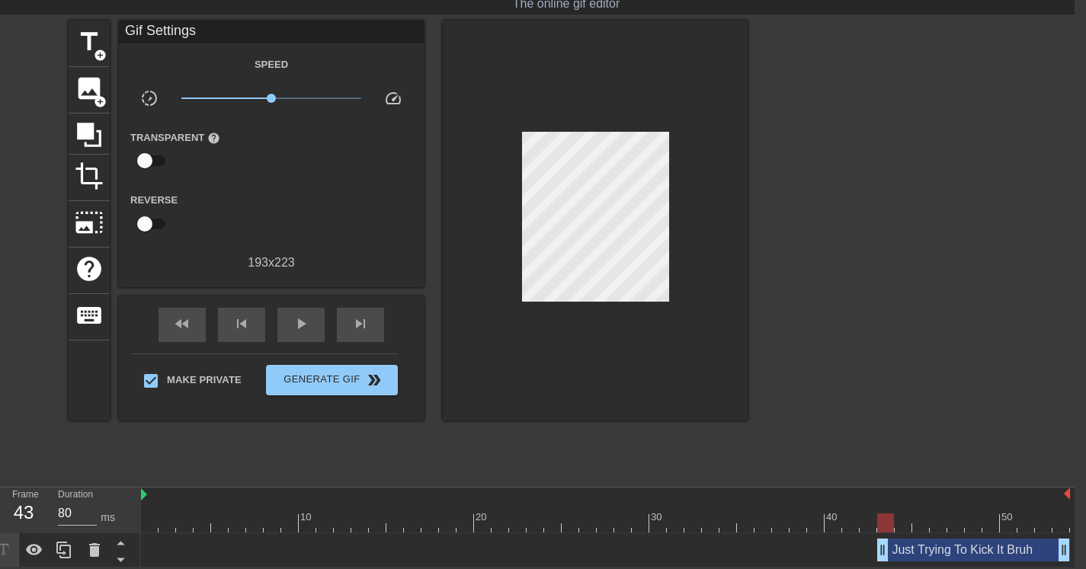
drag, startPoint x: 1005, startPoint y: 544, endPoint x: 876, endPoint y: 531, distance: 130.2
click at [876, 531] on div "10 20 30 40 50 Just Trying To Kick It Bruh drag_handle drag_handle" at bounding box center [607, 528] width 933 height 80
click at [319, 315] on div "play_arrow" at bounding box center [300, 325] width 47 height 34
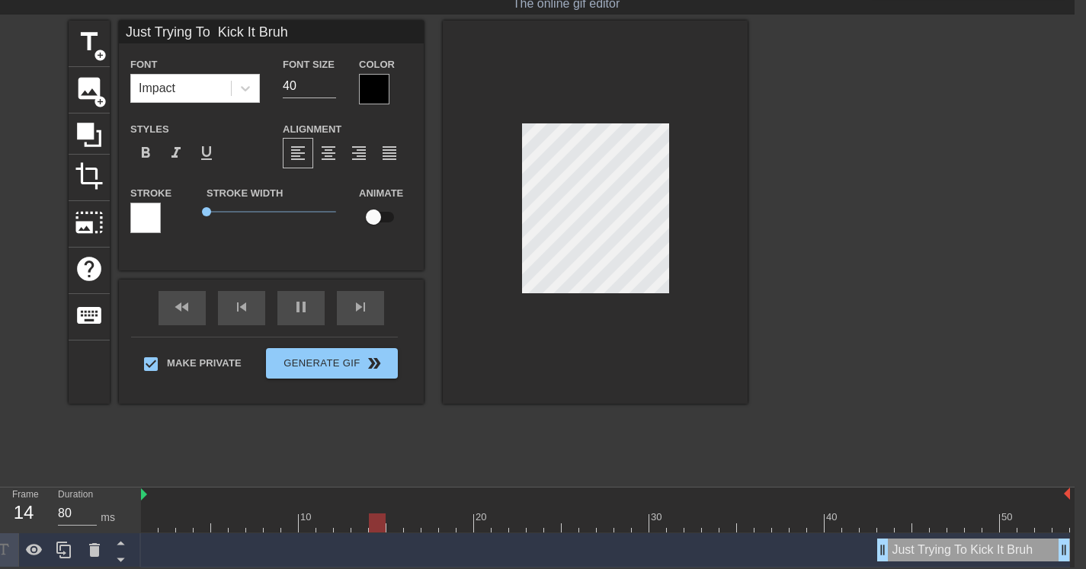
click at [622, 300] on div at bounding box center [595, 212] width 305 height 383
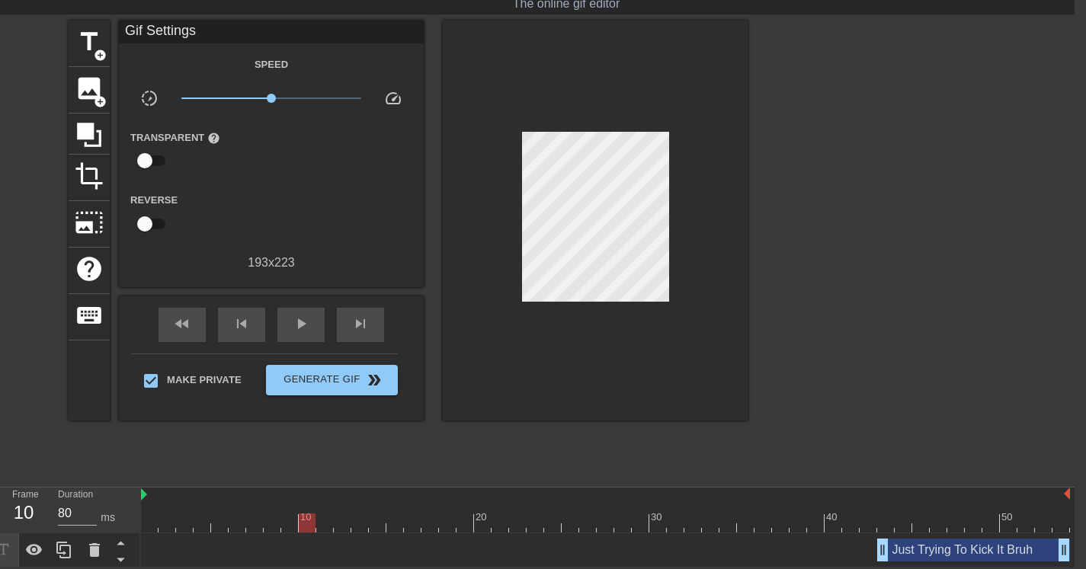
click at [972, 549] on div "Just Trying To Kick It Bruh drag_handle drag_handle" at bounding box center [973, 550] width 193 height 23
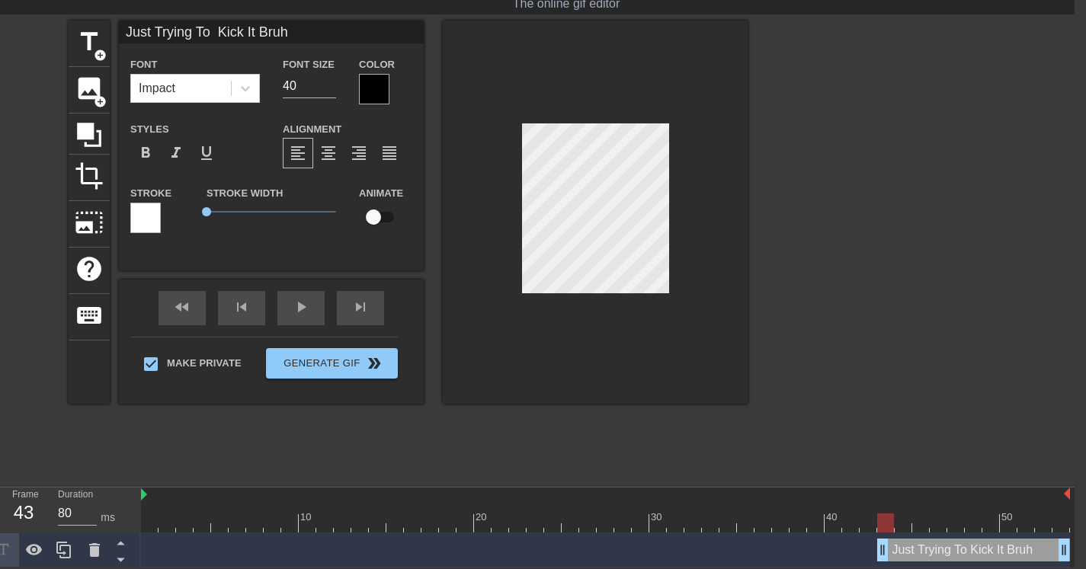
click at [887, 524] on div at bounding box center [605, 523] width 929 height 19
click at [671, 242] on div at bounding box center [595, 212] width 305 height 383
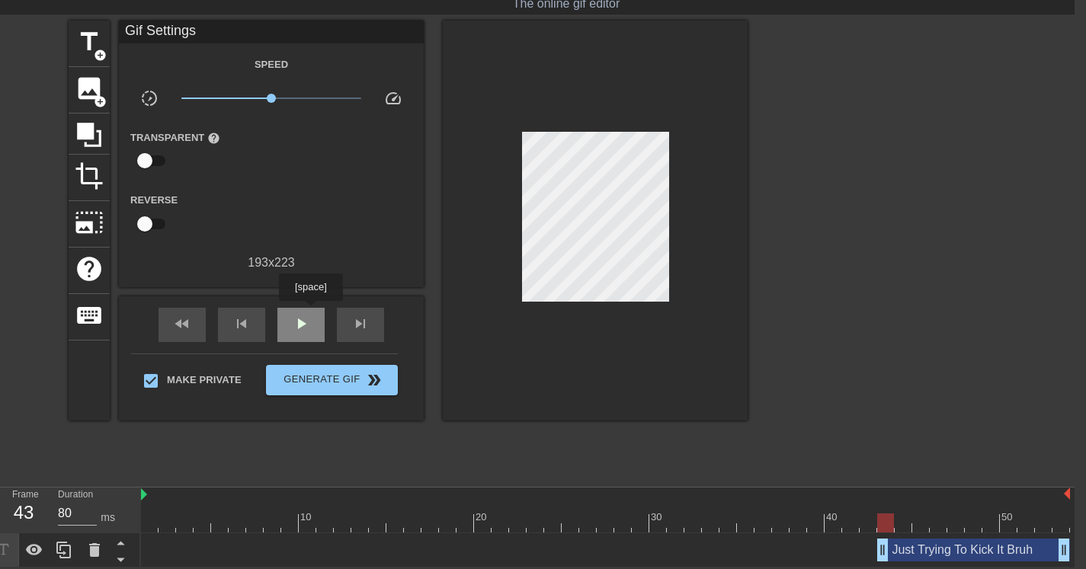
click at [312, 312] on div "play_arrow" at bounding box center [300, 325] width 47 height 34
click at [296, 327] on span "play_arrow" at bounding box center [301, 324] width 18 height 18
click at [319, 321] on div "play_arrow" at bounding box center [300, 325] width 47 height 34
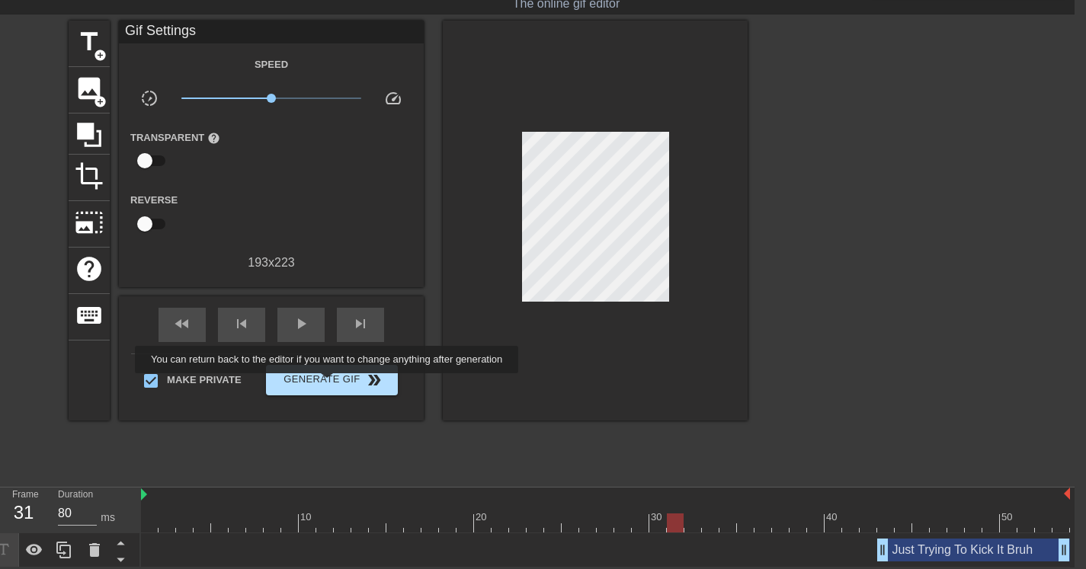
click at [338, 382] on span "Generate Gif double_arrow" at bounding box center [332, 380] width 120 height 18
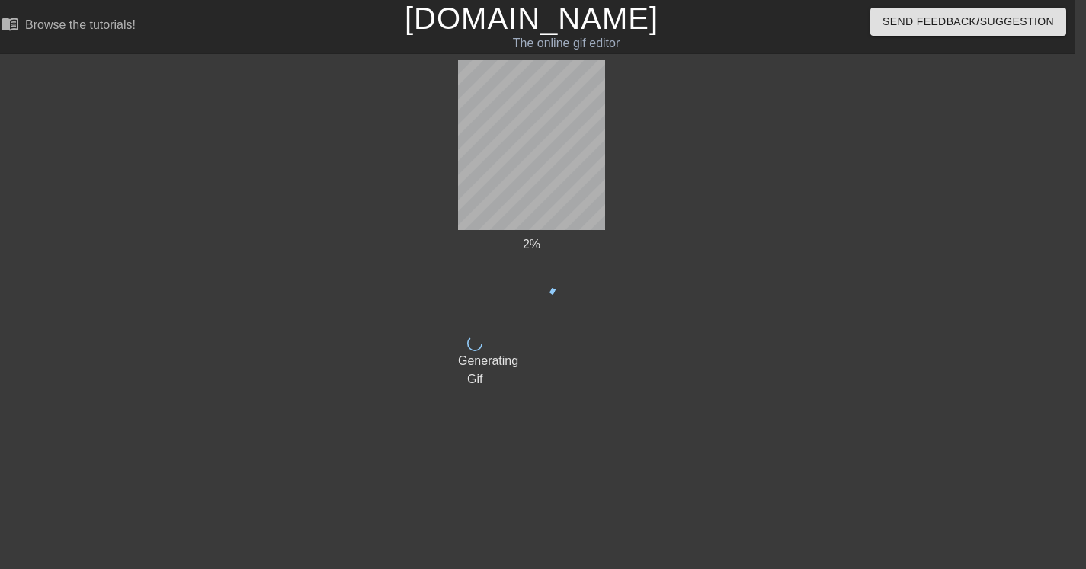
scroll to position [0, 11]
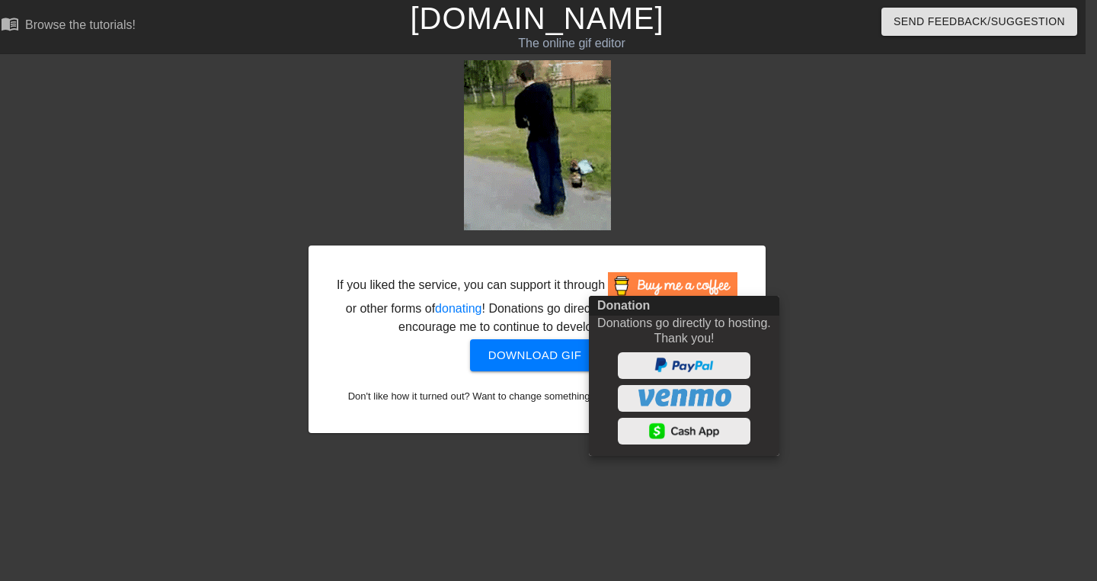
click at [751, 208] on div at bounding box center [548, 290] width 1097 height 581
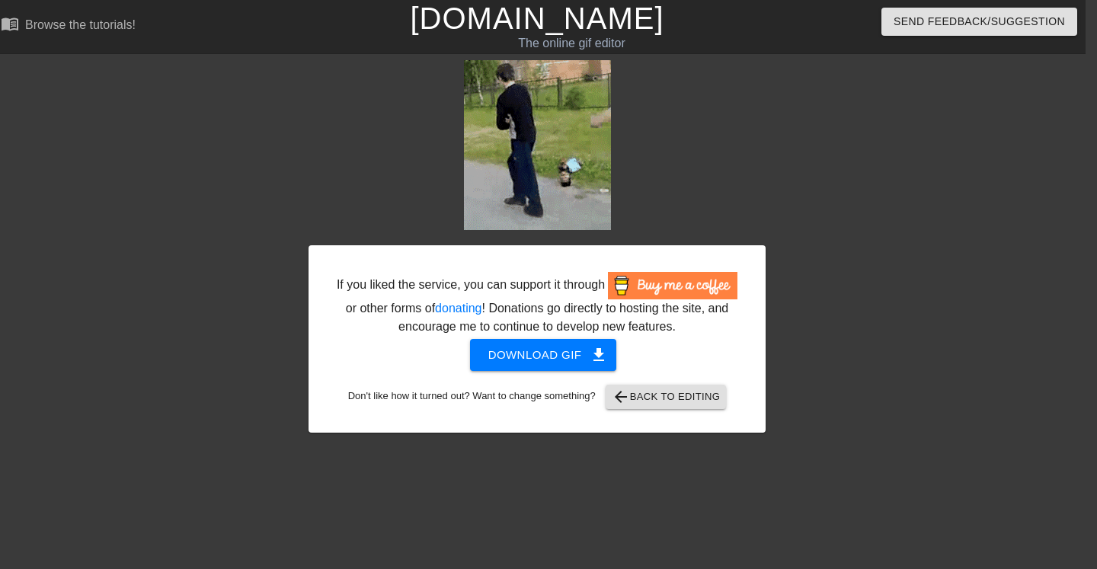
click at [563, 365] on span "Download gif get_app" at bounding box center [543, 355] width 110 height 20
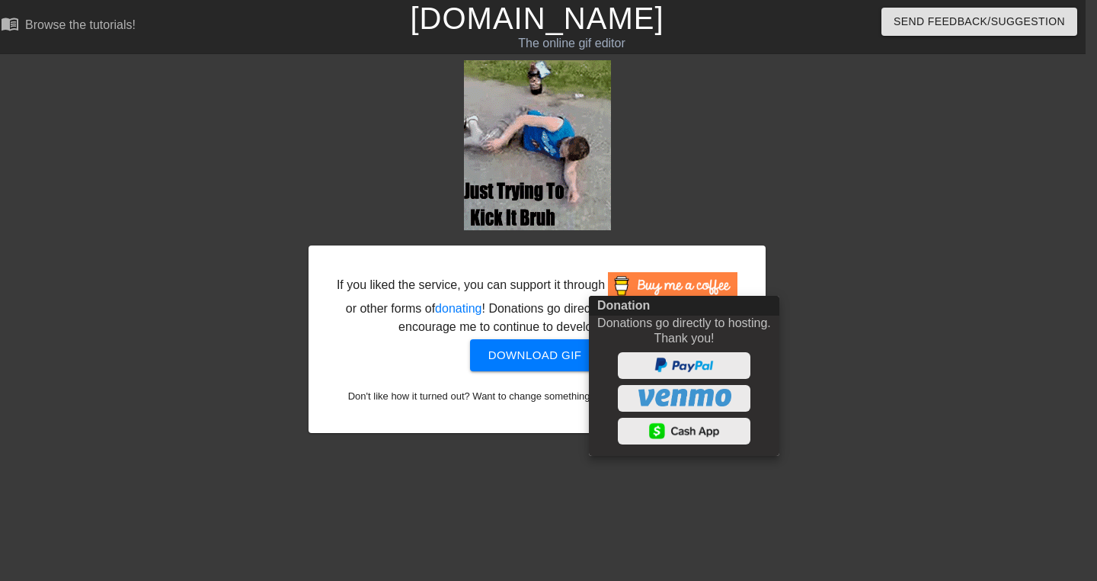
click at [828, 277] on div at bounding box center [548, 290] width 1097 height 581
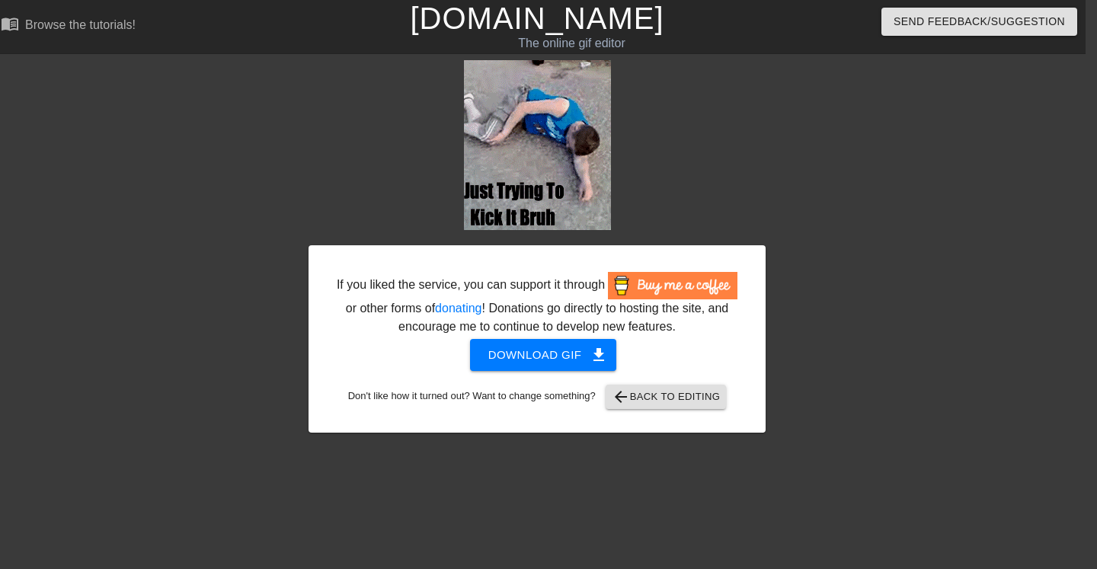
click at [690, 406] on span "arrow_back Back to Editing" at bounding box center [666, 397] width 109 height 18
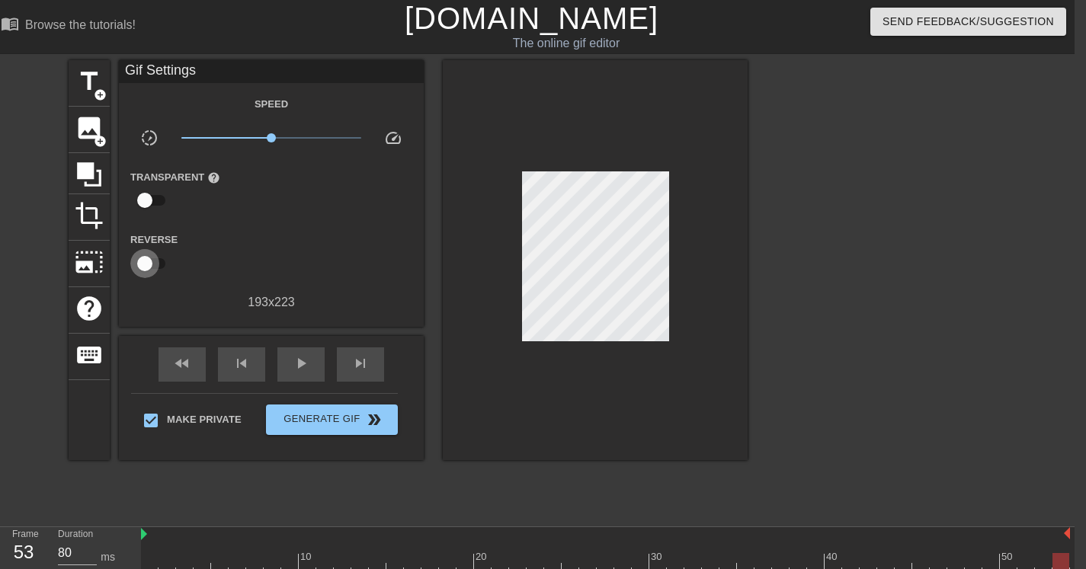
click at [148, 255] on input "checkbox" at bounding box center [144, 263] width 87 height 29
click at [298, 364] on span "play_arrow" at bounding box center [301, 363] width 18 height 18
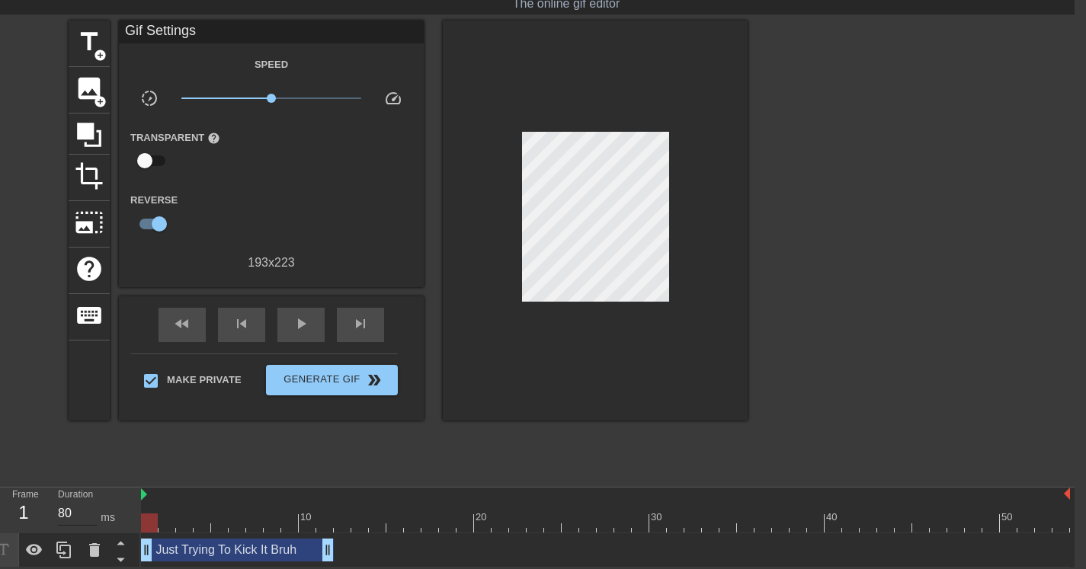
drag, startPoint x: 941, startPoint y: 545, endPoint x: 90, endPoint y: 509, distance: 851.9
click at [92, 513] on input "80" at bounding box center [77, 513] width 39 height 24
drag, startPoint x: 765, startPoint y: 520, endPoint x: 1110, endPoint y: 520, distance: 345.2
click at [1074, 520] on html "menu_book Browse the tutorials! Gifntext.com The online gif editor Send Feedbac…" at bounding box center [532, 263] width 1086 height 607
